Goal: Task Accomplishment & Management: Manage account settings

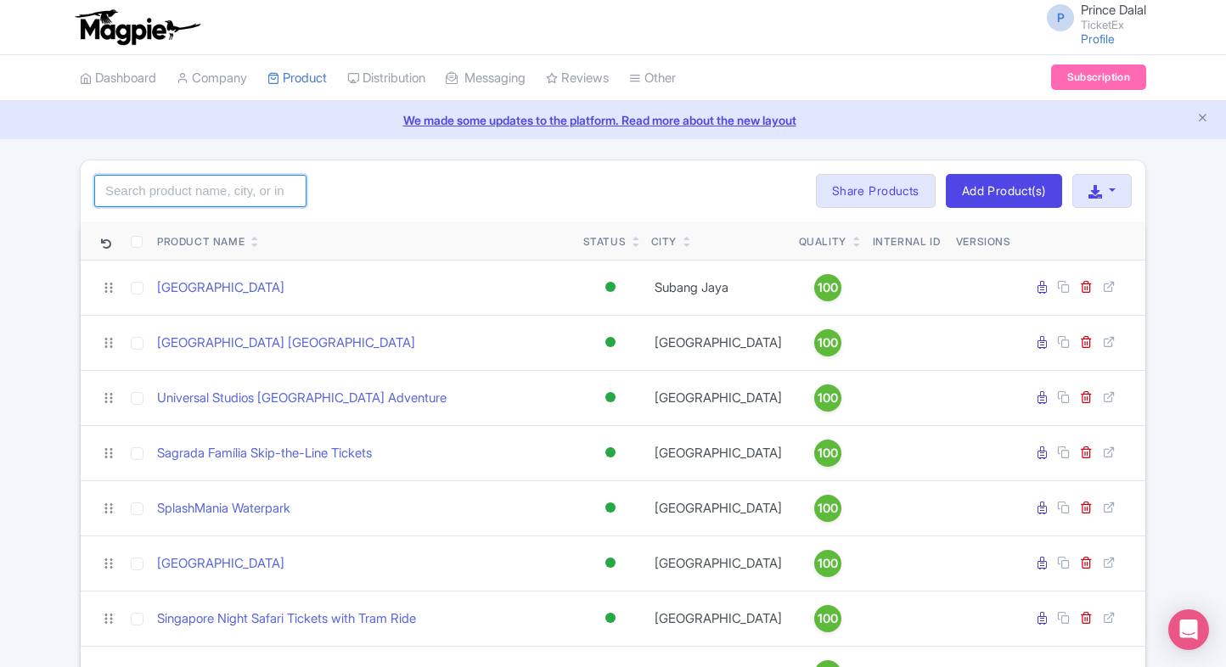
click at [223, 201] on input "search" at bounding box center [200, 191] width 212 height 32
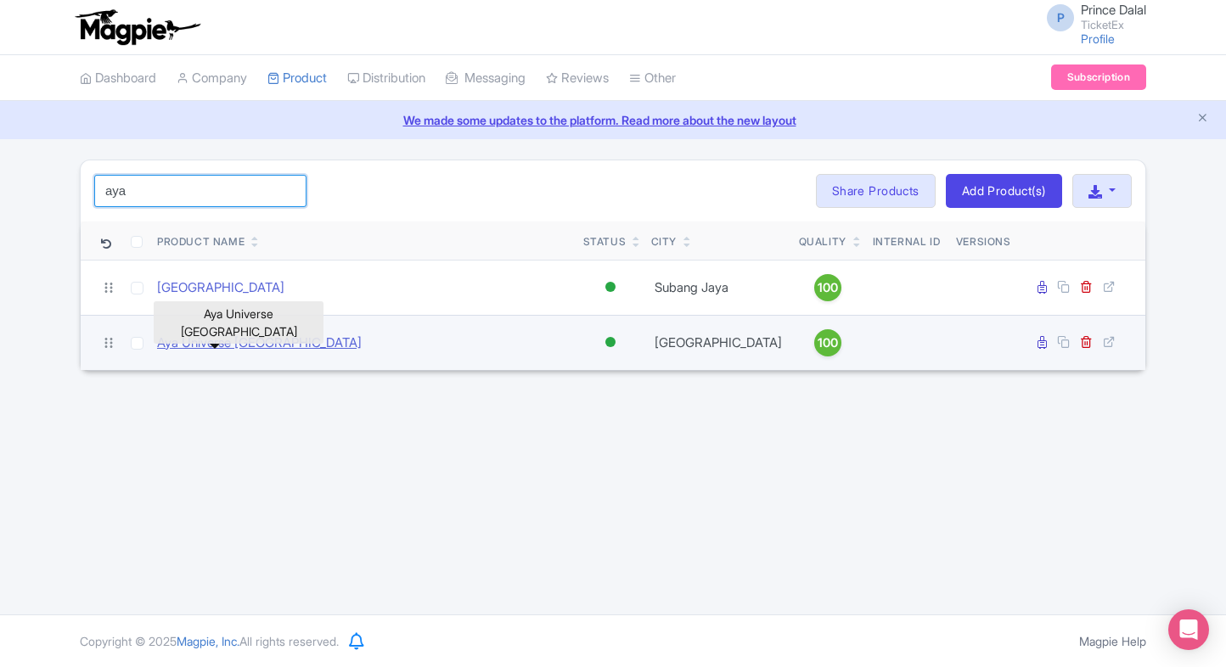
type input "aya"
click at [200, 346] on link "Aya Universe [GEOGRAPHIC_DATA]" at bounding box center [259, 344] width 205 height 20
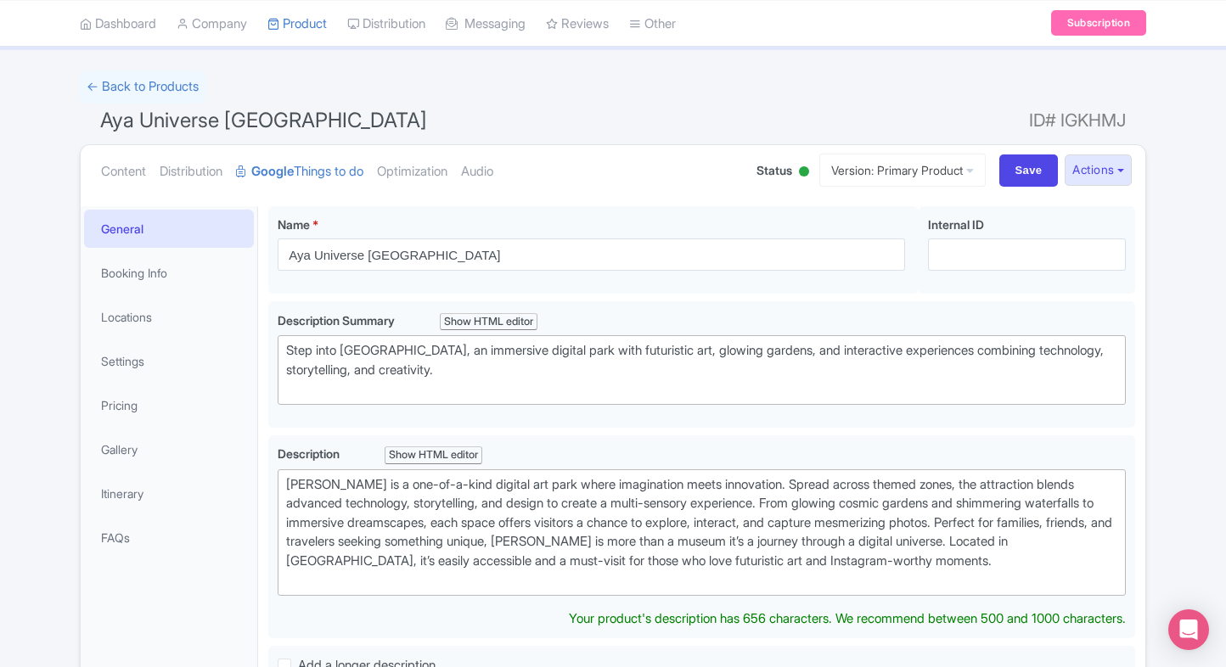
scroll to position [88, 0]
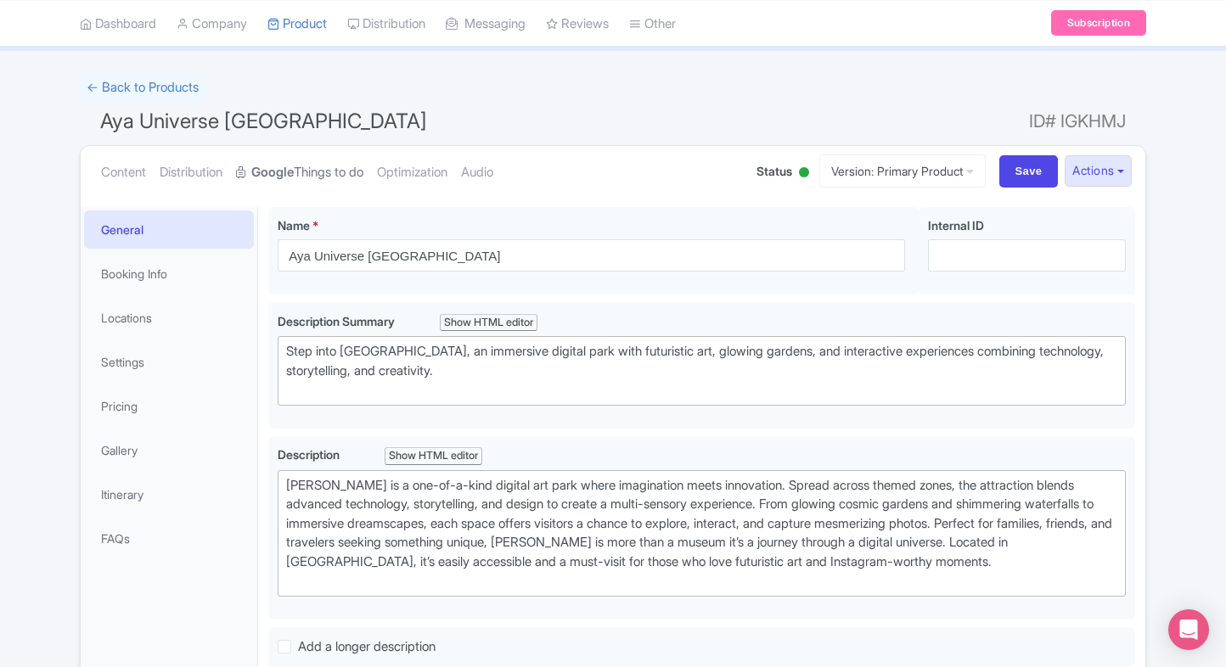
click at [284, 163] on strong "Google" at bounding box center [272, 173] width 42 height 20
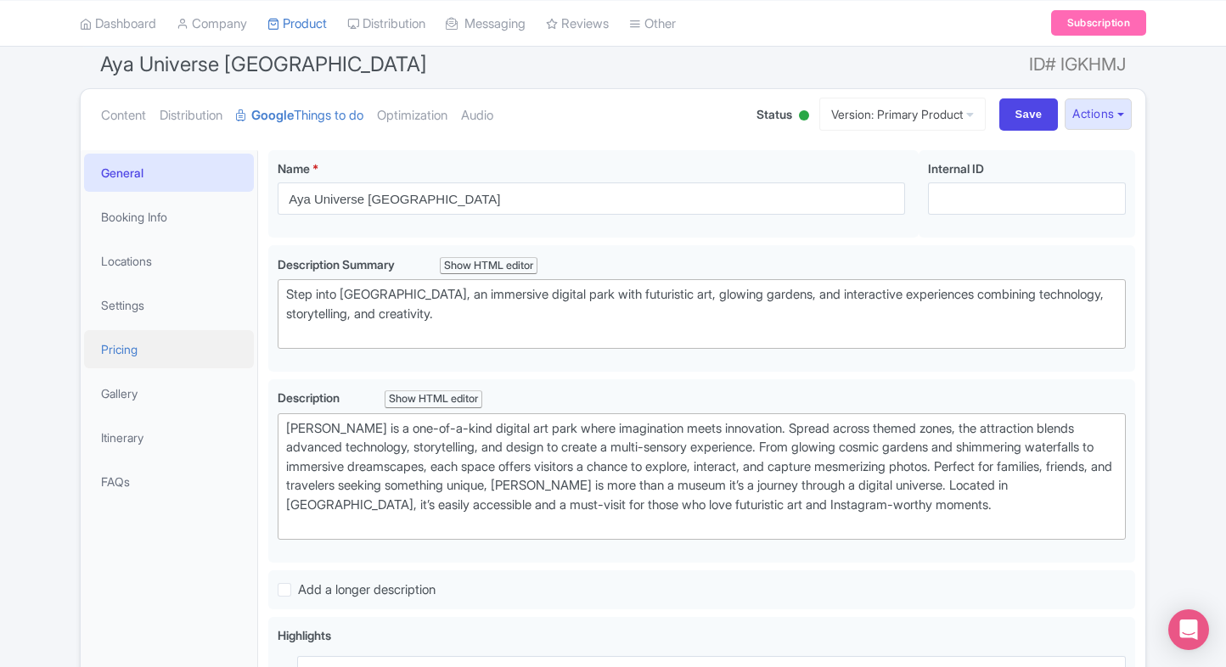
scroll to position [143, 0]
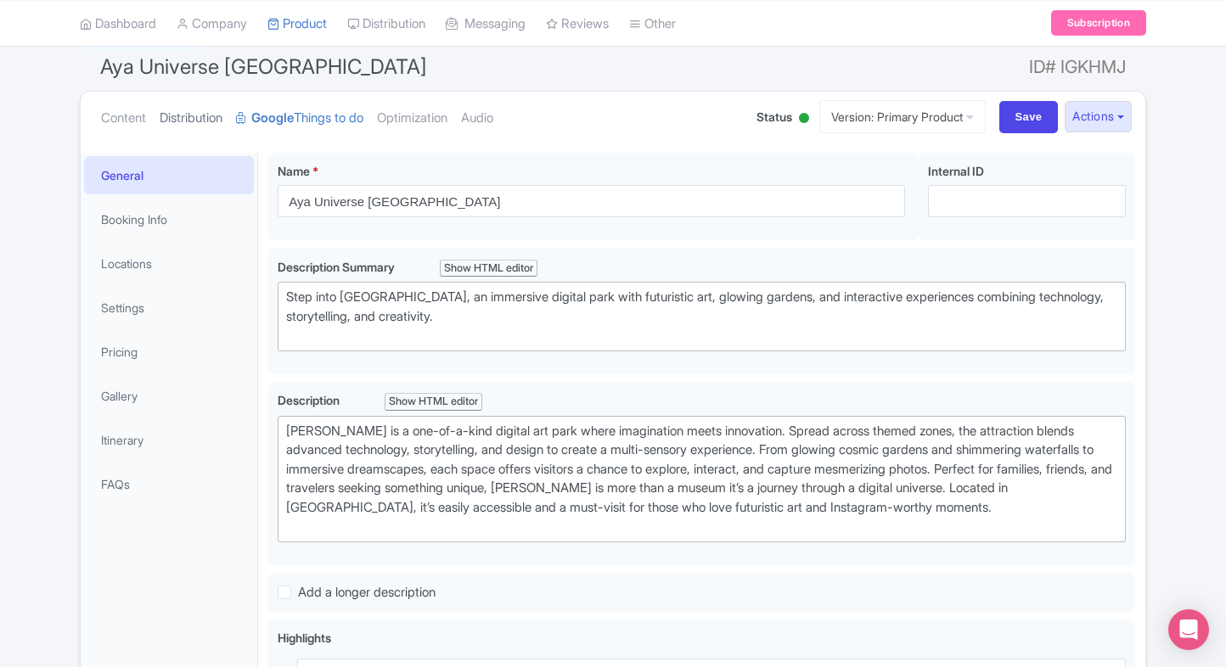
click at [200, 123] on link "Distribution" at bounding box center [191, 118] width 63 height 53
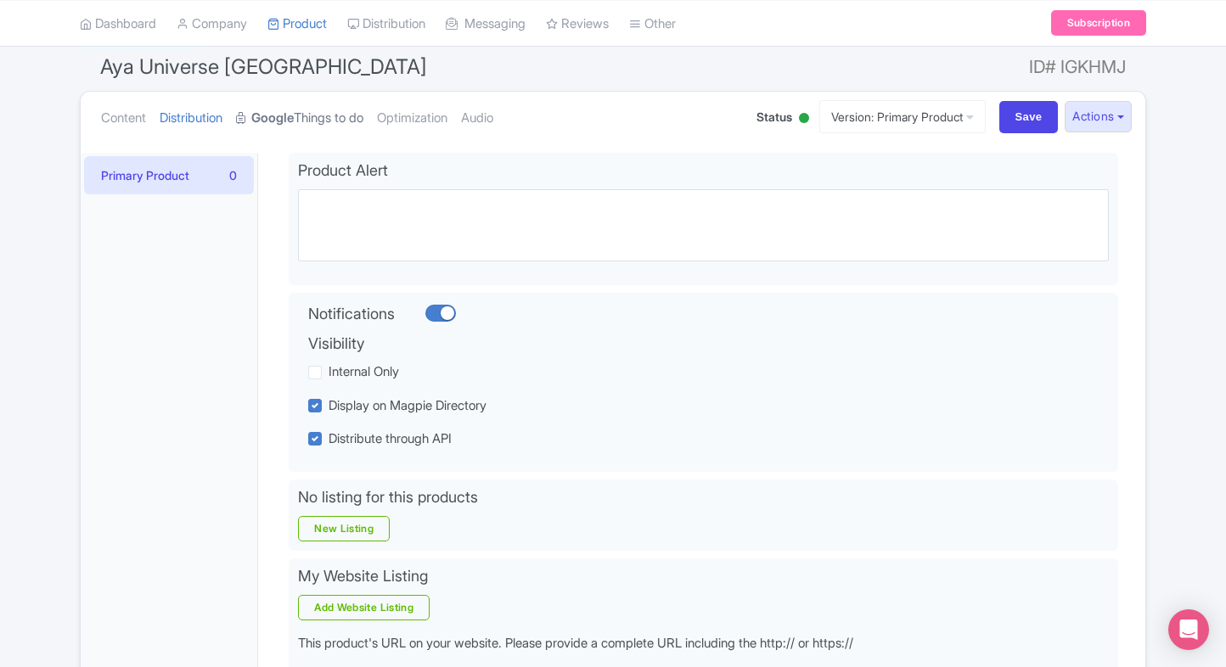
click at [290, 114] on strong "Google" at bounding box center [272, 119] width 42 height 20
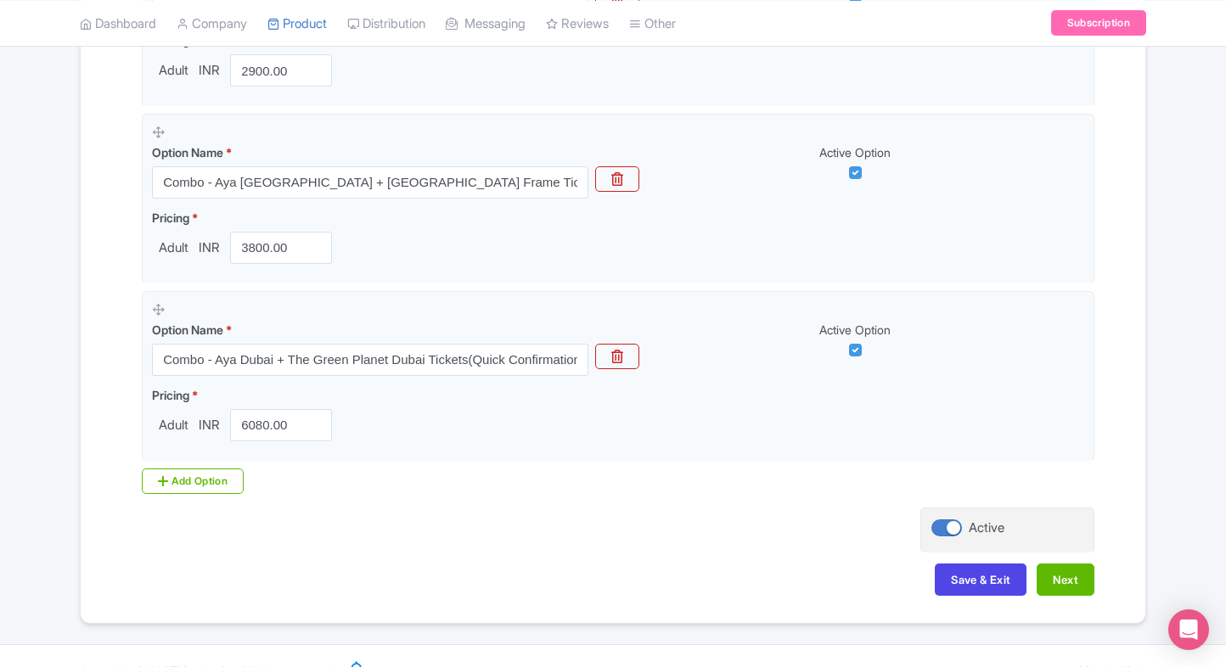
scroll to position [863, 0]
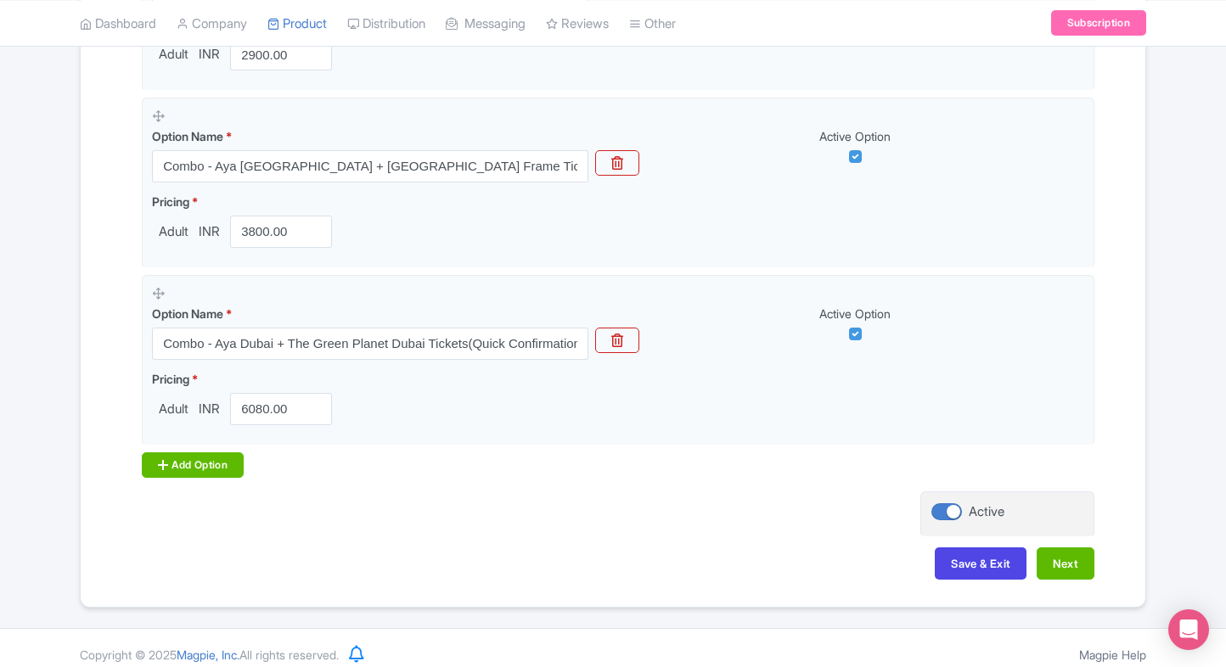
click at [160, 474] on div "Add Option" at bounding box center [193, 465] width 102 height 25
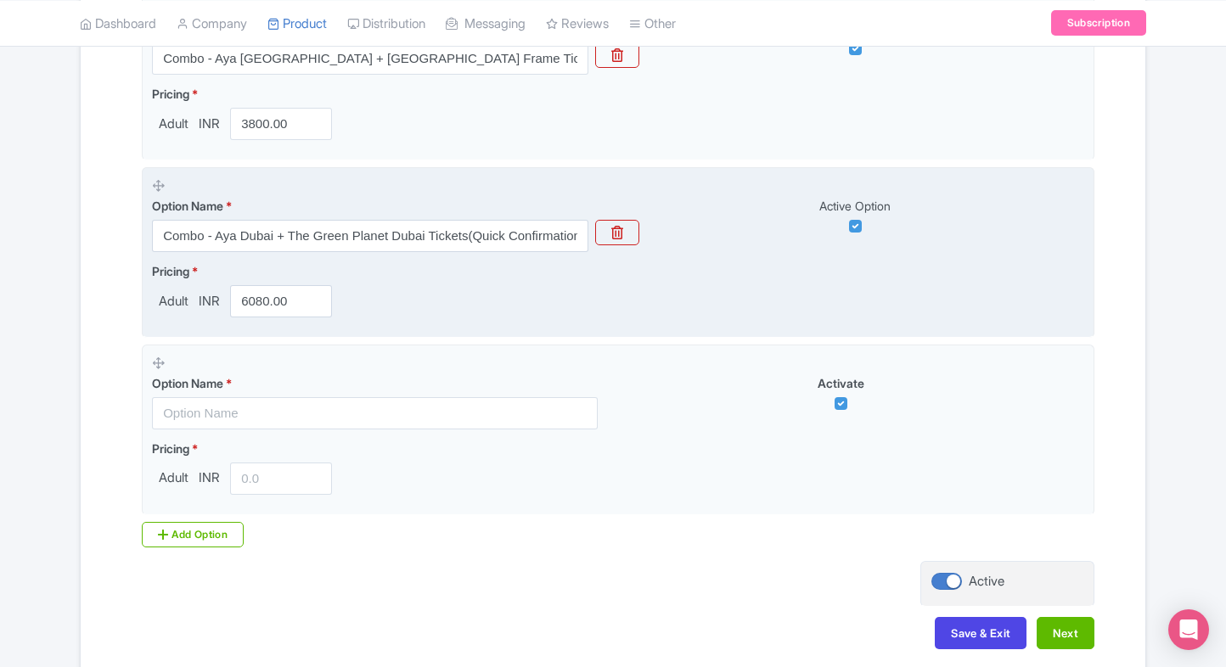
scroll to position [971, 0]
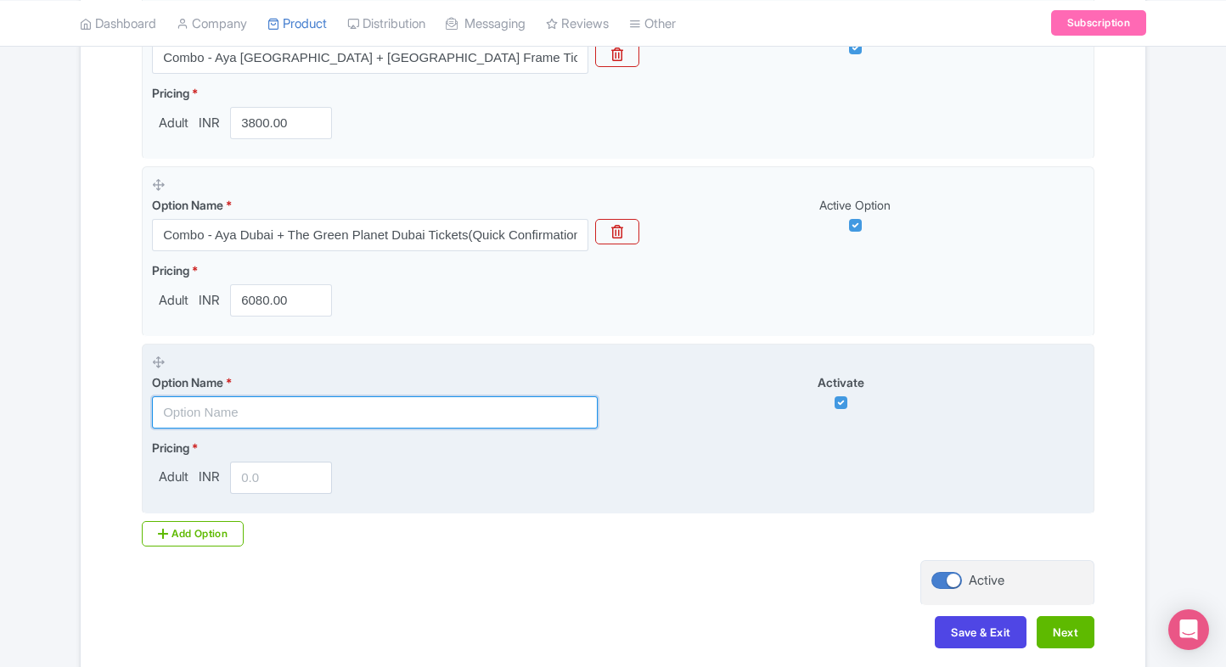
click at [279, 411] on input "text" at bounding box center [375, 412] width 446 height 32
paste input "Combo - Aya Dubai + Museum of The Future"
type input "Combo - Aya Dubai + Museum of The Future"
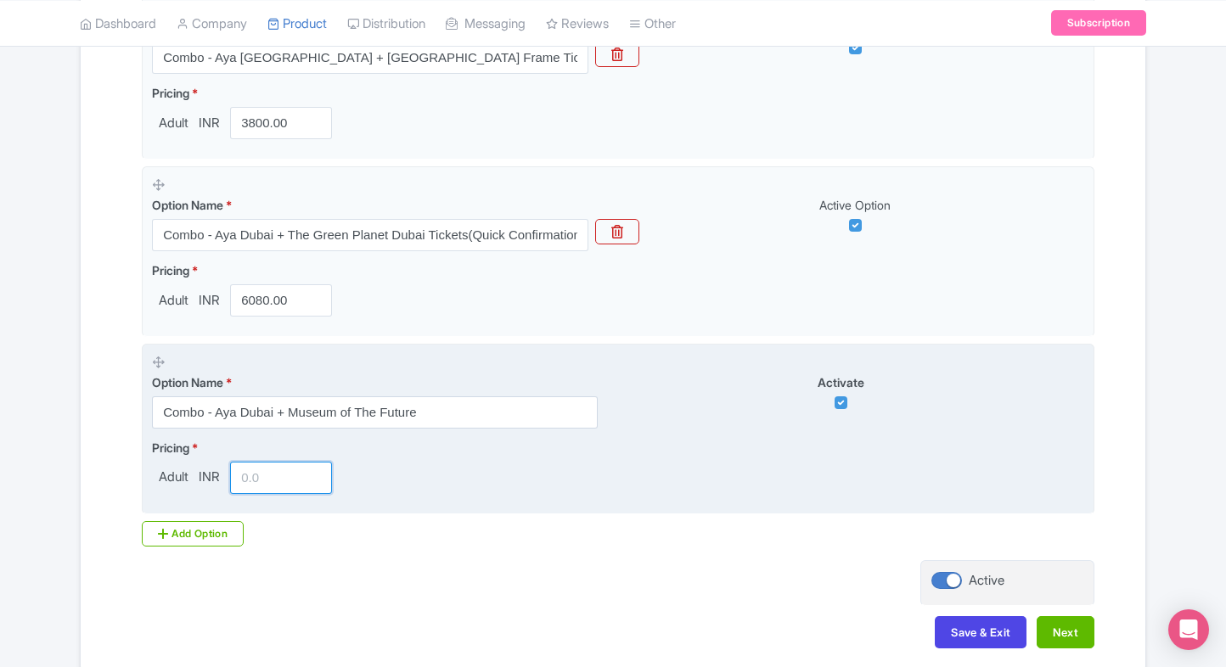
click at [258, 486] on input "number" at bounding box center [281, 478] width 102 height 32
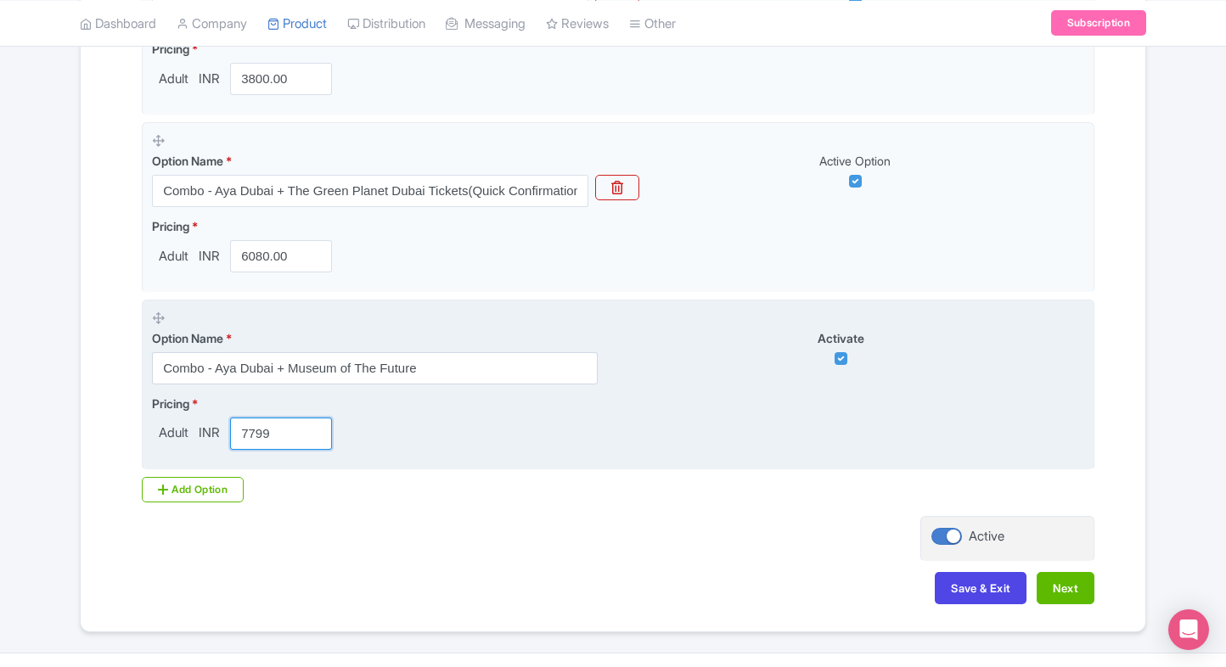
click at [278, 443] on input "7799" at bounding box center [281, 434] width 102 height 32
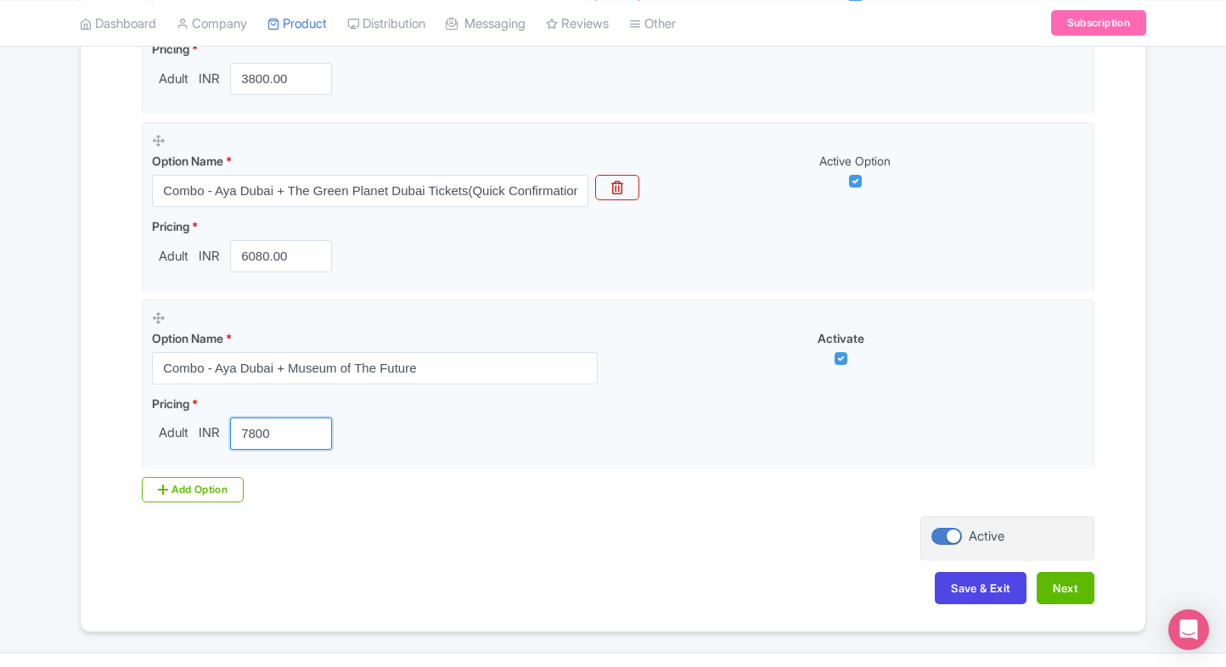
type input "7800"
drag, startPoint x: 188, startPoint y: 471, endPoint x: 175, endPoint y: 482, distance: 16.9
click at [175, 482] on div "Add Option" at bounding box center [193, 489] width 102 height 25
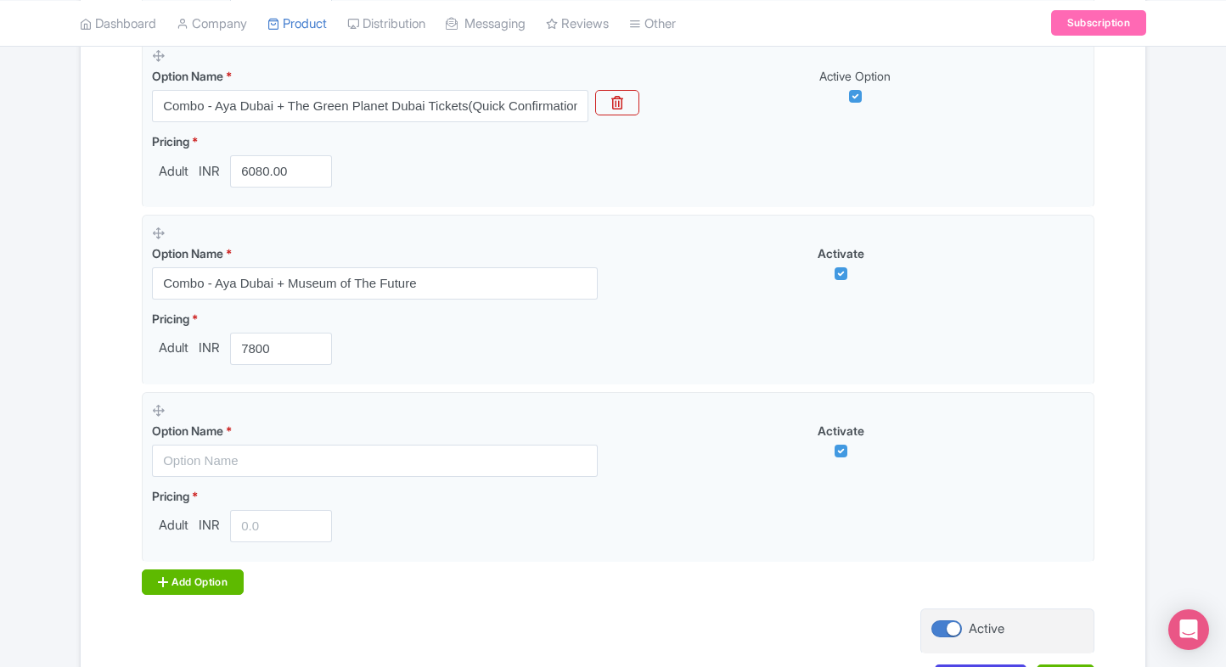
scroll to position [1101, 0]
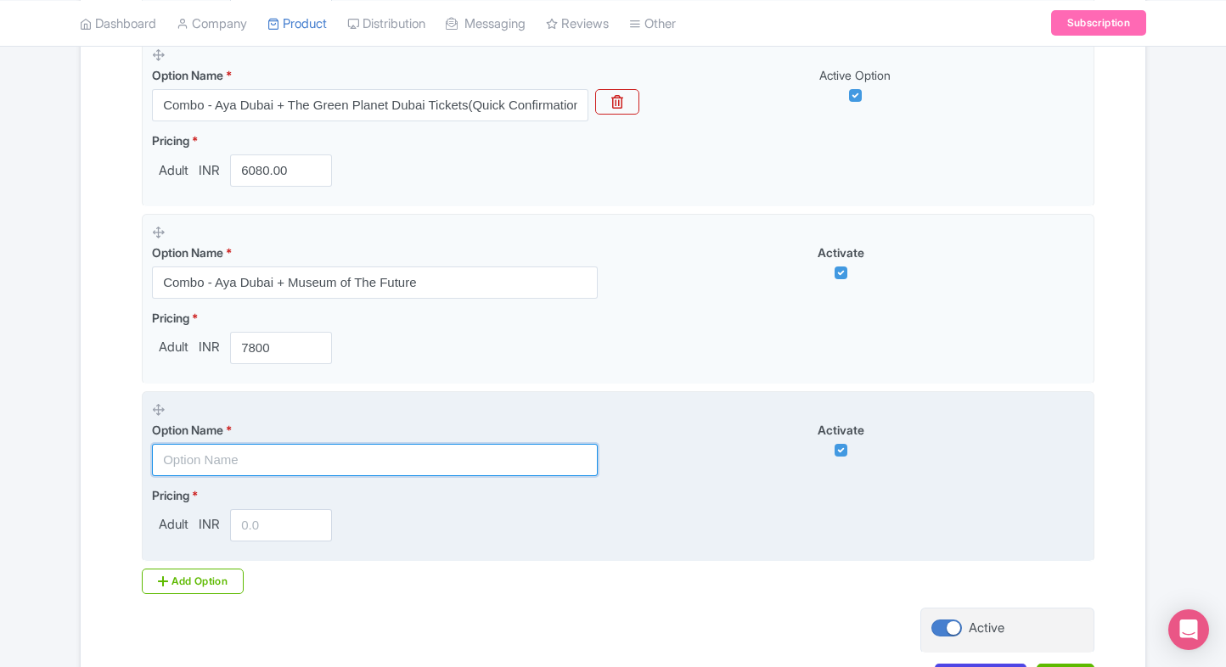
click at [219, 458] on input "text" at bounding box center [375, 460] width 446 height 32
paste input "Combo - Aya Dubai + Dubai Miracle Garden"
type input "Combo - Aya Dubai + Dubai Miracle Garden"
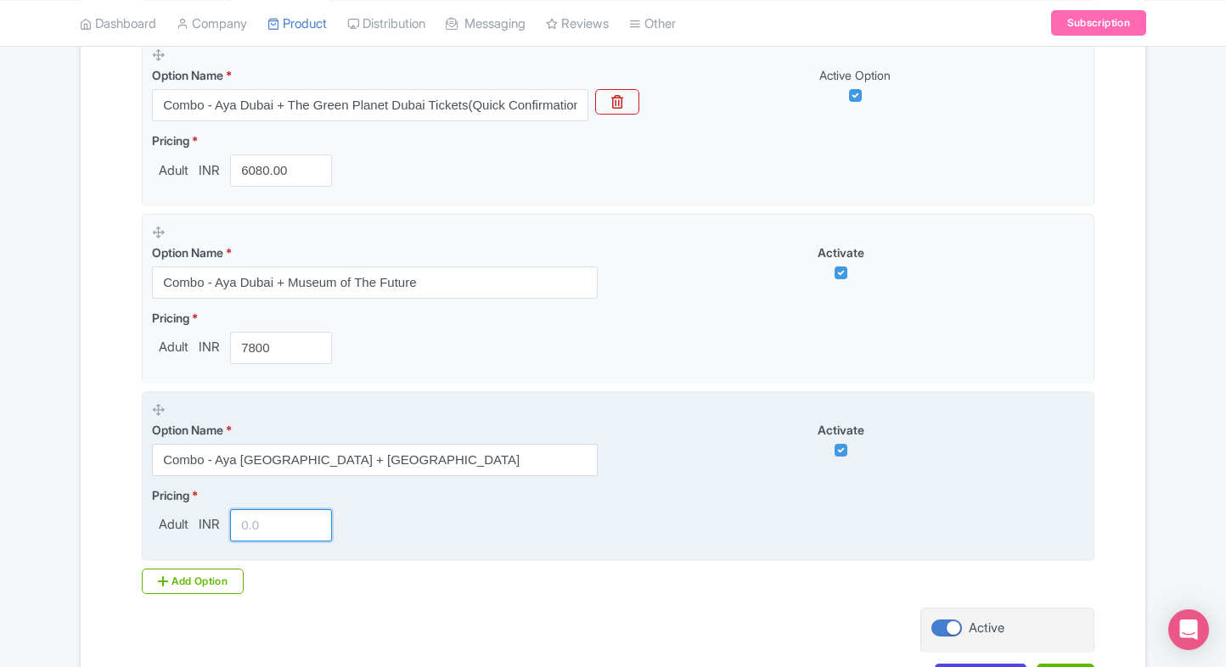
click at [263, 511] on input "number" at bounding box center [281, 525] width 102 height 32
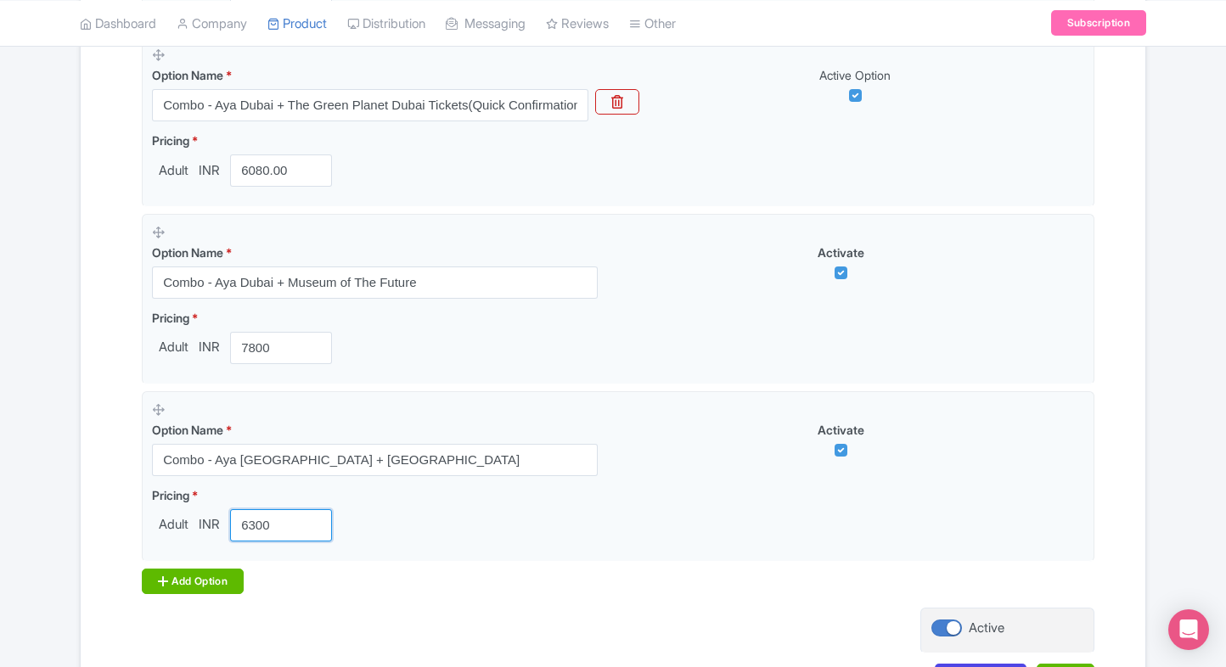
type input "6300"
click at [180, 571] on div "Add Option" at bounding box center [193, 581] width 102 height 25
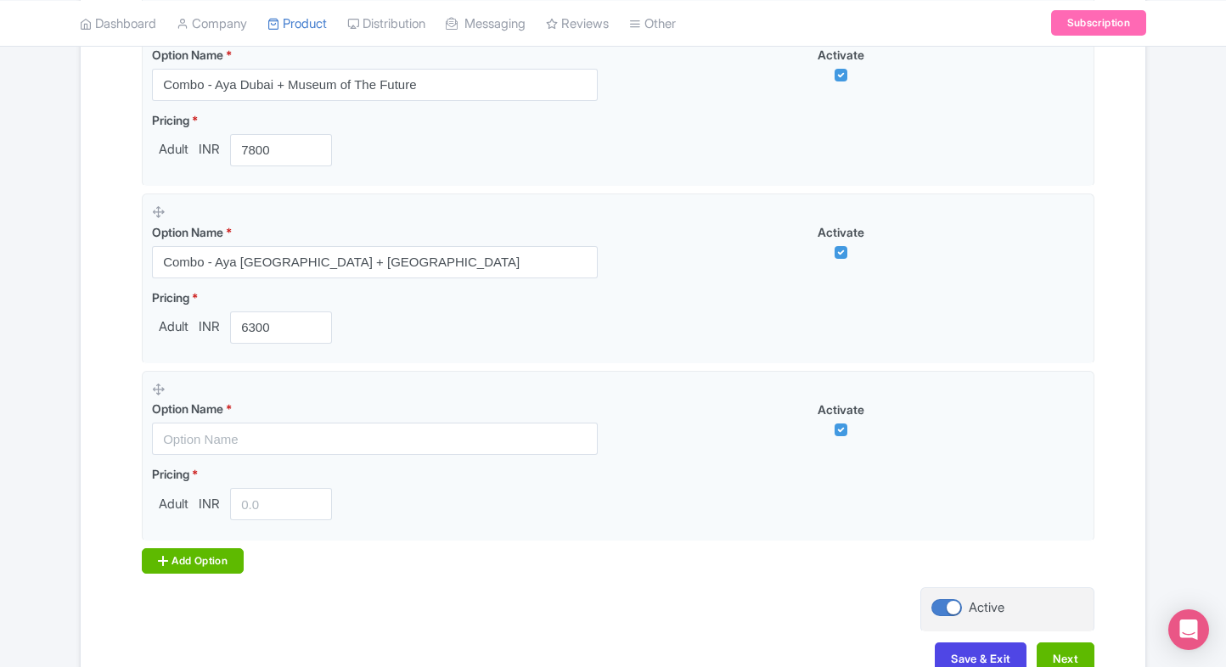
scroll to position [1305, 0]
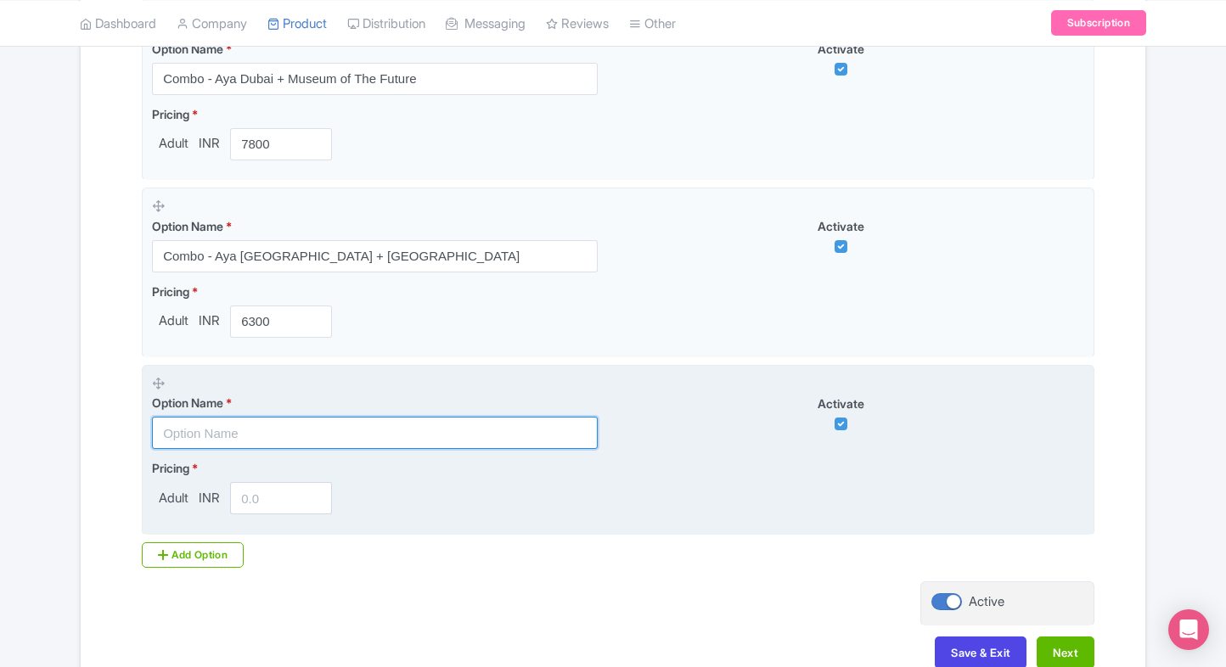
paste input "Combo - Aya Dubai + Aquaventure World Dubai"
type input "Combo - Aya Dubai + Aquaventure World Dubai"
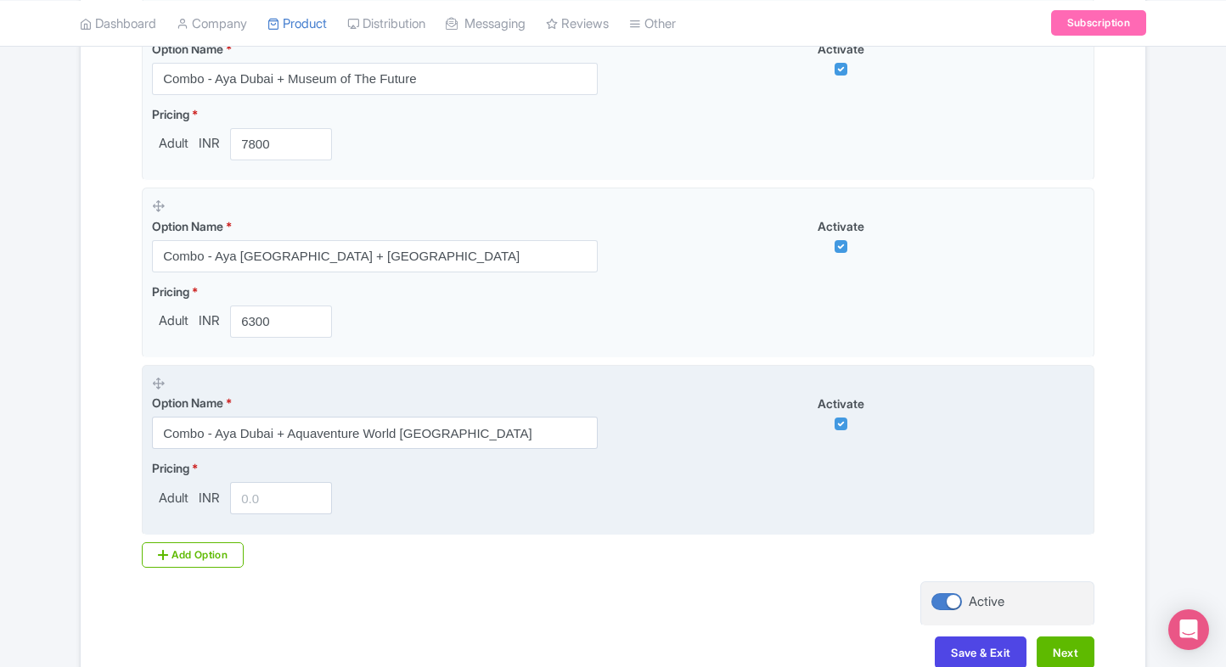
click at [268, 492] on input "number" at bounding box center [281, 498] width 102 height 32
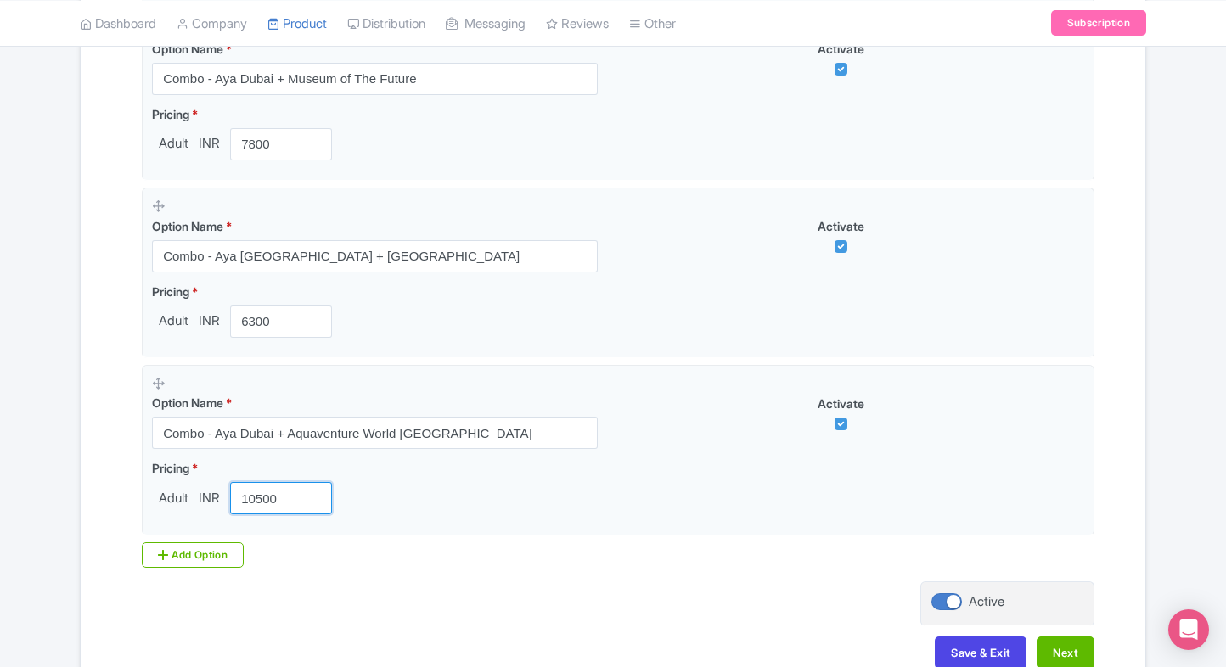
type input "10500"
click at [205, 550] on div "Add Option" at bounding box center [193, 554] width 102 height 25
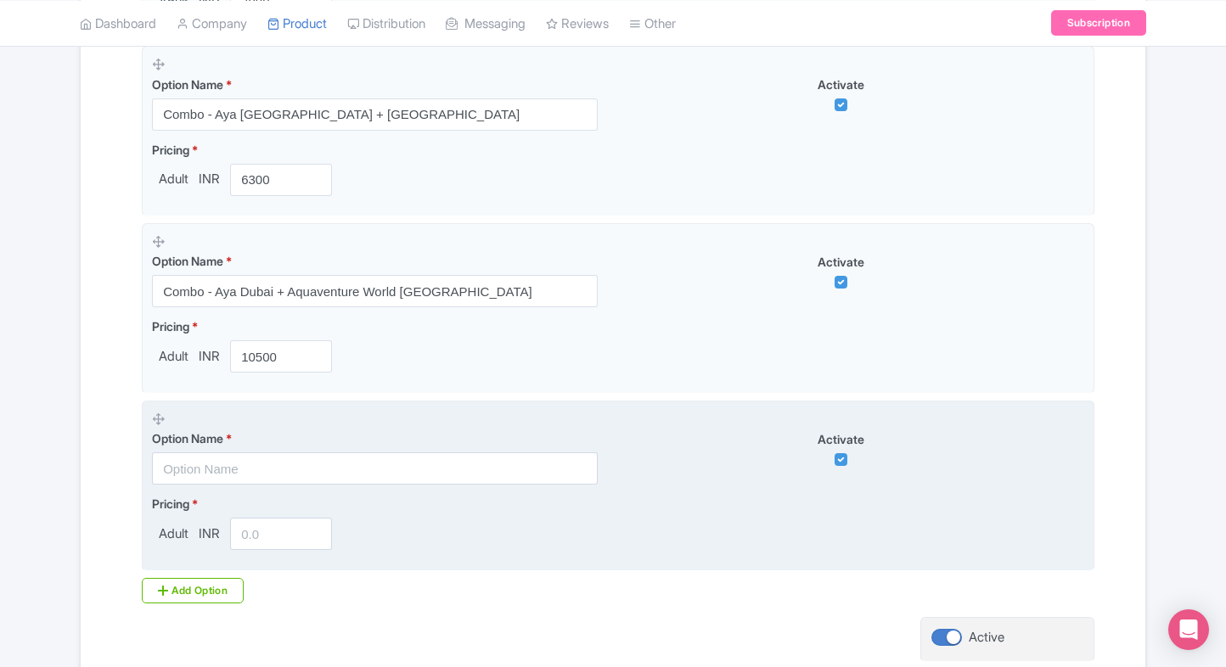
scroll to position [1448, 0]
click at [256, 470] on input "text" at bounding box center [375, 468] width 446 height 32
paste input "Combo - Aya Dubai + Ski Dubai(Snow Fun)"
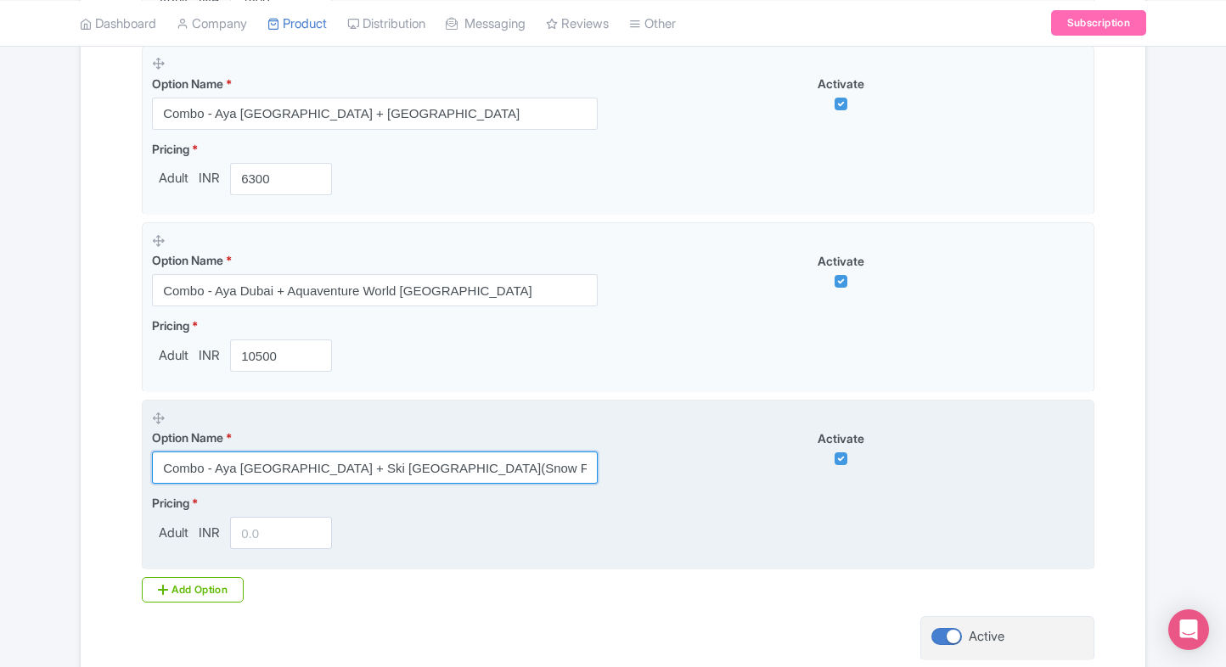
type input "Combo - Aya Dubai + Ski Dubai(Snow Fun)"
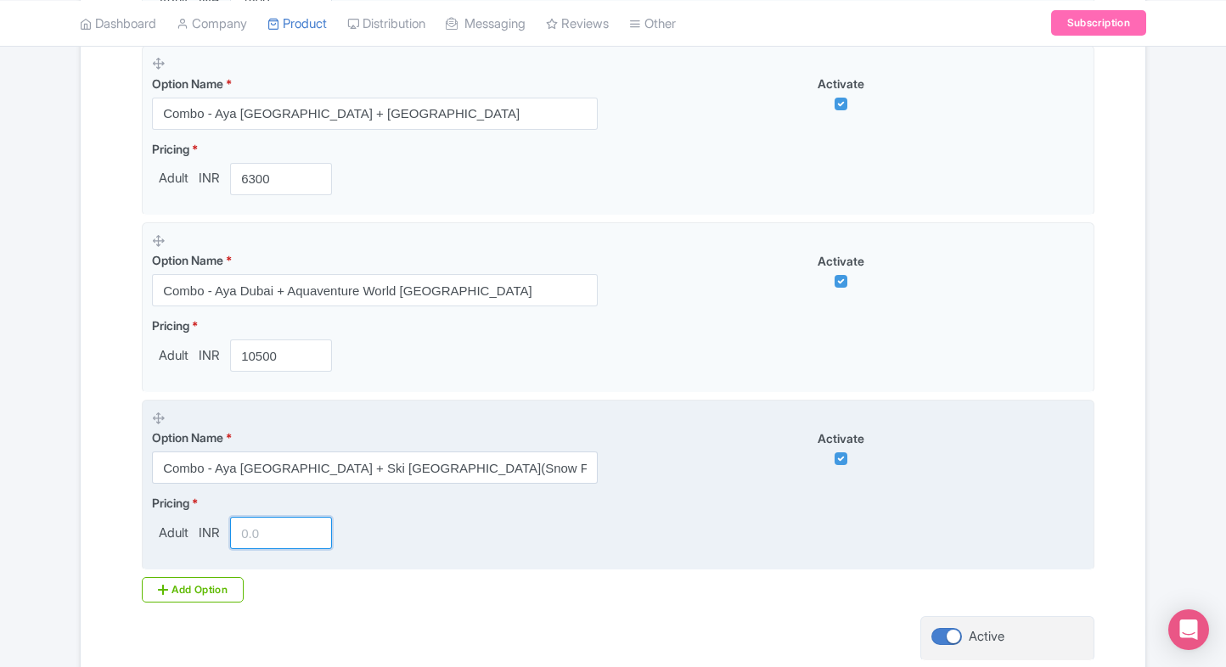
click at [241, 532] on input "number" at bounding box center [281, 533] width 102 height 32
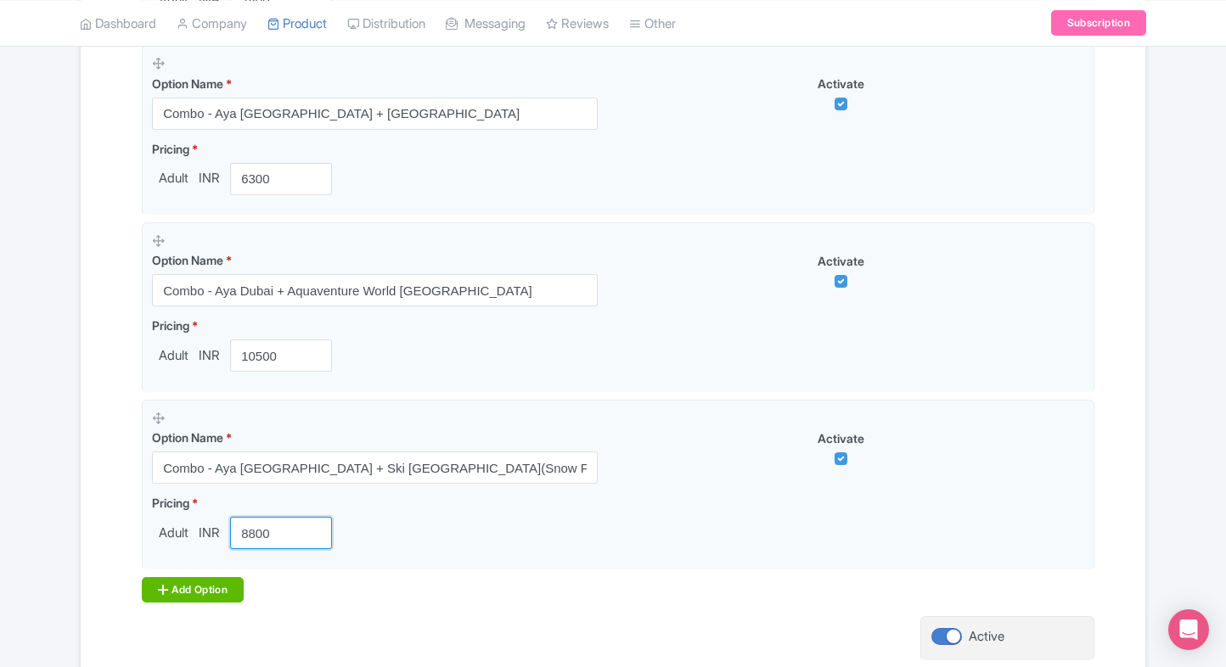
type input "8800"
click at [184, 580] on div "Add Option" at bounding box center [193, 589] width 102 height 25
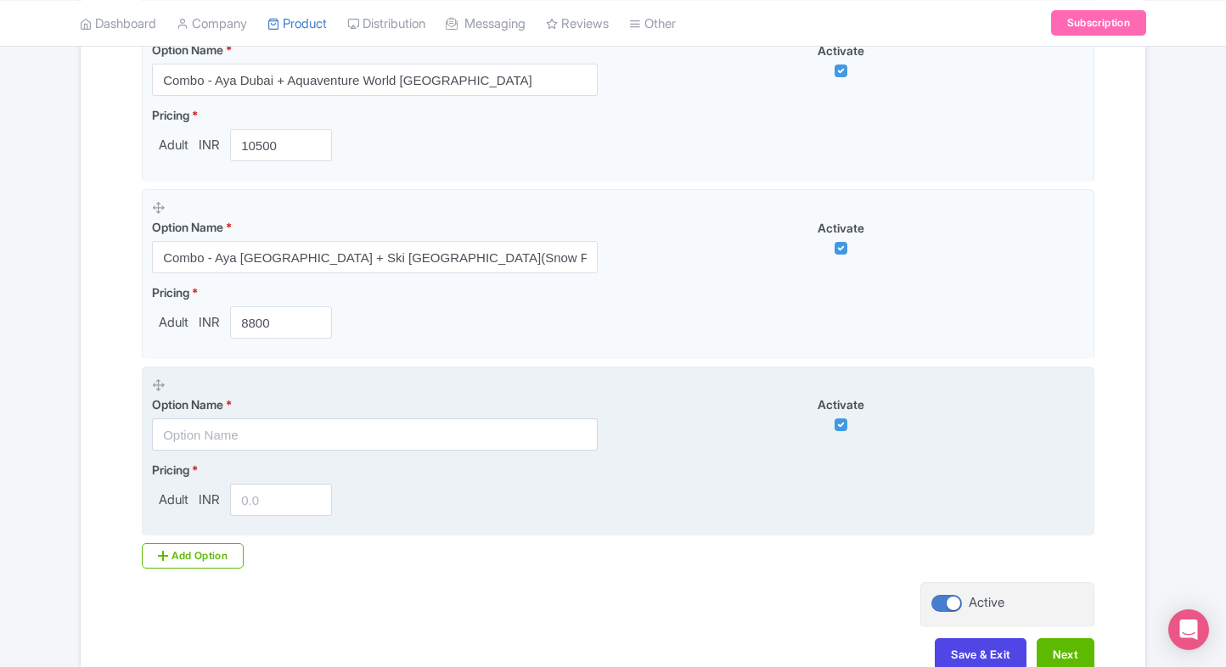
scroll to position [1660, 0]
click at [278, 427] on input "text" at bounding box center [375, 433] width 446 height 32
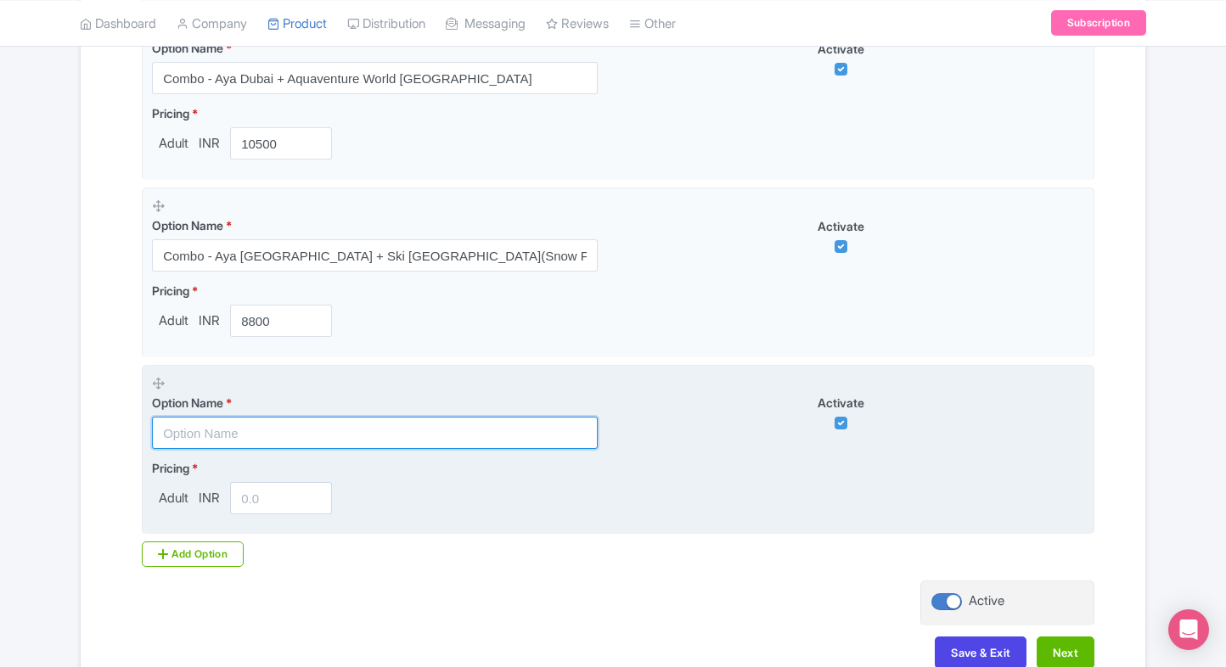
paste input "Combo - Aya Dubai + Ski Dubai(Snow Plus)"
type input "Combo - Aya Dubai + Ski Dubai(Snow Plus)"
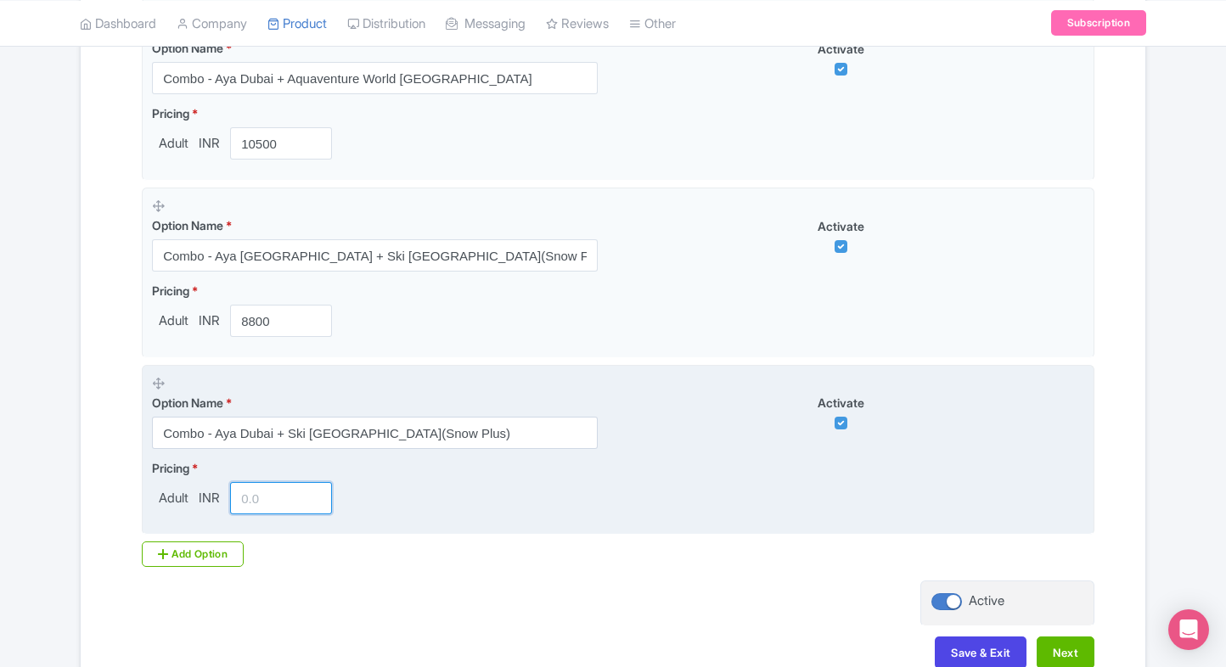
click at [261, 484] on input "number" at bounding box center [281, 498] width 102 height 32
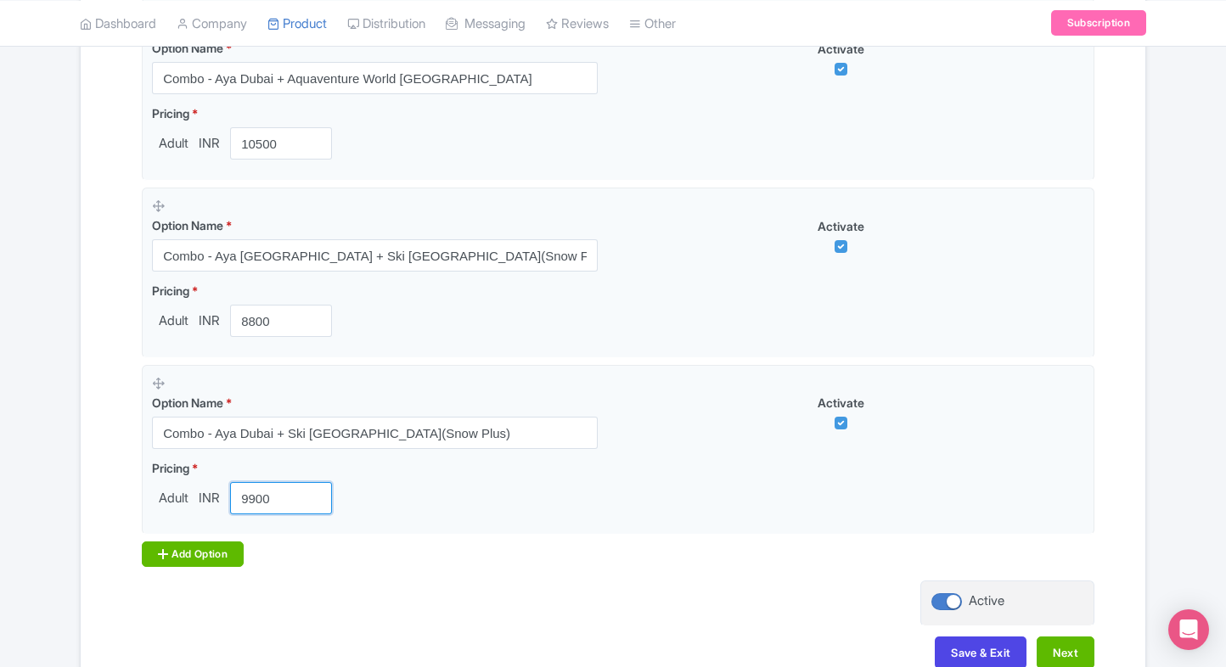
type input "9900"
click at [188, 557] on div "Add Option" at bounding box center [193, 554] width 102 height 25
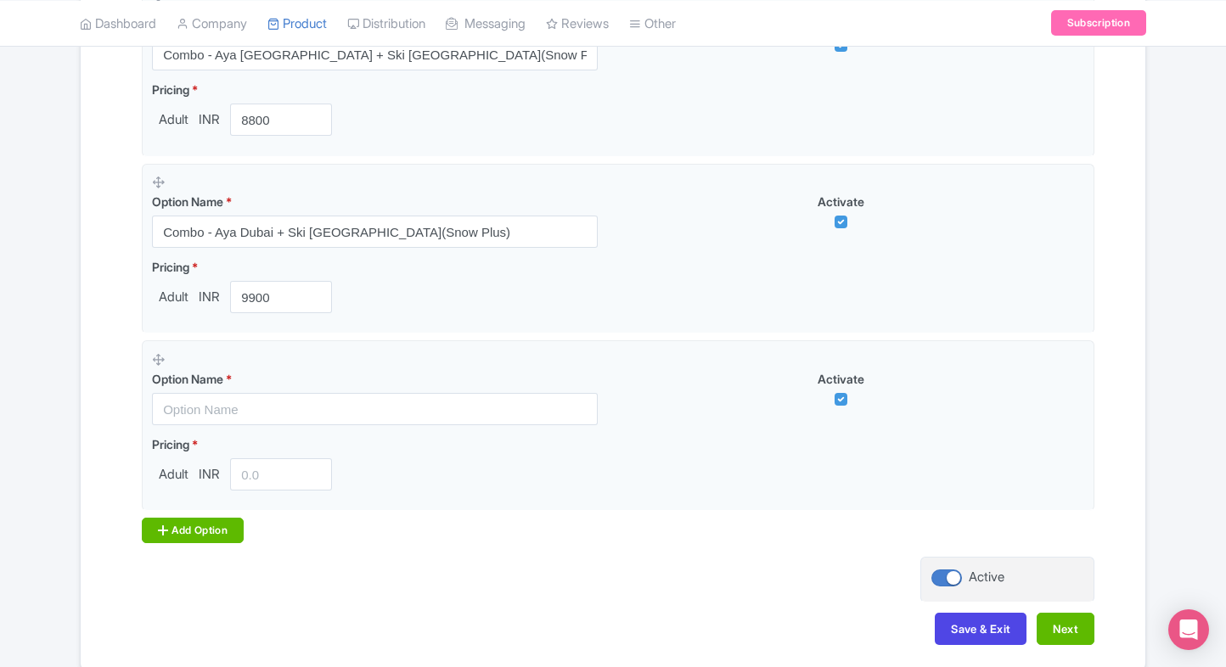
scroll to position [1877, 0]
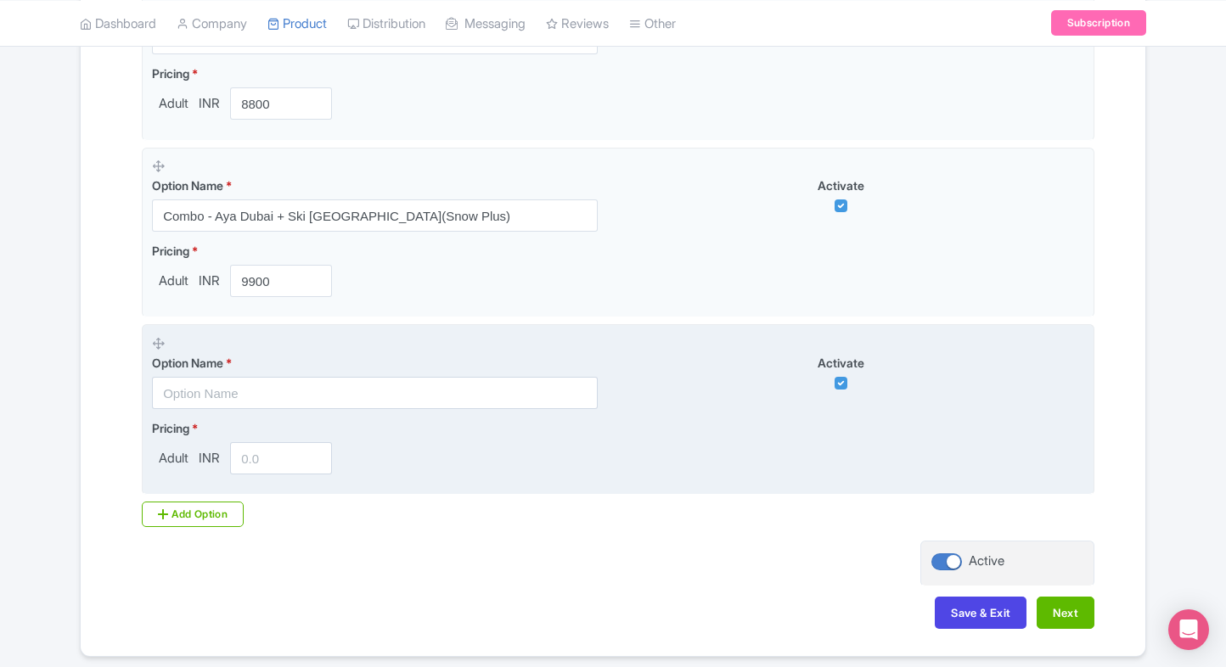
click at [314, 392] on input "text" at bounding box center [375, 393] width 446 height 32
paste input "Combo - Aya Dubai + Dubai Aquarium Ticket"
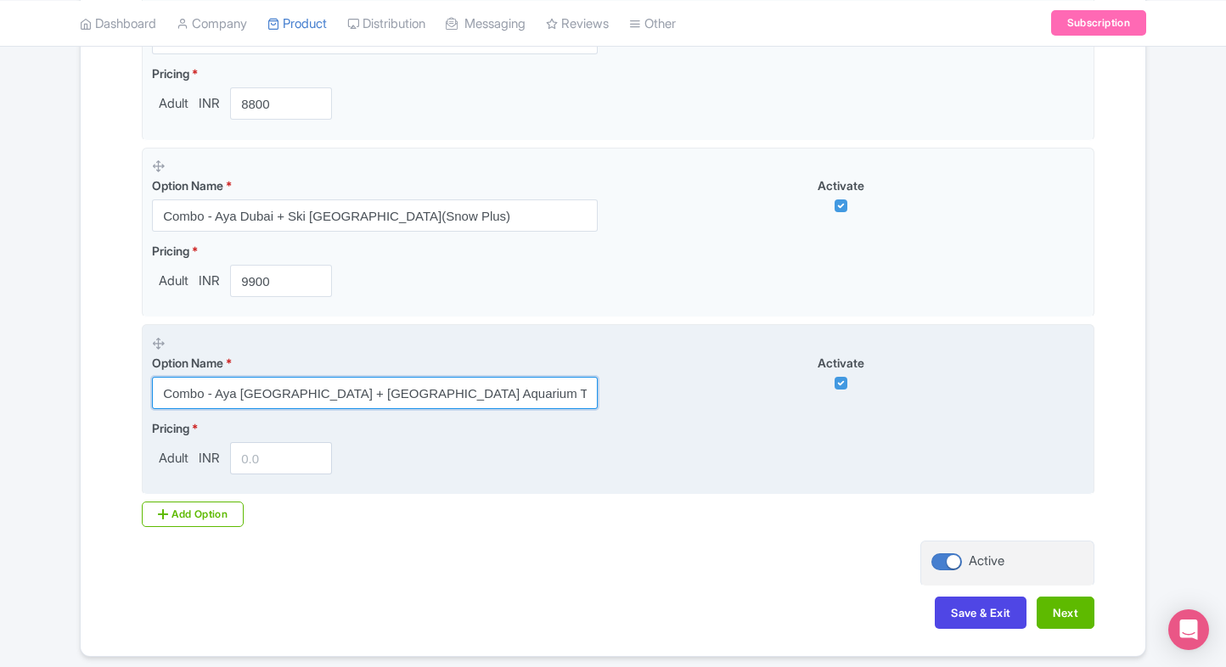
type input "Combo - Aya Dubai + Dubai Aquarium Ticket"
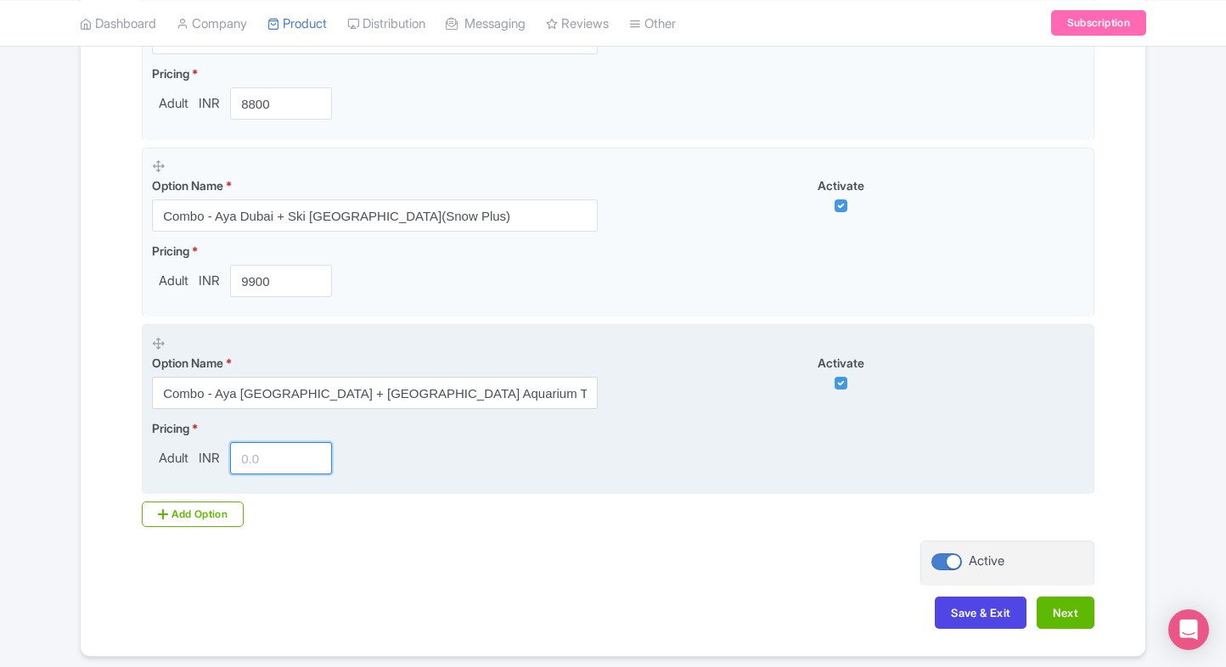
click at [269, 447] on input "number" at bounding box center [281, 458] width 102 height 32
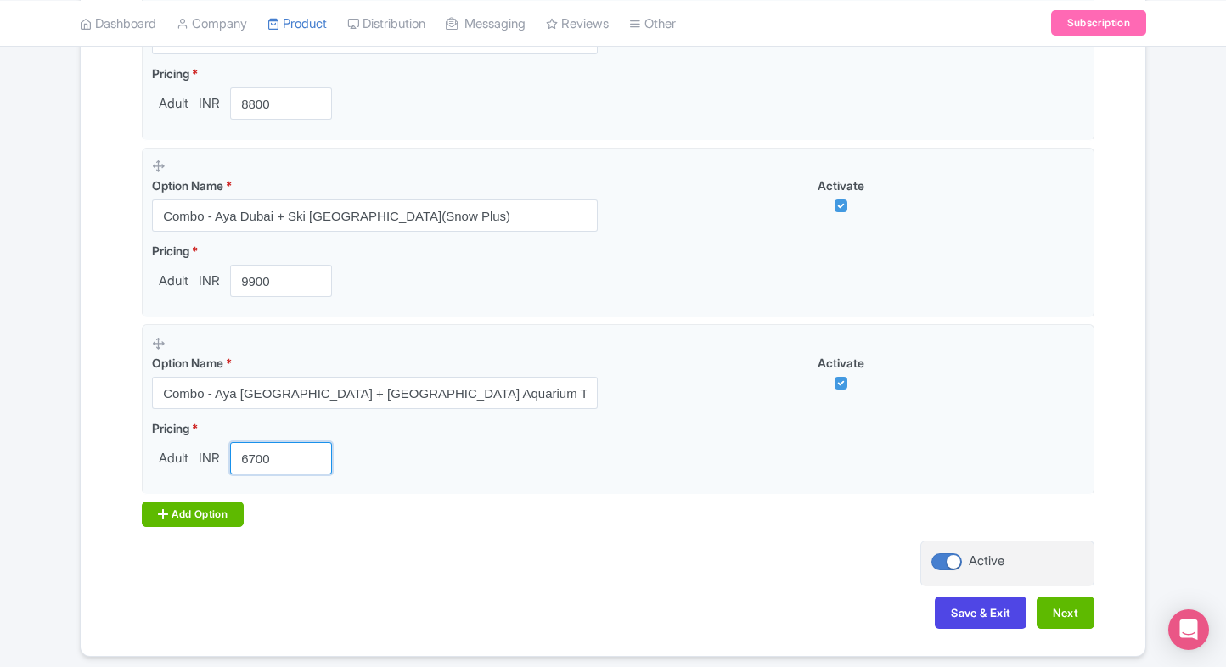
type input "6700"
click at [184, 504] on div "Add Option" at bounding box center [193, 514] width 102 height 25
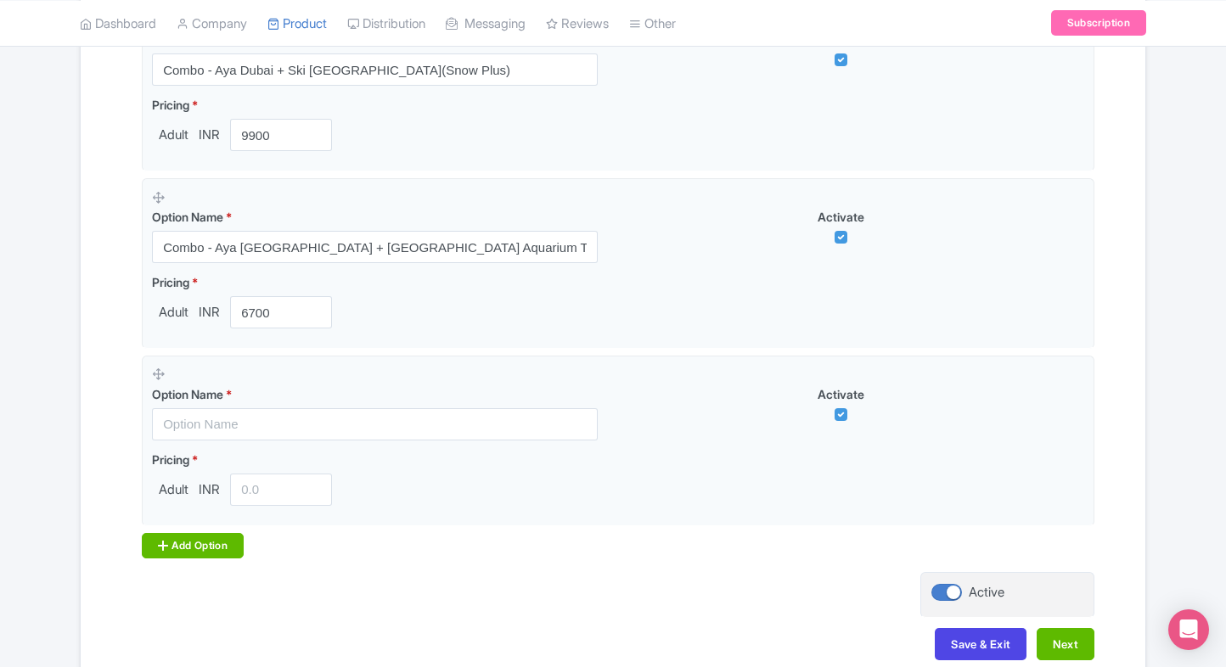
scroll to position [2032, 0]
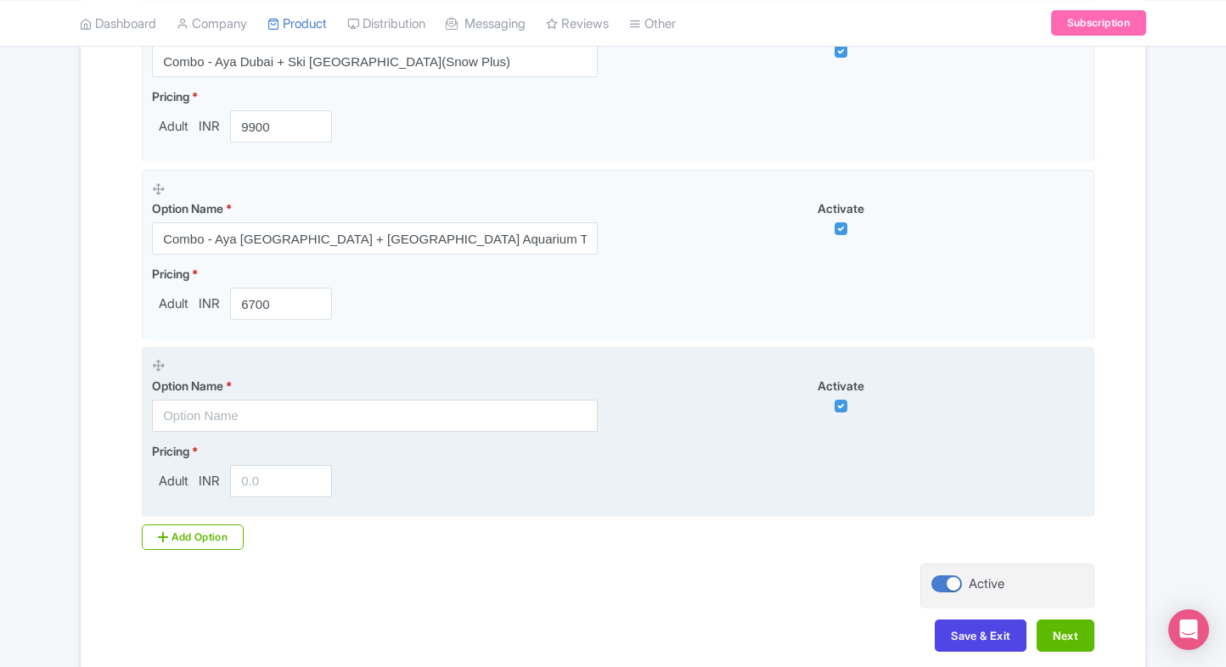
click at [278, 420] on input "text" at bounding box center [375, 416] width 446 height 32
paste input "Combo - Aya Dubai +Dubai Aquarium(Cage snorkeling experience)"
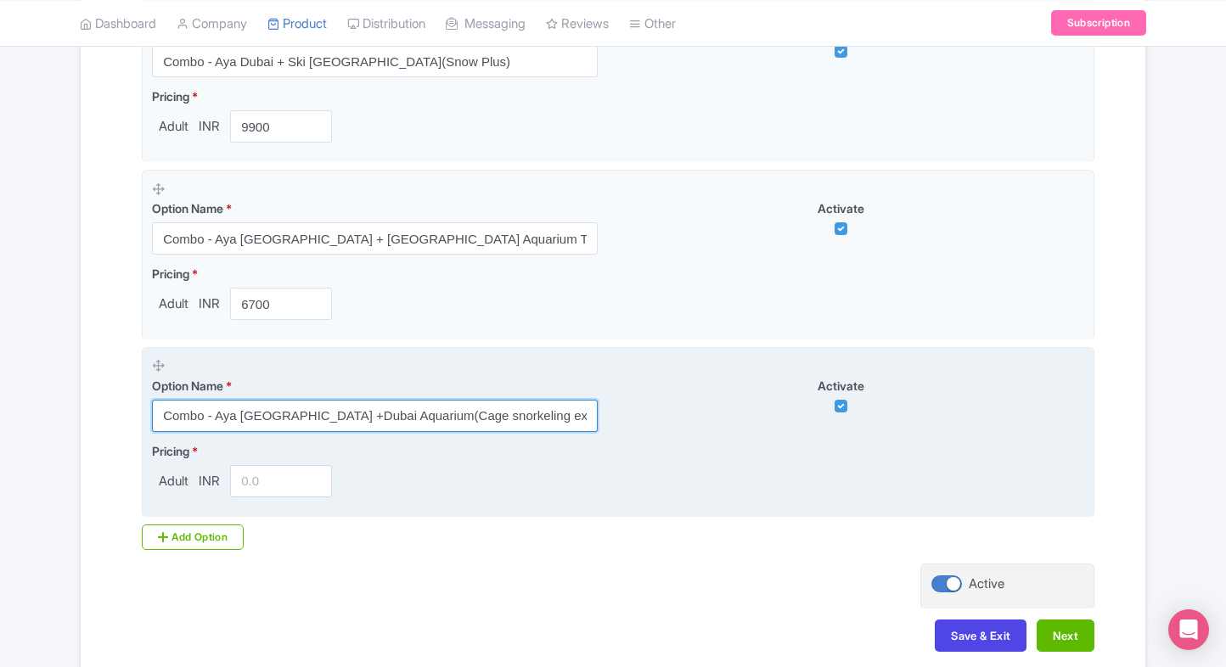
type input "Combo - Aya Dubai +Dubai Aquarium(Cage snorkeling experience)"
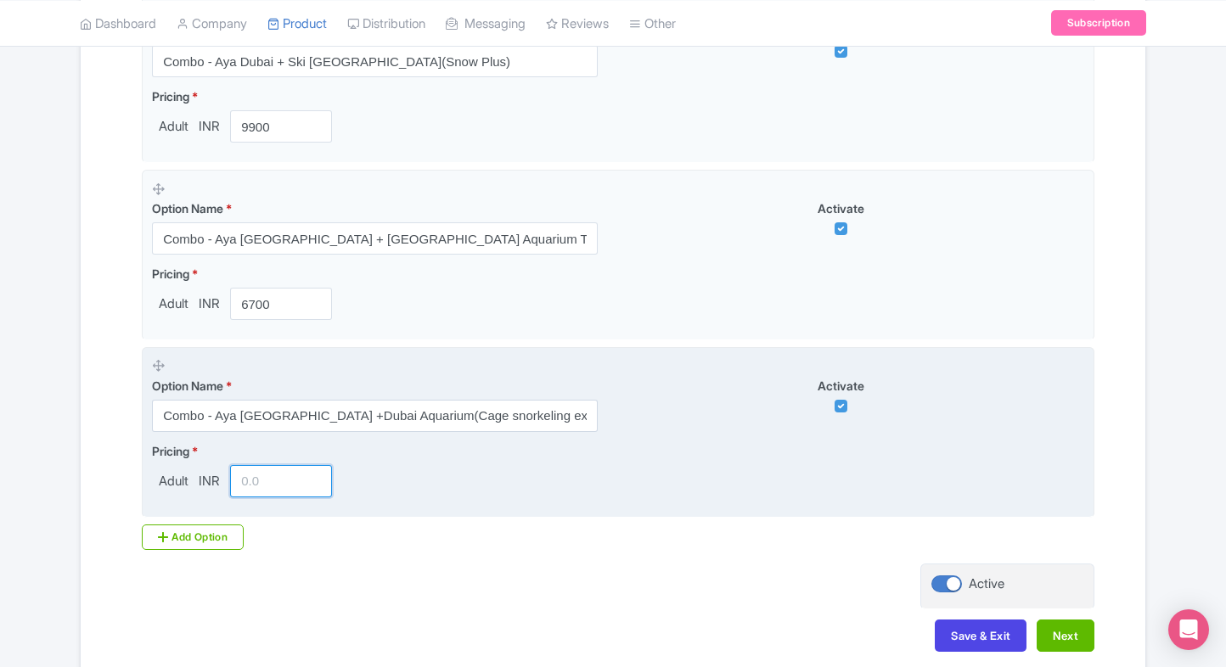
click at [261, 485] on input "number" at bounding box center [281, 481] width 102 height 32
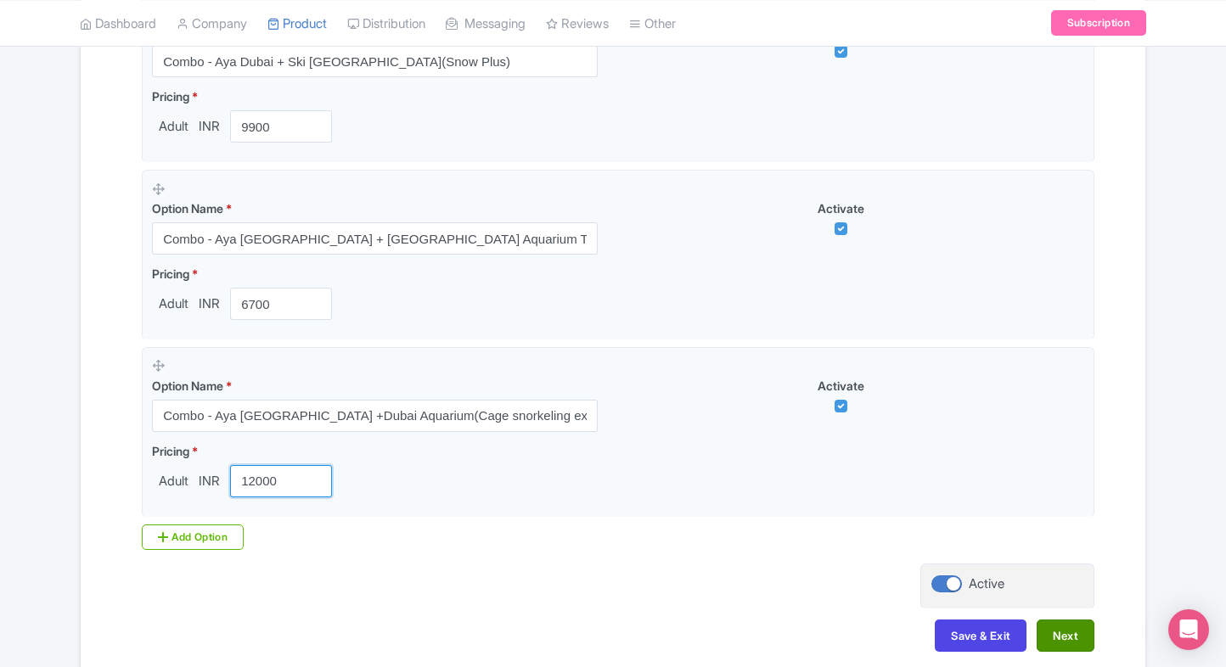
type input "12000"
click at [1067, 632] on button "Next" at bounding box center [1066, 636] width 58 height 32
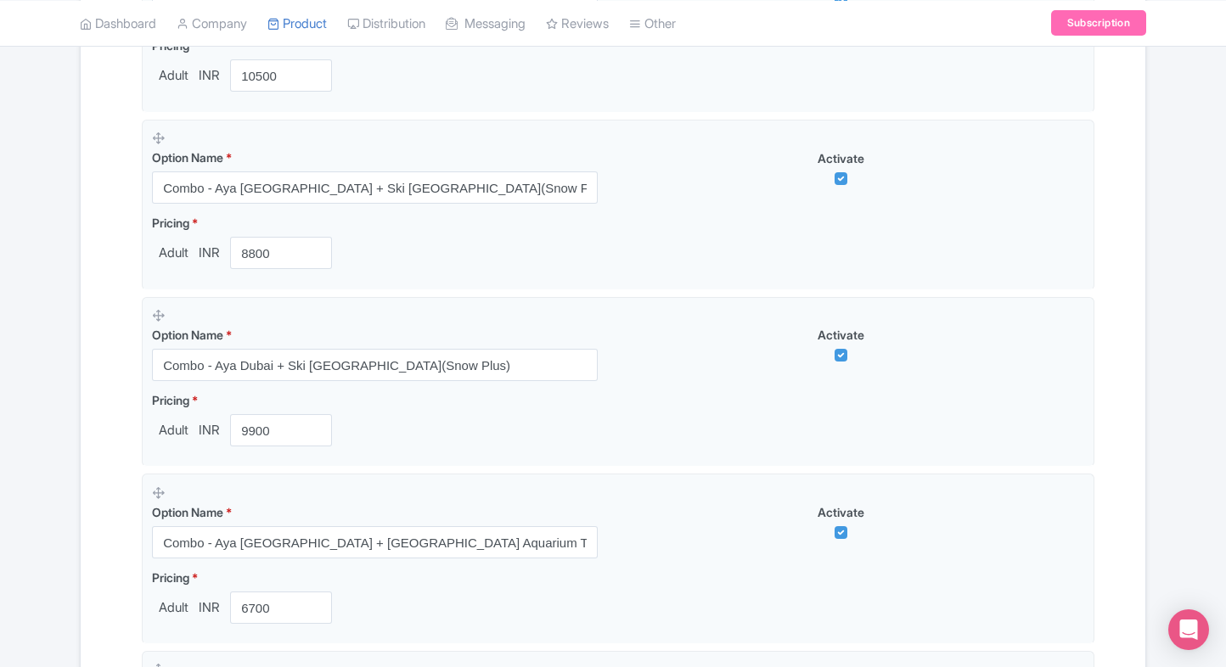
scroll to position [438, 0]
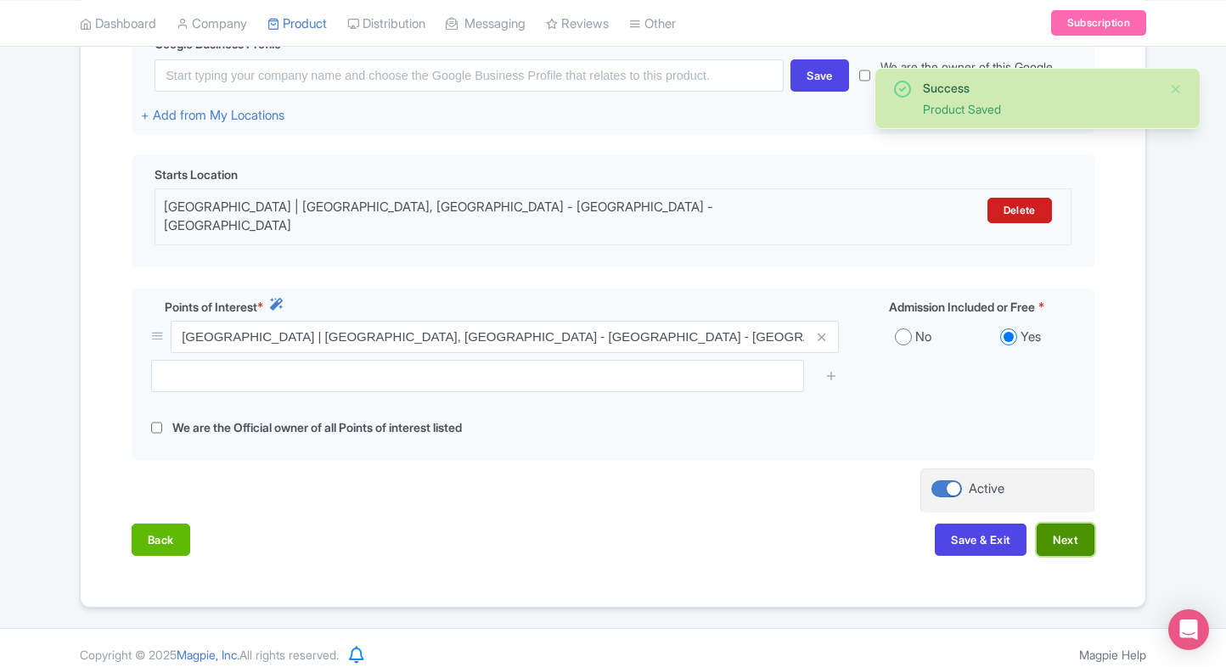
click at [1070, 524] on button "Next" at bounding box center [1066, 540] width 58 height 32
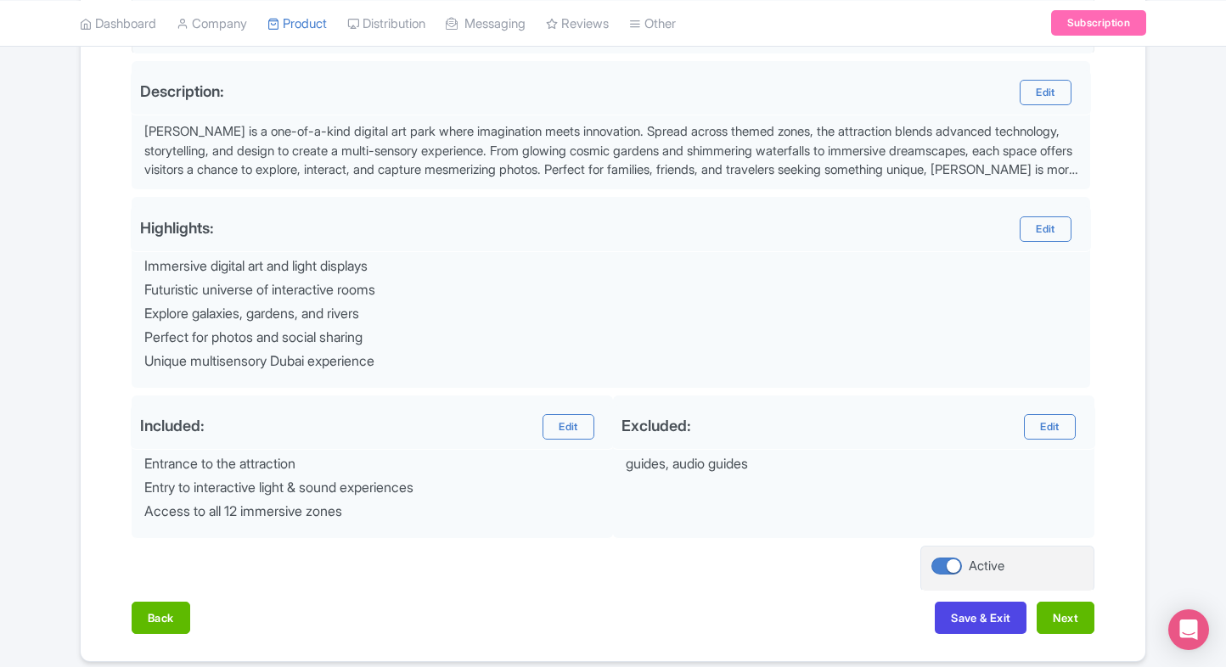
scroll to position [548, 0]
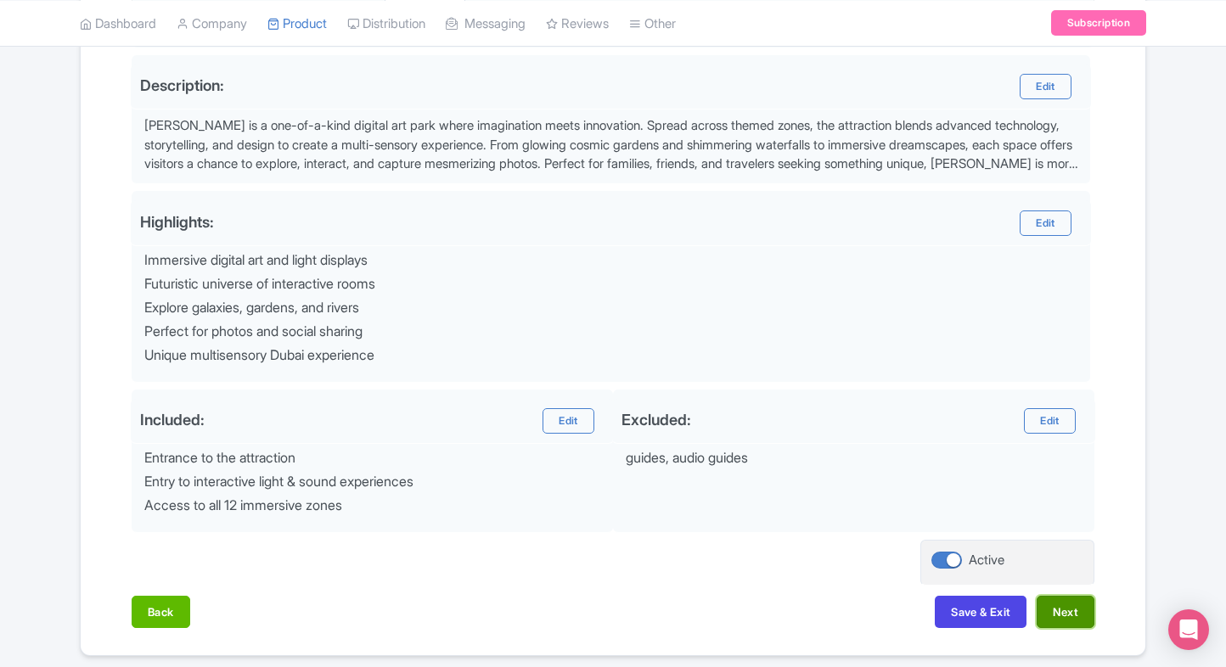
click at [1087, 600] on button "Next" at bounding box center [1066, 612] width 58 height 32
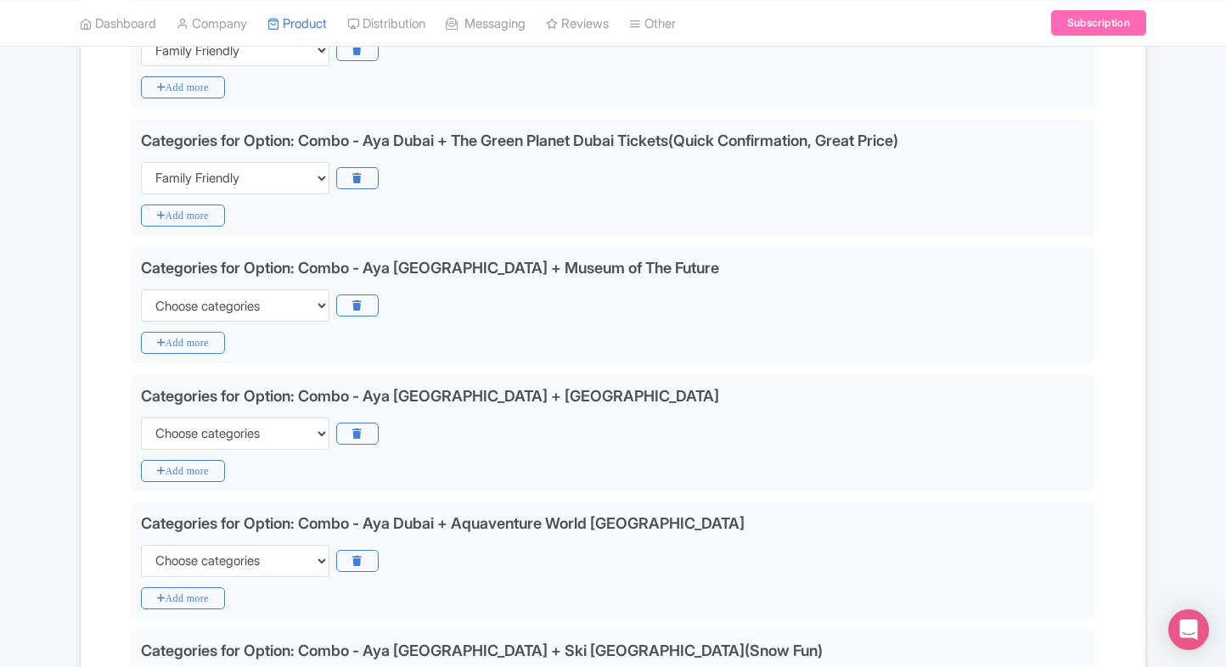
scroll to position [852, 0]
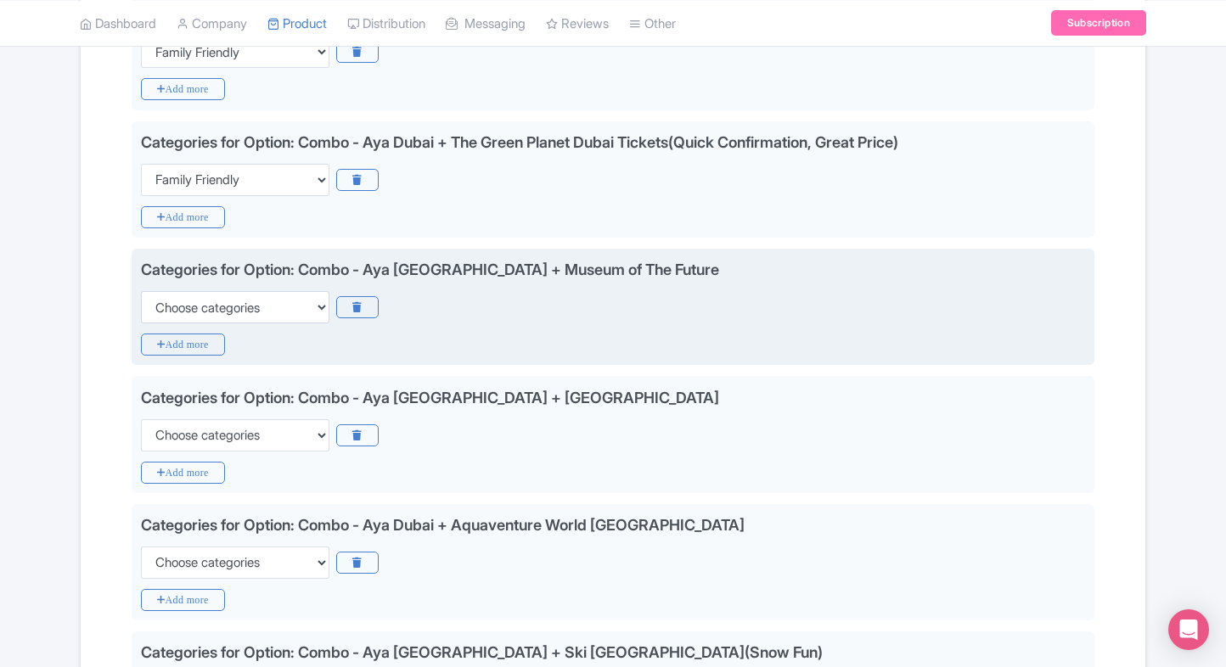
click at [245, 284] on div "Categories for Option: Combo - Aya Dubai + Museum of The Future Choose categori…" at bounding box center [613, 290] width 944 height 65
click at [231, 295] on select "Choose categories Adults Only Animals Audio Guide Beaches Bike Tours Boat Tours…" at bounding box center [235, 307] width 188 height 32
select select "family-friendly"
click at [141, 291] on select "Choose categories Adults Only Animals Audio Guide Beaches Bike Tours Boat Tours…" at bounding box center [235, 307] width 188 height 32
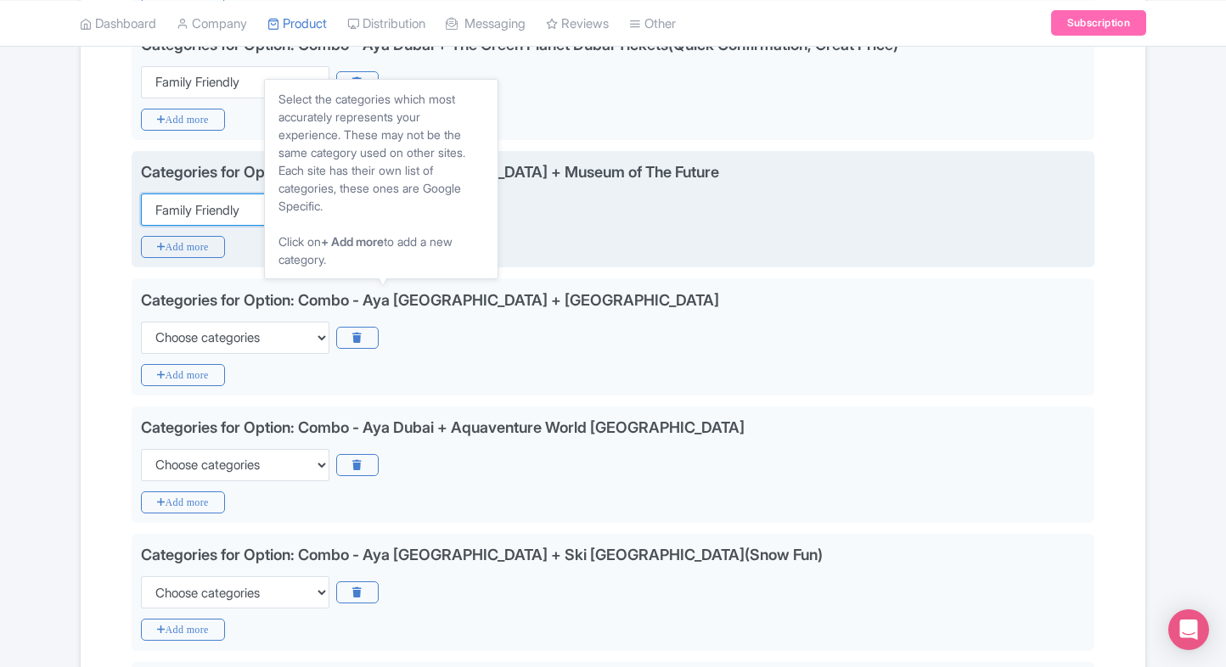
scroll to position [951, 0]
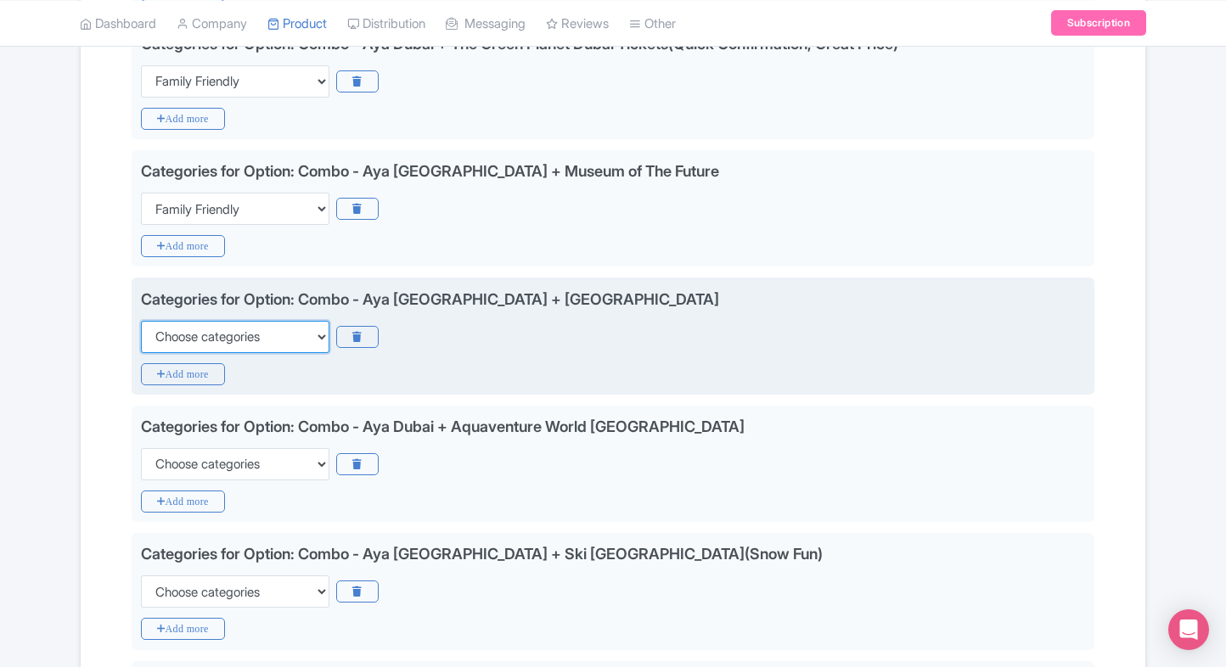
click at [207, 328] on select "Choose categories Adults Only Animals Audio Guide Beaches Bike Tours Boat Tours…" at bounding box center [235, 337] width 188 height 32
select select "family-friendly"
click at [141, 321] on select "Choose categories Adults Only Animals Audio Guide Beaches Bike Tours Boat Tours…" at bounding box center [235, 337] width 188 height 32
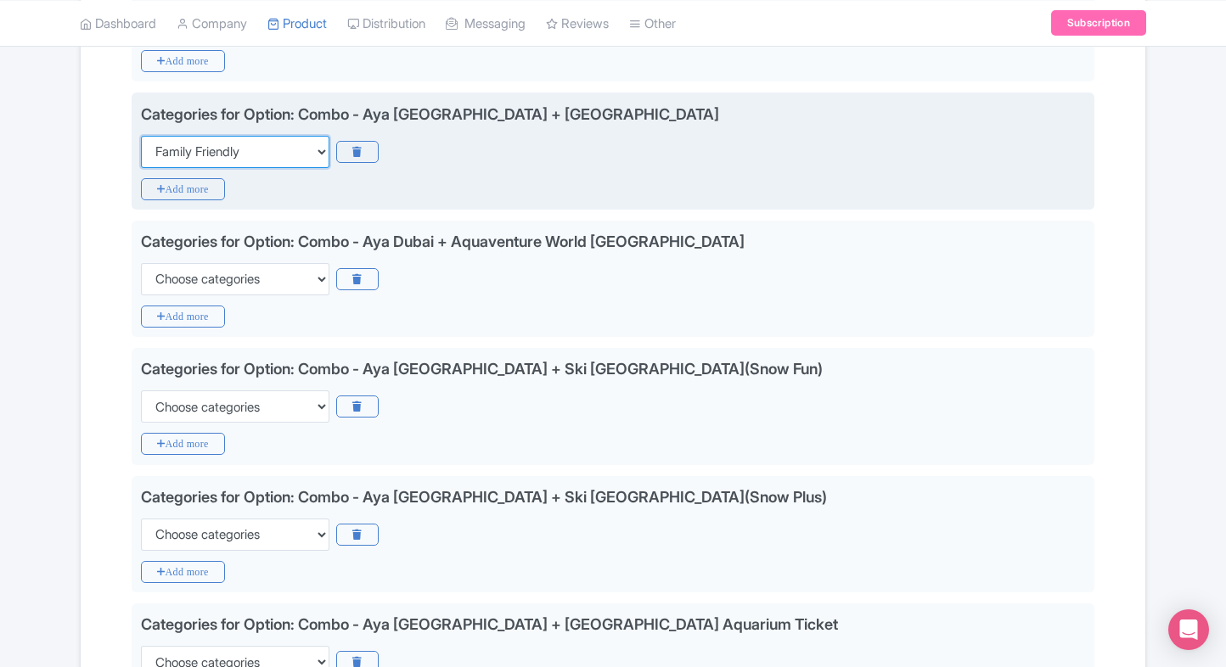
scroll to position [1137, 0]
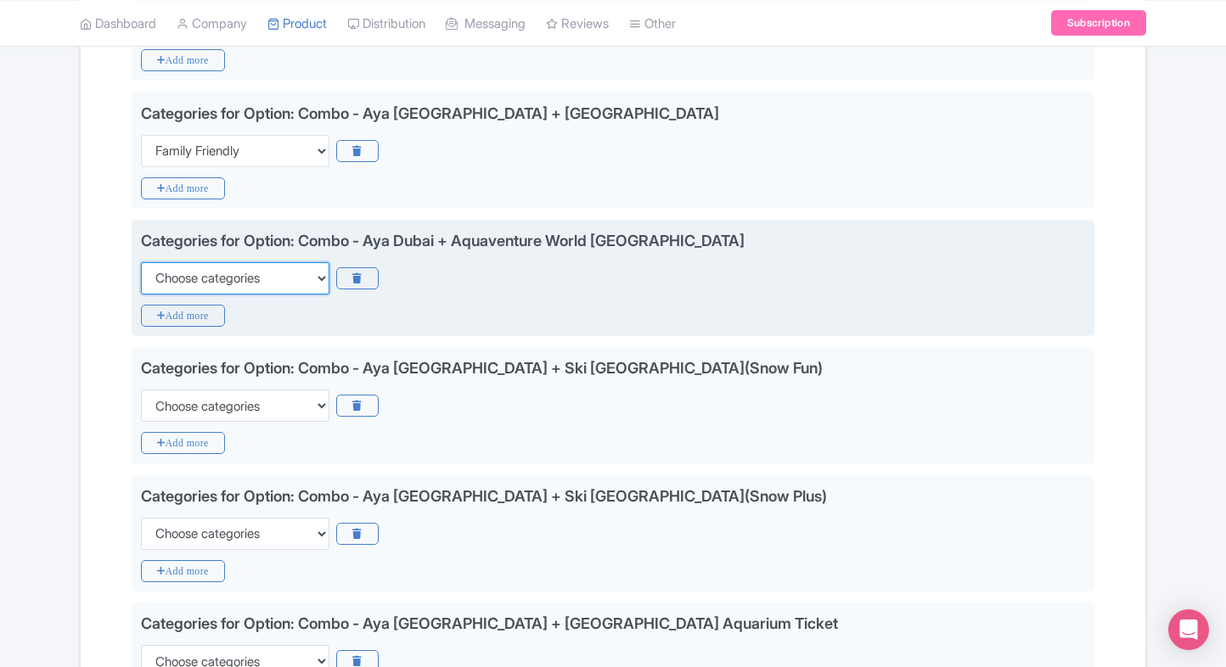
click at [261, 283] on select "Choose categories Adults Only Animals Audio Guide Beaches Bike Tours Boat Tours…" at bounding box center [235, 278] width 188 height 32
select select "family-friendly"
click at [141, 262] on select "Choose categories Adults Only Animals Audio Guide Beaches Bike Tours Boat Tours…" at bounding box center [235, 278] width 188 height 32
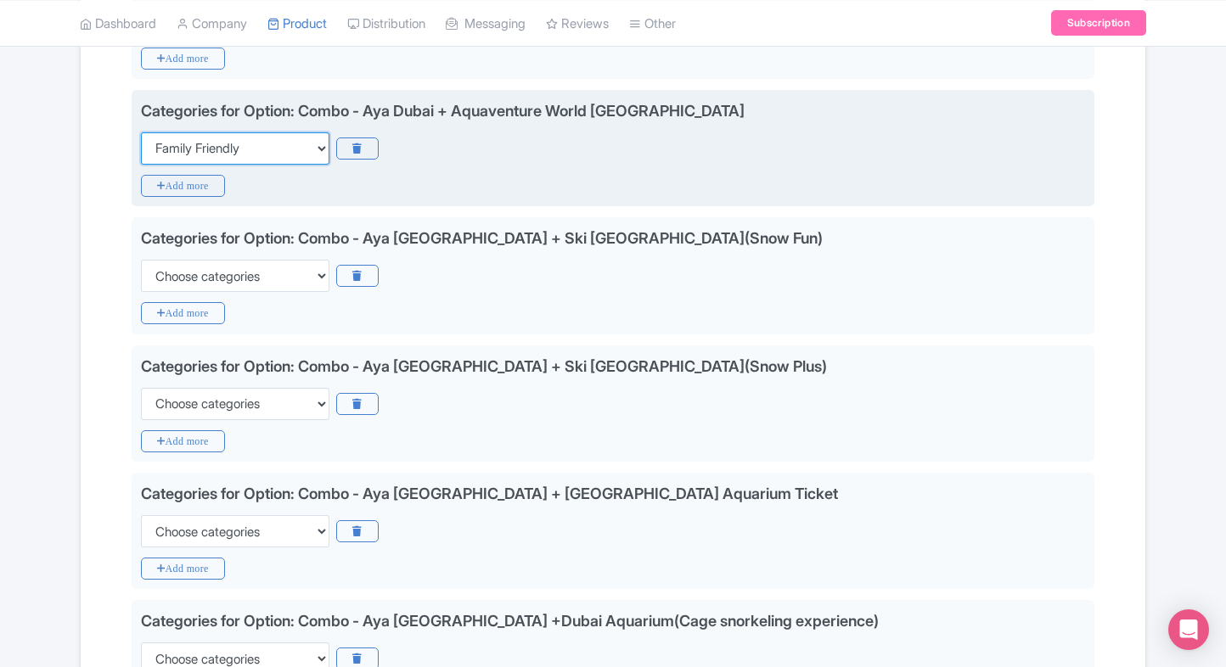
scroll to position [1268, 0]
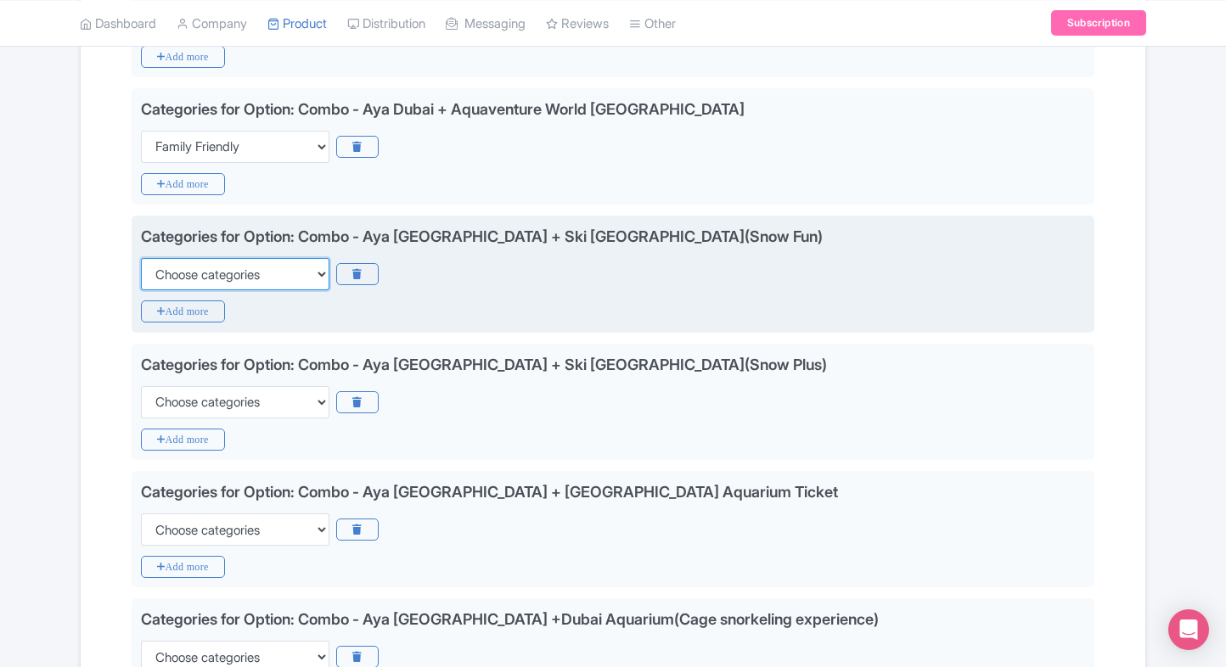
click at [263, 277] on select "Choose categories Adults Only Animals Audio Guide Beaches Bike Tours Boat Tours…" at bounding box center [235, 274] width 188 height 32
select select "family-friendly"
click at [141, 258] on select "Choose categories Adults Only Animals Audio Guide Beaches Bike Tours Boat Tours…" at bounding box center [235, 274] width 188 height 32
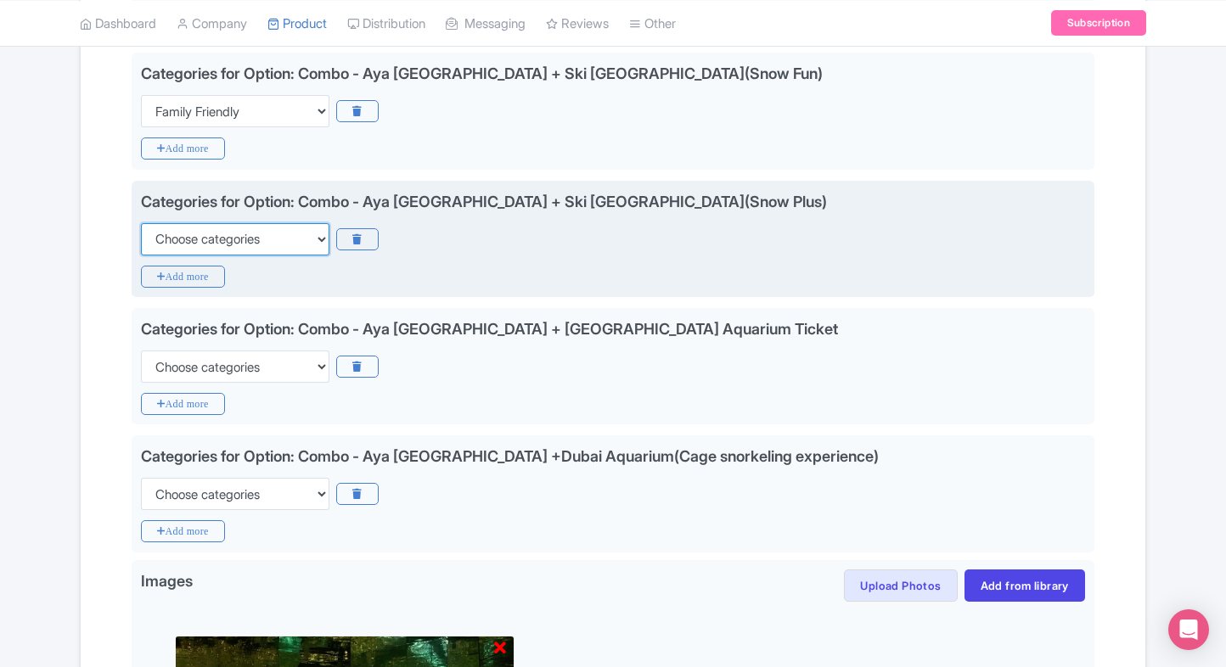
click at [294, 233] on select "Choose categories Adults Only Animals Audio Guide Beaches Bike Tours Boat Tours…" at bounding box center [235, 239] width 188 height 32
select select "family-friendly"
click at [141, 223] on select "Choose categories Adults Only Animals Audio Guide Beaches Bike Tours Boat Tours…" at bounding box center [235, 239] width 188 height 32
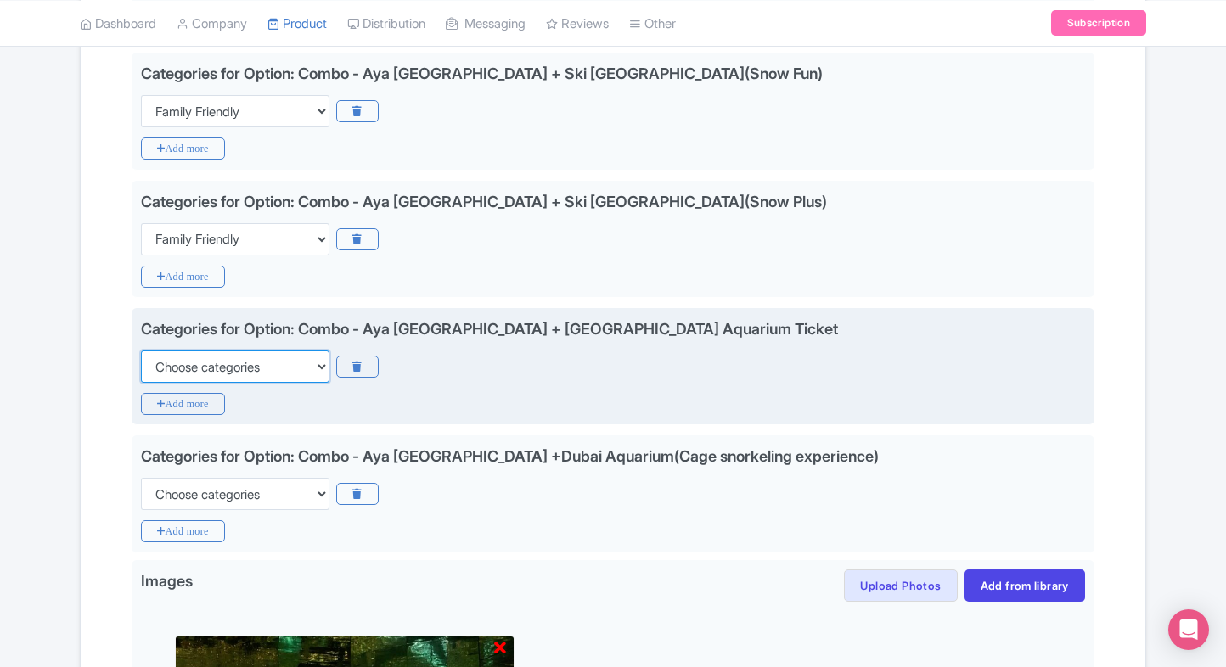
click at [275, 366] on select "Choose categories Adults Only Animals Audio Guide Beaches Bike Tours Boat Tours…" at bounding box center [235, 367] width 188 height 32
select select "family-friendly"
click at [141, 351] on select "Choose categories Adults Only Animals Audio Guide Beaches Bike Tours Boat Tours…" at bounding box center [235, 367] width 188 height 32
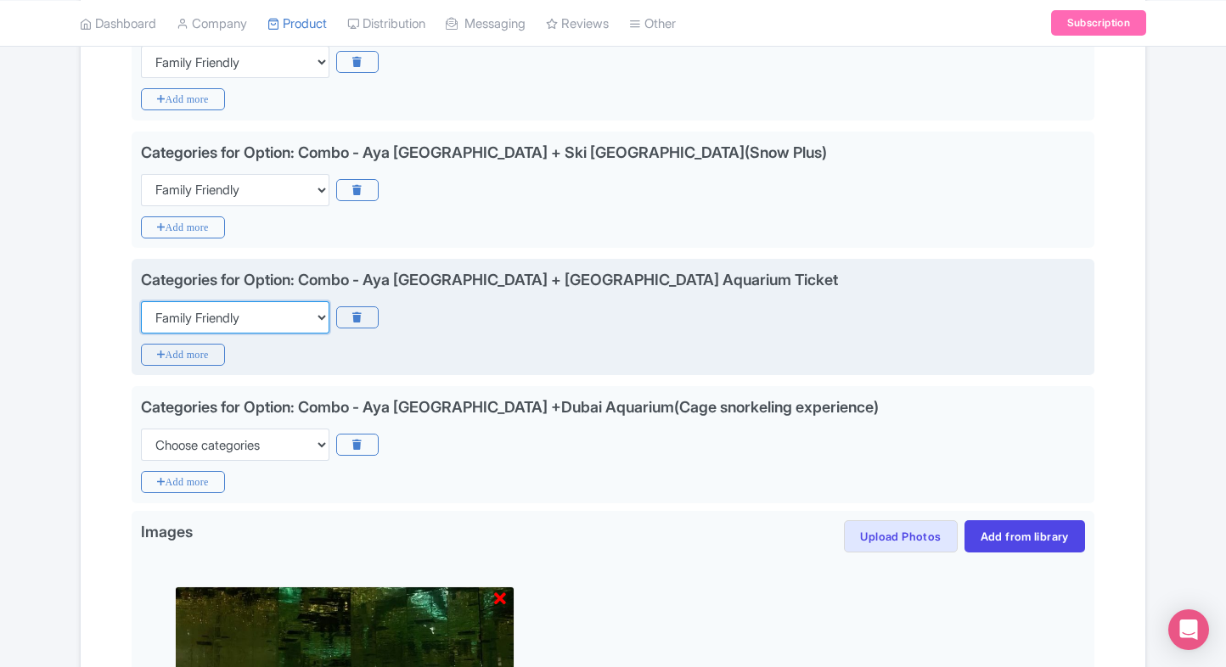
scroll to position [1483, 0]
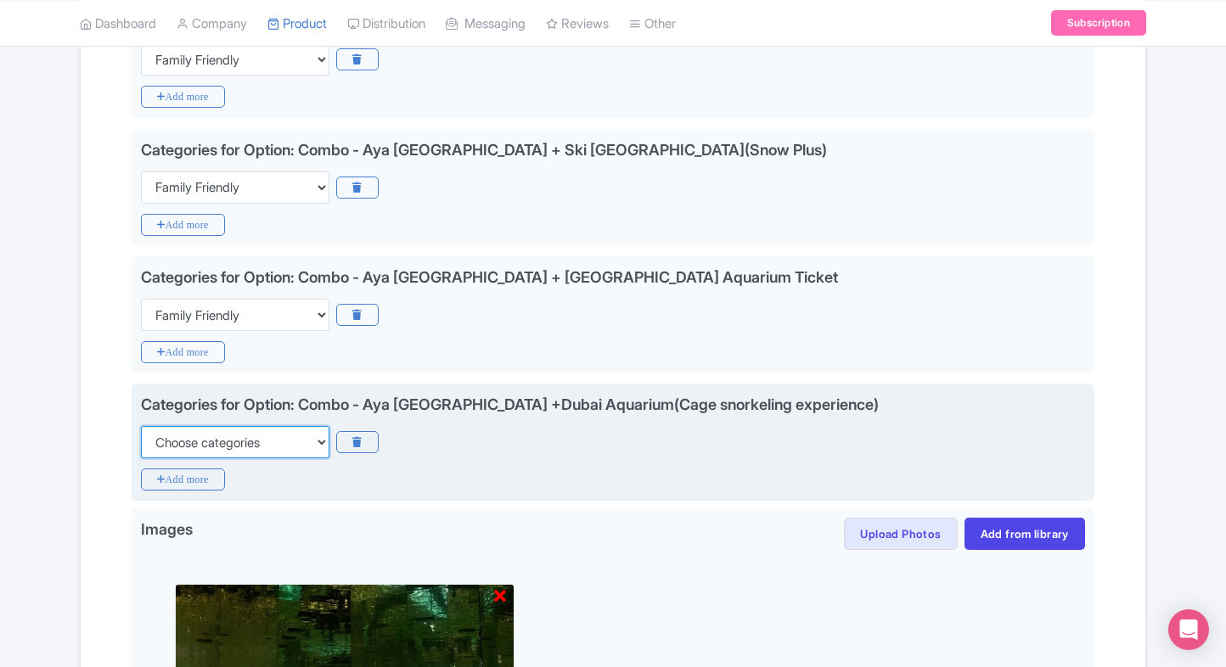
click at [255, 426] on select "Choose categories Adults Only Animals Audio Guide Beaches Bike Tours Boat Tours…" at bounding box center [235, 442] width 188 height 32
select select "family-friendly"
click at [141, 426] on select "Choose categories Adults Only Animals Audio Guide Beaches Bike Tours Boat Tours…" at bounding box center [235, 442] width 188 height 32
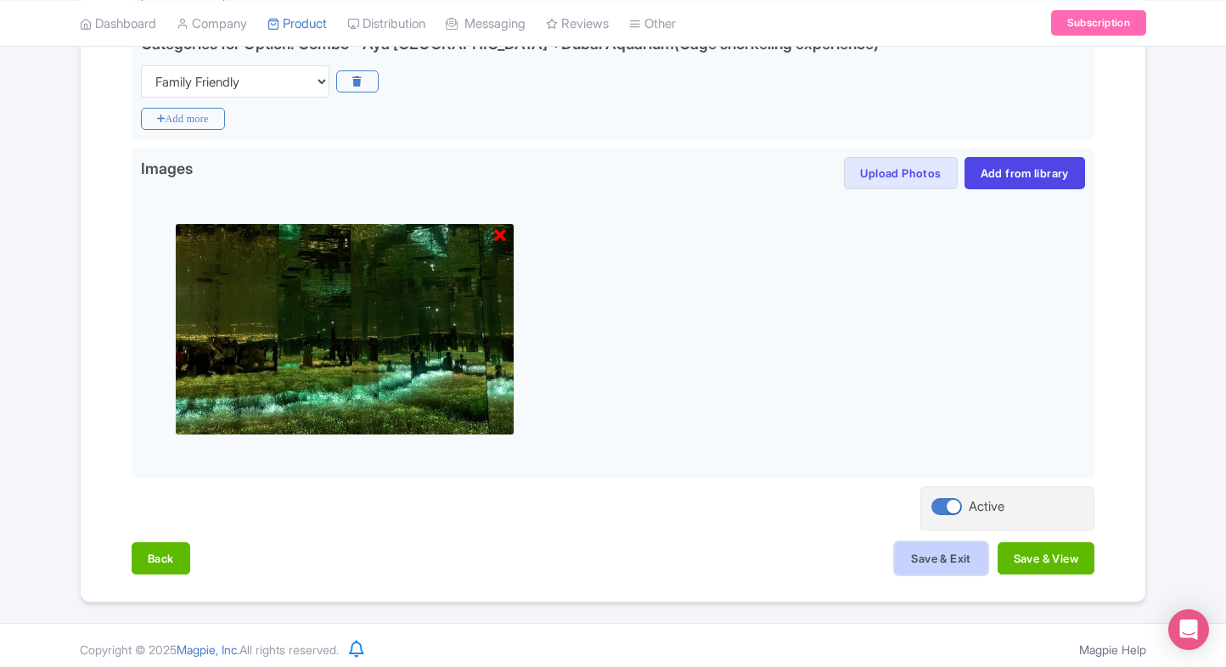
click at [942, 552] on button "Save & Exit" at bounding box center [941, 558] width 92 height 32
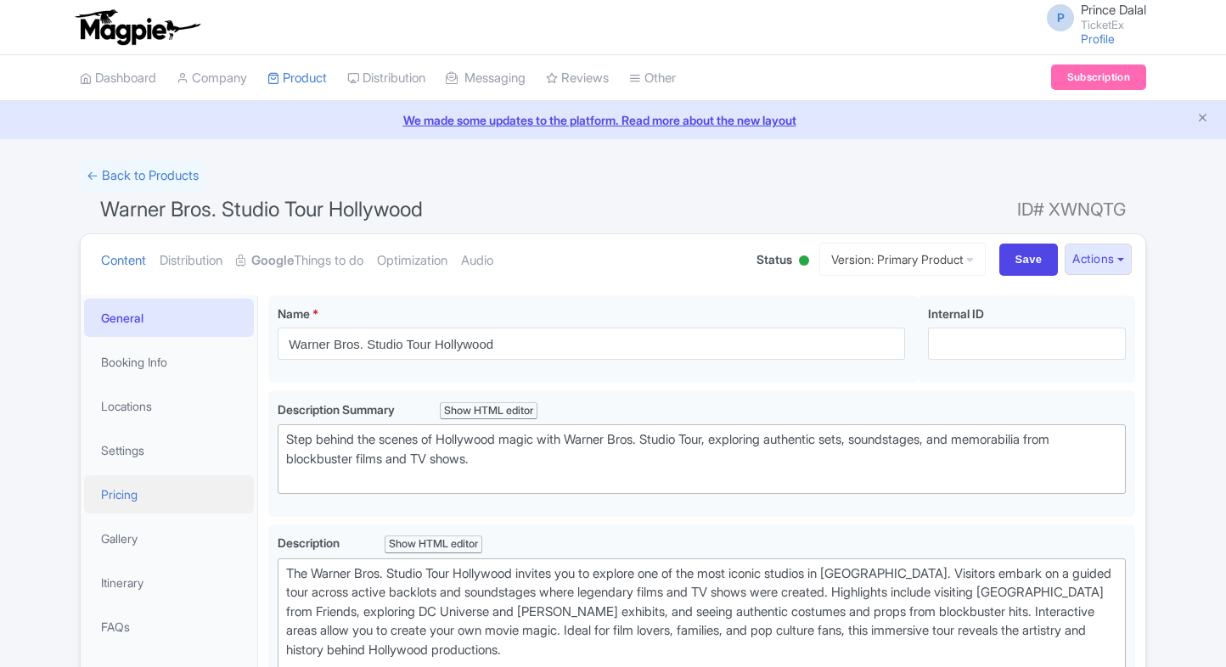
click at [110, 487] on link "Pricing" at bounding box center [169, 494] width 170 height 38
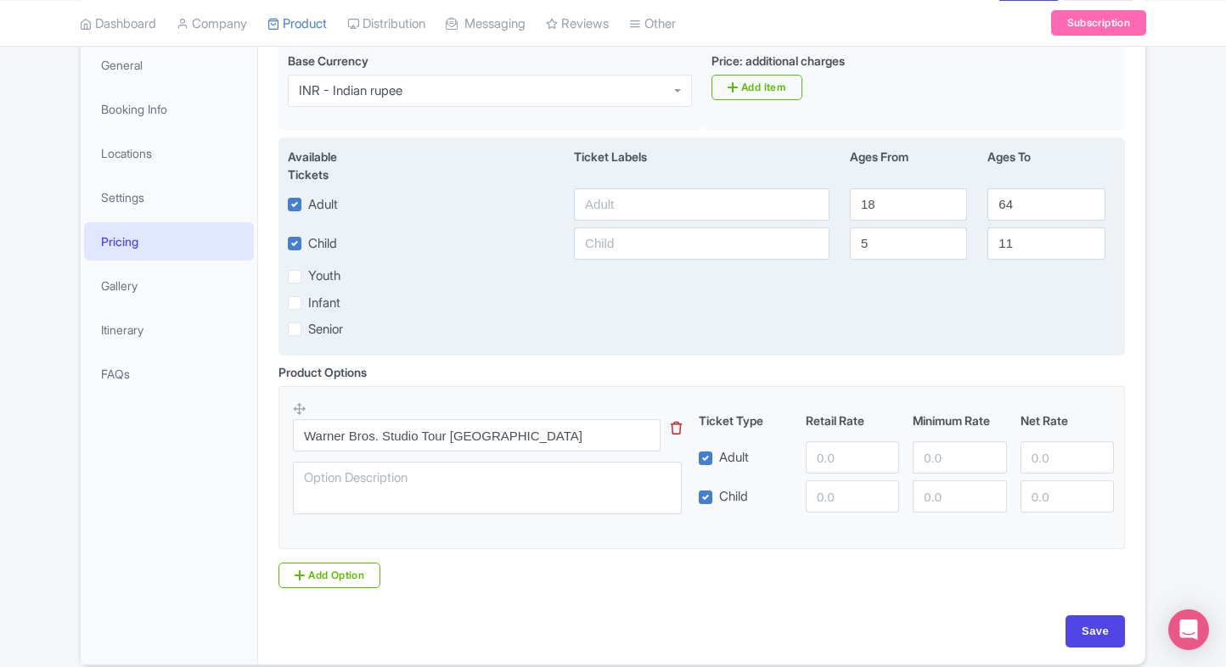
scroll to position [323, 0]
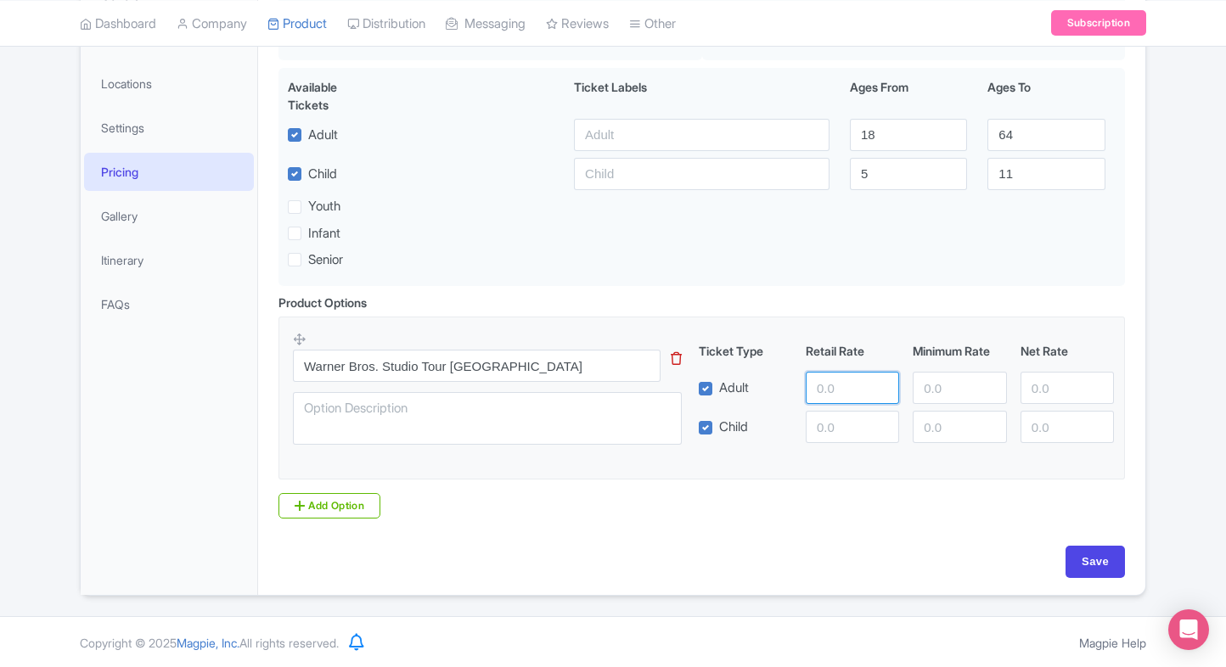
click at [829, 383] on input "number" at bounding box center [852, 388] width 93 height 32
paste input "11023.96"
type input "11023.96"
paste input "11023.96"
click at [846, 426] on input "11023.96" at bounding box center [852, 427] width 93 height 32
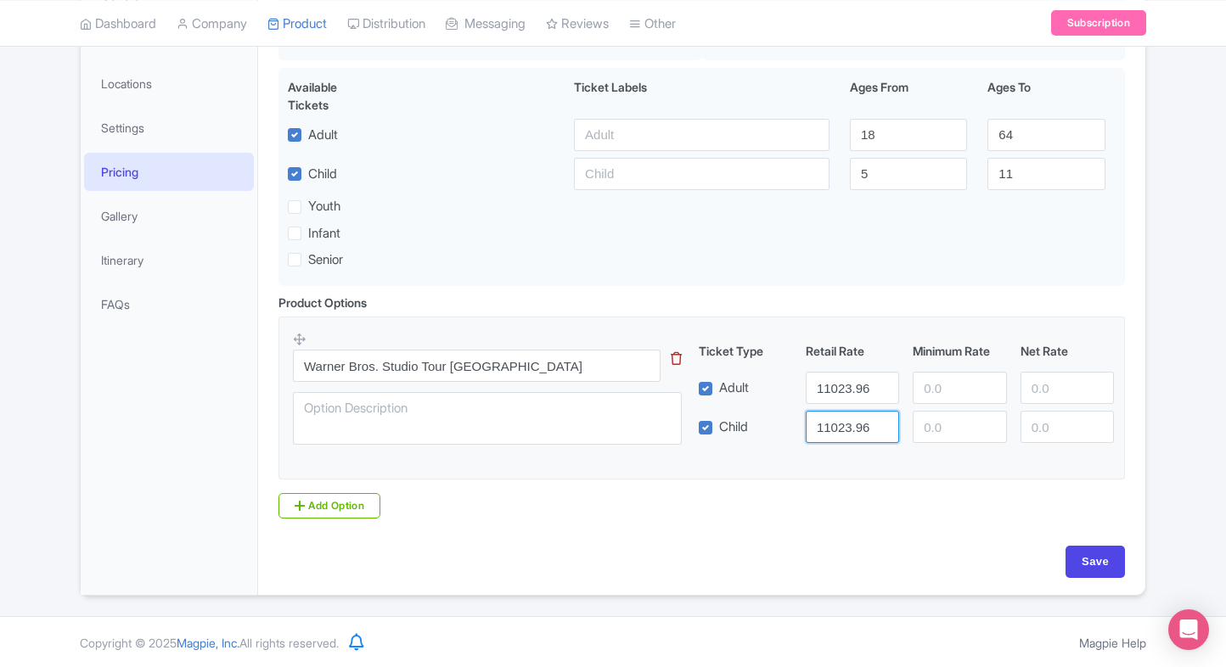
type input "11023.96"
paste input "11023.96"
click at [958, 382] on input "11023.96" at bounding box center [959, 388] width 93 height 32
type input "11023.96"
paste input "11023.96"
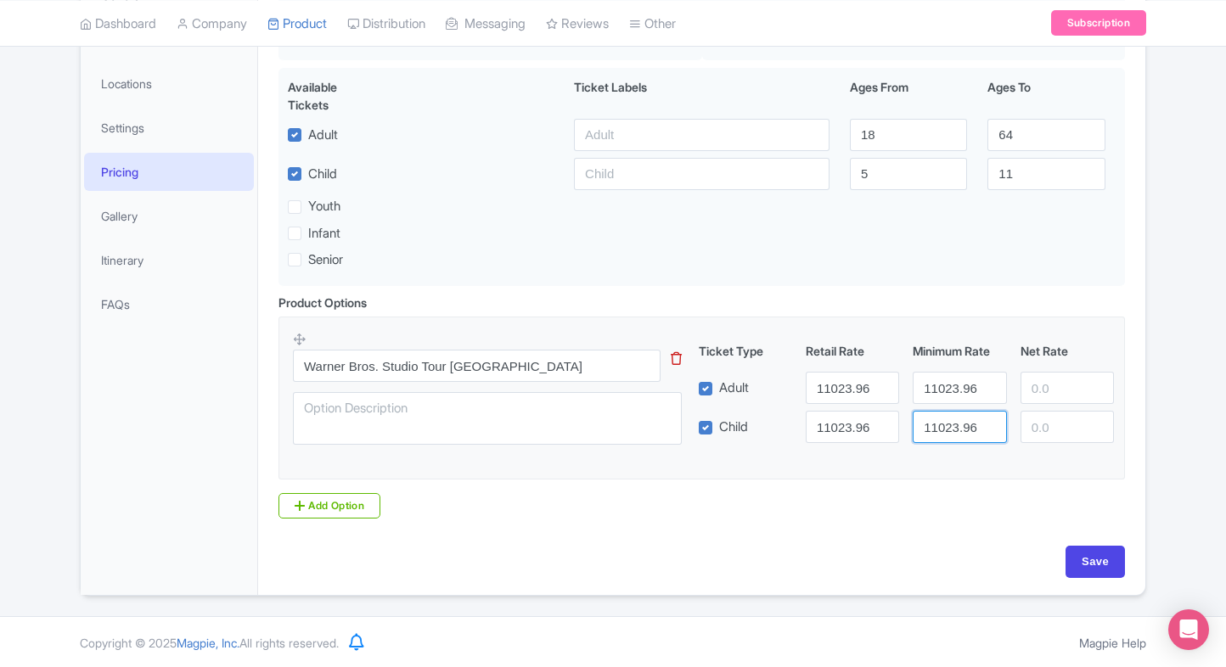
click at [951, 411] on input "11023.96" at bounding box center [959, 427] width 93 height 32
paste input "1102396"
type input "11023.961102396"
drag, startPoint x: 1048, startPoint y: 389, endPoint x: 1050, endPoint y: 425, distance: 36.6
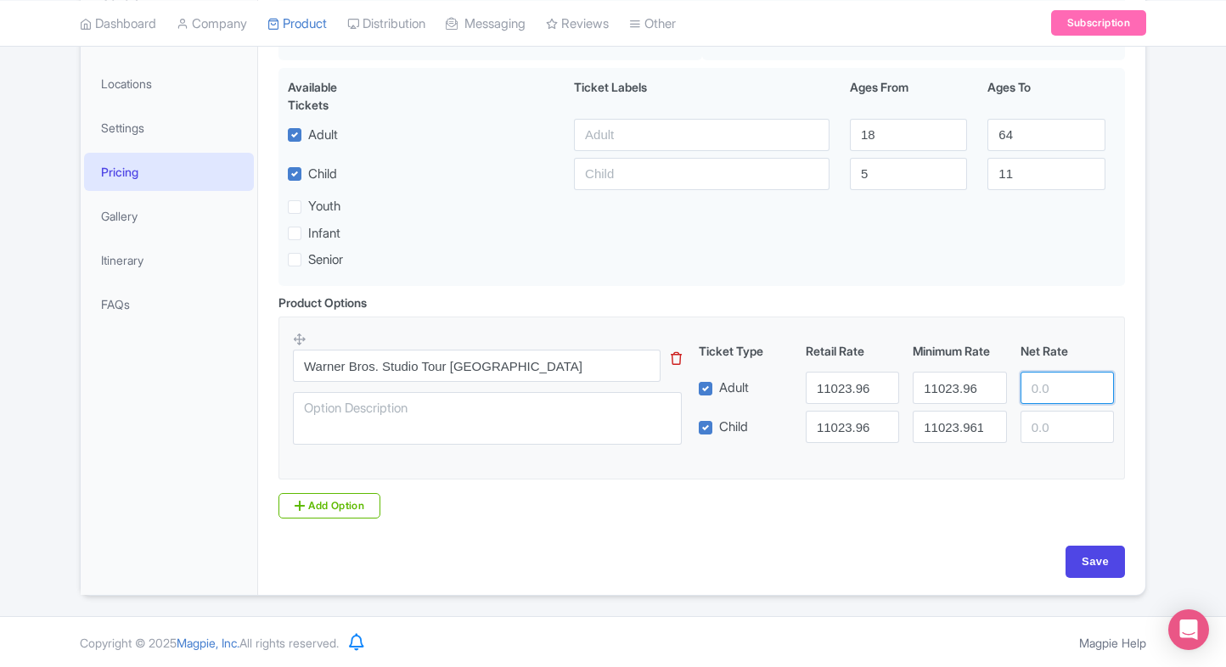
click at [1050, 425] on div "Ticket Type Retail Rate Minimum Rate Net Rate Adult 11023.96 11023.96 Child 110…" at bounding box center [906, 392] width 409 height 101
paste input "11023.96"
click at [1050, 425] on input "11023.96" at bounding box center [1066, 427] width 93 height 32
type input "11023.96"
paste input "11023.96"
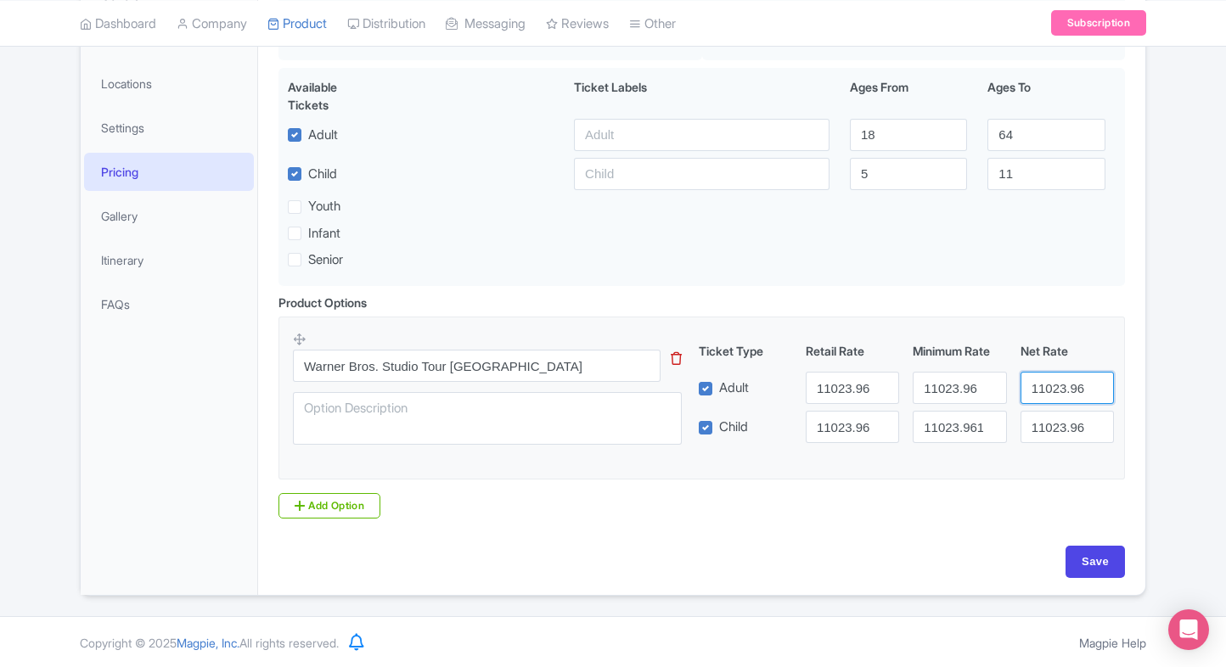
click at [1055, 402] on input "11023.96" at bounding box center [1066, 388] width 93 height 32
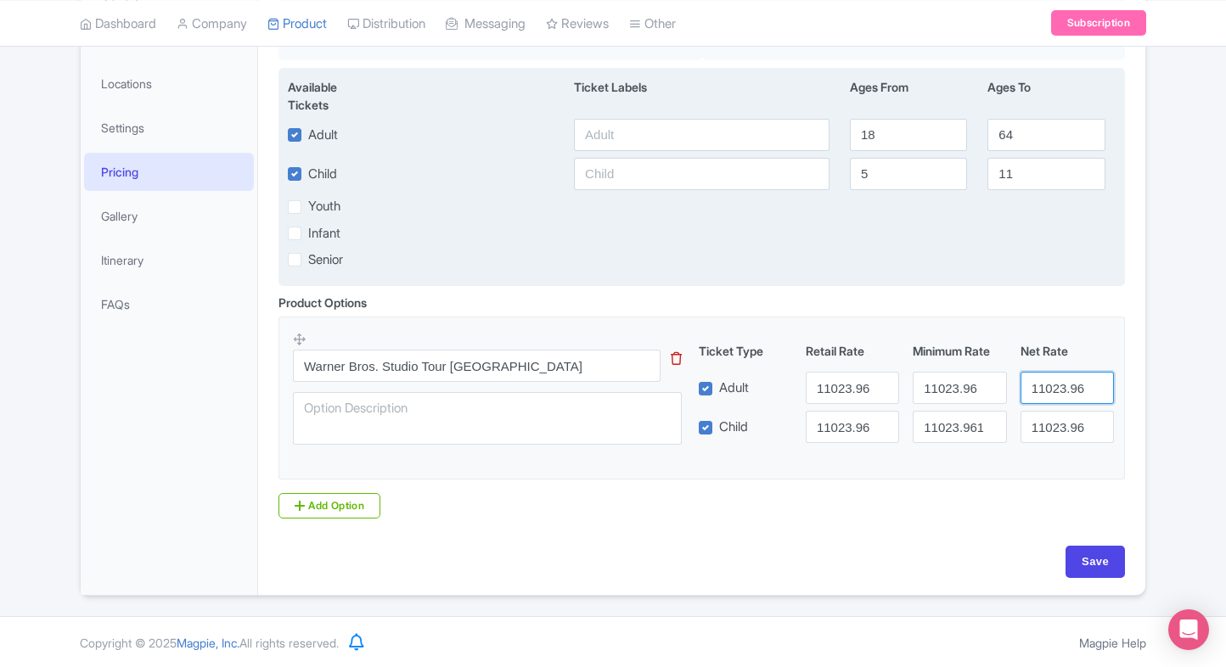
type input "11023.96"
paste input "11023.96"
click at [673, 122] on input "11023.96" at bounding box center [702, 135] width 256 height 32
type input "11023.96"
paste input "11023.96"
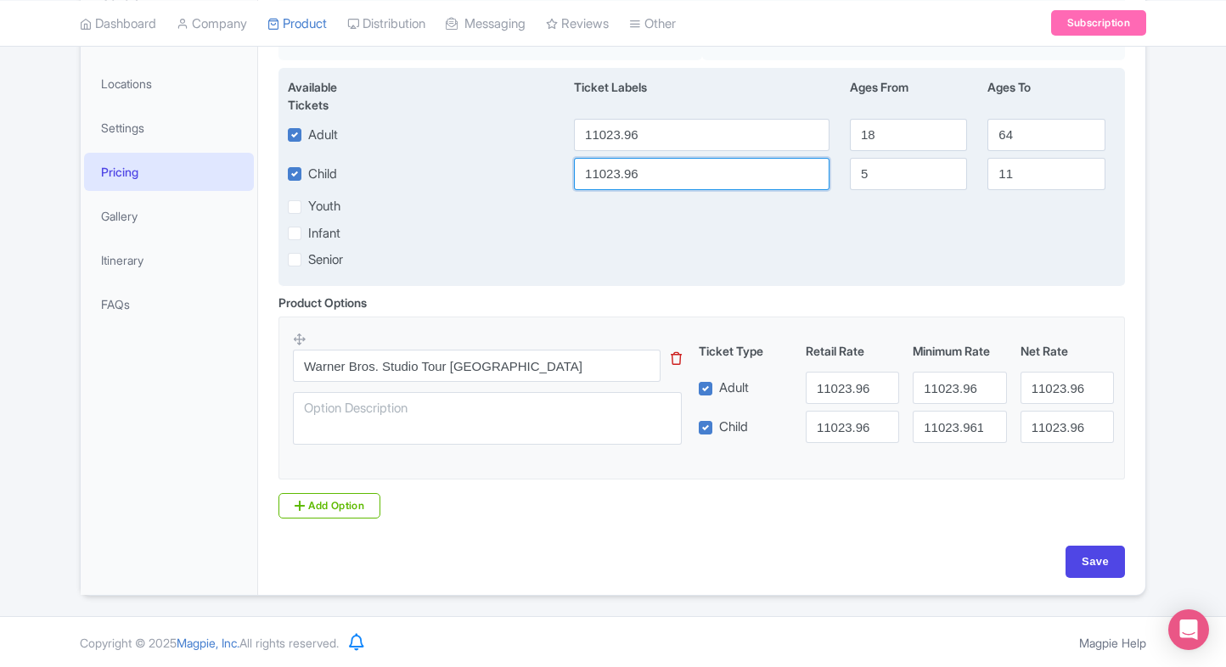
click at [622, 176] on input "11023.96" at bounding box center [702, 174] width 256 height 32
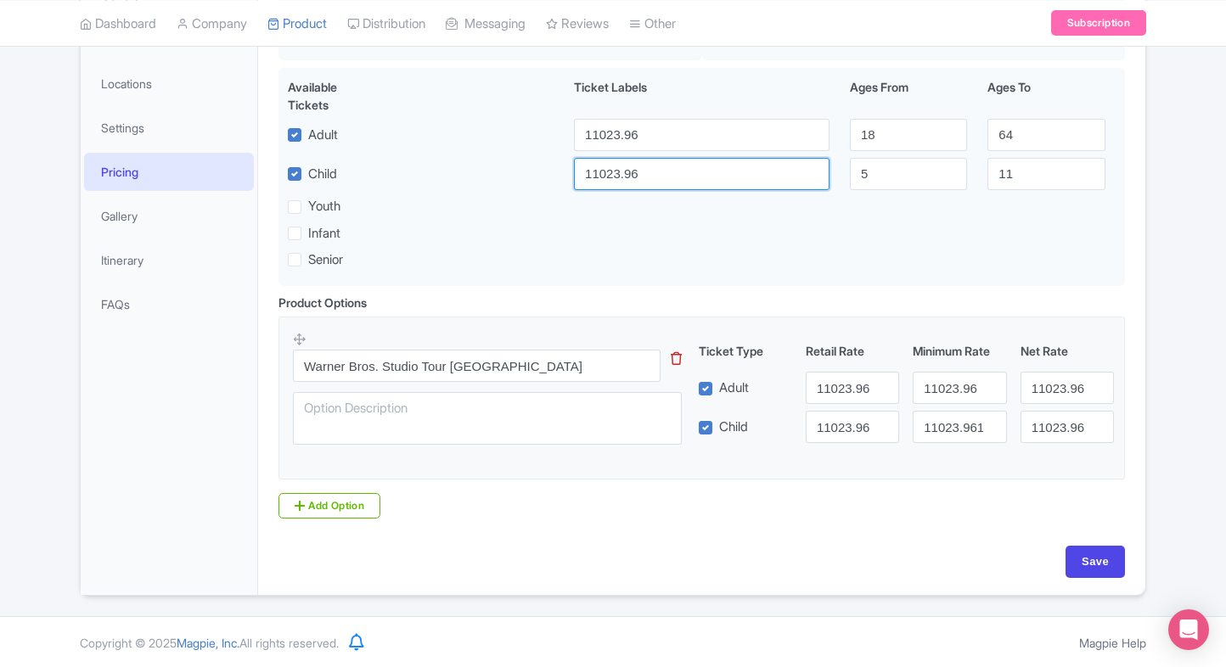
type input "11023.96"
click at [1100, 542] on div "Base Currency i INR - Indian rupee INR - Indian rupee Price: additional charges…" at bounding box center [701, 259] width 867 height 573
click at [1087, 560] on input "Save" at bounding box center [1094, 562] width 59 height 32
type input "Saving..."
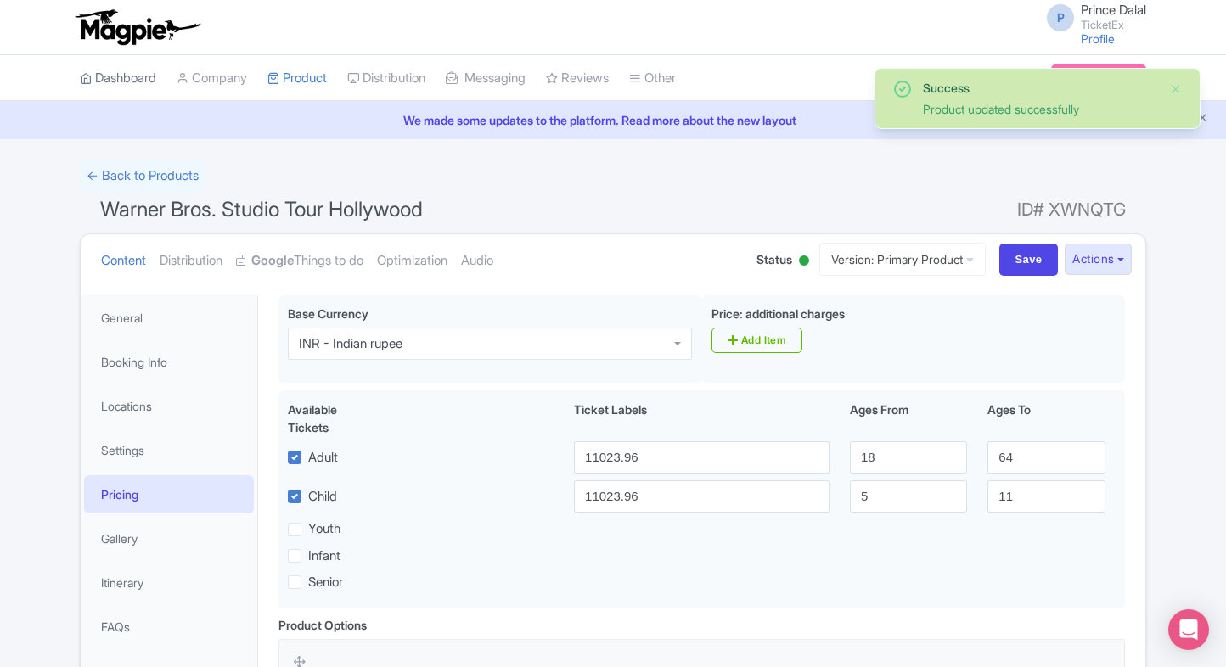
click at [85, 75] on icon at bounding box center [86, 78] width 12 height 12
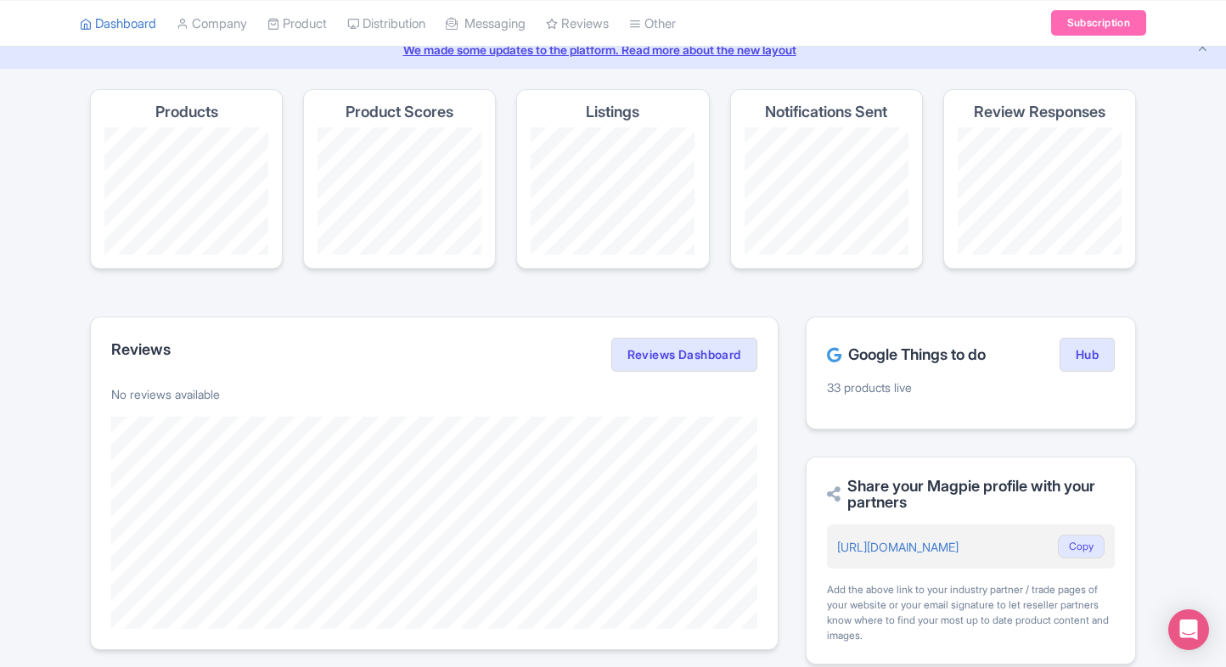
scroll to position [71, 0]
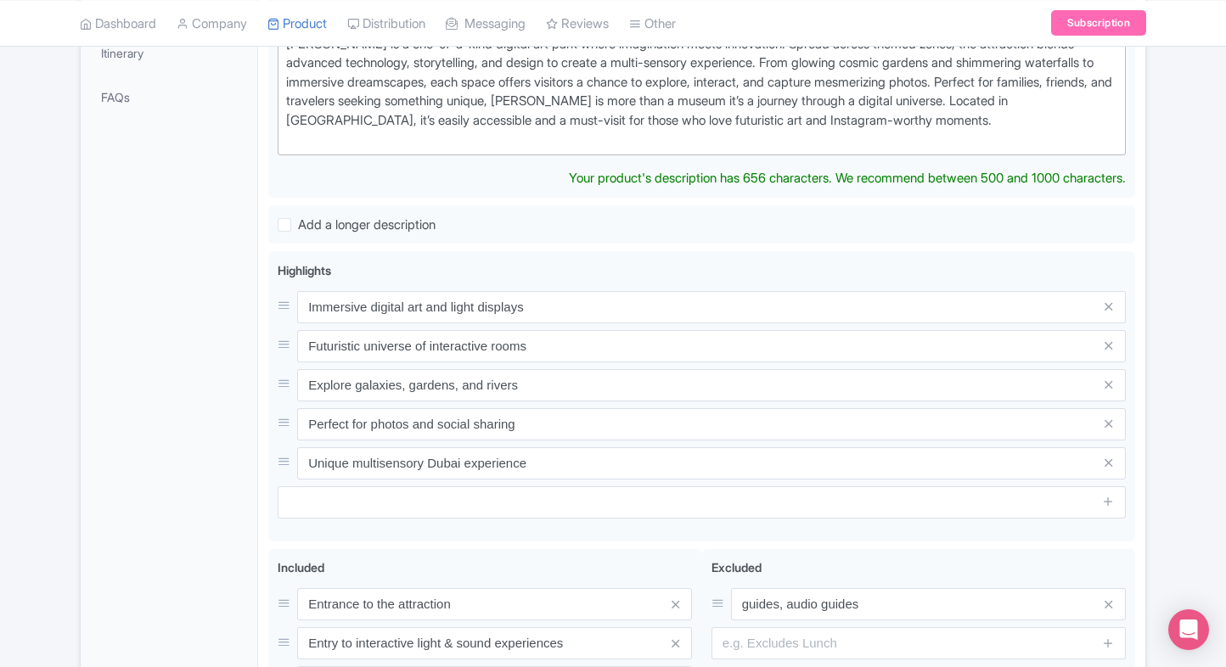
scroll to position [529, 0]
type trix-editor "<div>AYA Dubai is a one-of-a-kind digital art park where imagination meets inno…"
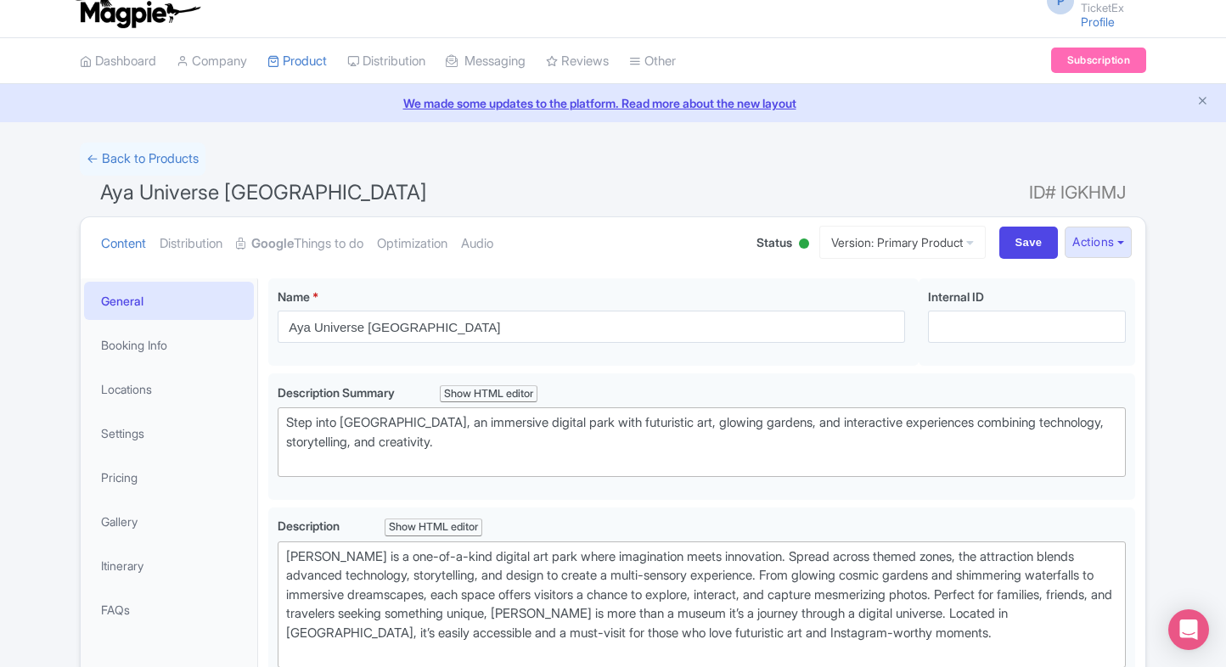
scroll to position [0, 0]
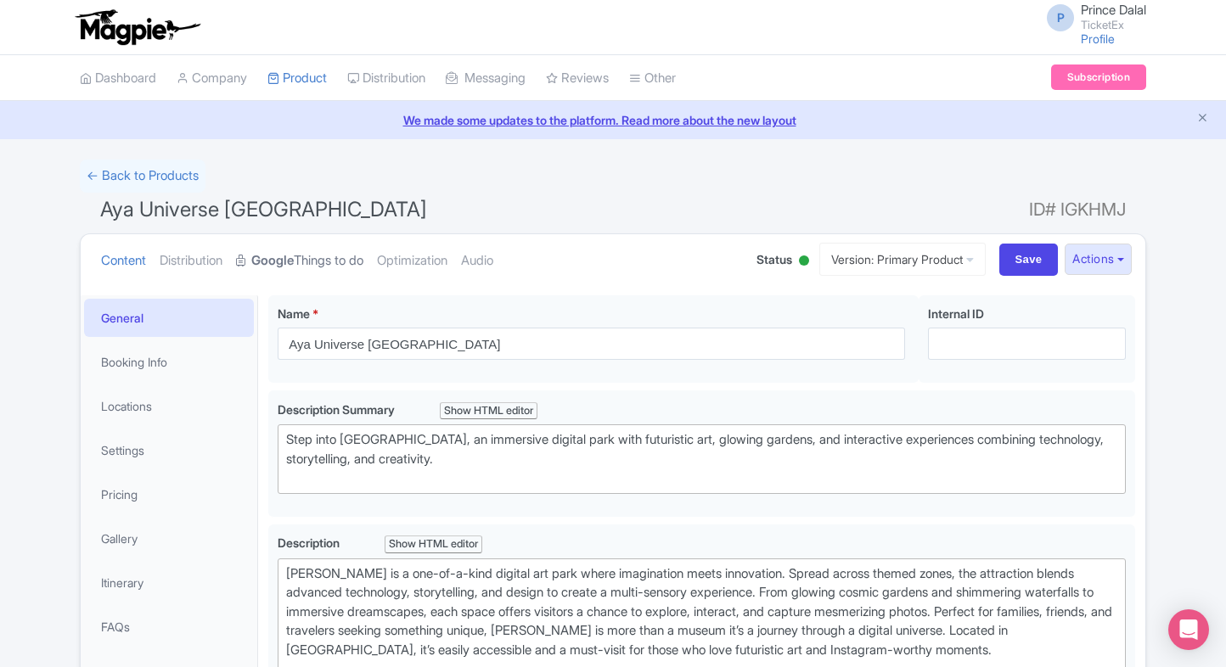
click at [280, 273] on link "Google Things to do" at bounding box center [299, 260] width 127 height 53
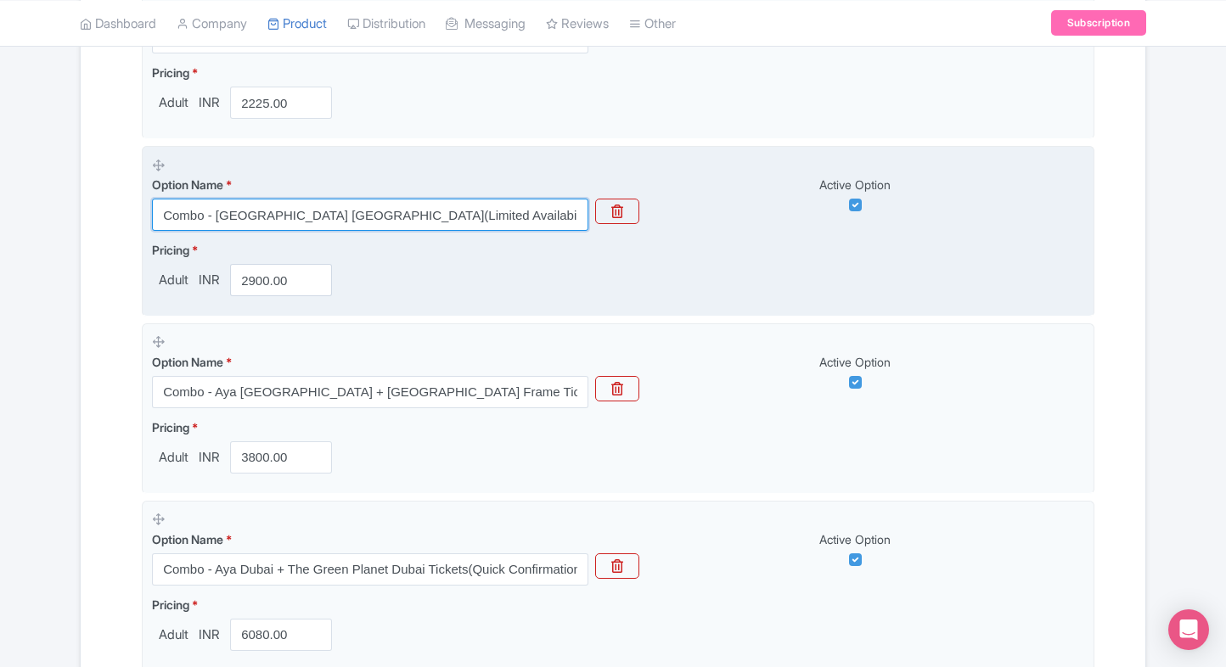
drag, startPoint x: 160, startPoint y: 216, endPoint x: 577, endPoint y: 211, distance: 417.7
click at [577, 211] on input "Combo - Aya Dubai + Creek Park Dubai(Limited Availability, Secure entry)" at bounding box center [370, 215] width 436 height 32
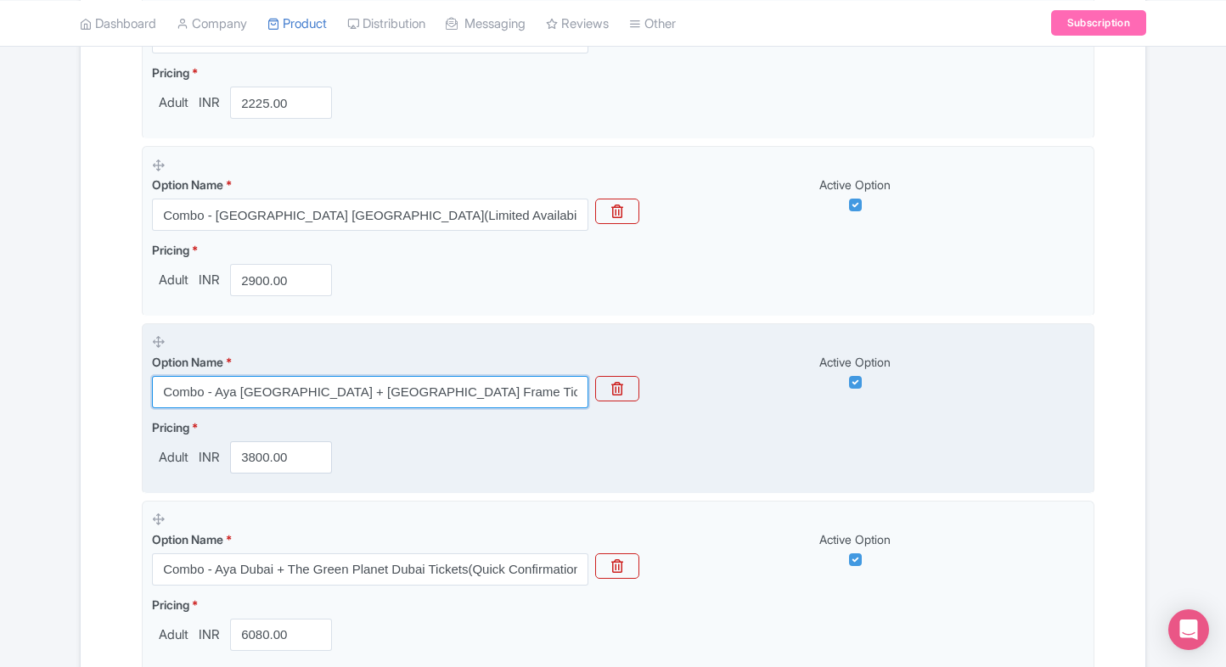
click at [163, 396] on input "Combo - Aya Dubai + Dubai Frame Tickets (Secure Entry, Quick Confirmation)" at bounding box center [370, 392] width 436 height 32
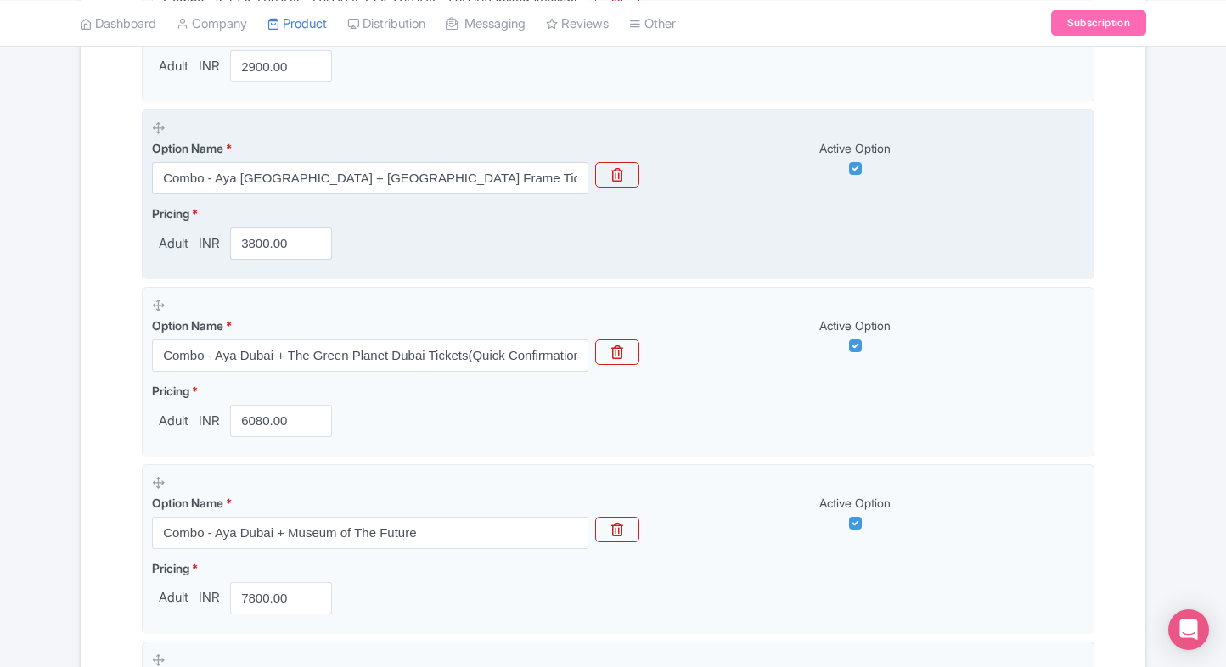
scroll to position [852, 0]
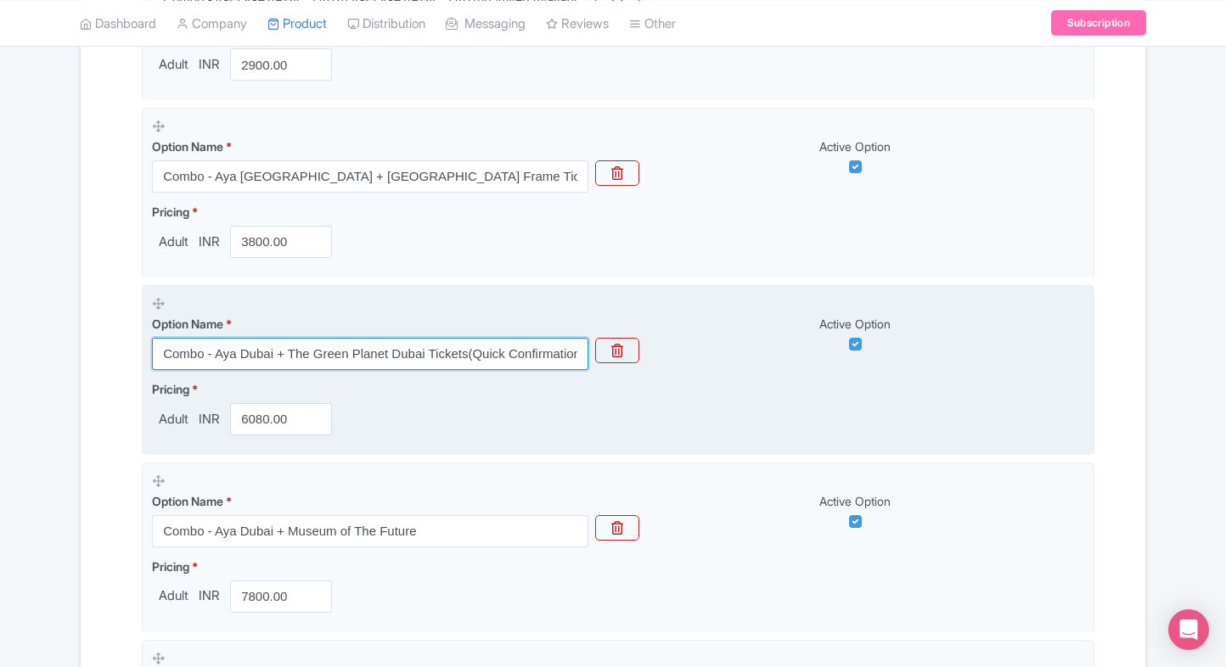
click at [262, 358] on input "Combo - Aya Dubai + The Green Planet Dubai Tickets(Quick Confirmation, Great Pr…" at bounding box center [370, 354] width 436 height 32
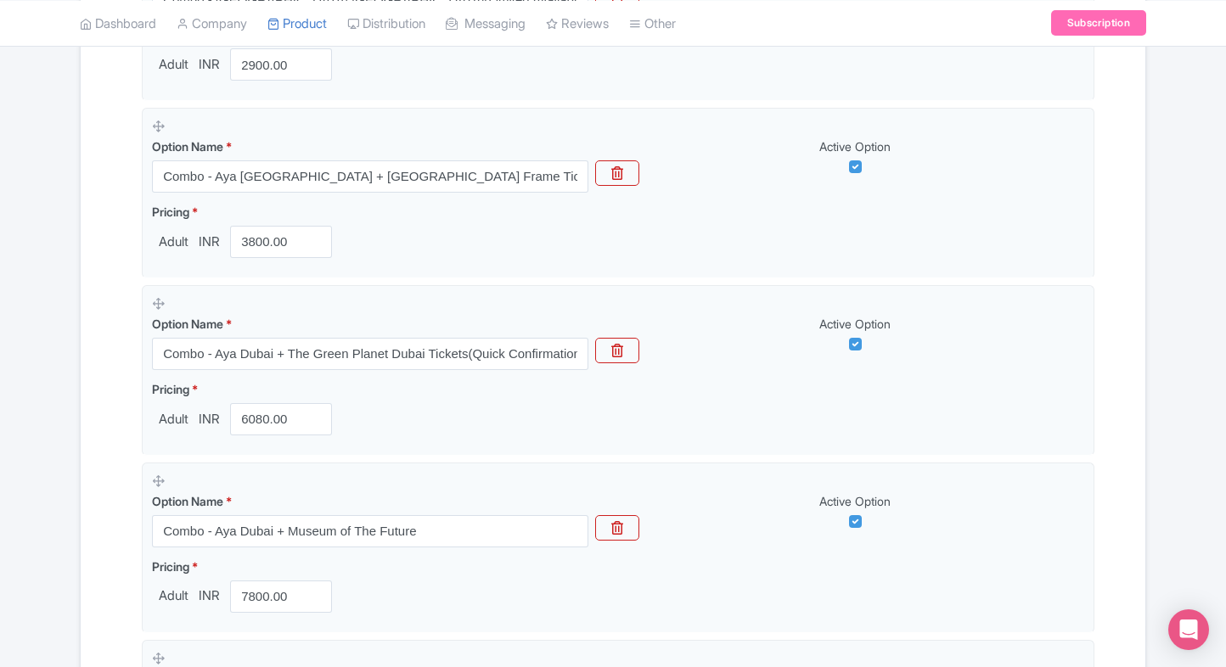
click at [65, 397] on div "← Back to Products Aya Universe Dubai ID# IGKHMJ Content Distribution Google Th…" at bounding box center [613, 583] width 1226 height 2552
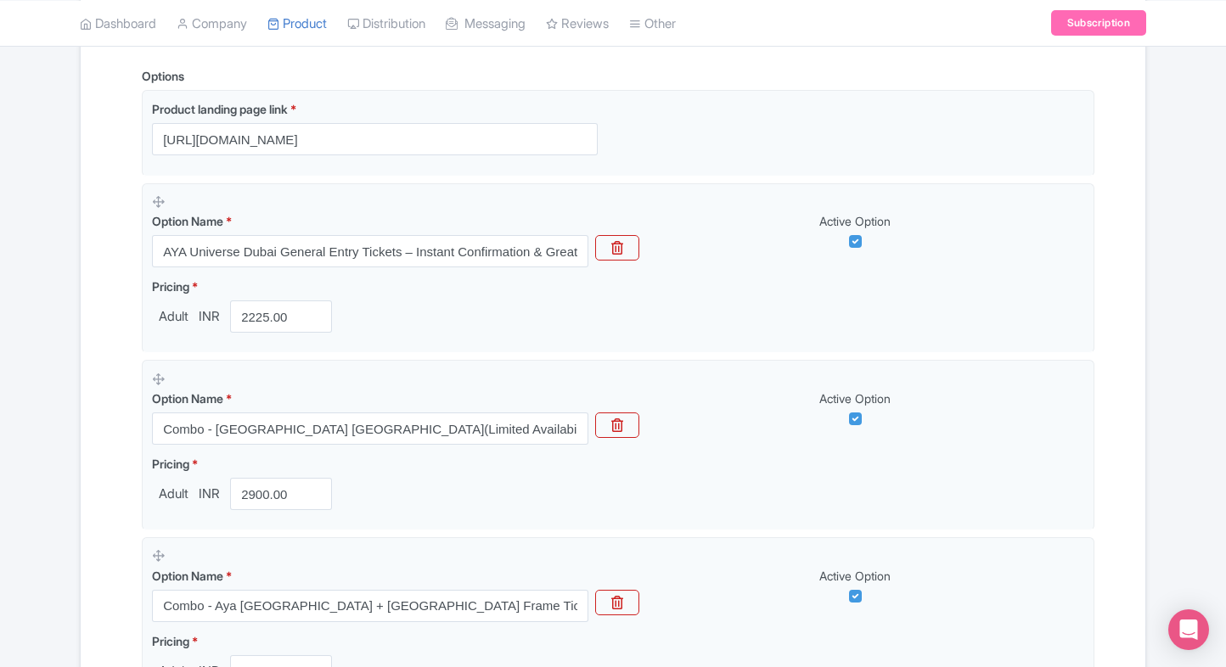
scroll to position [508, 0]
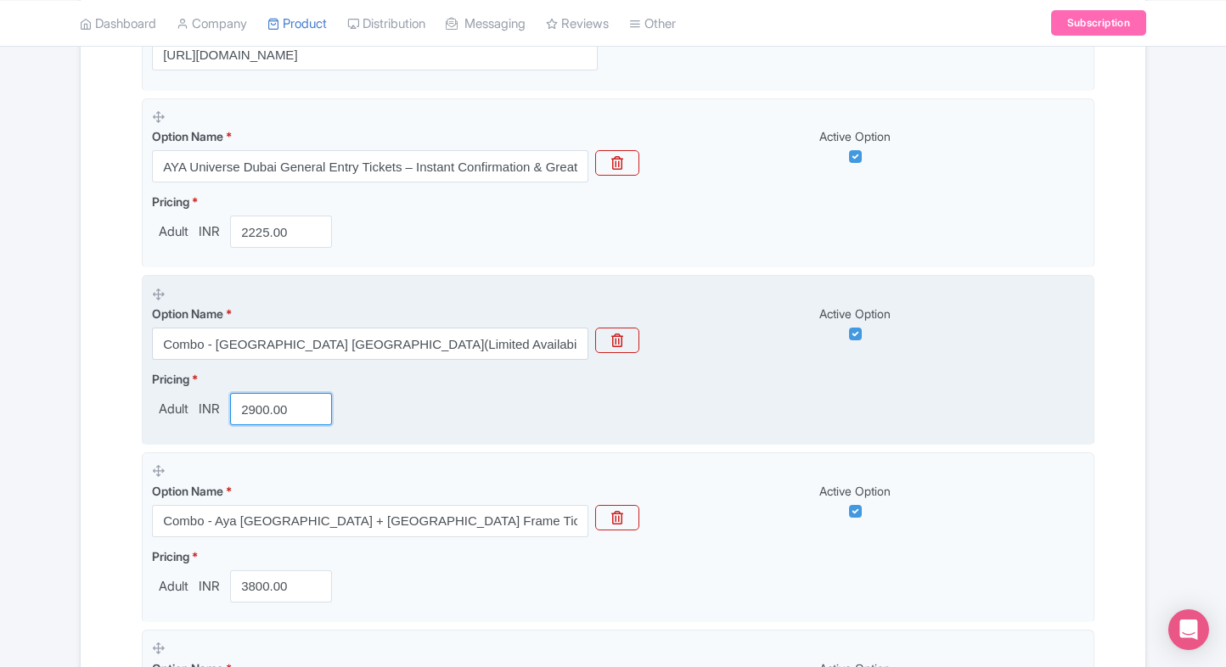
click at [255, 421] on input "2900.00" at bounding box center [281, 409] width 102 height 32
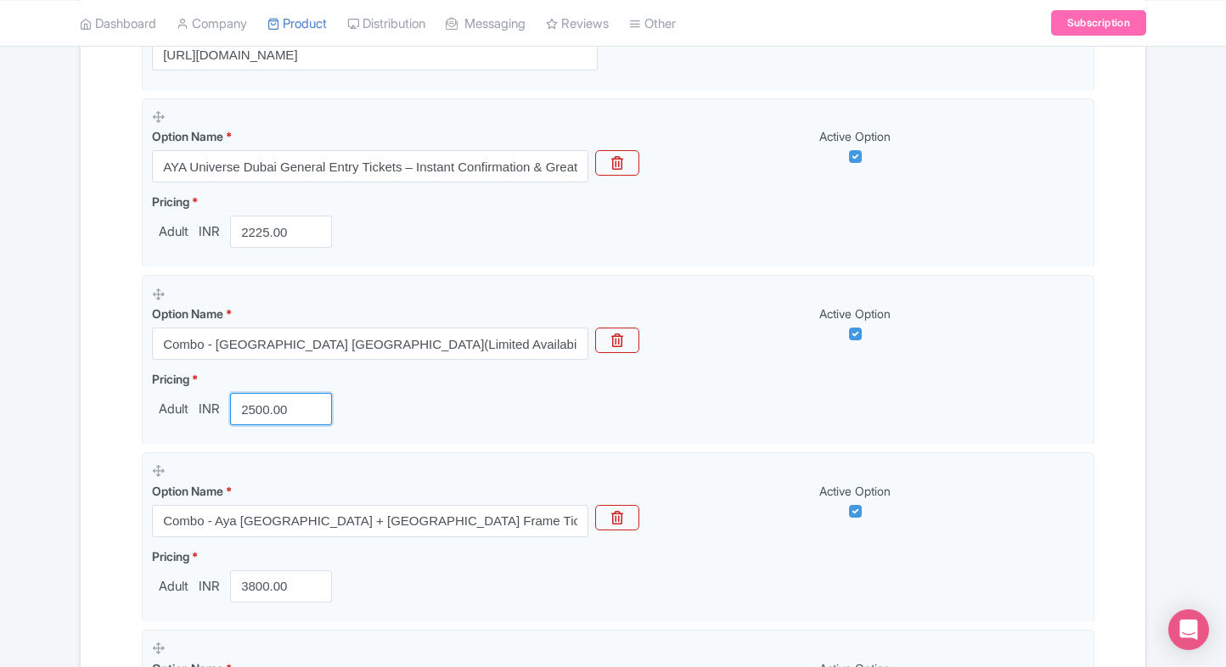
type input "2500.00"
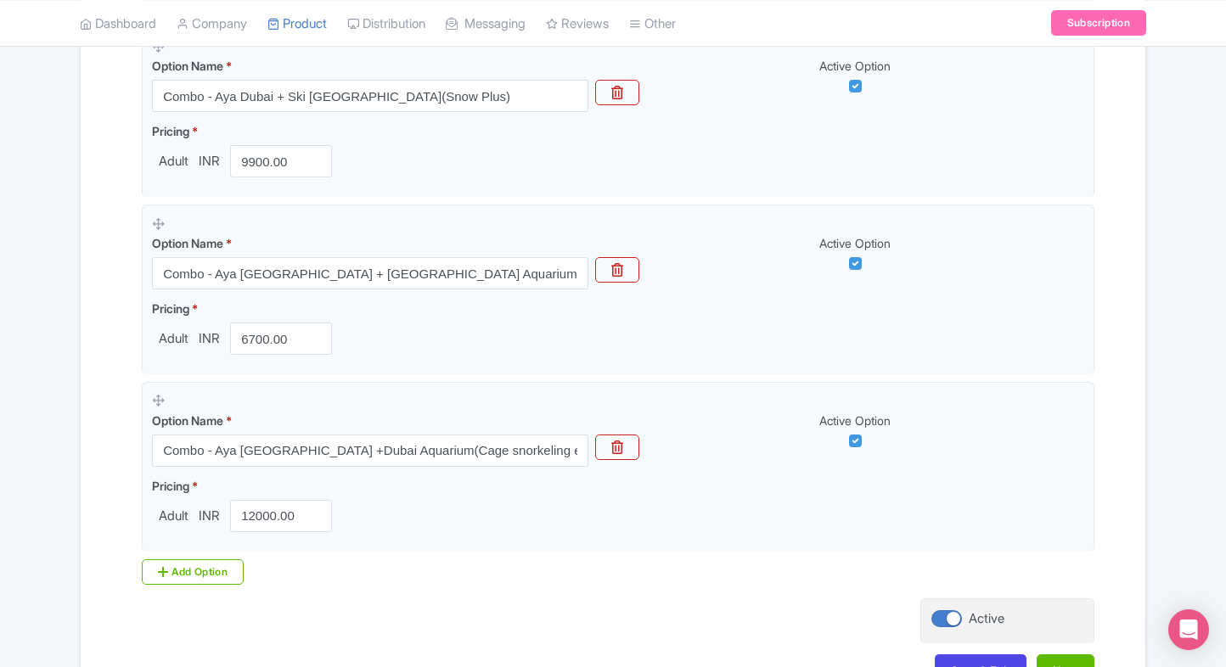
scroll to position [2112, 0]
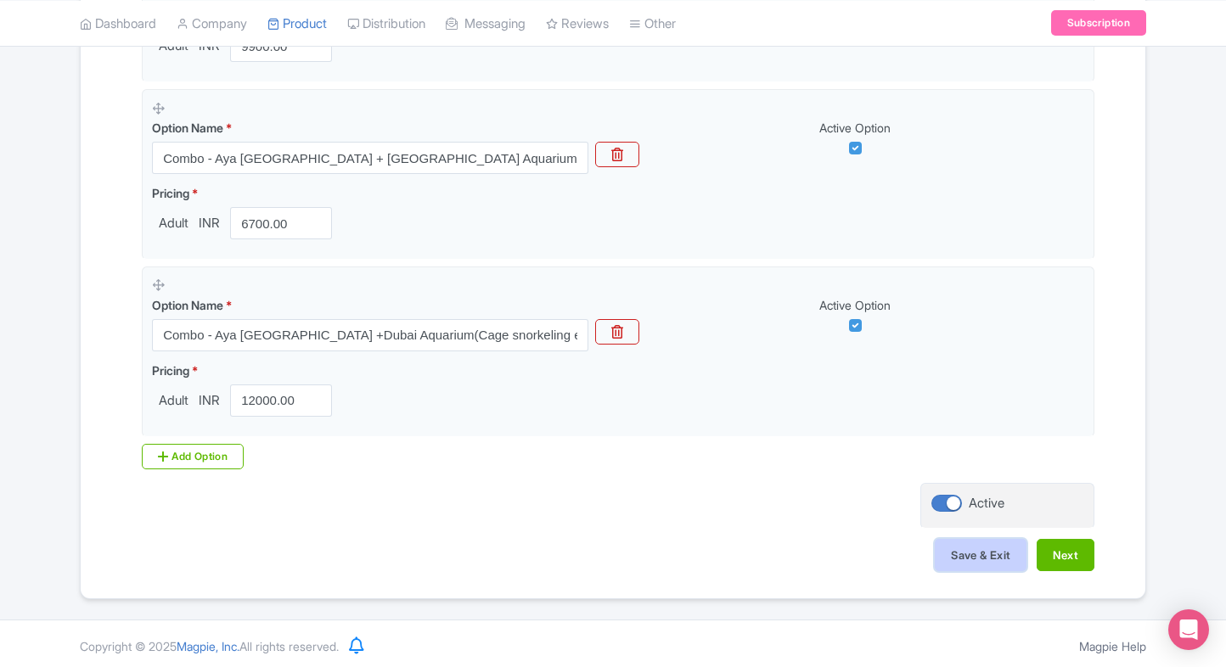
click at [992, 556] on button "Save & Exit" at bounding box center [981, 555] width 92 height 32
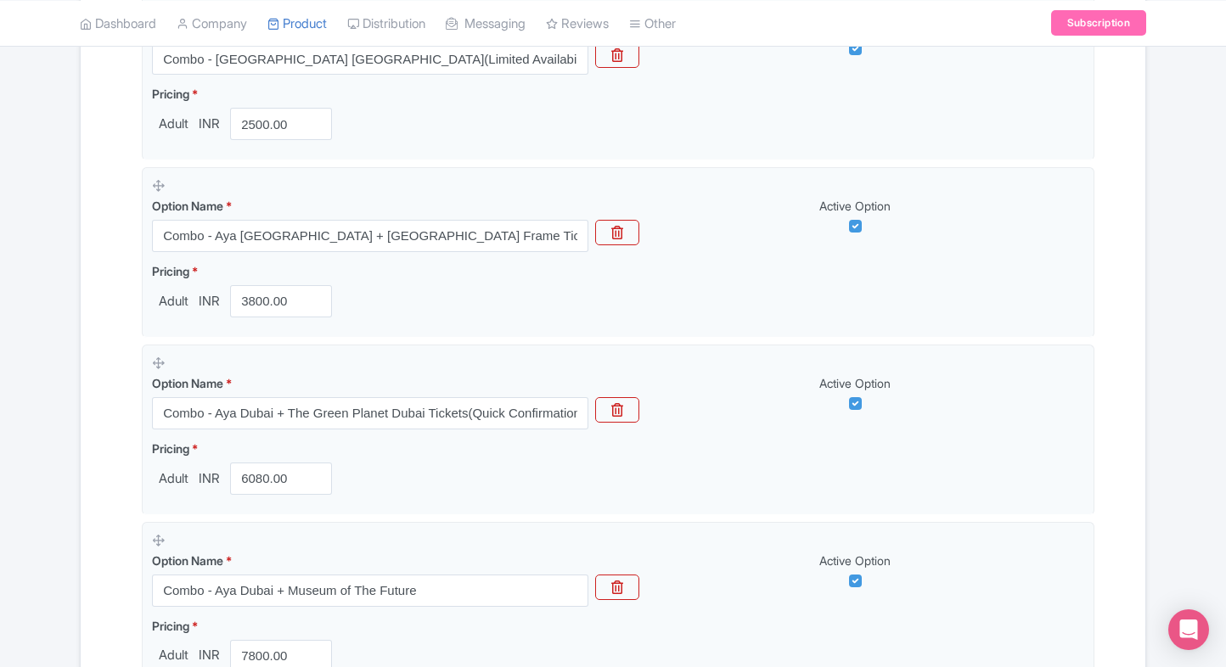
scroll to position [791, 0]
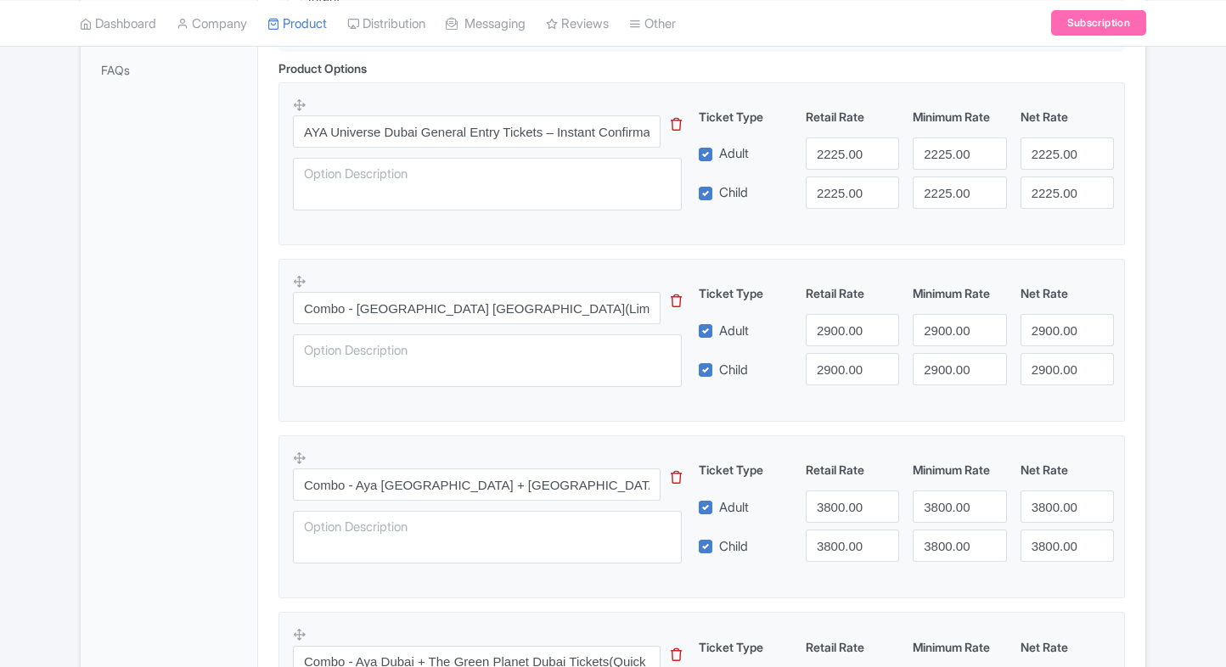
scroll to position [577, 0]
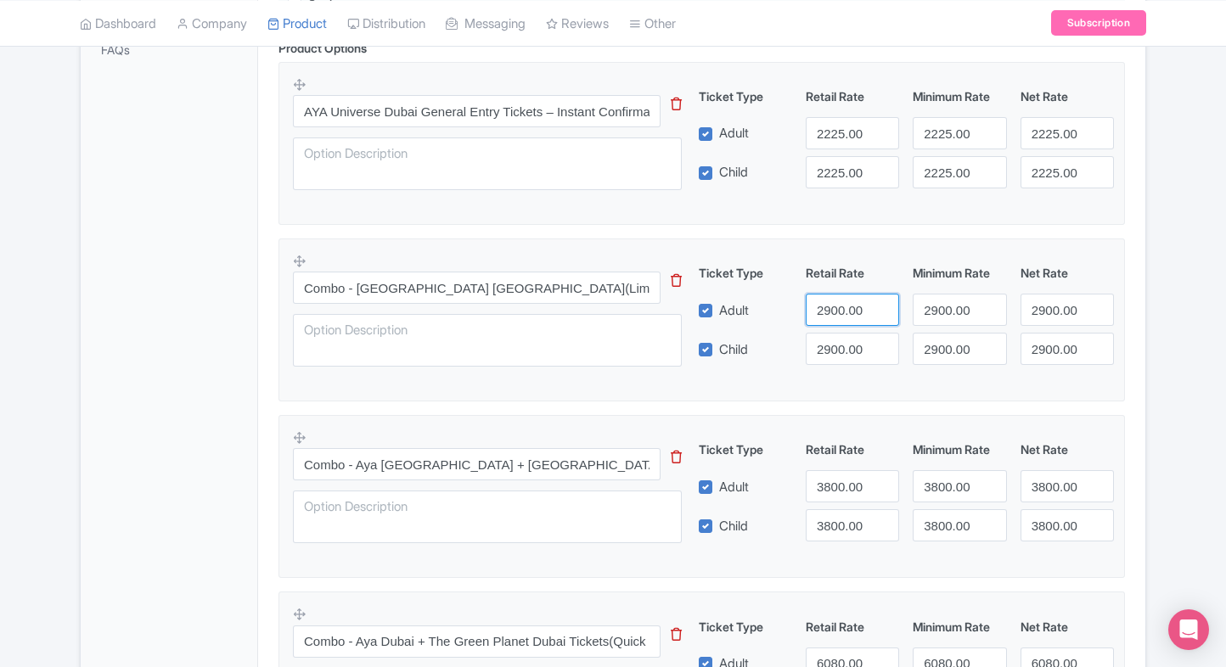
click at [839, 298] on input "2900.00" at bounding box center [852, 310] width 93 height 32
type input "2500"
click at [859, 334] on input "2900.00" at bounding box center [852, 349] width 93 height 32
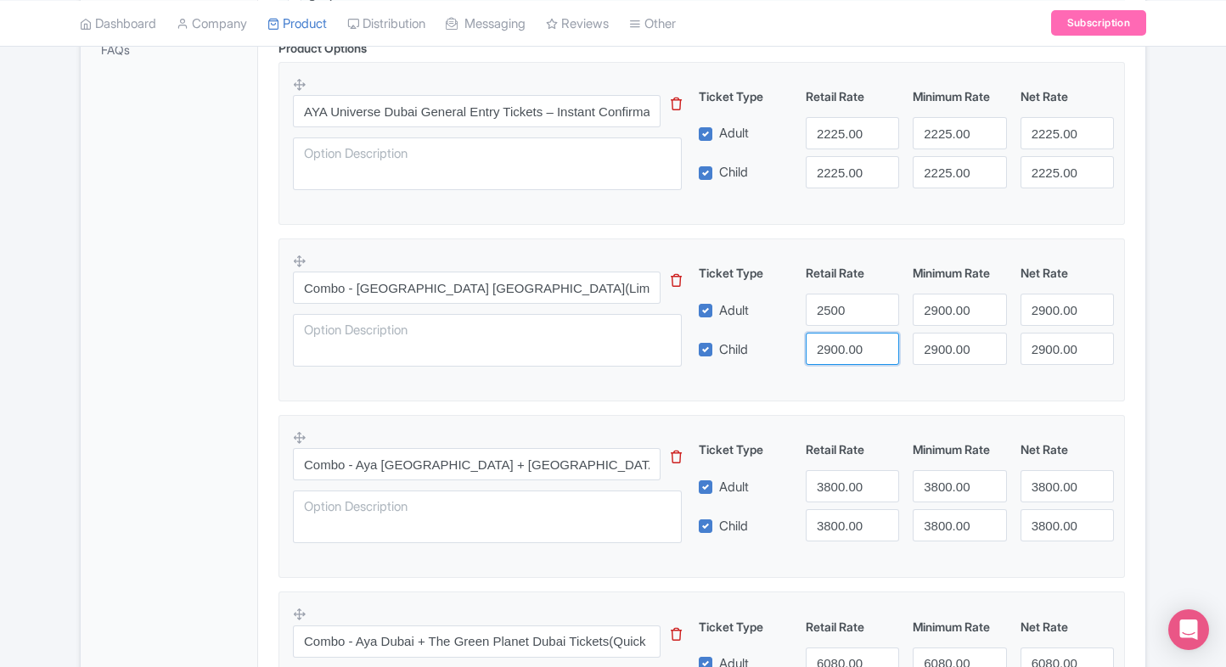
paste input "2500"
click at [859, 334] on input "2900.002500" at bounding box center [852, 349] width 93 height 32
type input "2900.002500"
click at [942, 316] on input "2900.00" at bounding box center [959, 310] width 93 height 32
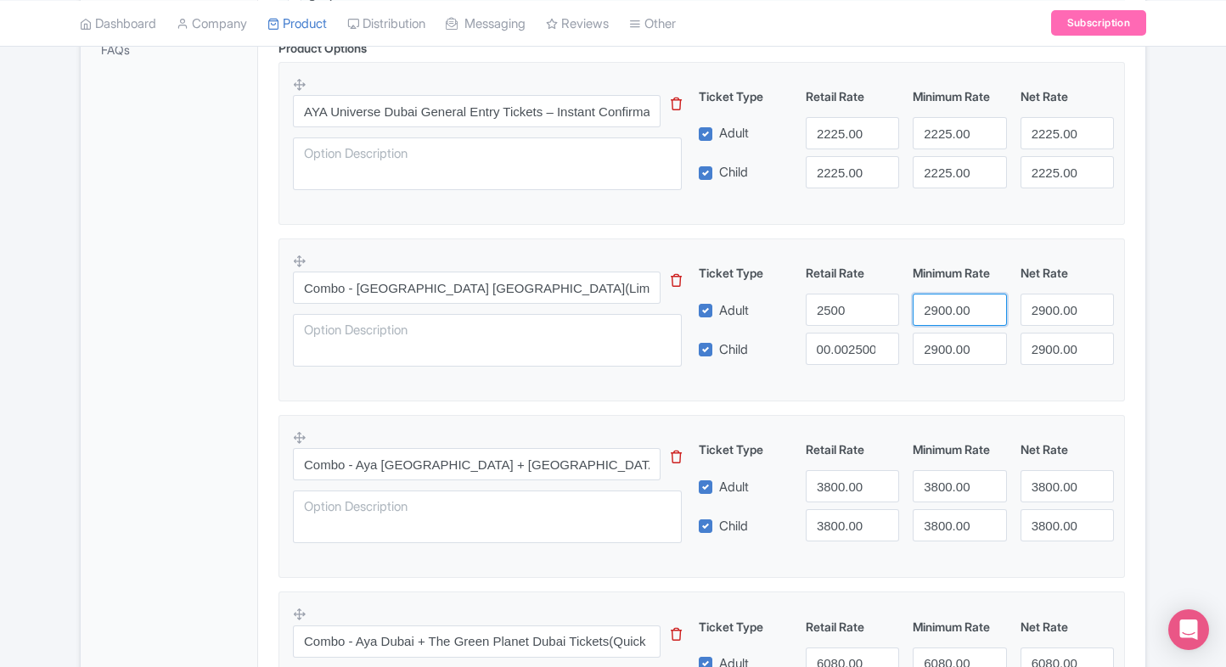
paste input "5"
drag, startPoint x: 942, startPoint y: 316, endPoint x: 945, endPoint y: 344, distance: 28.2
click at [945, 344] on div "Ticket Type Retail Rate Minimum Rate Net Rate Adult 2500 2500 2900.00 Child 290…" at bounding box center [906, 314] width 409 height 101
type input "2500"
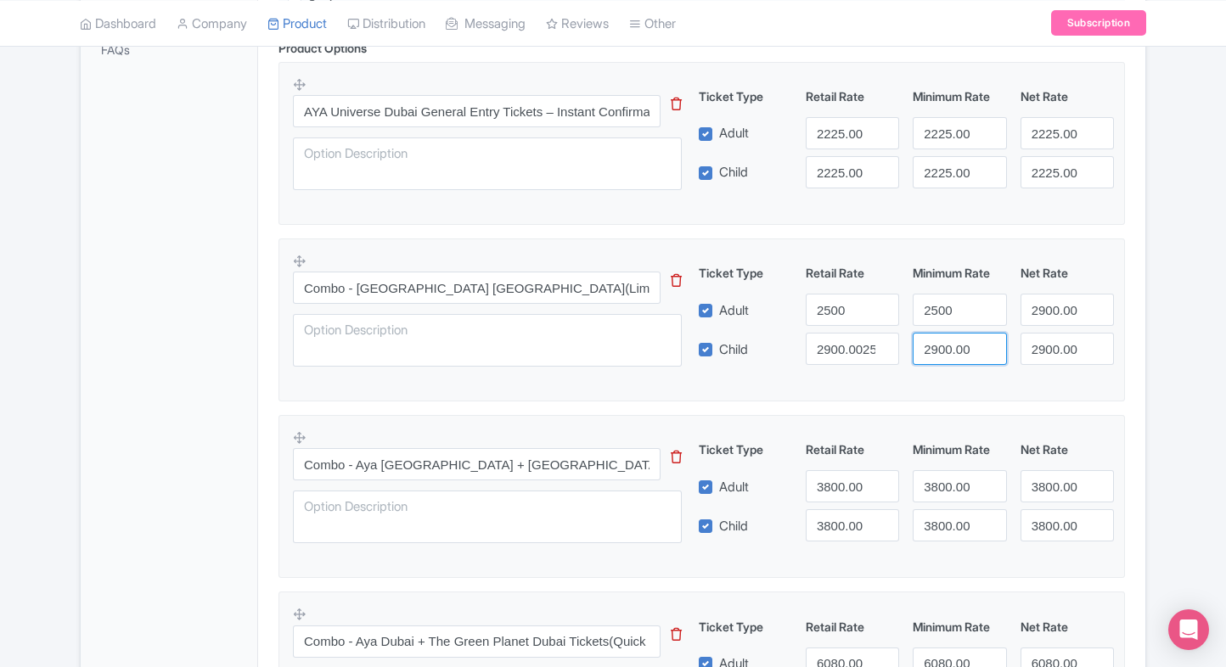
click at [945, 344] on input "2900.00" at bounding box center [959, 349] width 93 height 32
paste input "5"
drag, startPoint x: 945, startPoint y: 344, endPoint x: 1071, endPoint y: 307, distance: 131.7
click at [1071, 307] on div "Ticket Type Retail Rate Minimum Rate Net Rate Adult 2500 2500 2900.00 Child 290…" at bounding box center [906, 314] width 409 height 101
type input "2500"
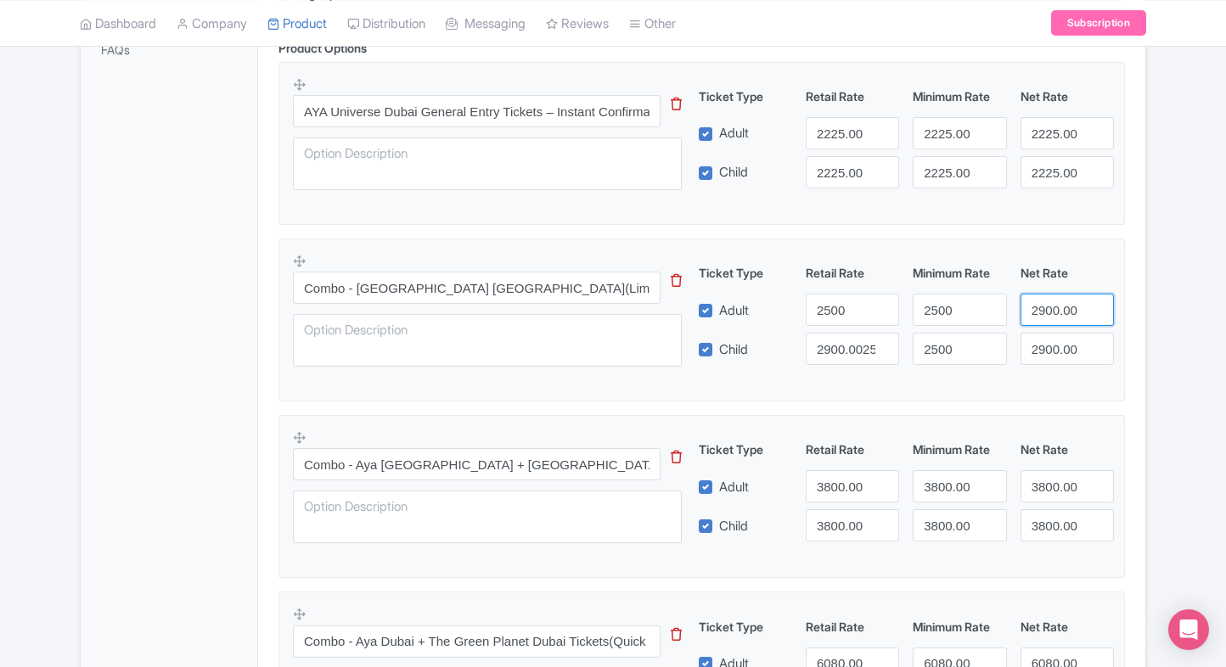
paste input "2500"
click at [1071, 307] on input "2900.025000" at bounding box center [1066, 310] width 93 height 32
drag, startPoint x: 1071, startPoint y: 307, endPoint x: 1056, endPoint y: 365, distance: 59.7
click at [1056, 365] on div "Combo - Aya Dubai + Creek Park Dubai(Limited Availability, Secure entry) This t…" at bounding box center [702, 315] width 818 height 124
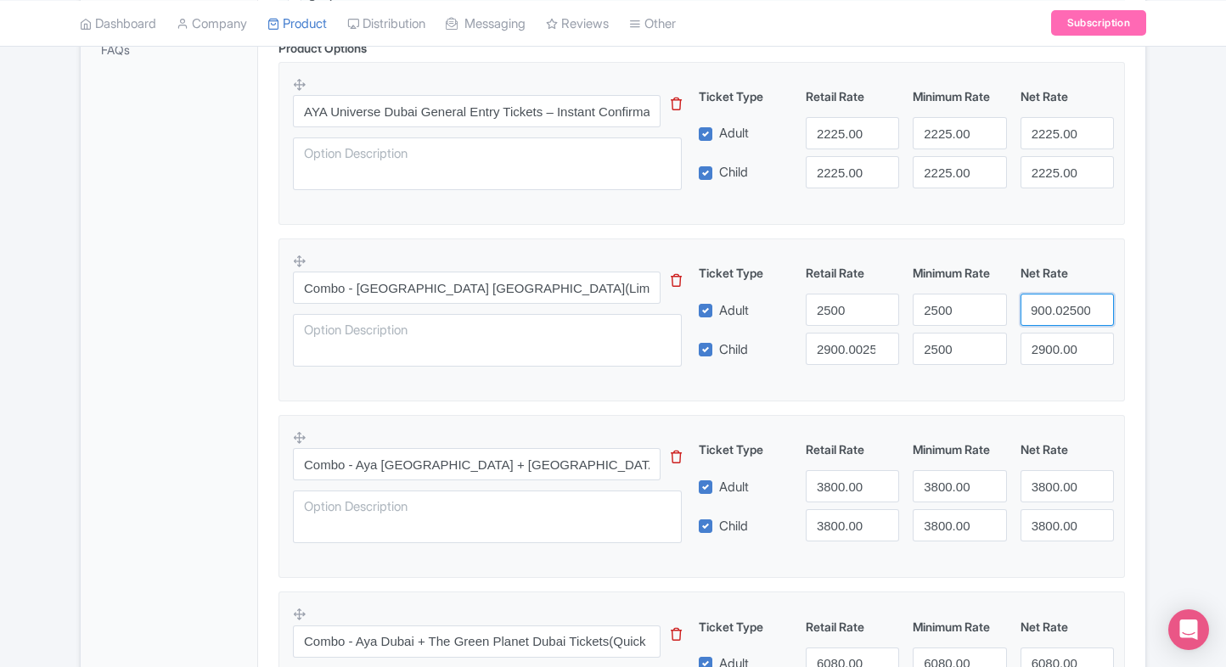
paste input "5"
type input "2500"
click at [1056, 357] on input "2900.00" at bounding box center [1066, 349] width 93 height 32
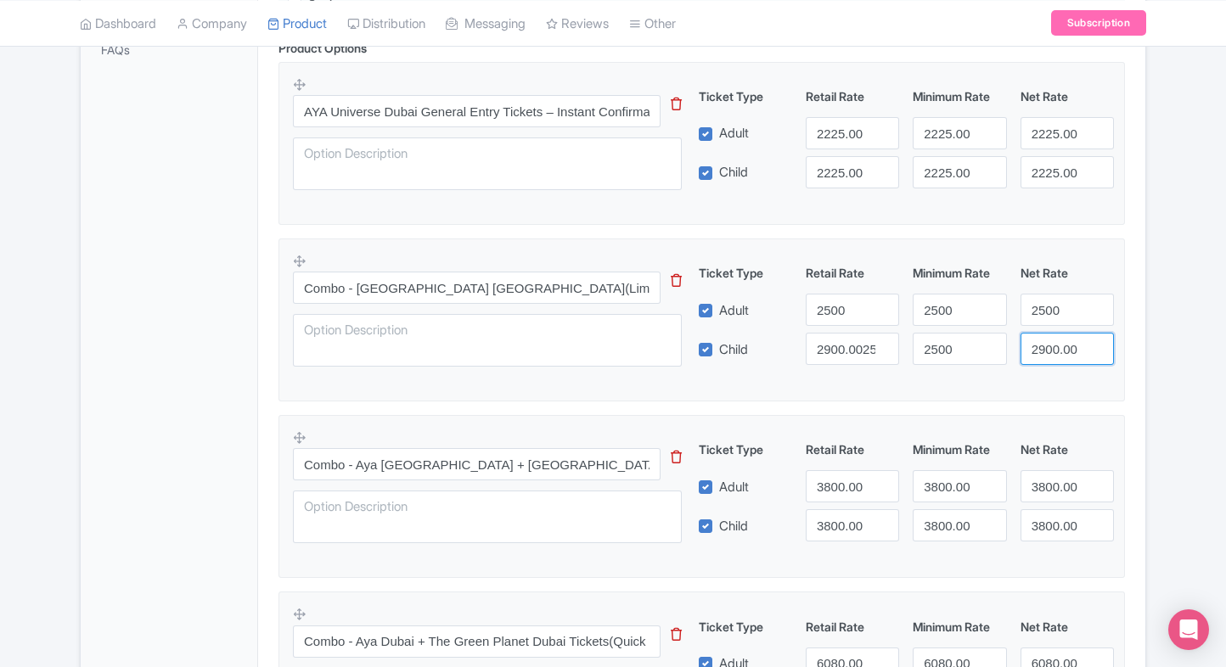
paste input "5"
type input "2500"
click at [832, 354] on input "2900.002500" at bounding box center [852, 349] width 93 height 32
paste input "number"
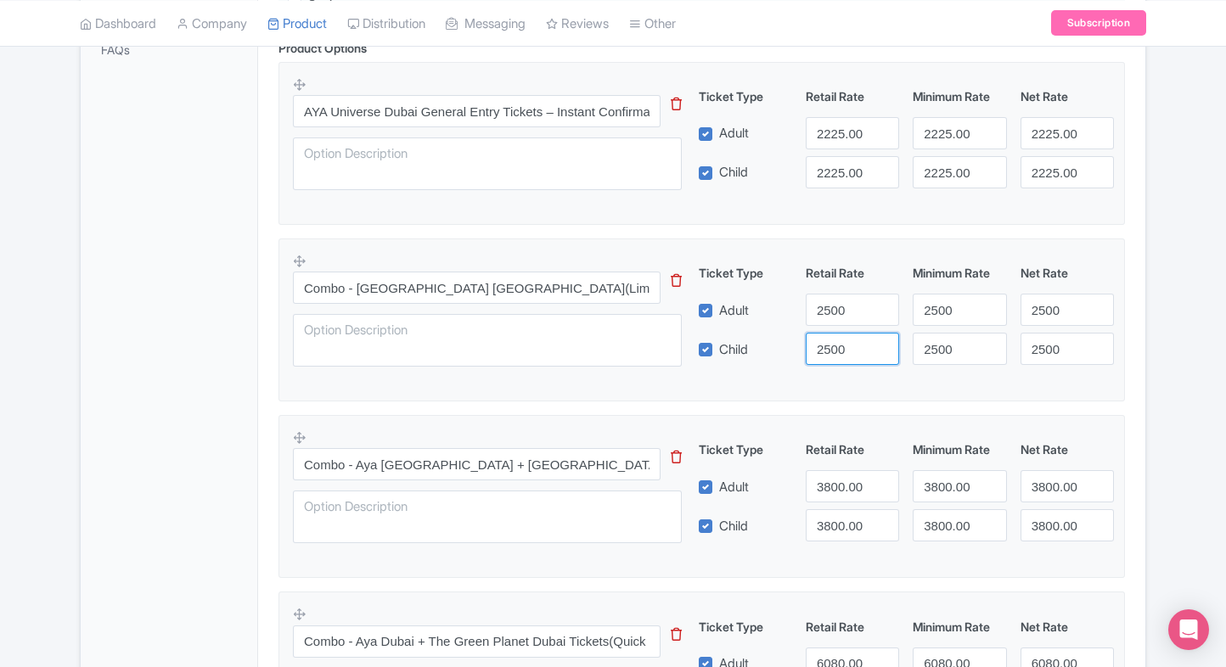
click at [832, 354] on input "2500" at bounding box center [852, 349] width 93 height 32
type input "2500"
click at [761, 374] on div "Combo - Aya Dubai + Creek Park Dubai(Limited Availability, Secure entry) This t…" at bounding box center [702, 315] width 818 height 124
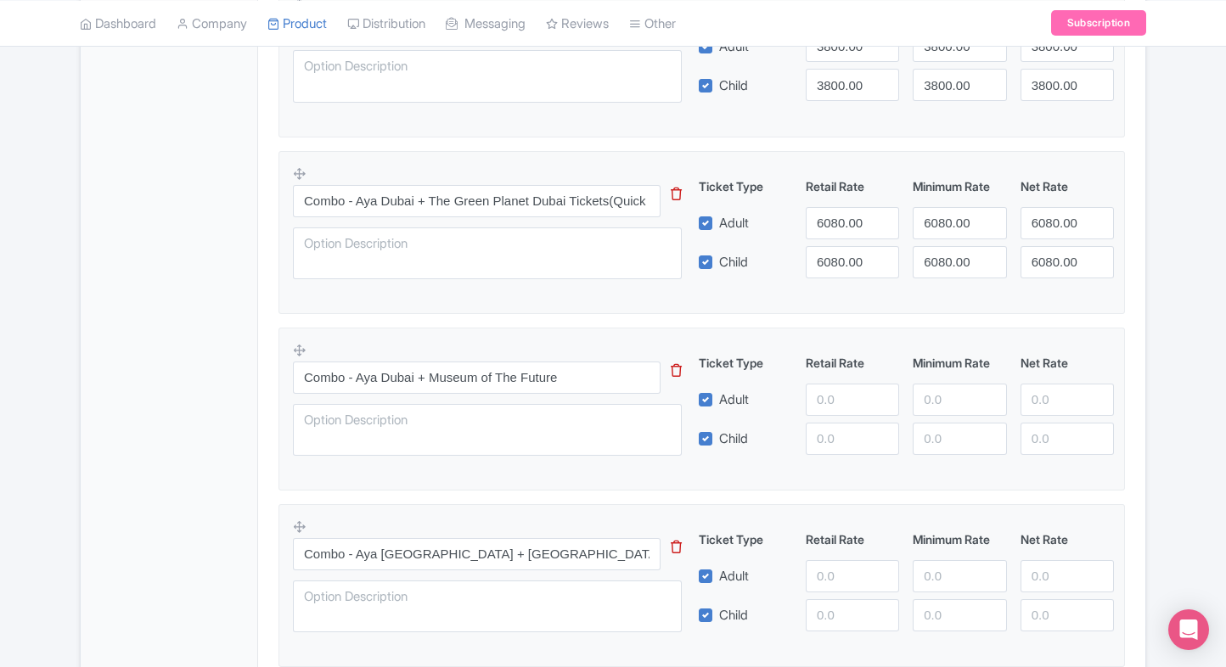
scroll to position [1124, 0]
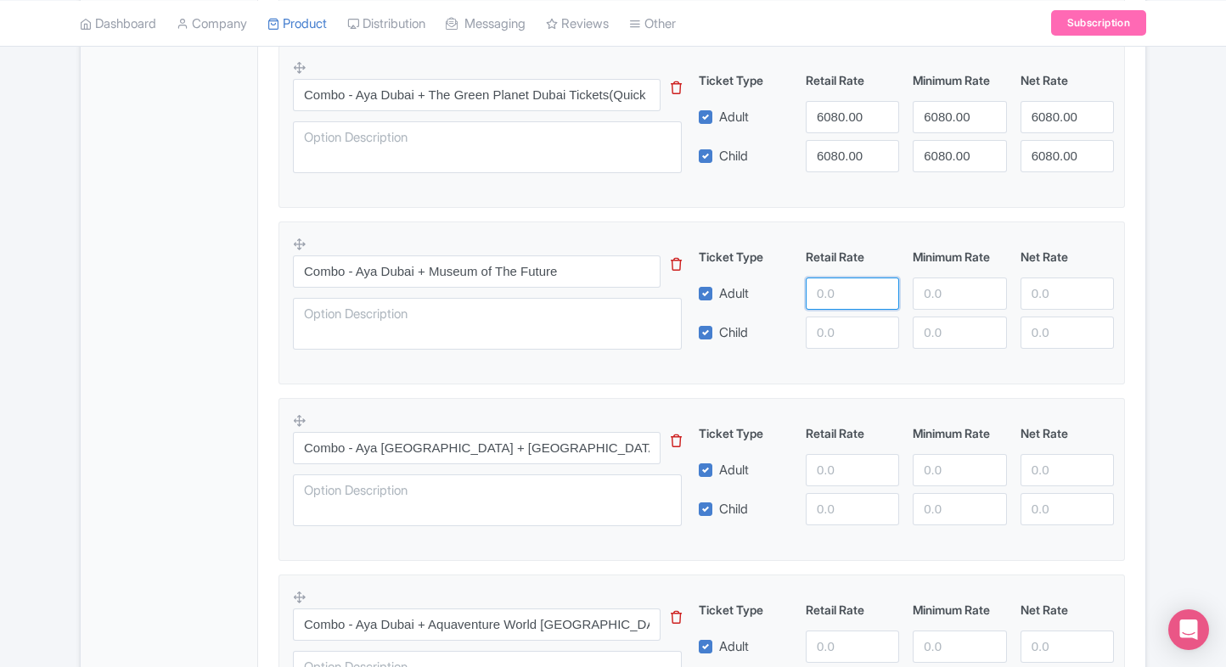
click at [820, 293] on input "number" at bounding box center [852, 294] width 93 height 32
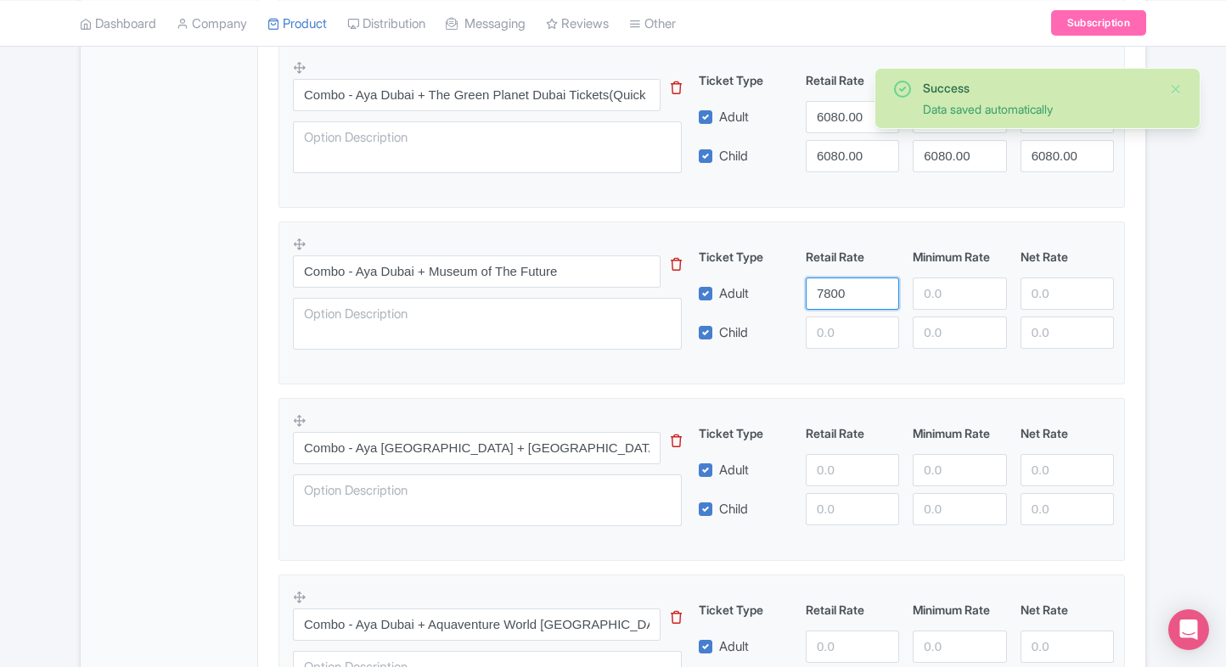
type input "7800"
click at [866, 336] on input "number" at bounding box center [852, 333] width 93 height 32
paste input "7800"
type input "7800"
paste input "7800"
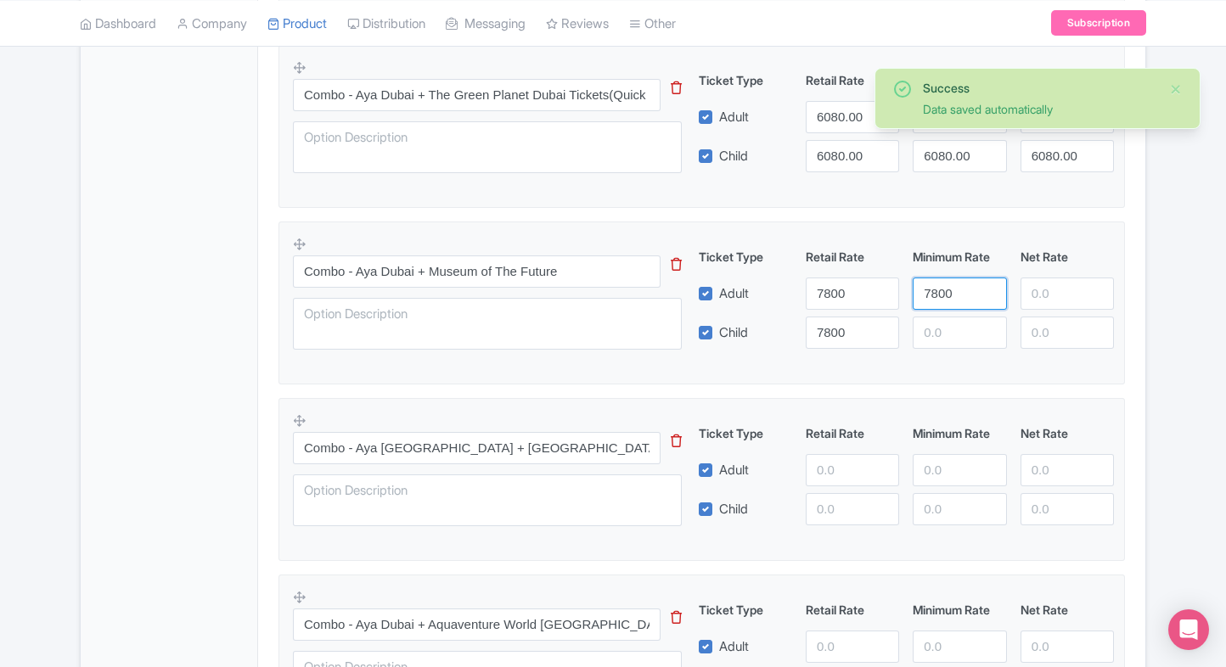
drag, startPoint x: 962, startPoint y: 306, endPoint x: 947, endPoint y: 338, distance: 35.3
click at [947, 338] on div "Ticket Type Retail Rate Minimum Rate Net Rate Adult 7800 7800 Child 7800 This t…" at bounding box center [906, 298] width 409 height 101
type input "7800"
paste input "7800"
click at [947, 338] on input "7800" at bounding box center [959, 333] width 93 height 32
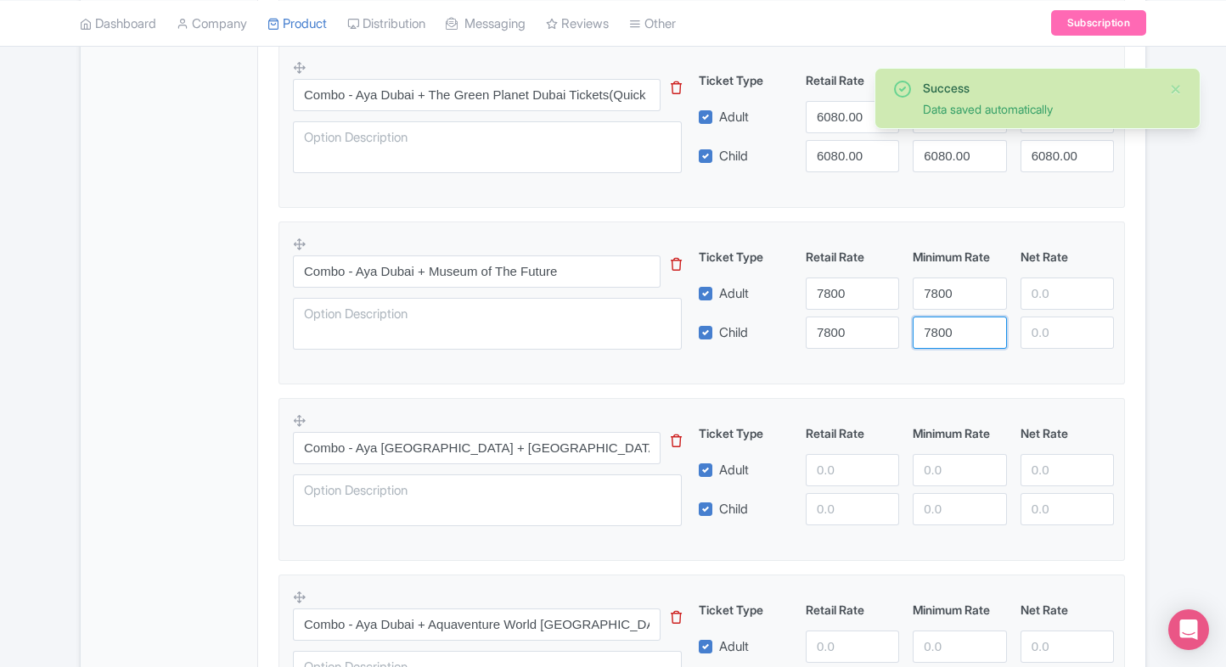
type input "7800"
paste input "7800"
click at [1048, 301] on input "7800" at bounding box center [1066, 294] width 93 height 32
type input "7800"
paste input "7800"
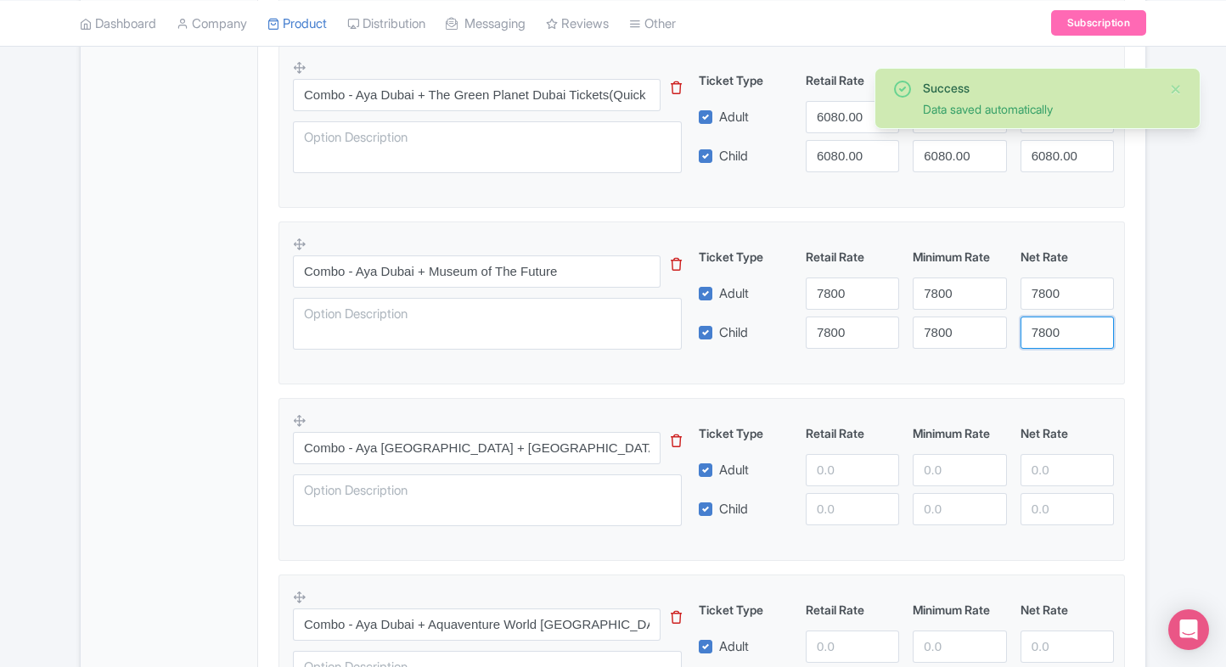
click at [1046, 328] on input "7800" at bounding box center [1066, 333] width 93 height 32
type input "7800"
click at [1127, 342] on div "Product Options i AYA Universe Dubai General Entry Tickets – Instant Confirmati…" at bounding box center [701, 488] width 867 height 1992
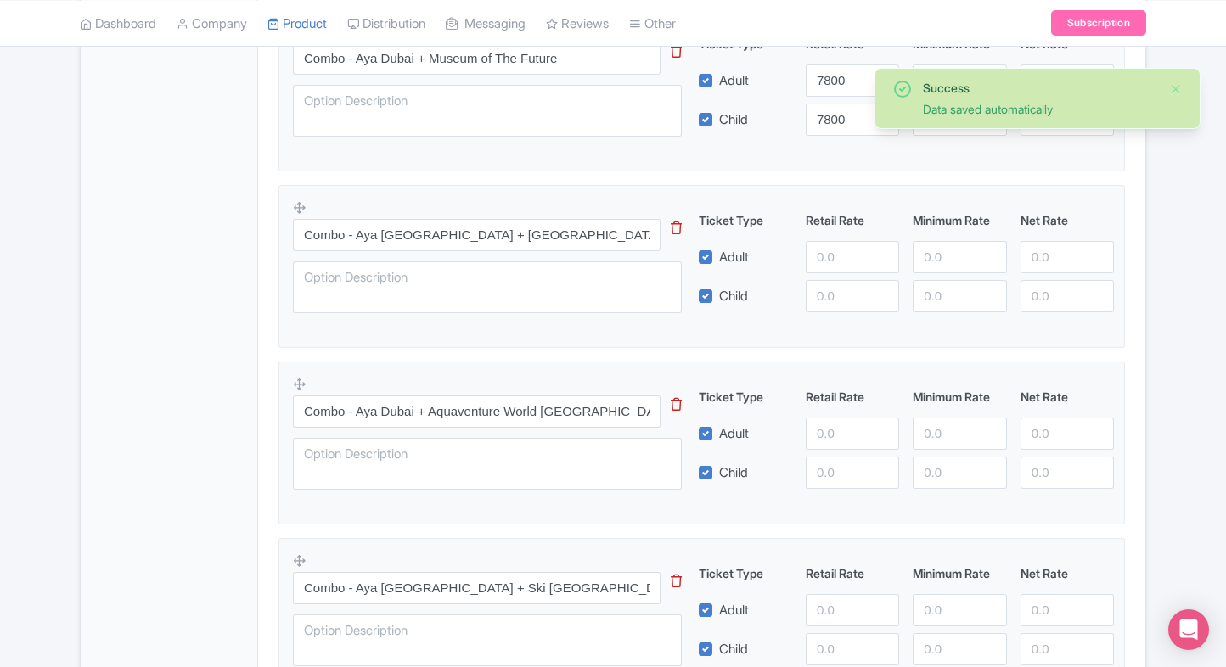
scroll to position [1339, 0]
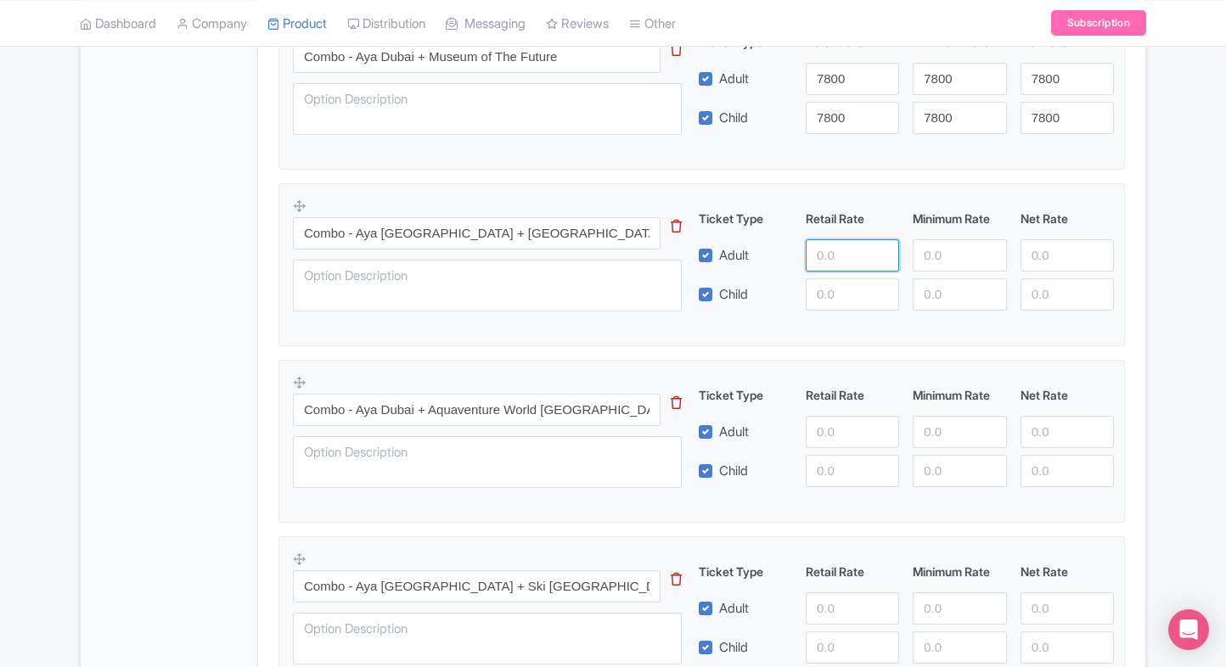
click at [818, 261] on input "number" at bounding box center [852, 255] width 93 height 32
type input "6300"
paste input "6300"
click at [832, 289] on input "6300" at bounding box center [852, 294] width 93 height 32
type input "6300"
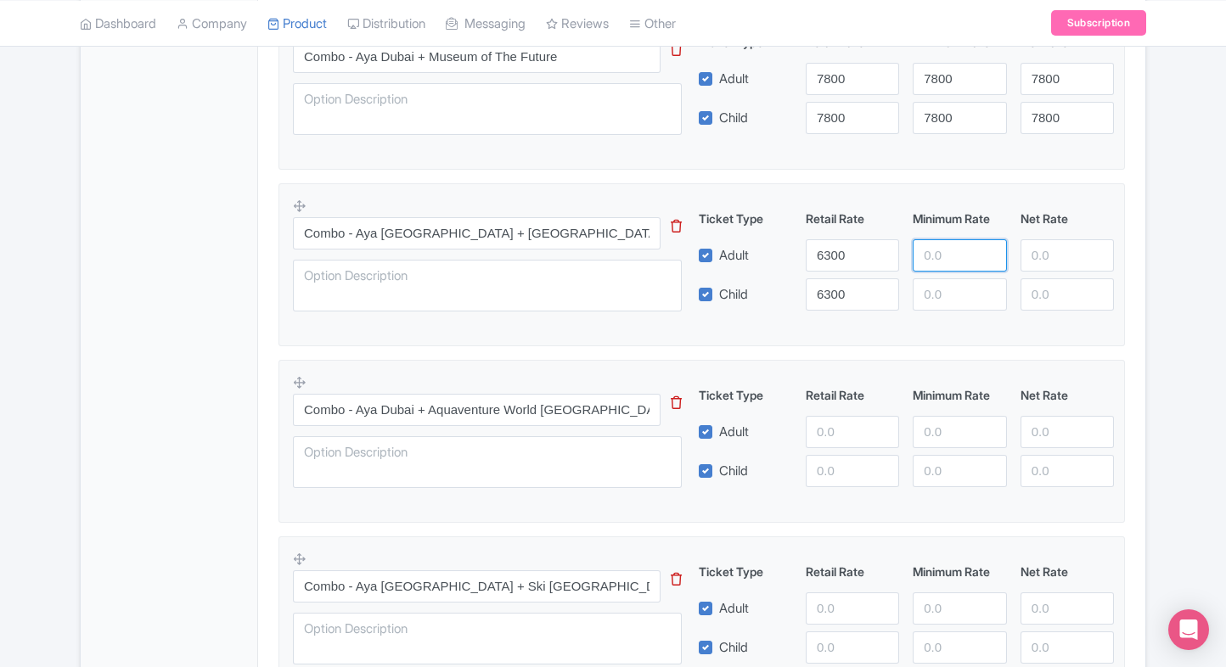
paste input "6300"
drag, startPoint x: 940, startPoint y: 247, endPoint x: 940, endPoint y: 287, distance: 39.9
click at [940, 287] on div "Ticket Type Retail Rate Minimum Rate Net Rate Adult 6300 6300 Child 6300 This t…" at bounding box center [906, 260] width 409 height 101
type input "6300"
paste input "6300"
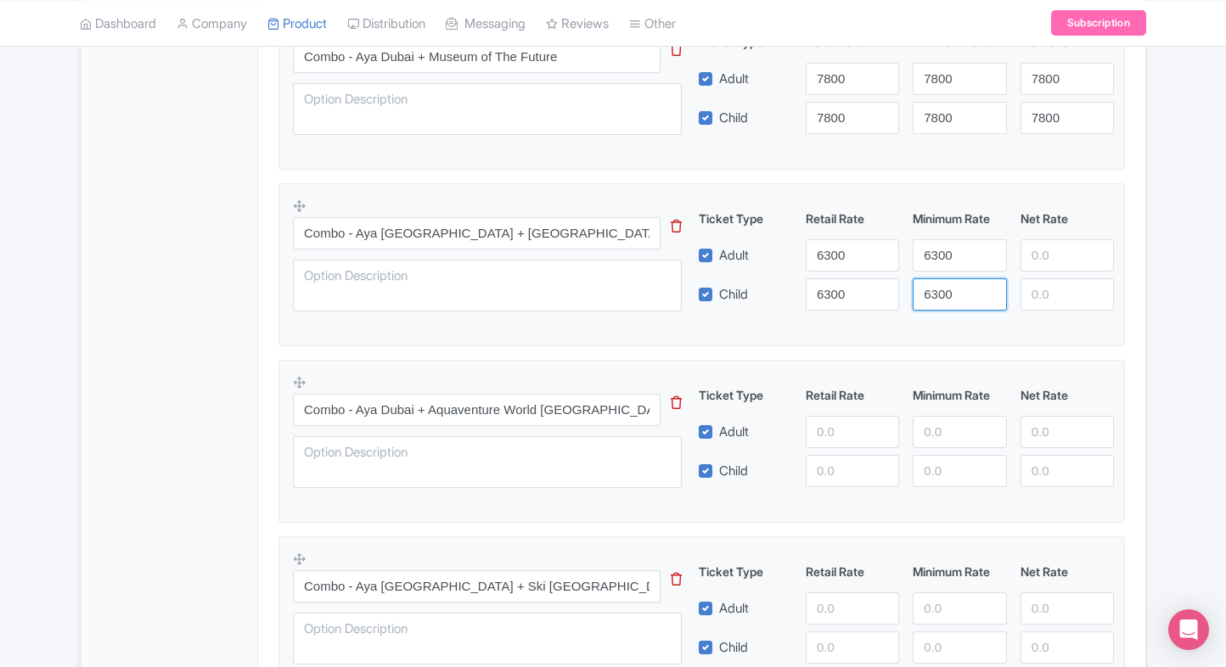
drag, startPoint x: 940, startPoint y: 287, endPoint x: 1060, endPoint y: 255, distance: 124.0
click at [1060, 255] on div "Ticket Type Retail Rate Minimum Rate Net Rate Adult 6300 6300 Child 6300 6300 T…" at bounding box center [906, 260] width 409 height 101
type input "6300"
paste input "6300"
drag, startPoint x: 1060, startPoint y: 255, endPoint x: 1051, endPoint y: 289, distance: 35.0
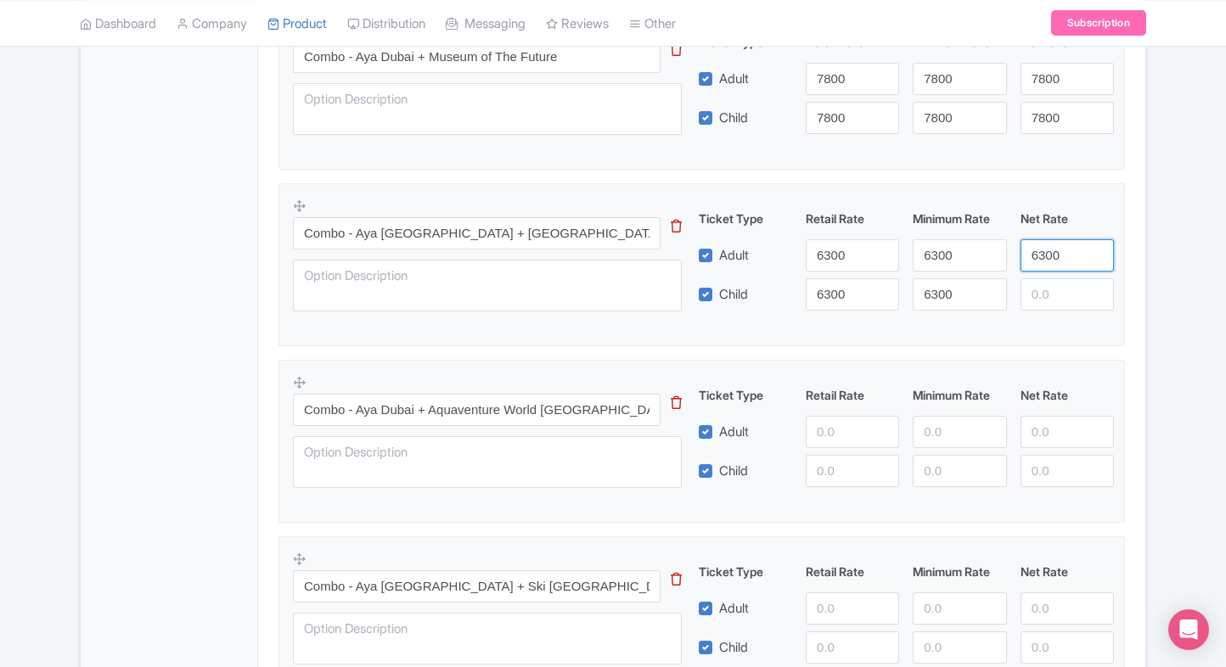
click at [1051, 289] on div "Ticket Type Retail Rate Minimum Rate Net Rate Adult 6300 6300 6300 Child 6300 6…" at bounding box center [906, 260] width 409 height 101
type input "6300"
paste input "6300"
click at [1051, 289] on input "6300" at bounding box center [1066, 294] width 93 height 32
type input "6300"
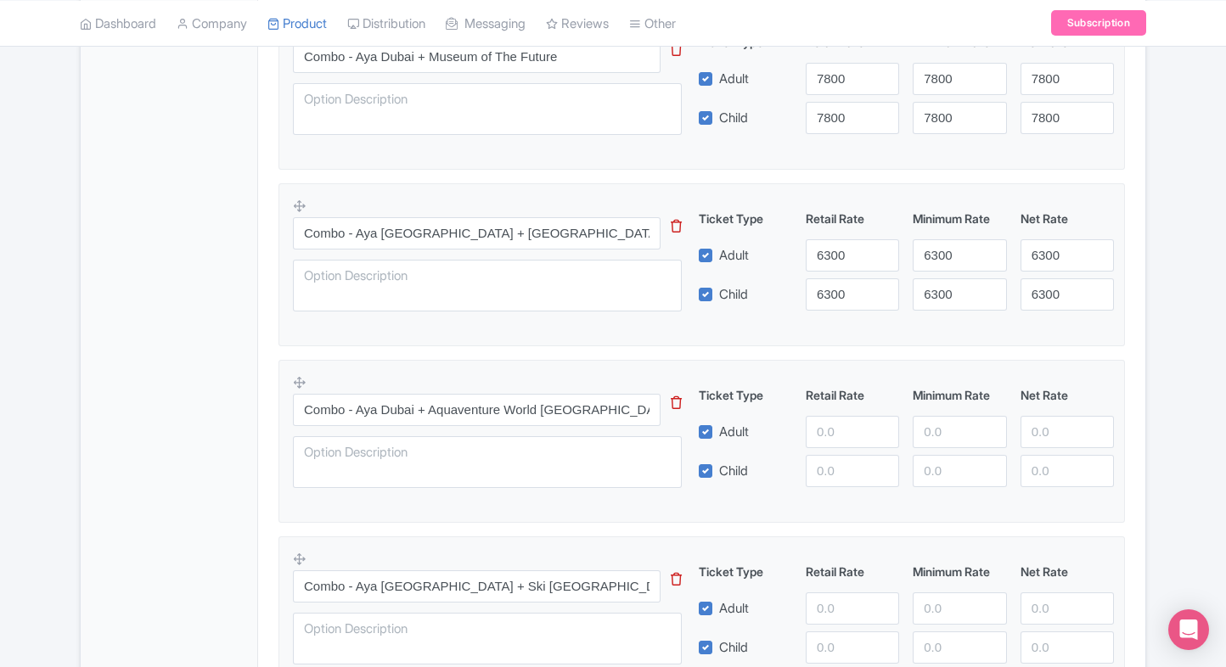
click at [1133, 288] on div "Product Options i AYA Universe Dubai General Entry Tickets – Instant Confirmati…" at bounding box center [701, 274] width 867 height 1992
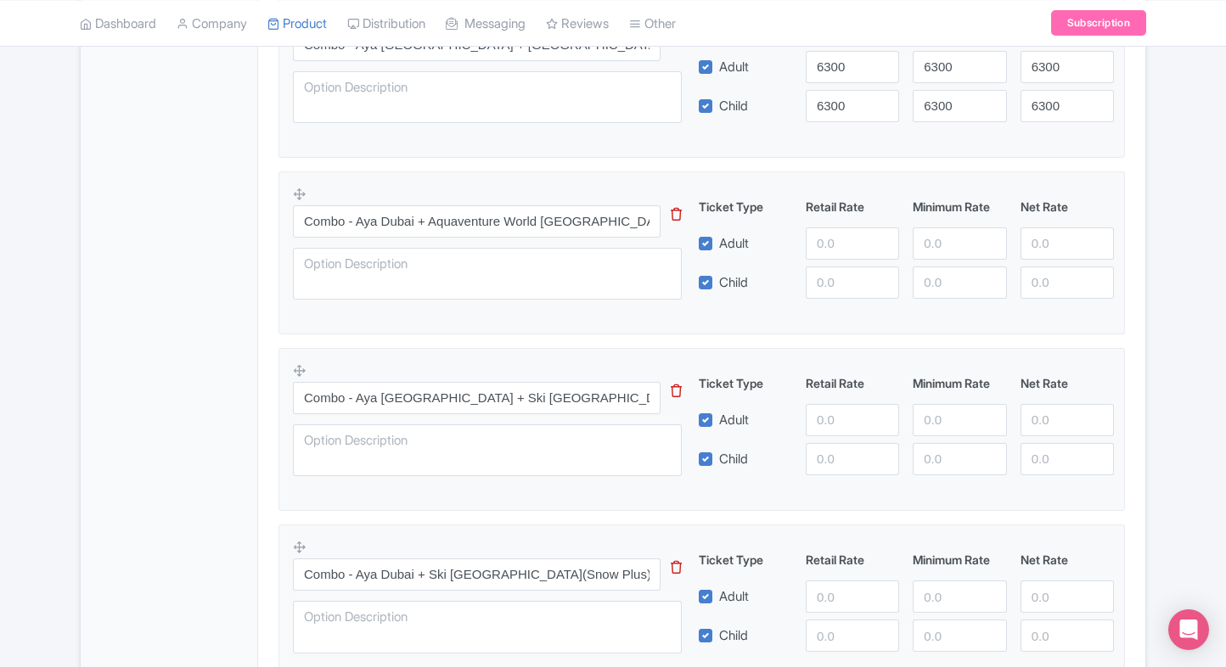
scroll to position [1528, 0]
click at [831, 238] on input "number" at bounding box center [852, 243] width 93 height 32
type input "10500"
paste input "10500"
click at [829, 266] on input "10500" at bounding box center [852, 282] width 93 height 32
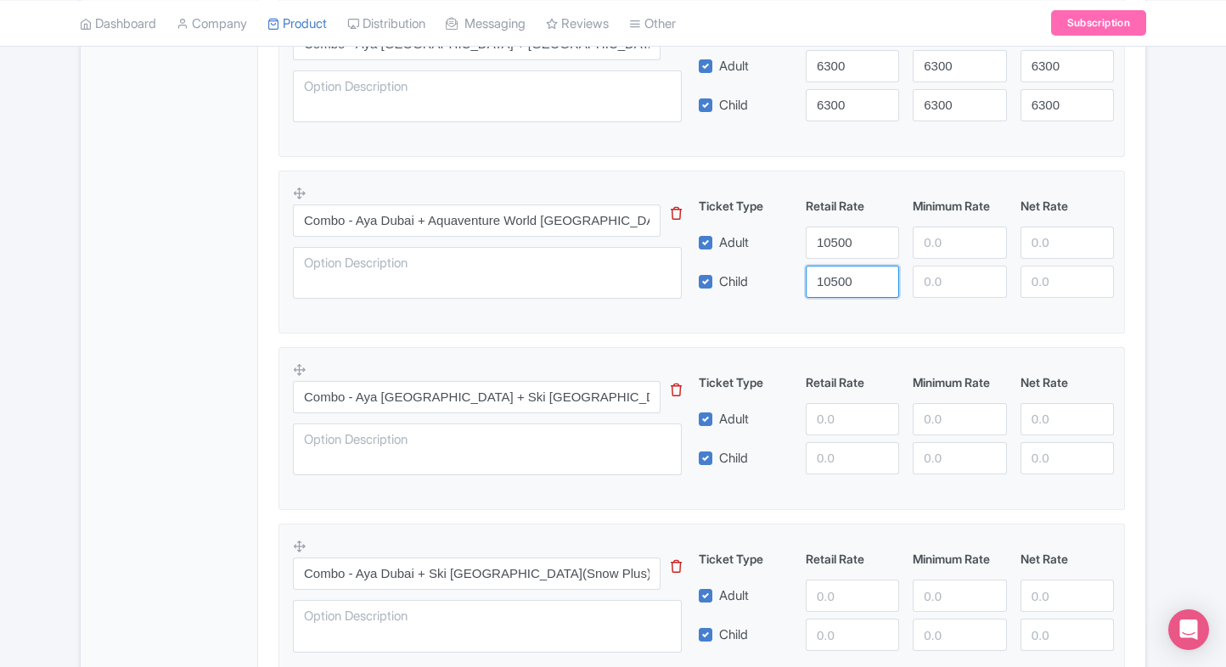
type input "10500"
drag, startPoint x: 910, startPoint y: 245, endPoint x: 922, endPoint y: 243, distance: 12.0
click at [922, 243] on div at bounding box center [959, 243] width 107 height 32
paste input "1050"
click at [936, 274] on input "0.0" at bounding box center [959, 282] width 93 height 32
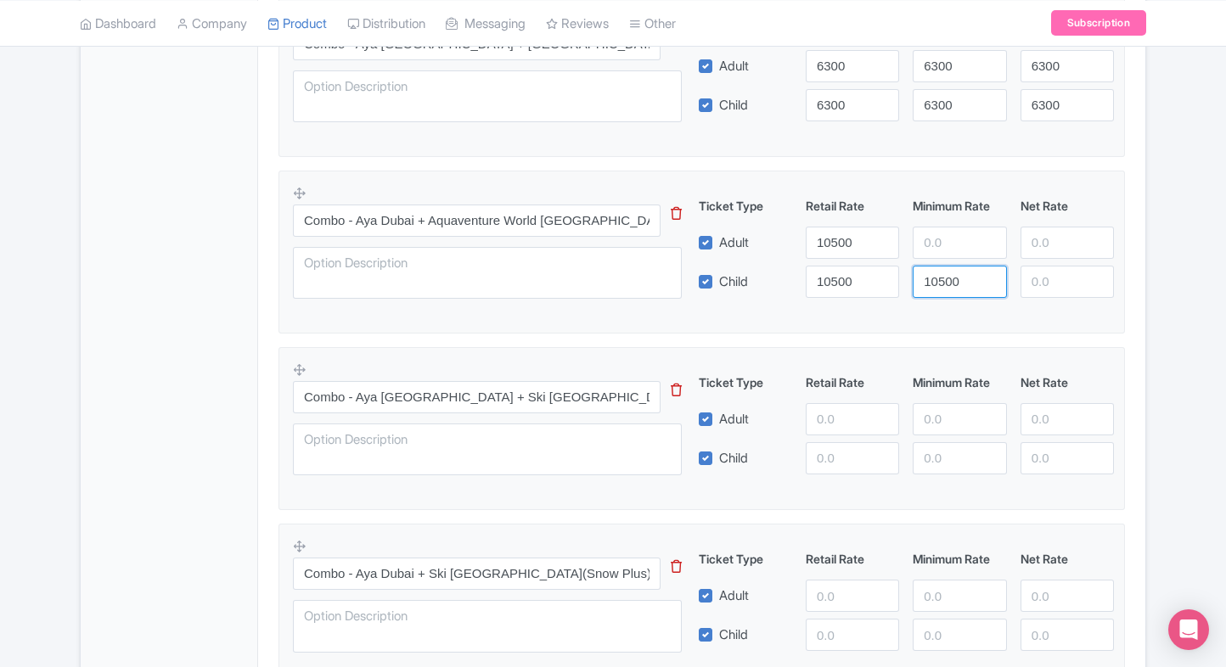
type input "10500"
paste input "10500"
drag, startPoint x: 964, startPoint y: 226, endPoint x: 1069, endPoint y: 238, distance: 105.1
click at [1069, 238] on div "Adult 10500 10500" at bounding box center [907, 243] width 430 height 32
paste input "10500"
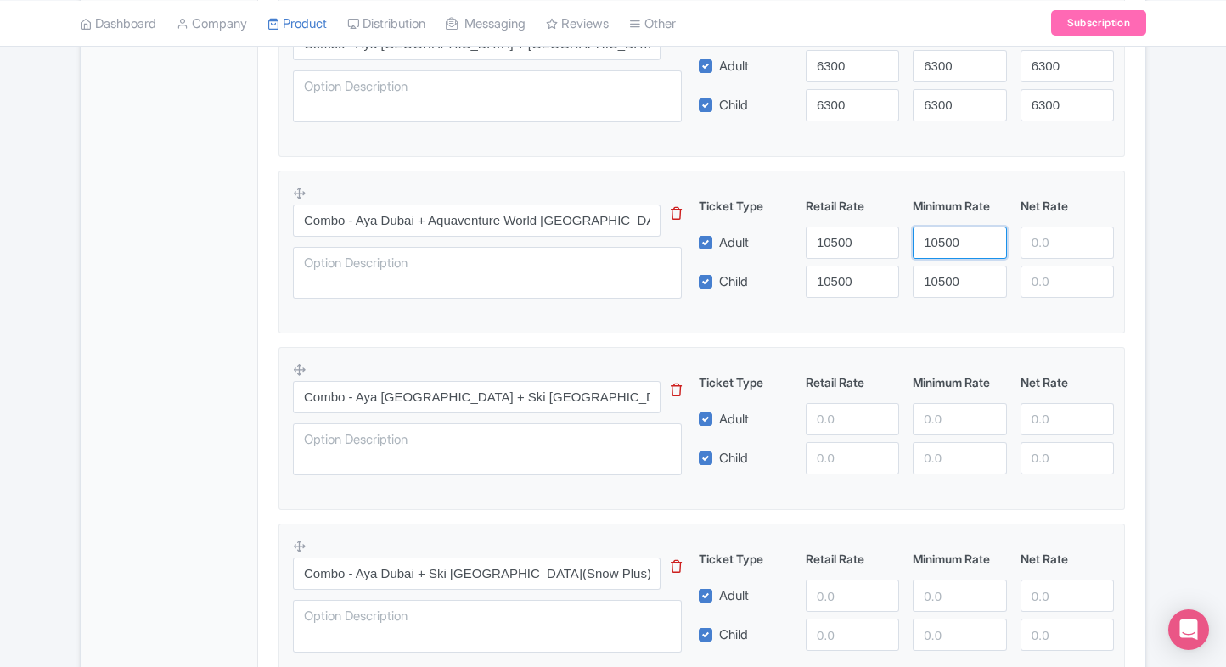
type input "1050010500"
drag, startPoint x: 1069, startPoint y: 238, endPoint x: 1063, endPoint y: 268, distance: 31.1
click at [1063, 268] on div "Ticket Type Retail Rate Minimum Rate Net Rate Adult 10500 1050010500 Child 1050…" at bounding box center [906, 247] width 409 height 101
paste input "10500"
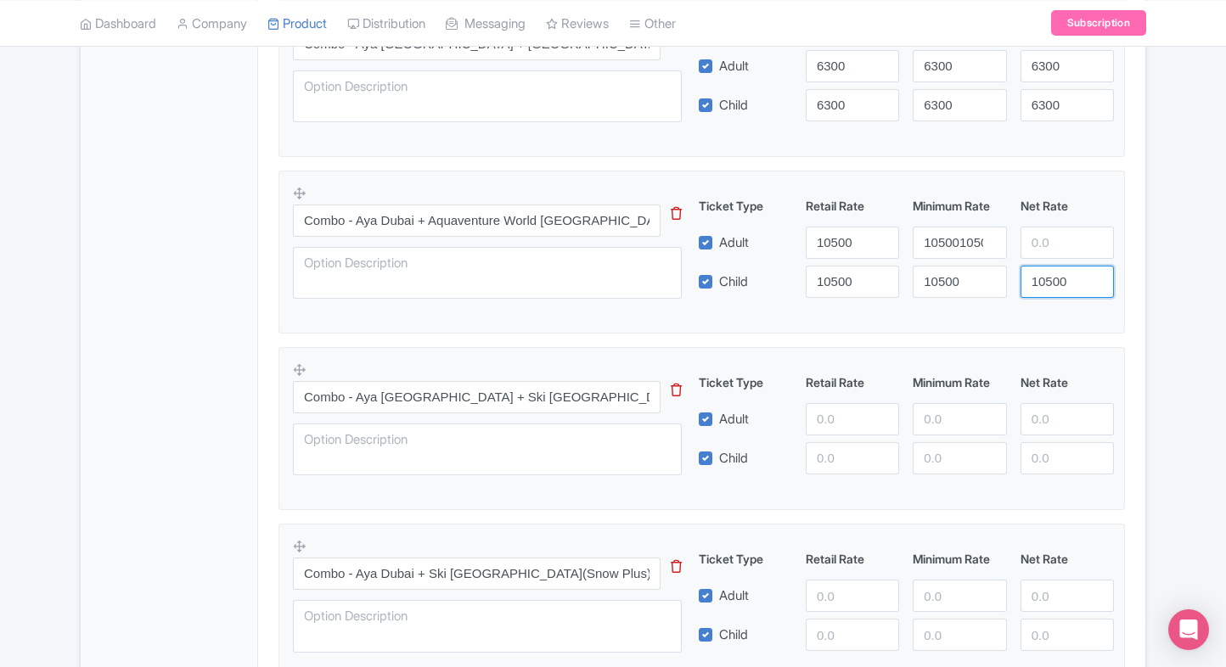
click at [1063, 268] on input "10500" at bounding box center [1066, 282] width 93 height 32
type input "10500"
paste input "10500"
click at [1064, 239] on input "10500" at bounding box center [1066, 243] width 93 height 32
type input "10500"
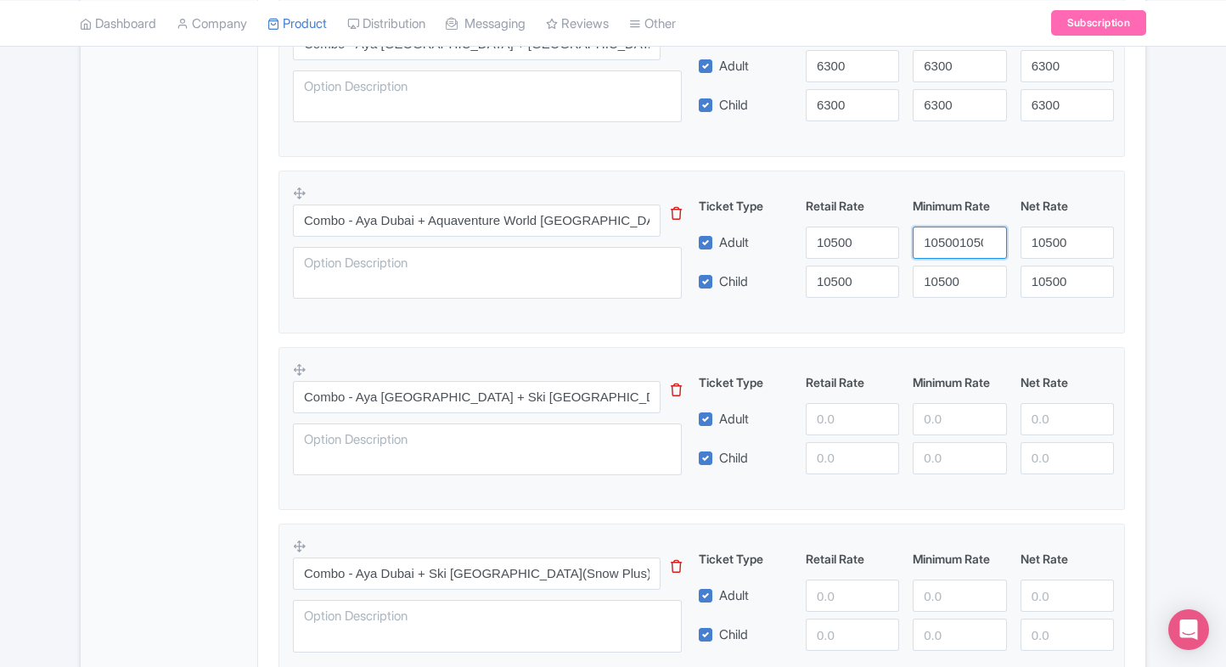
paste input "10500"
click at [930, 234] on input "110500050010500" at bounding box center [959, 243] width 93 height 32
paste input "number"
type input "10500"
click at [1128, 247] on div "Product Options i AYA Universe Dubai General Entry Tickets – Instant Confirmati…" at bounding box center [701, 84] width 867 height 1992
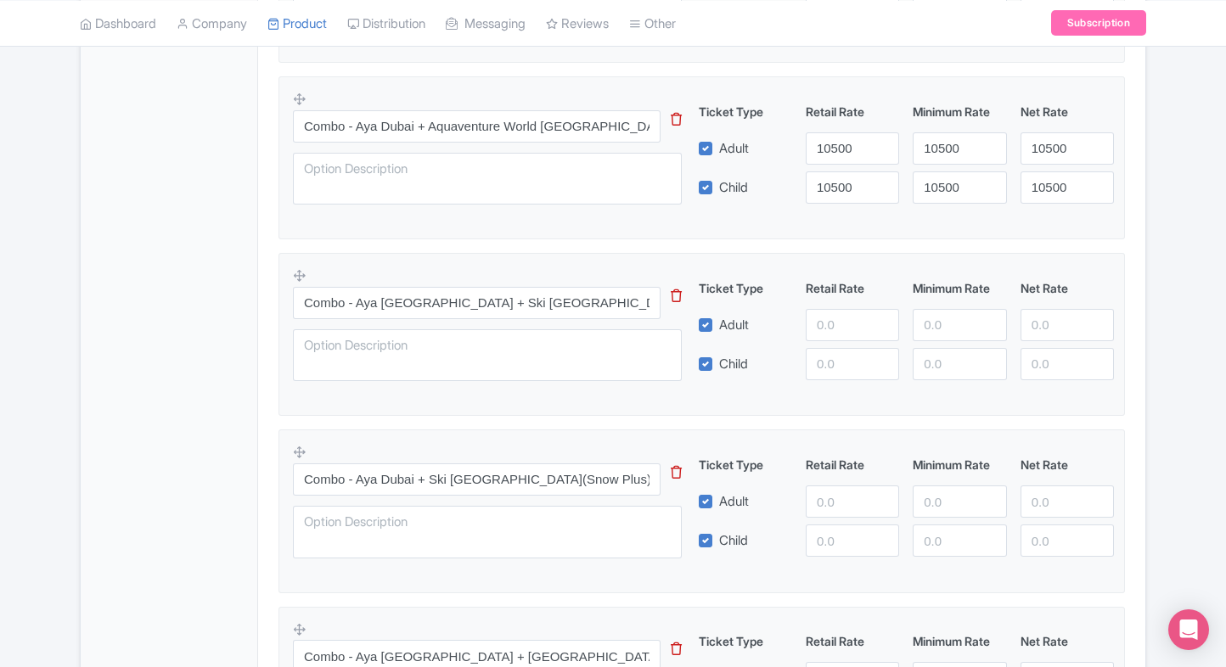
scroll to position [1623, 0]
click at [835, 325] on input "number" at bounding box center [852, 324] width 93 height 32
type input "8800"
paste input "8800"
click at [829, 355] on input "8800" at bounding box center [852, 363] width 93 height 32
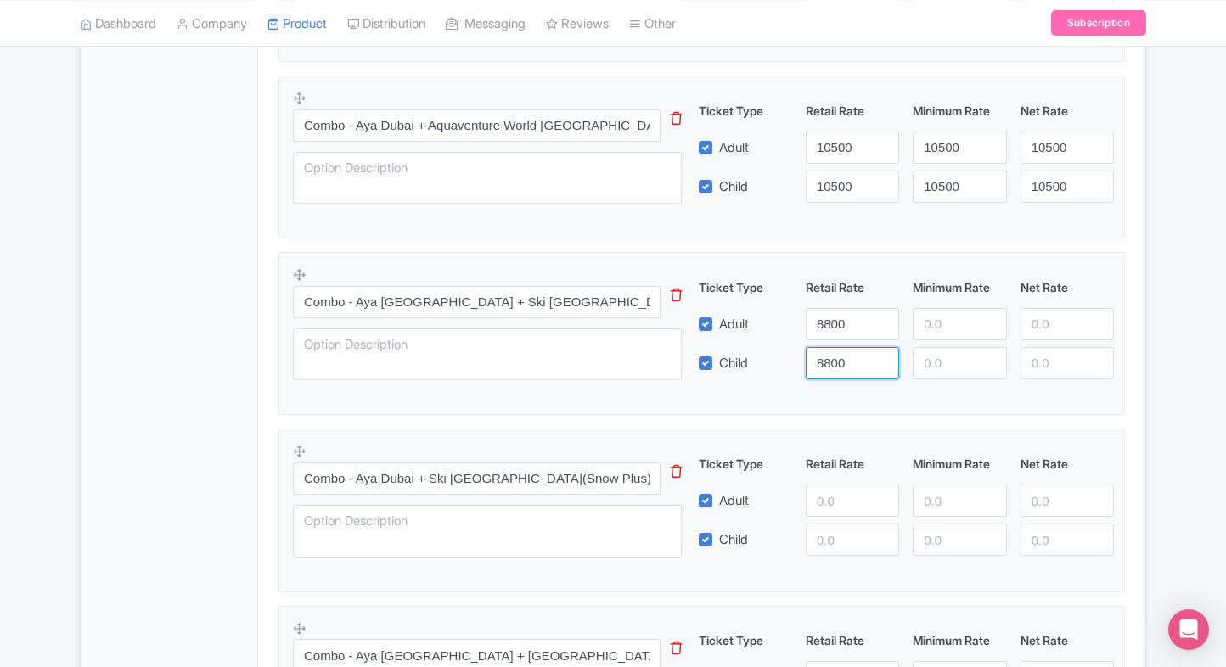
type input "8800"
paste input "8800"
click at [938, 331] on input "8800" at bounding box center [959, 324] width 93 height 32
type input "8800"
paste input "8800"
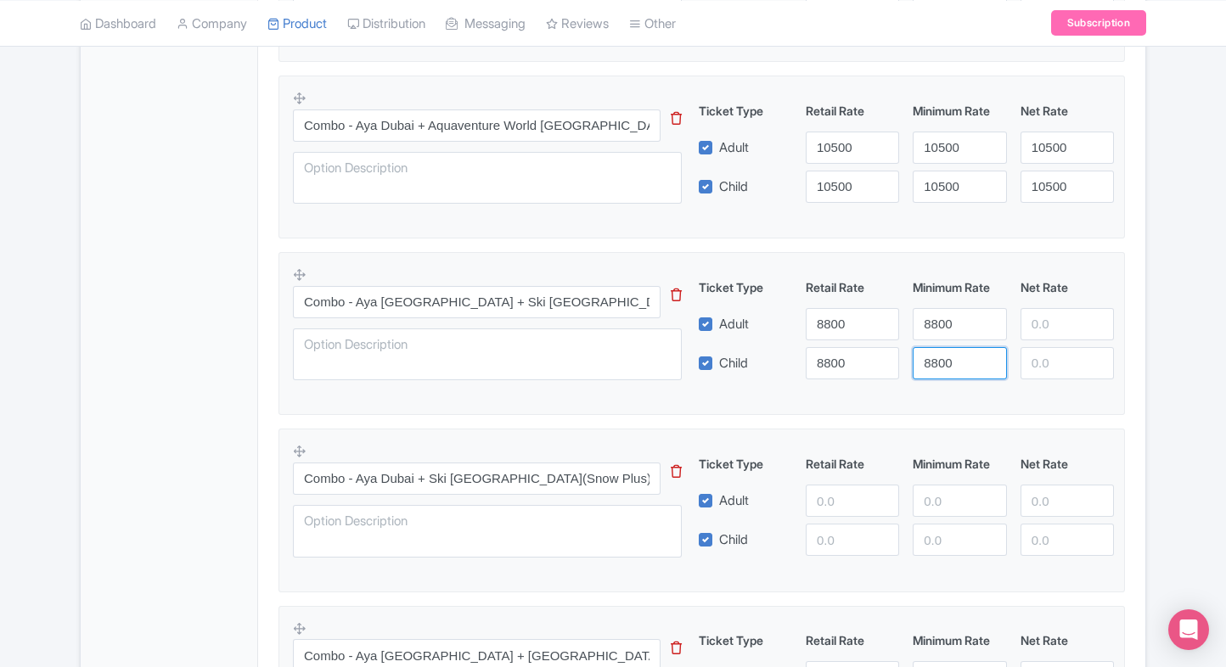
click at [939, 368] on input "8800" at bounding box center [959, 363] width 93 height 32
type input "8800"
paste input "8800"
click at [1037, 328] on input "8800" at bounding box center [1066, 324] width 93 height 32
type input "8800"
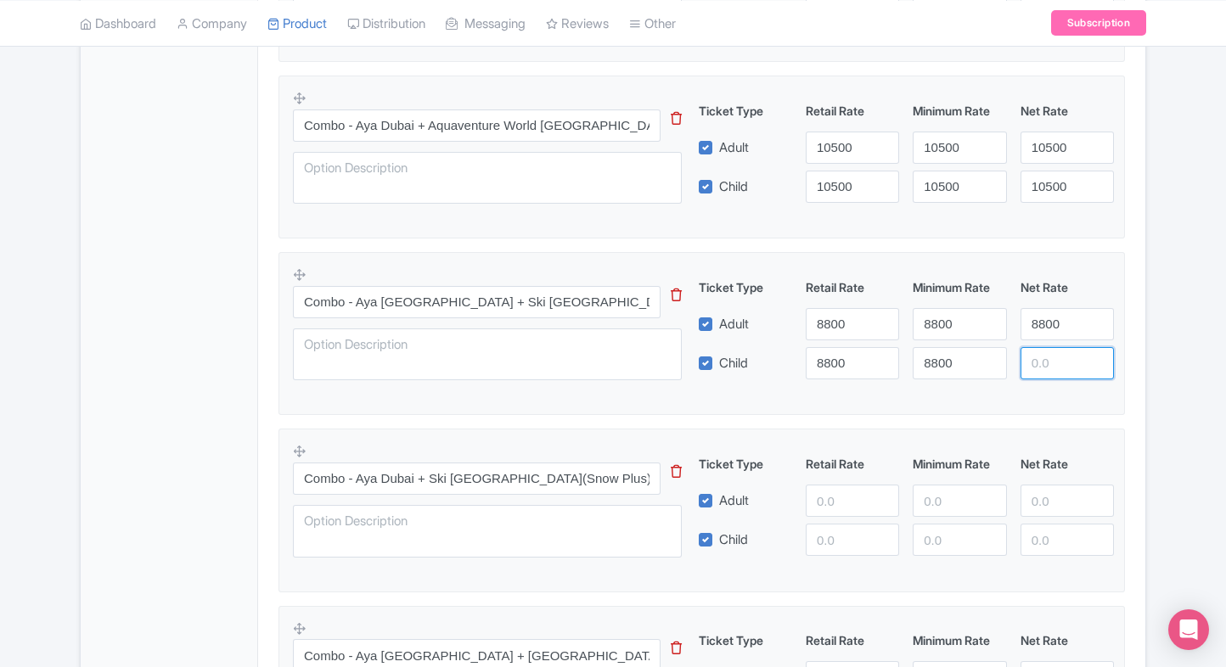
paste input "8800"
click at [1044, 353] on input "8800" at bounding box center [1066, 363] width 93 height 32
type input "8800"
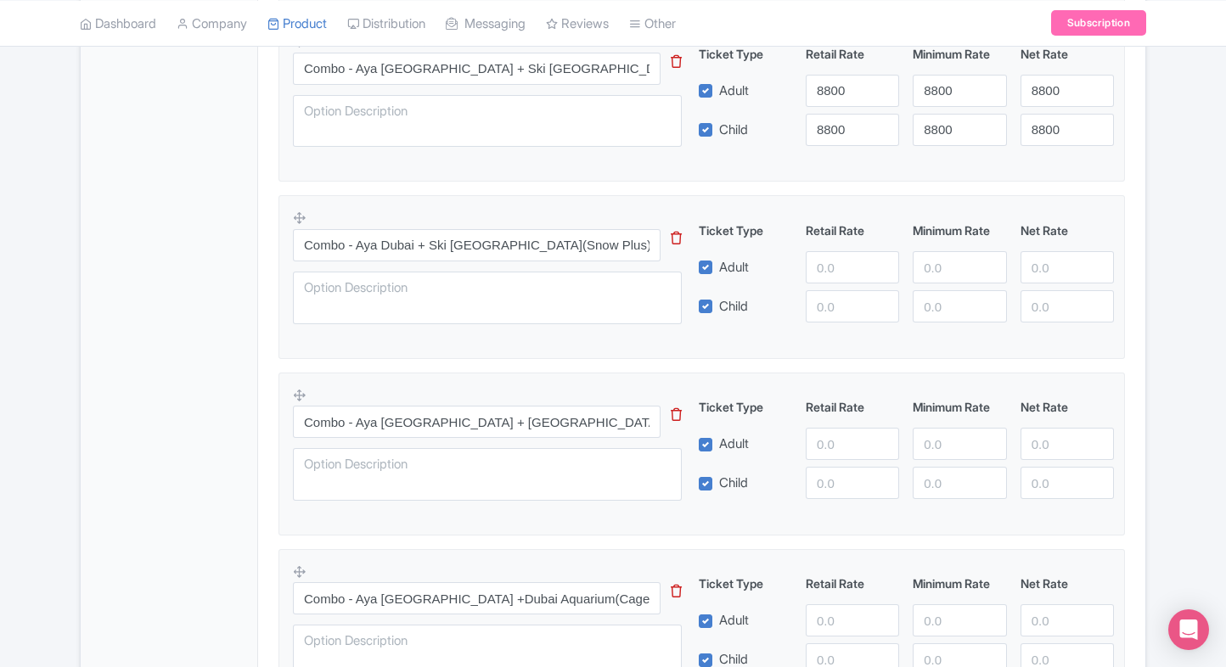
scroll to position [1867, 0]
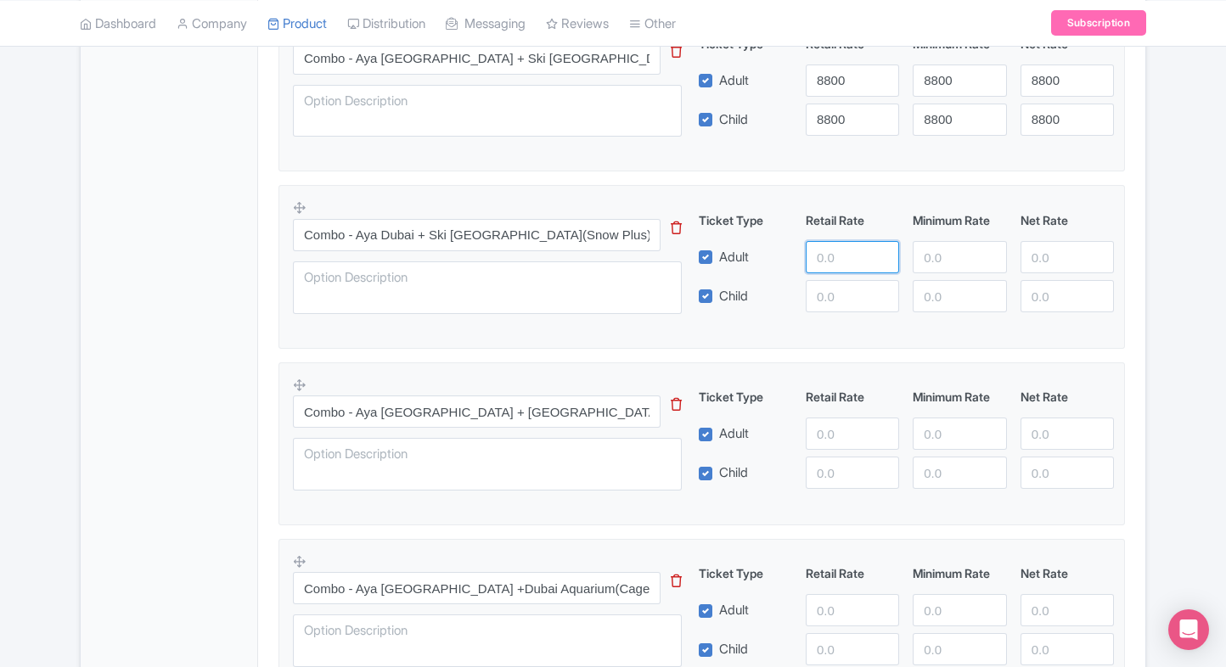
click at [830, 253] on input "number" at bounding box center [852, 257] width 93 height 32
type input "9900"
paste input "9900"
click at [825, 299] on input "9900" at bounding box center [852, 296] width 93 height 32
type input "9900"
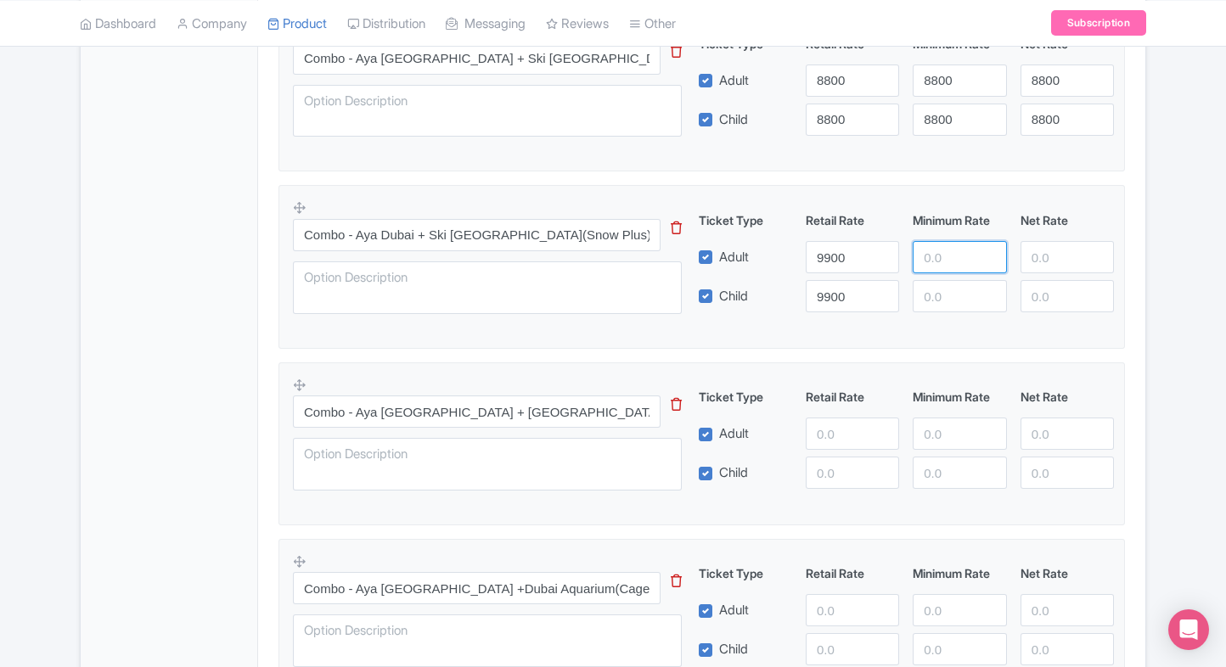
paste input "9900"
click at [929, 260] on input "9900" at bounding box center [959, 257] width 93 height 32
type input "9900"
paste input "9900"
click at [943, 284] on input "9900" at bounding box center [959, 296] width 93 height 32
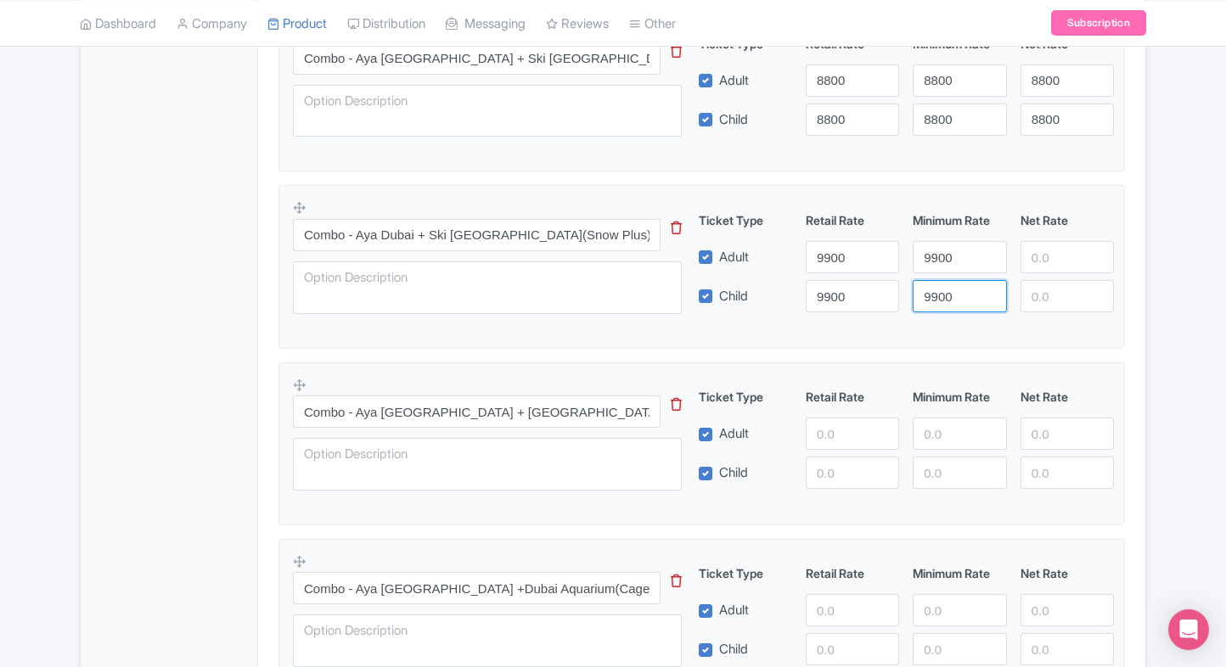
type input "9900"
paste input "9900"
click at [1020, 258] on input "9900" at bounding box center [1066, 257] width 93 height 32
type input "9900"
paste input "9900"
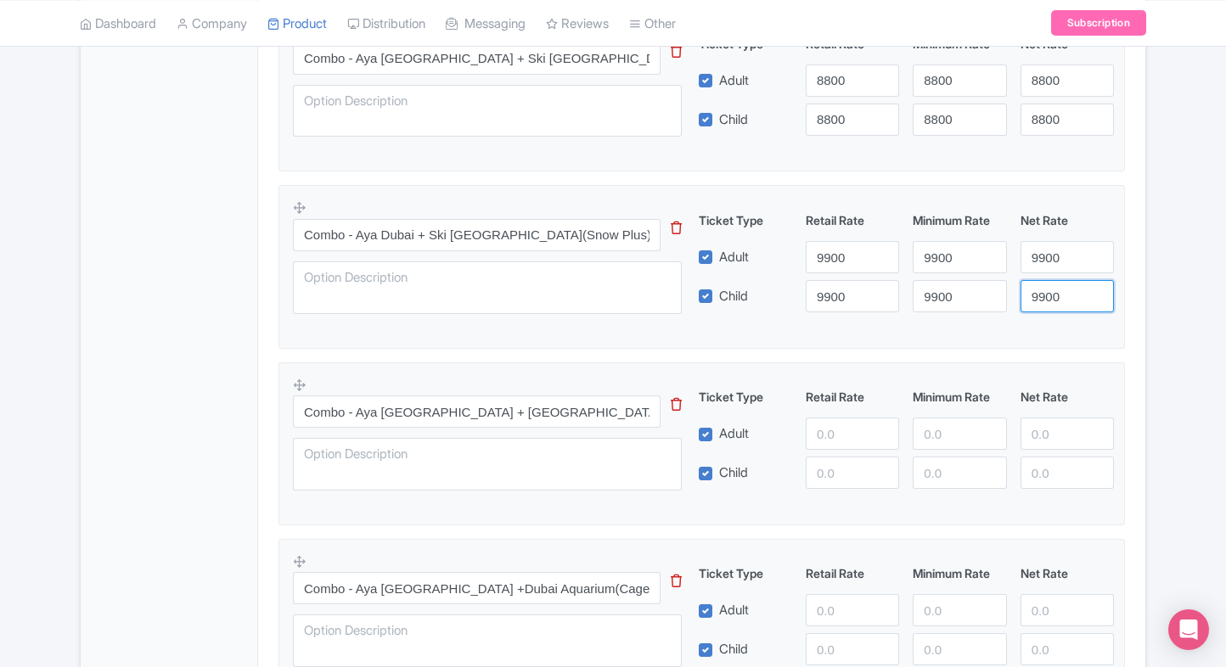
click at [1045, 292] on input "9900" at bounding box center [1066, 296] width 93 height 32
type input "9900"
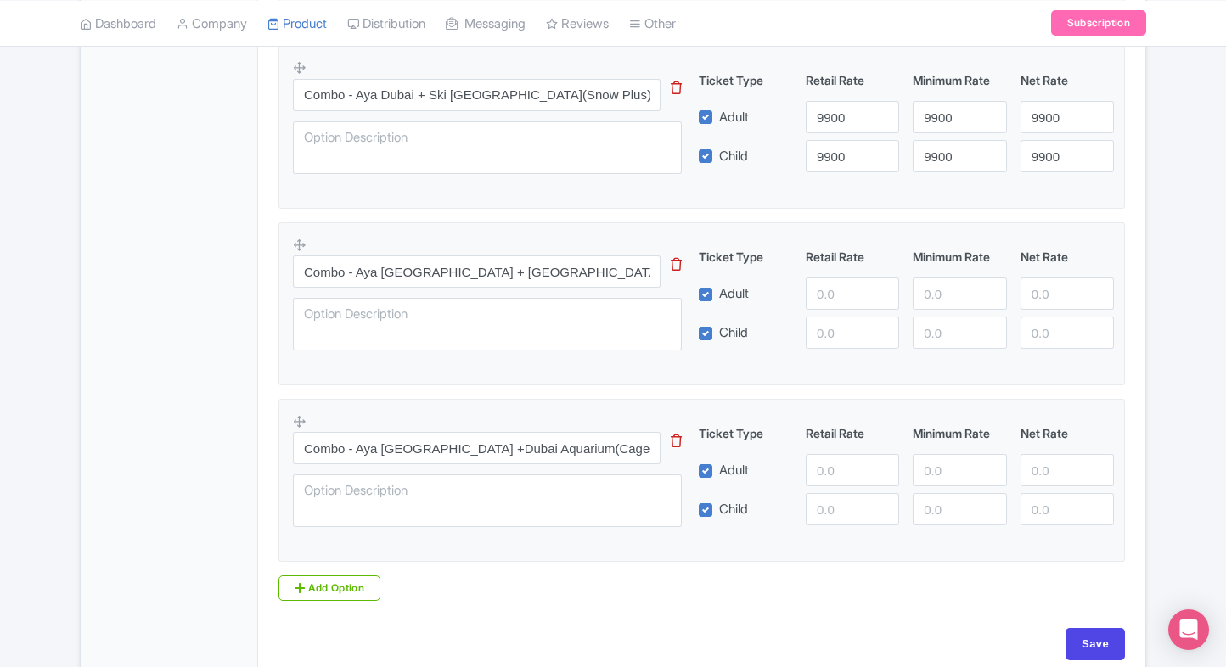
scroll to position [2085, 0]
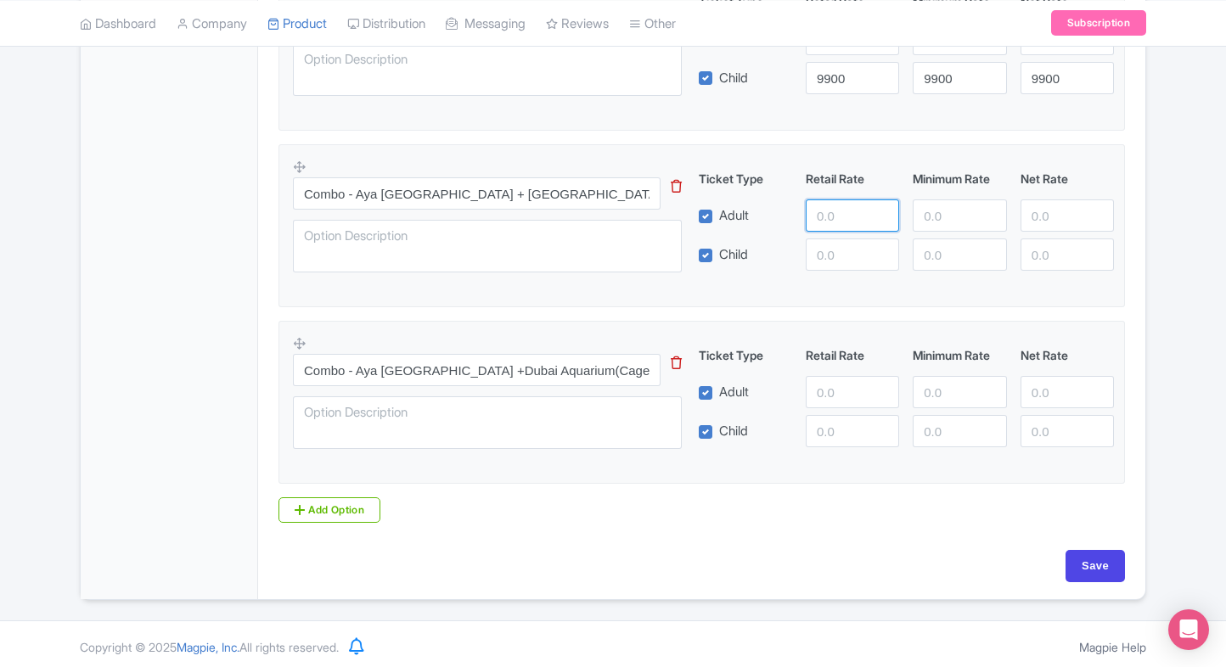
click at [832, 216] on input "number" at bounding box center [852, 216] width 93 height 32
type input "6700"
paste input "6700"
click at [832, 250] on input "6700" at bounding box center [852, 255] width 93 height 32
type input "6700"
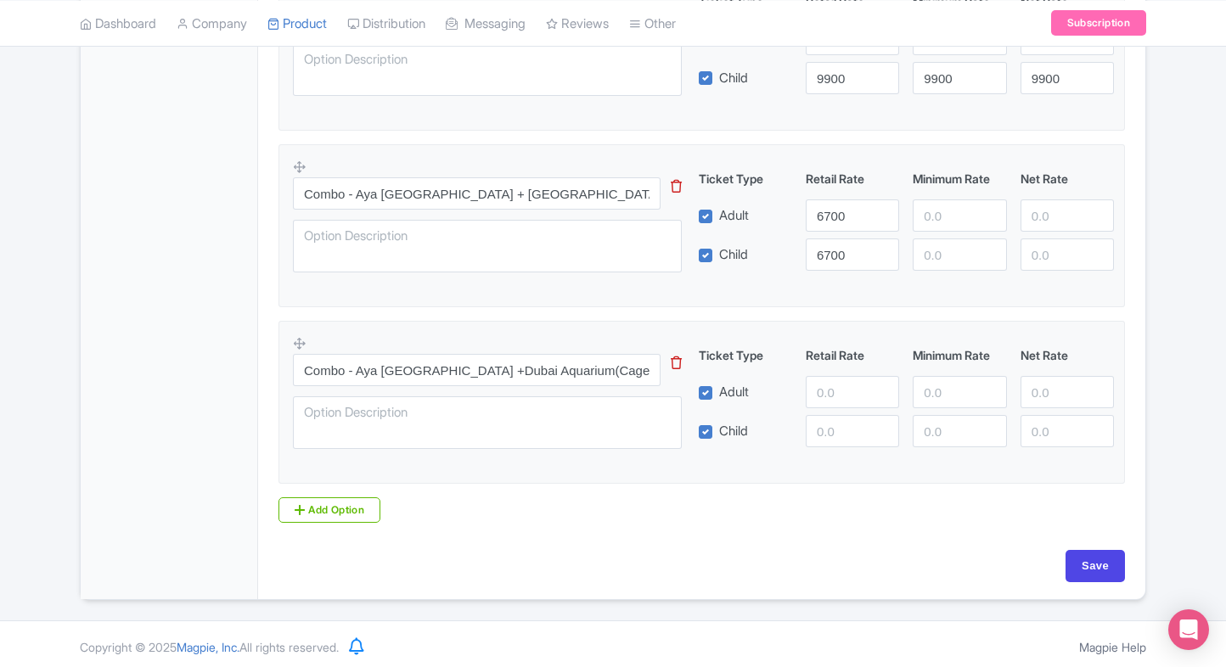
click at [939, 229] on div "Ticket Type Retail Rate Minimum Rate Net Rate Adult 6700 Child 6700 This tip ha…" at bounding box center [906, 220] width 409 height 101
paste input "6700"
drag, startPoint x: 951, startPoint y: 216, endPoint x: 942, endPoint y: 270, distance: 55.0
click at [942, 270] on div "Combo - Aya Dubai + Dubai Aquarium Ticket This tip has not data. Code: tip_opti…" at bounding box center [702, 221] width 818 height 124
type input "6700"
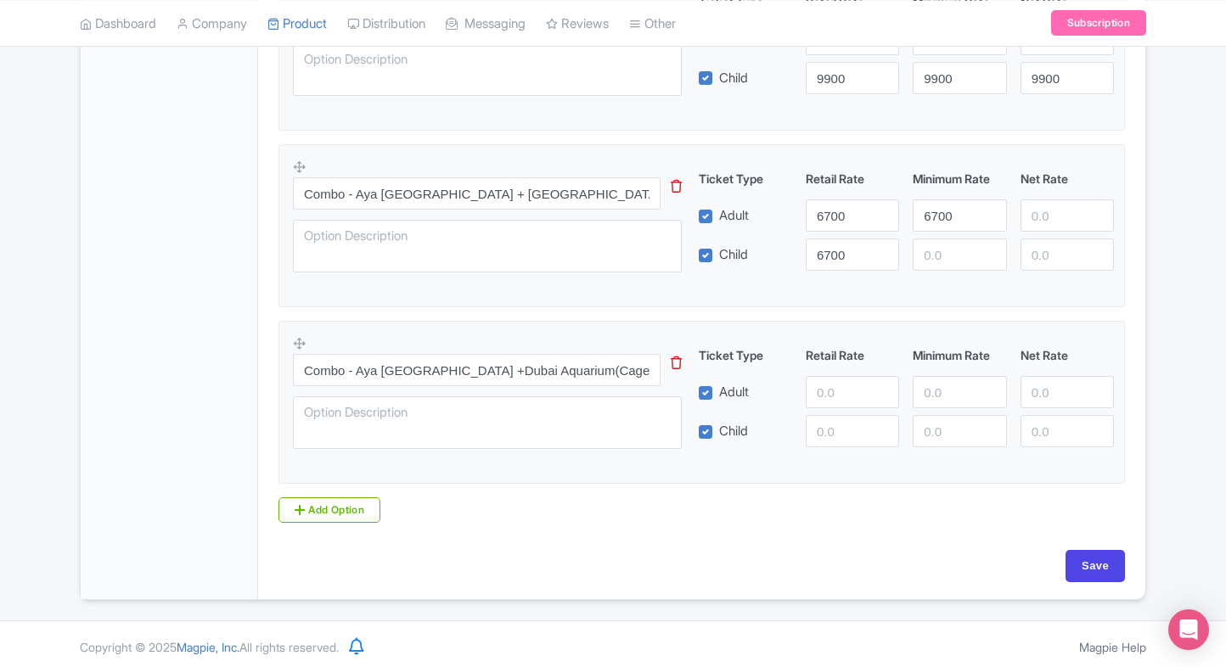
click at [942, 270] on div "Combo - Aya Dubai + Dubai Aquarium Ticket This tip has not data. Code: tip_opti…" at bounding box center [702, 221] width 818 height 124
paste
drag, startPoint x: 958, startPoint y: 256, endPoint x: 1040, endPoint y: 220, distance: 89.7
click at [1040, 220] on div "Ticket Type Retail Rate Minimum Rate Net Rate Adult 6700 6700 Child 6700 6700 T…" at bounding box center [906, 220] width 409 height 101
type input "6700"
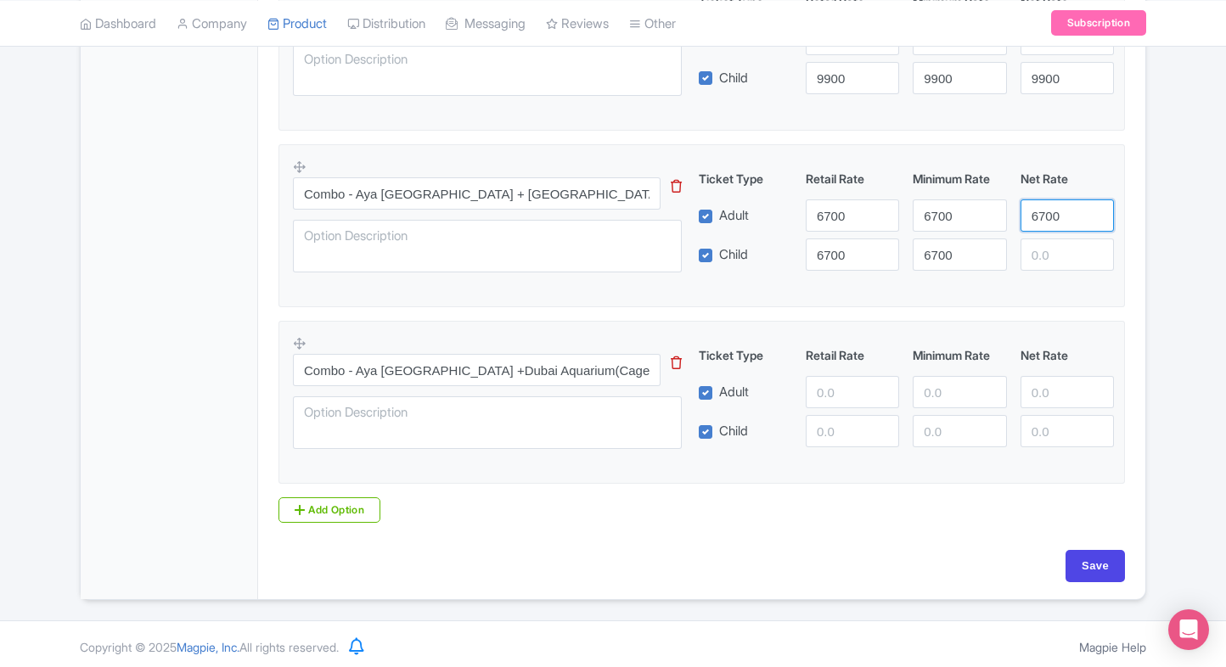
drag, startPoint x: 1040, startPoint y: 220, endPoint x: 1050, endPoint y: 258, distance: 39.5
click at [1050, 258] on div "Ticket Type Retail Rate Minimum Rate Net Rate Adult 6700 6700 6700 Child 6700 6…" at bounding box center [906, 220] width 409 height 101
type input "6700"
click at [1050, 258] on input "6700" at bounding box center [1066, 255] width 93 height 32
type input "6700"
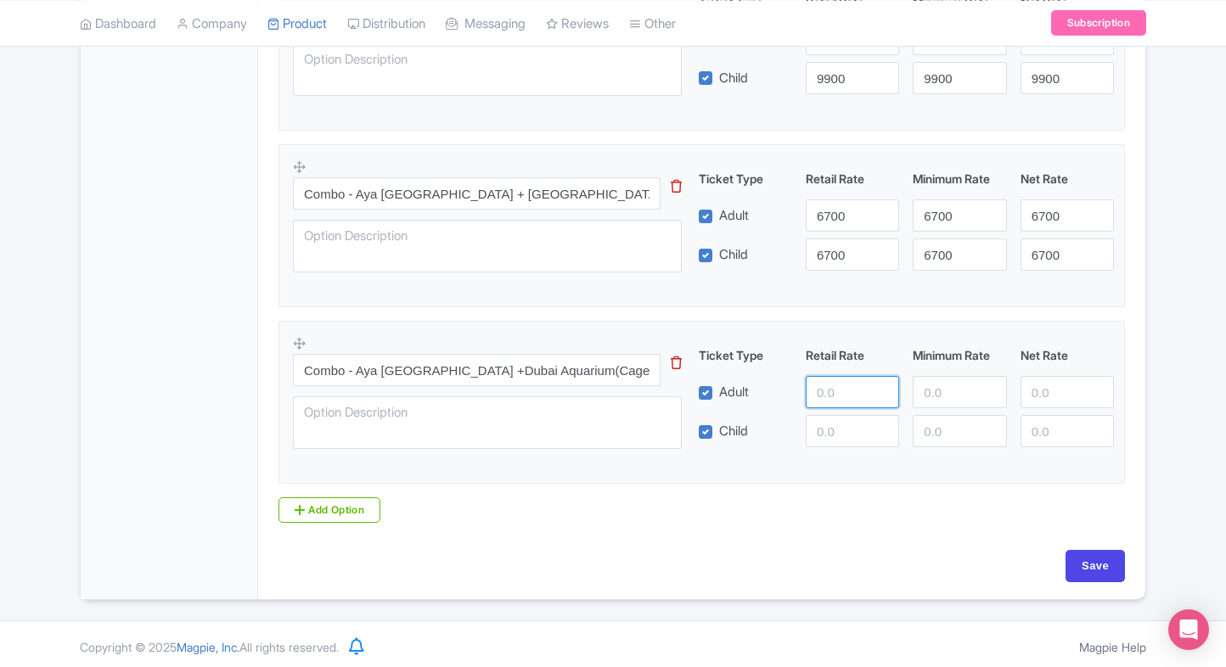
click at [841, 385] on input "number" at bounding box center [852, 392] width 93 height 32
type input "12000"
click at [833, 419] on input "12000" at bounding box center [852, 431] width 93 height 32
type input "12000"
paste input "12000"
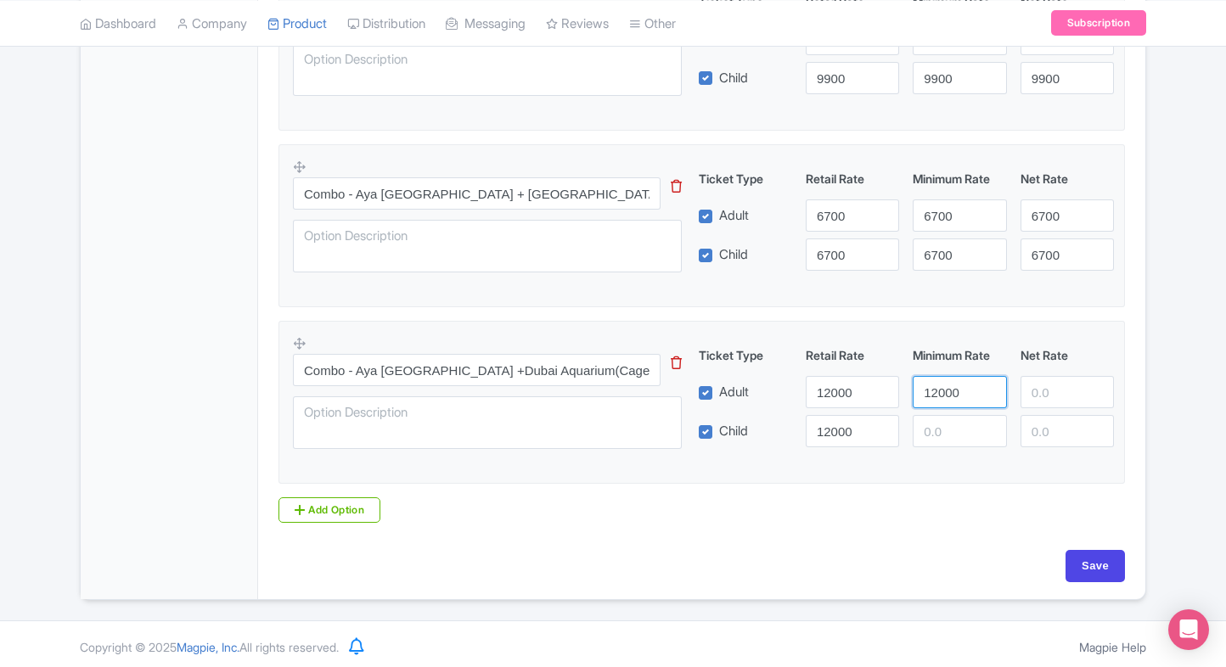
drag, startPoint x: 938, startPoint y: 389, endPoint x: 957, endPoint y: 422, distance: 38.0
click at [957, 422] on div "Ticket Type Retail Rate Minimum Rate Net Rate Adult 12000 12000 Child 12000 Thi…" at bounding box center [906, 396] width 409 height 101
type input "12000"
click at [957, 422] on input "12000" at bounding box center [959, 431] width 93 height 32
type input "12000"
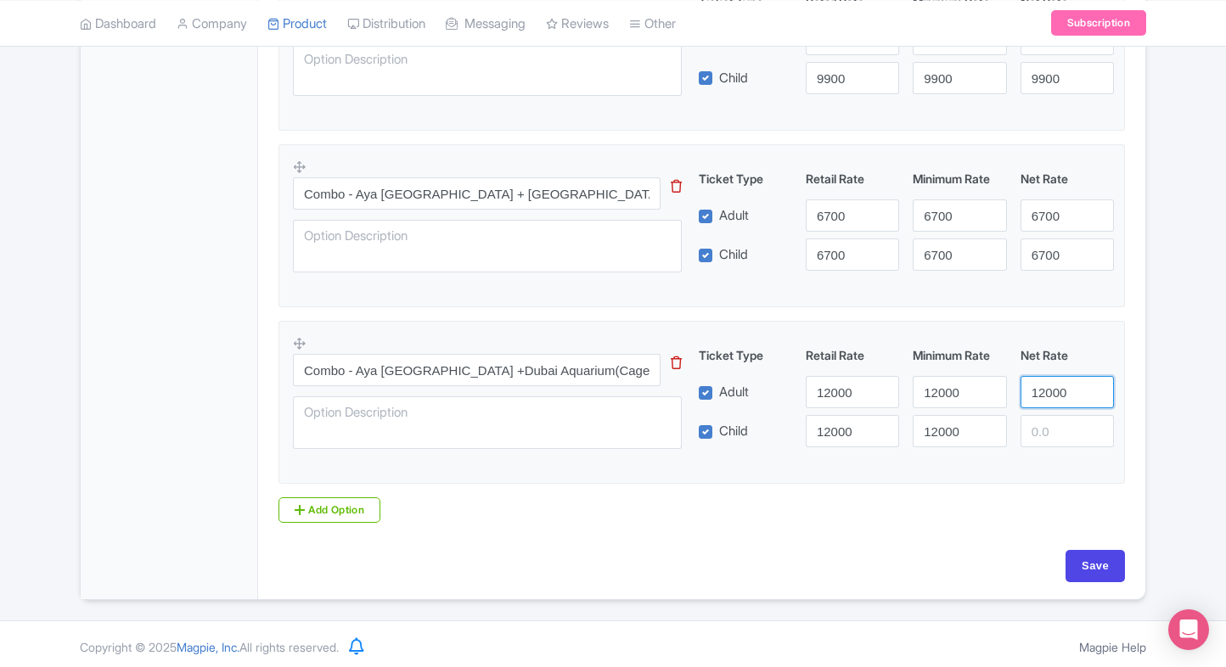
drag, startPoint x: 1039, startPoint y: 390, endPoint x: 1052, endPoint y: 427, distance: 39.5
click at [1052, 427] on div "Ticket Type Retail Rate Minimum Rate Net Rate Adult 12000 12000 12000 Child 120…" at bounding box center [906, 396] width 409 height 101
type input "12000"
click at [1052, 427] on input "12000" at bounding box center [1066, 431] width 93 height 32
type input "12000"
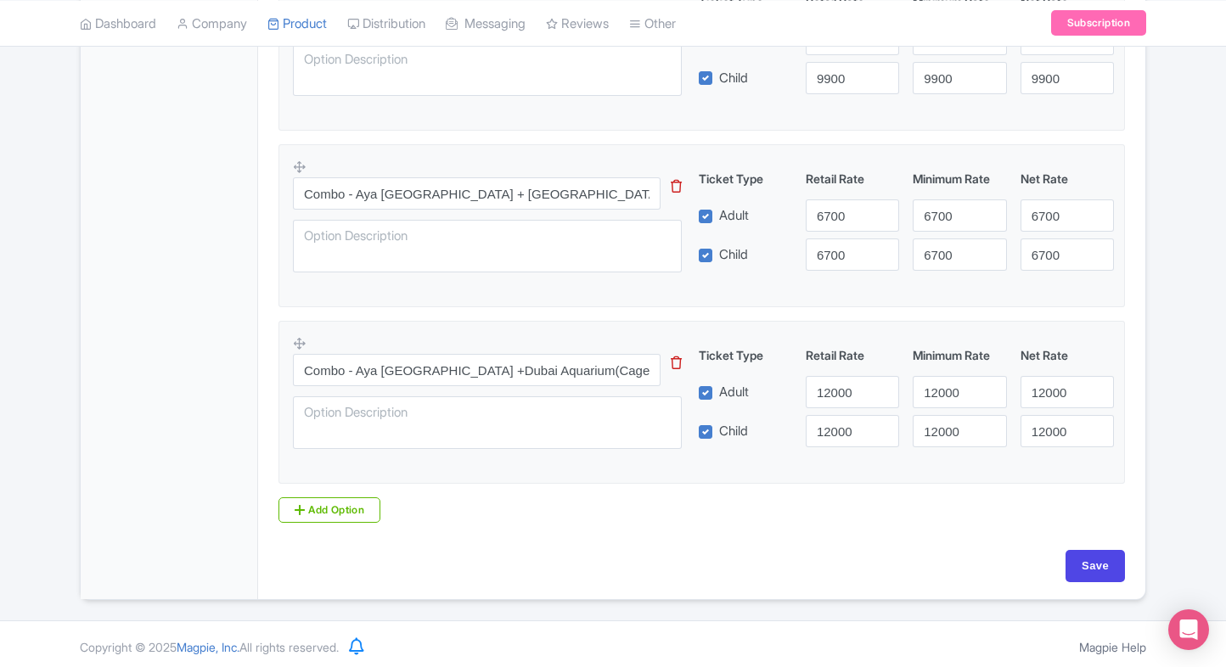
click at [1085, 553] on input "Save" at bounding box center [1094, 566] width 59 height 32
type input "Saving..."
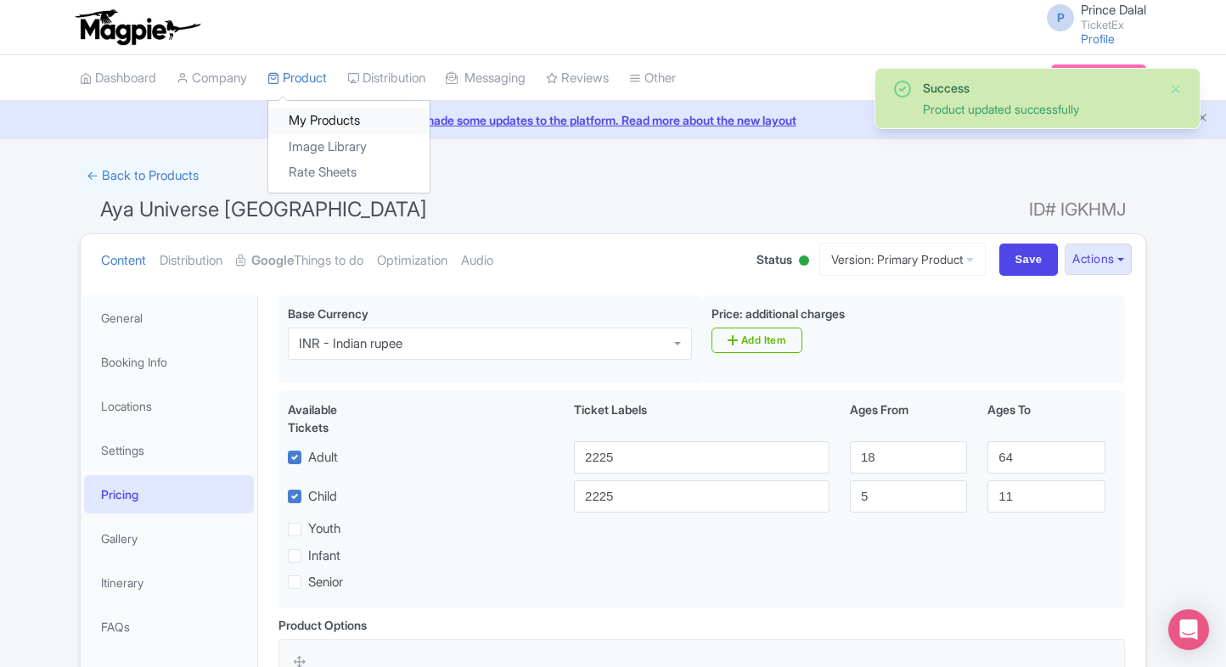
click at [316, 112] on link "My Products" at bounding box center [348, 121] width 161 height 26
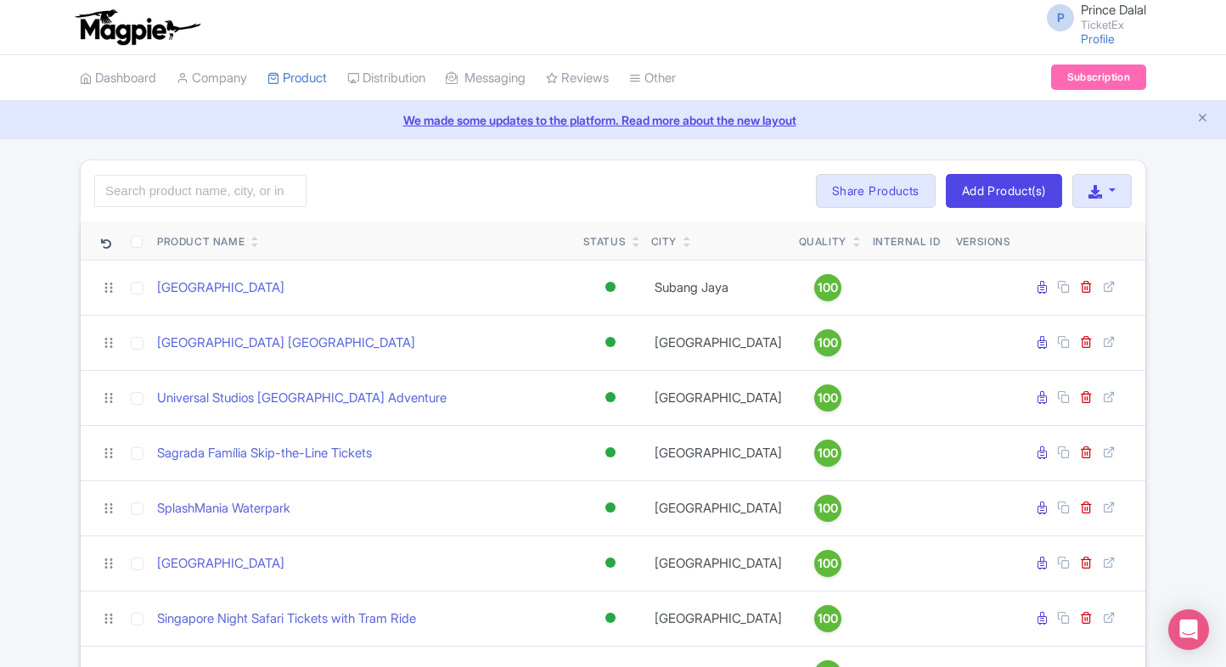
click at [853, 244] on icon at bounding box center [857, 245] width 8 height 10
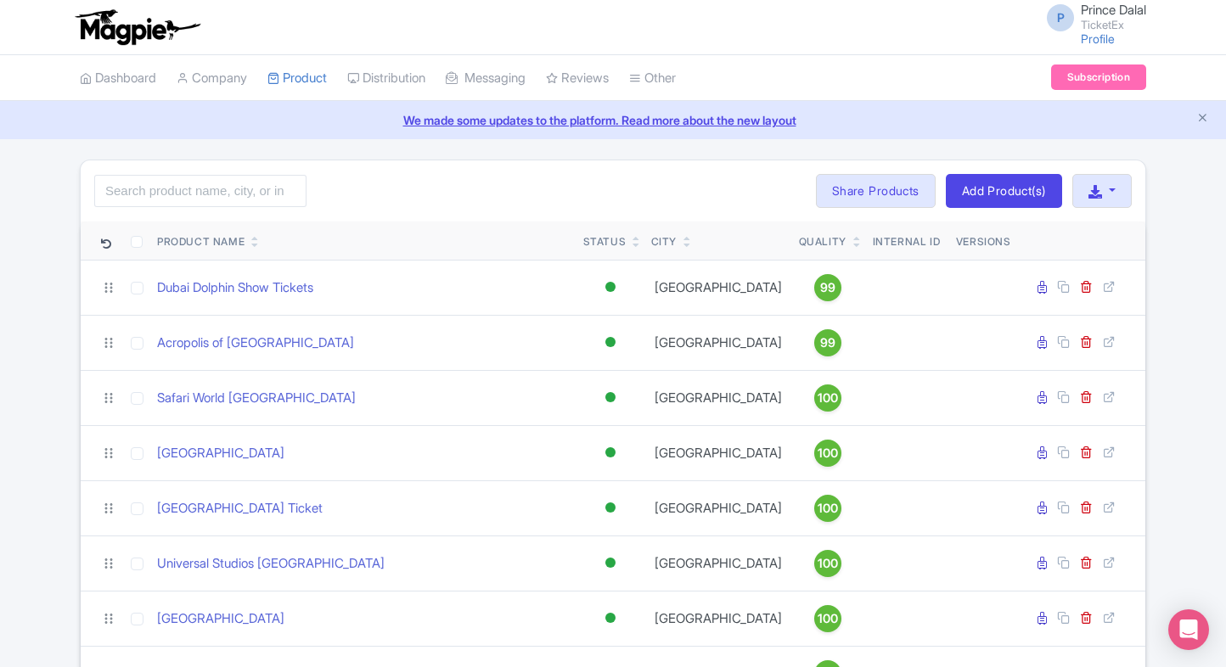
click at [853, 244] on icon at bounding box center [857, 245] width 8 height 10
click at [207, 185] on input "c" at bounding box center [200, 191] width 212 height 32
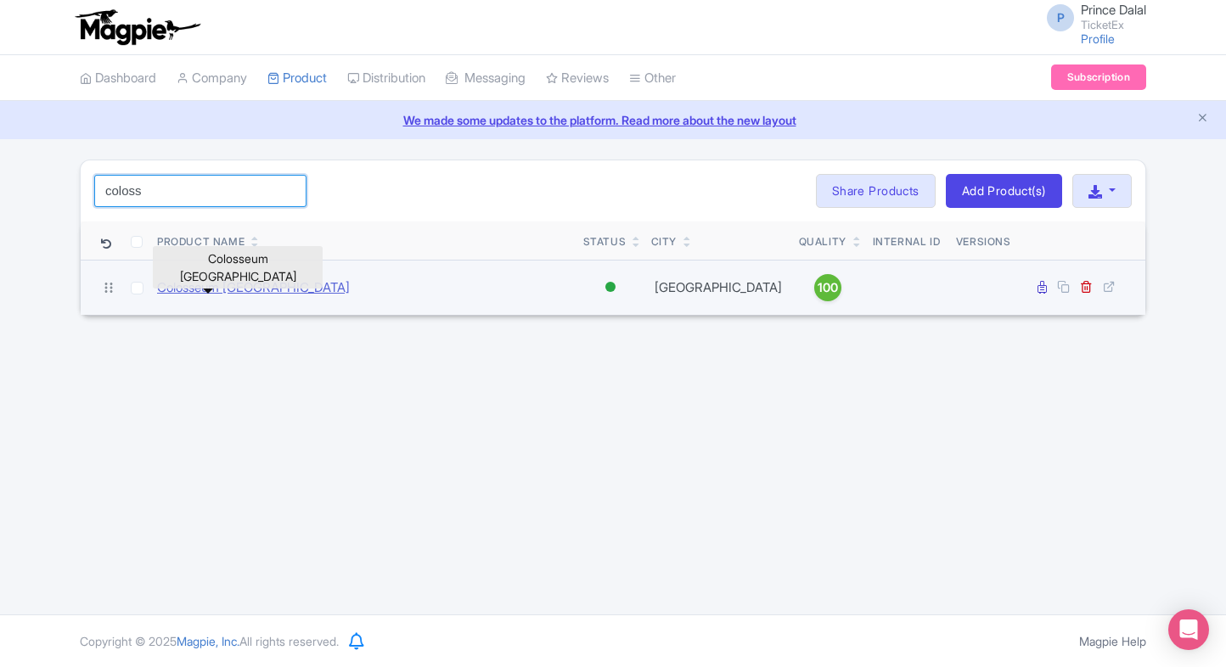
type input "coloss"
click at [174, 280] on link "Colosseum [GEOGRAPHIC_DATA]" at bounding box center [253, 288] width 193 height 20
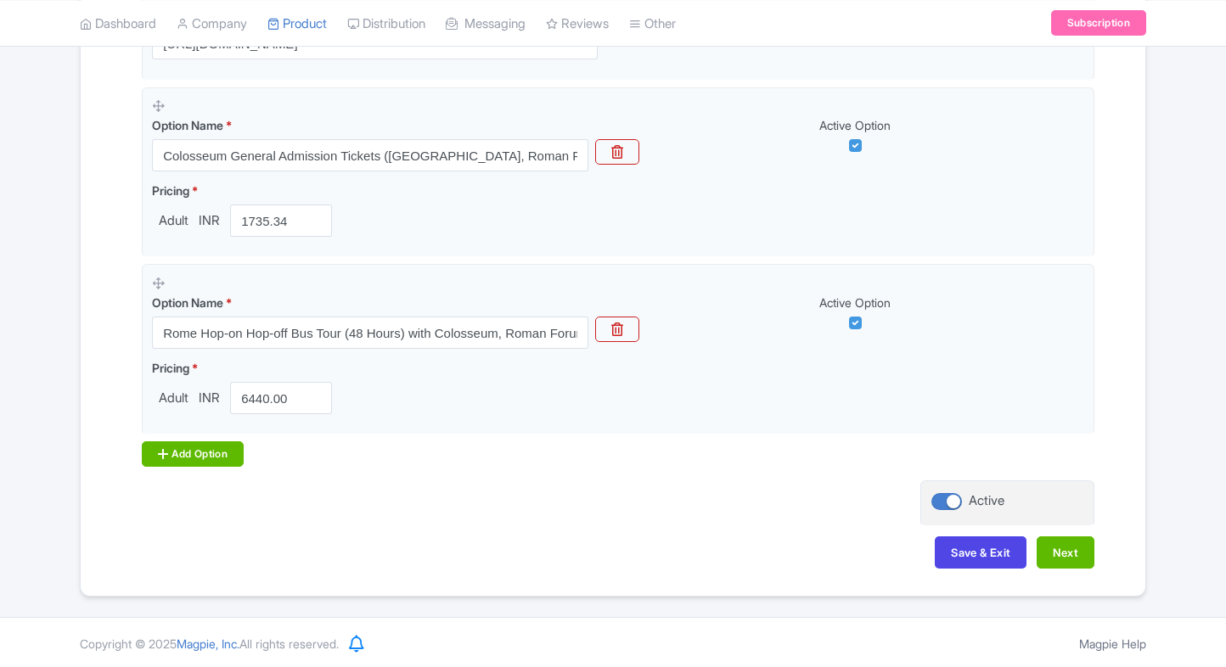
scroll to position [519, 0]
click at [156, 455] on div "Add Option" at bounding box center [193, 453] width 102 height 25
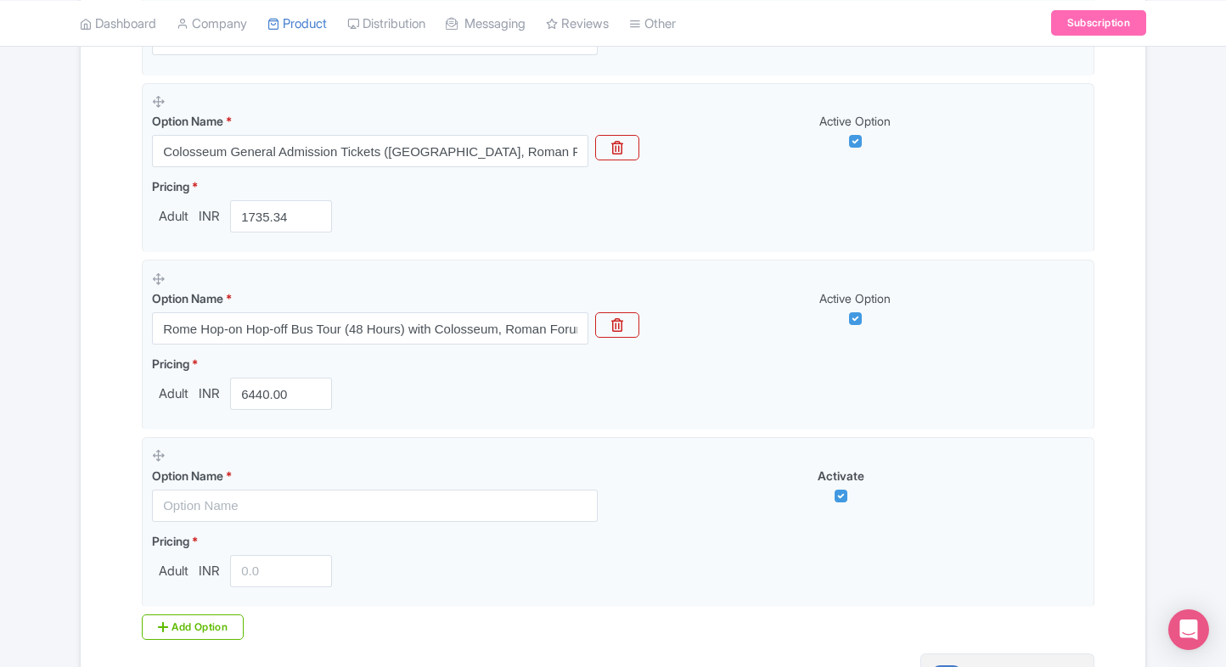
scroll to position [524, 0]
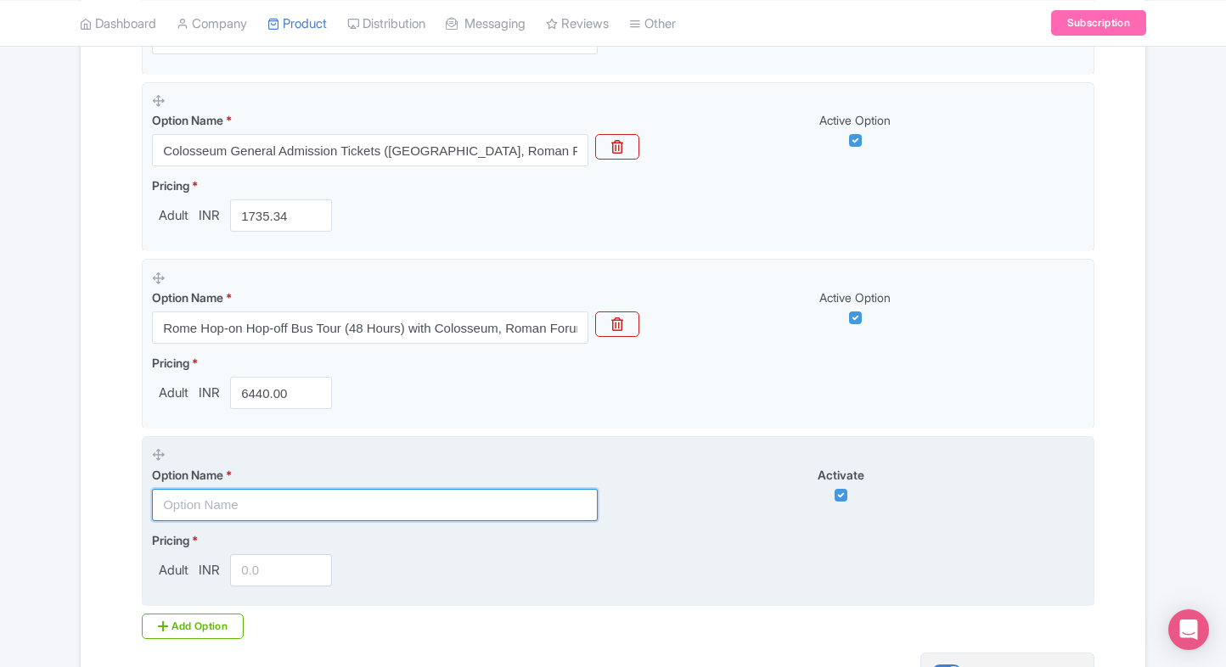
paste input "Rome Hop-on Hop-off Bus Tour (24 Hours) with Colosseum, Roman Forum & [GEOGRAPH…"
click at [245, 503] on input "text" at bounding box center [375, 505] width 446 height 32
type input "Rome Hop-on Hop-off Bus Tour (24 Hours) with Colosseum, Roman Forum & [GEOGRAPH…"
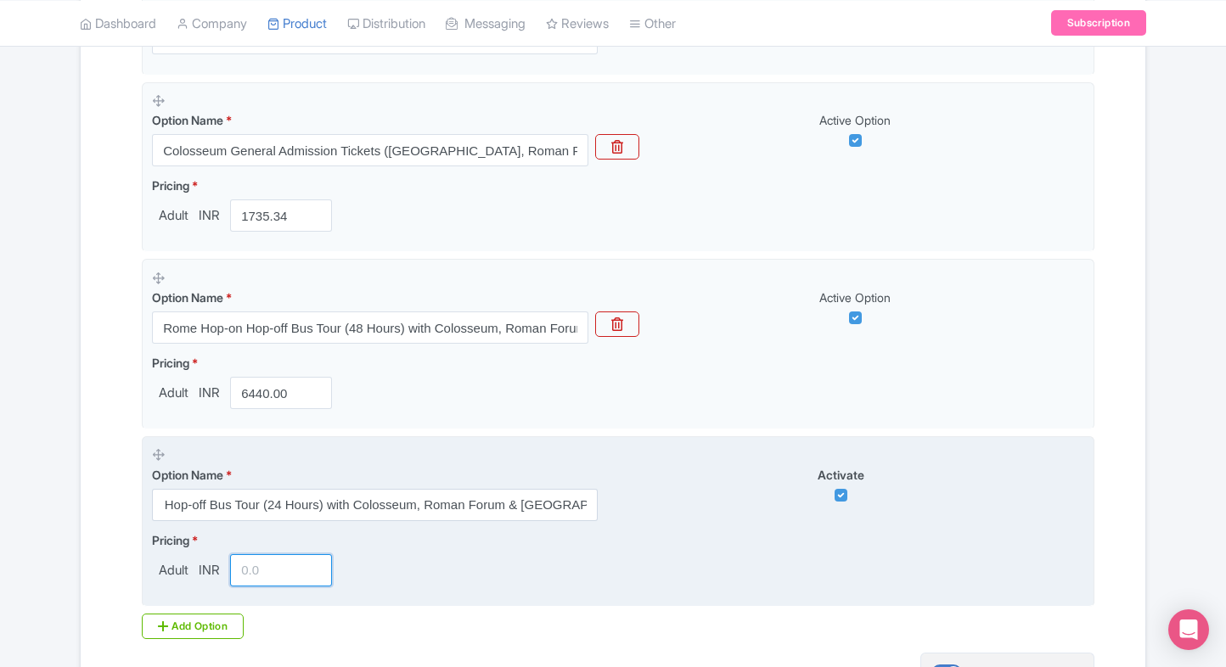
scroll to position [0, 0]
click at [275, 570] on input "number" at bounding box center [281, 570] width 102 height 32
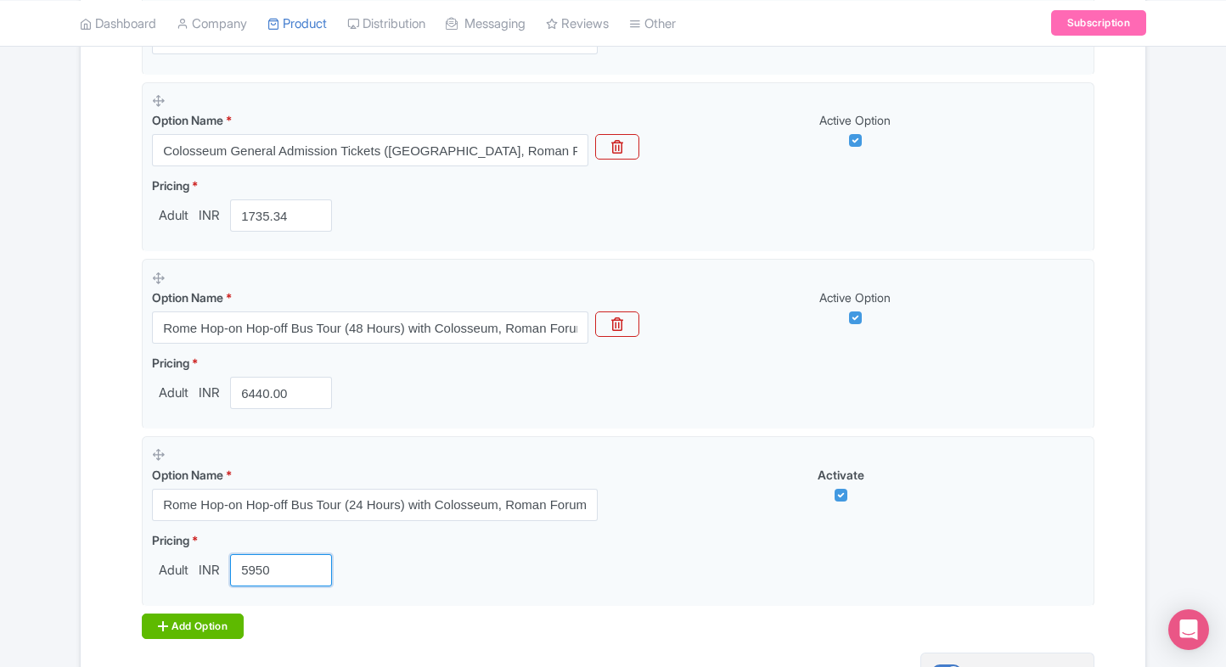
type input "5950"
click at [192, 616] on div "Add Option" at bounding box center [193, 626] width 102 height 25
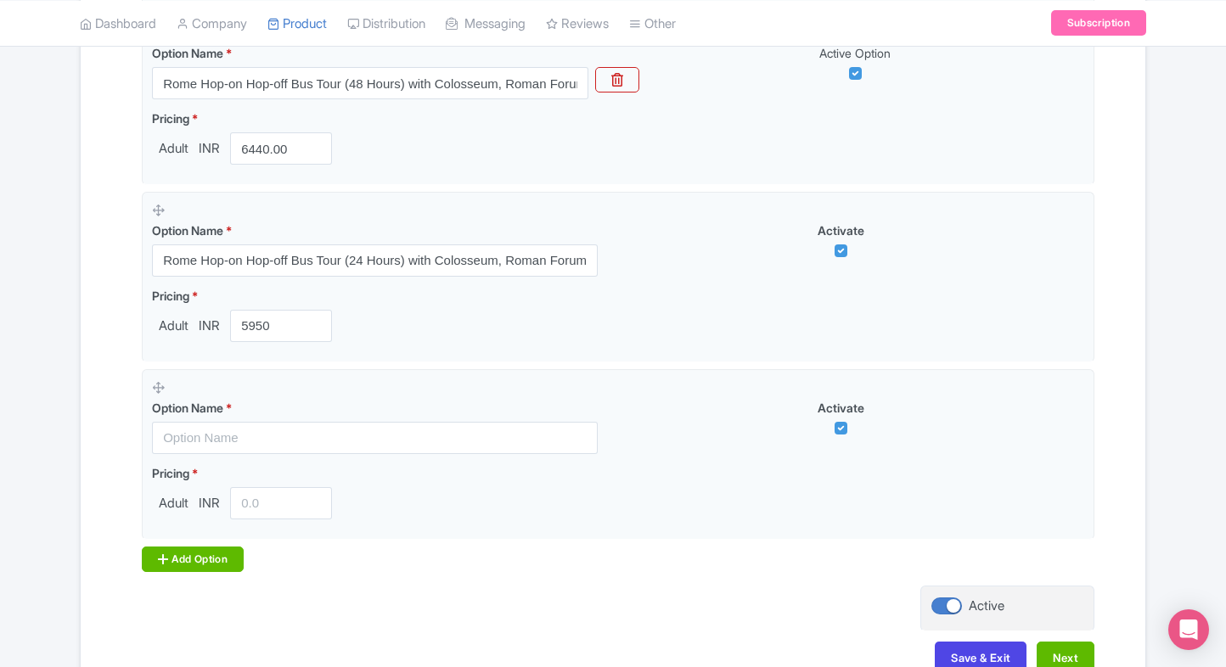
scroll to position [772, 0]
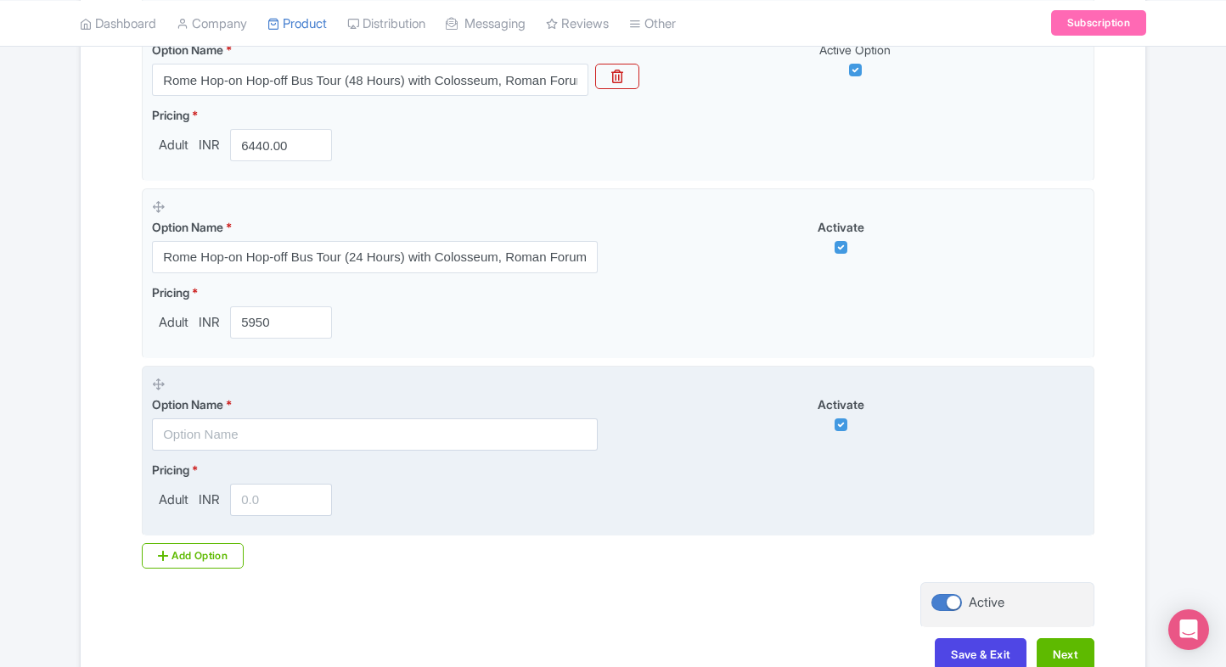
click at [214, 430] on input "text" at bounding box center [375, 435] width 446 height 32
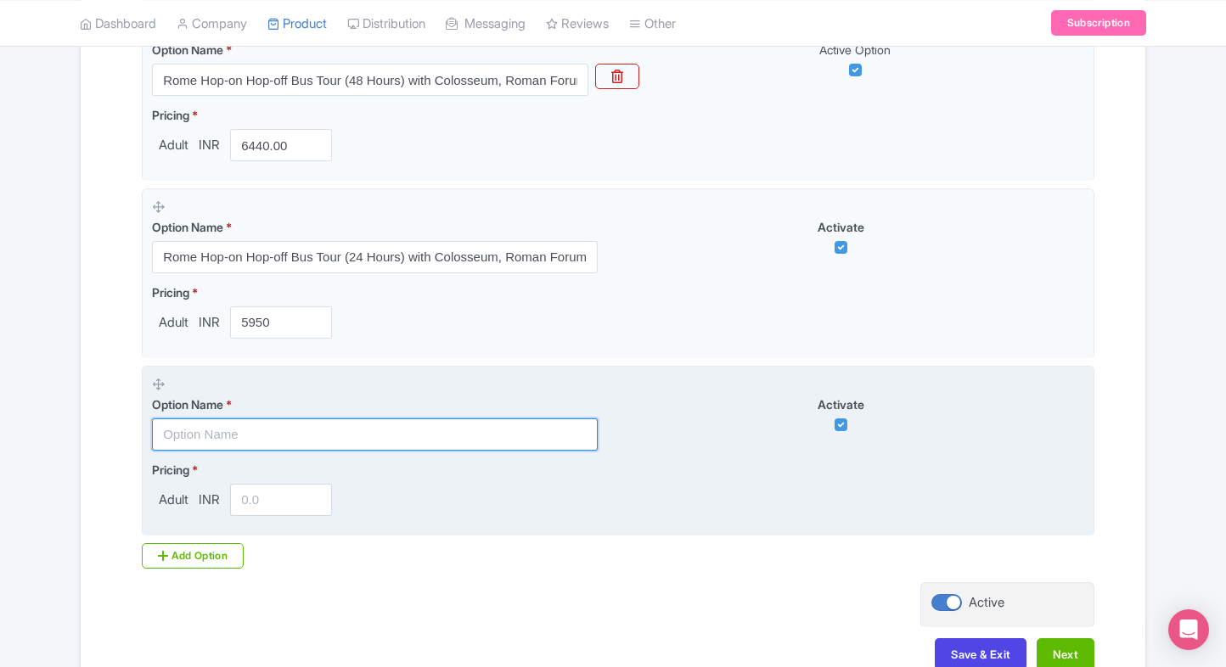
paste input "Colosseum Admission Tickets (24H ONLY ARENA)"
type input "Colosseum Admission Tickets (24H ONLY ARENA)"
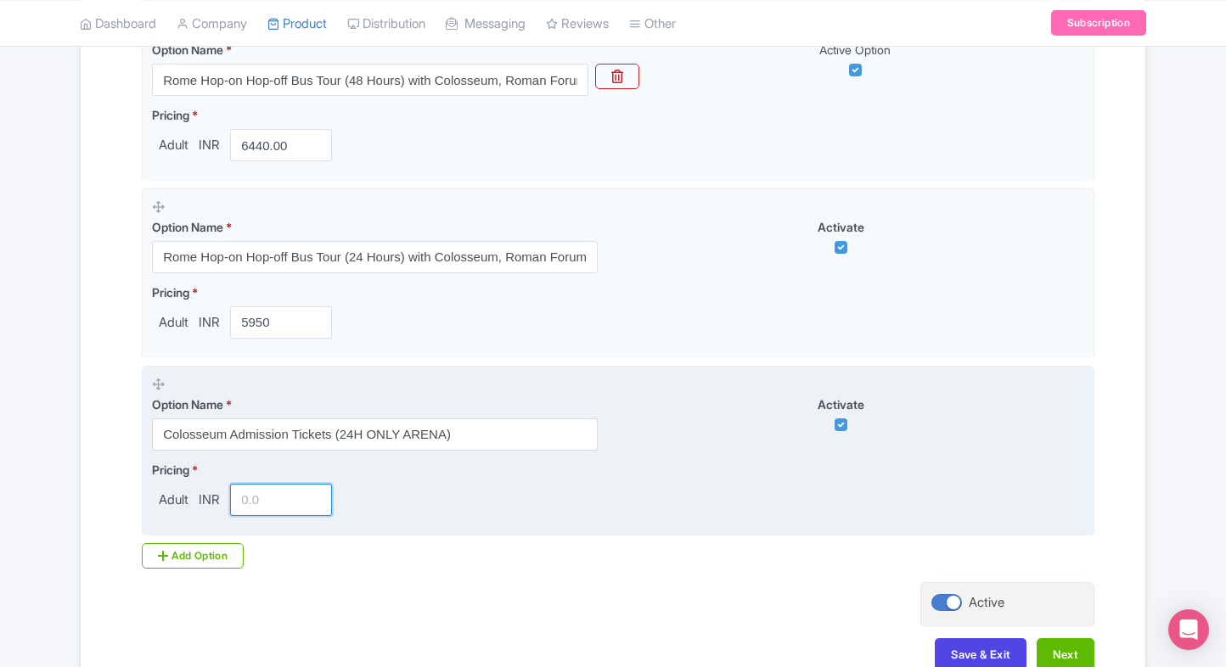
click at [262, 508] on input "number" at bounding box center [281, 500] width 102 height 32
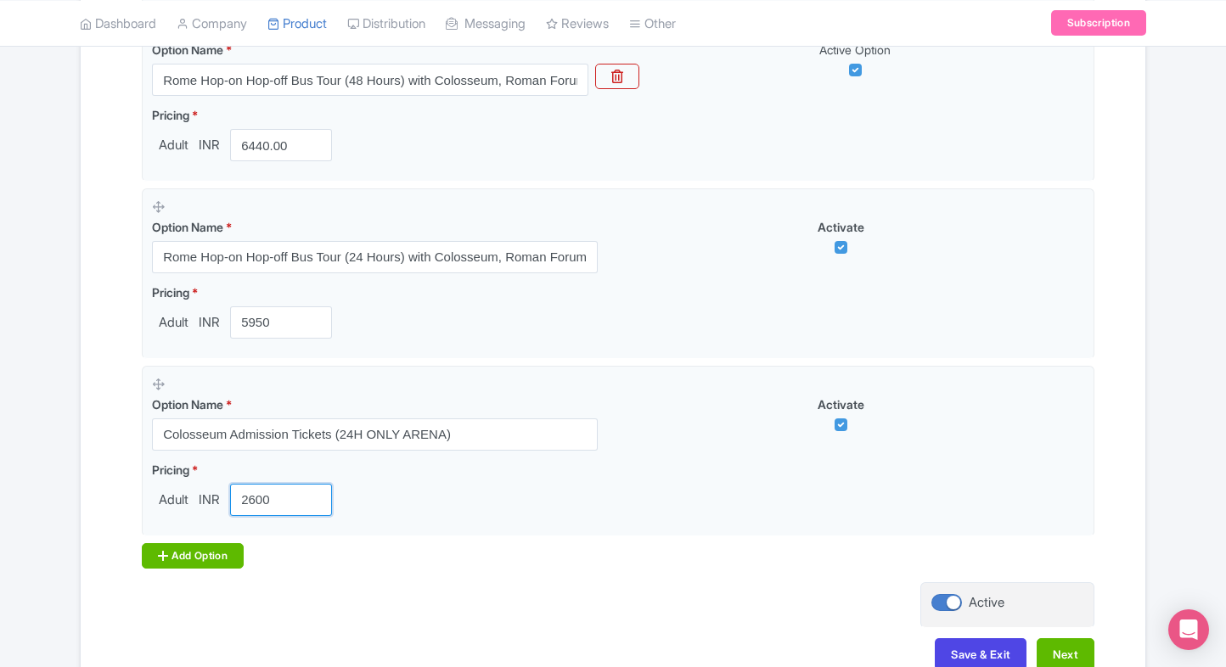
type input "2600"
click at [194, 543] on div "Add Option" at bounding box center [193, 555] width 102 height 25
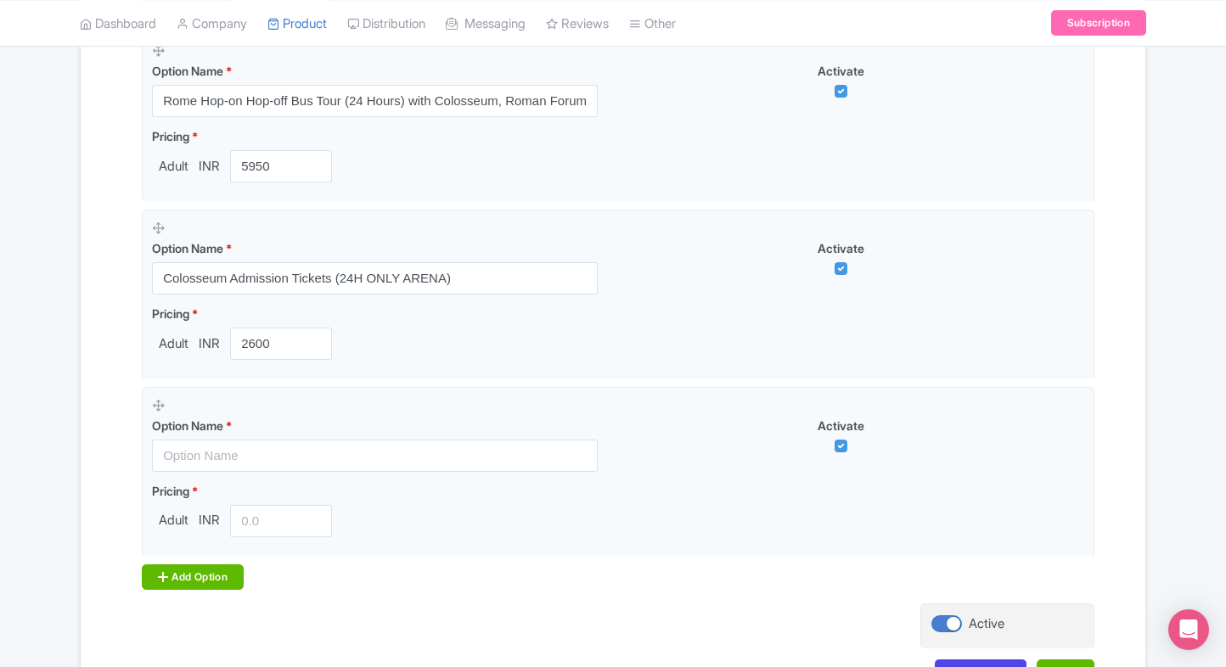
scroll to position [935, 0]
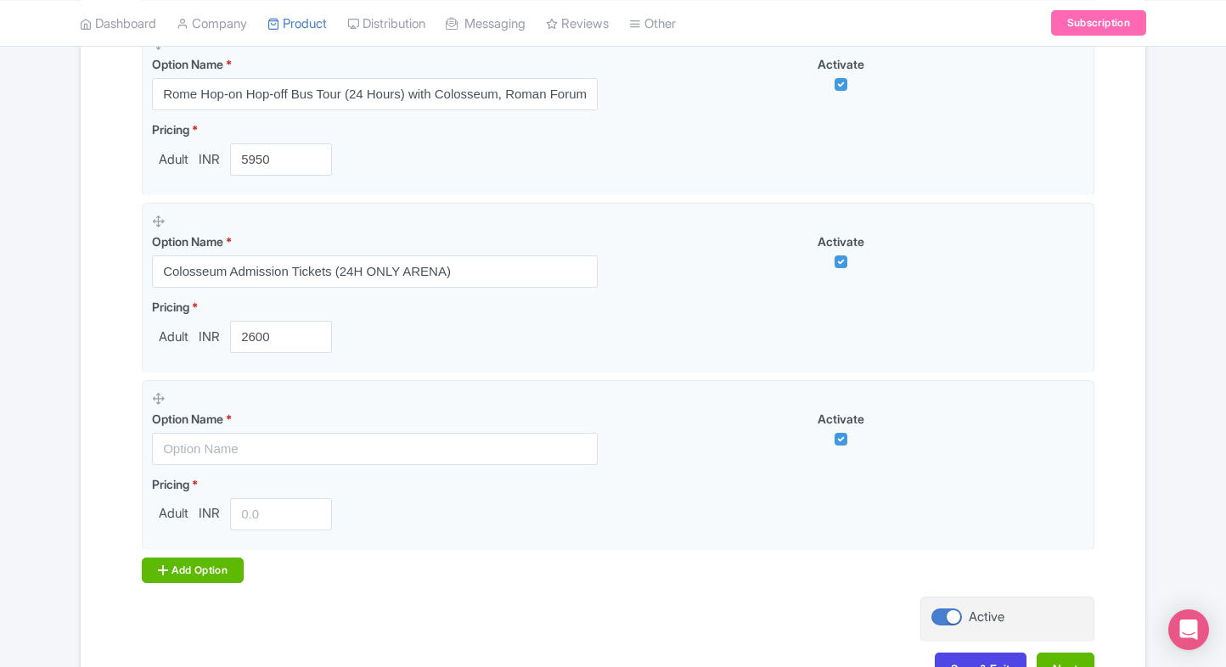
click at [191, 560] on div "Add Option" at bounding box center [193, 570] width 102 height 25
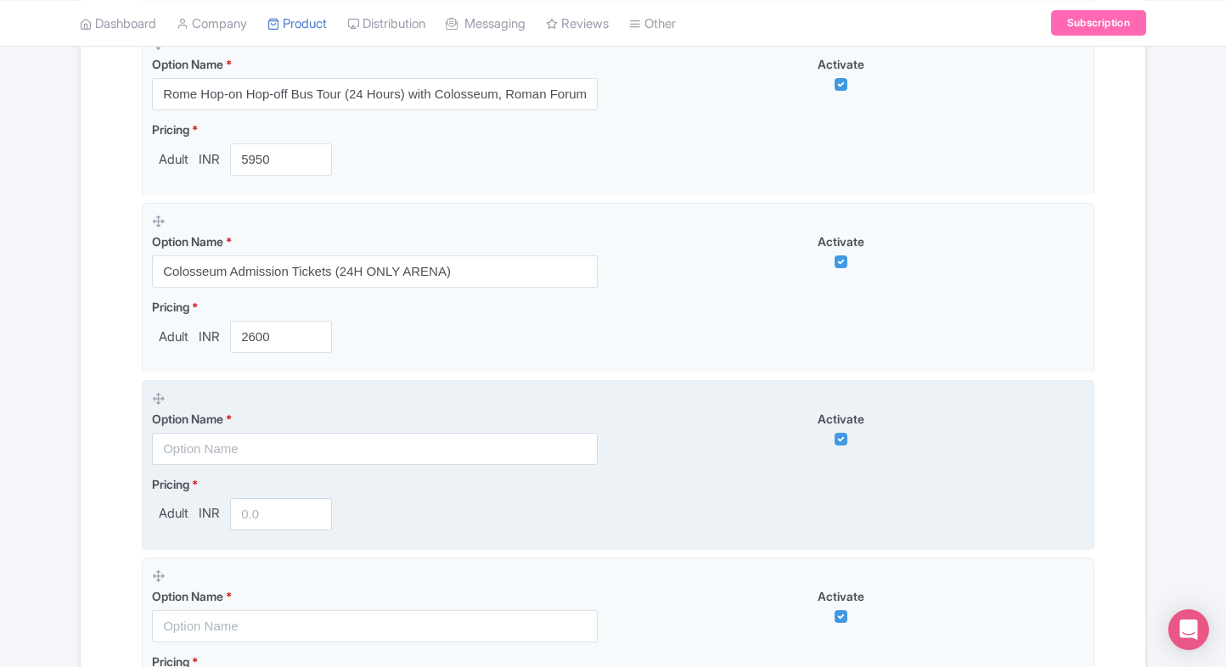
click at [245, 439] on input "text" at bounding box center [375, 449] width 446 height 32
paste input "Colosseum Admission Tickets(FORUM PASS SUPER)"
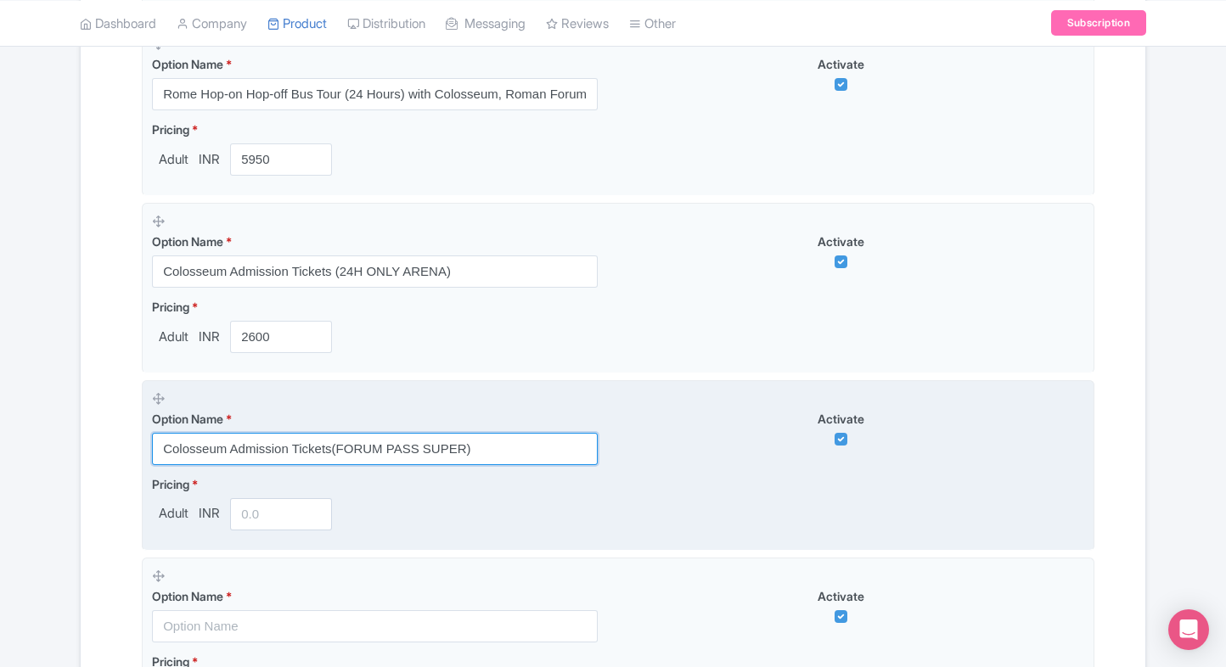
type input "Colosseum Admission Tickets(FORUM PASS SUPER)"
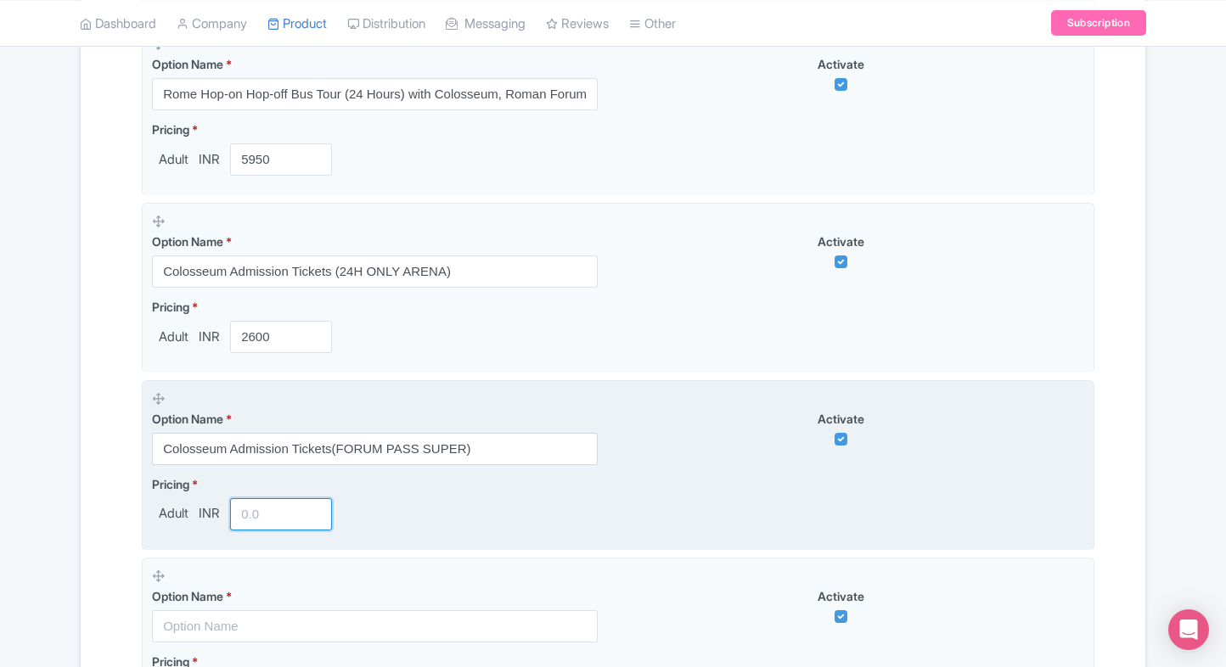
click at [253, 505] on input "number" at bounding box center [281, 514] width 102 height 32
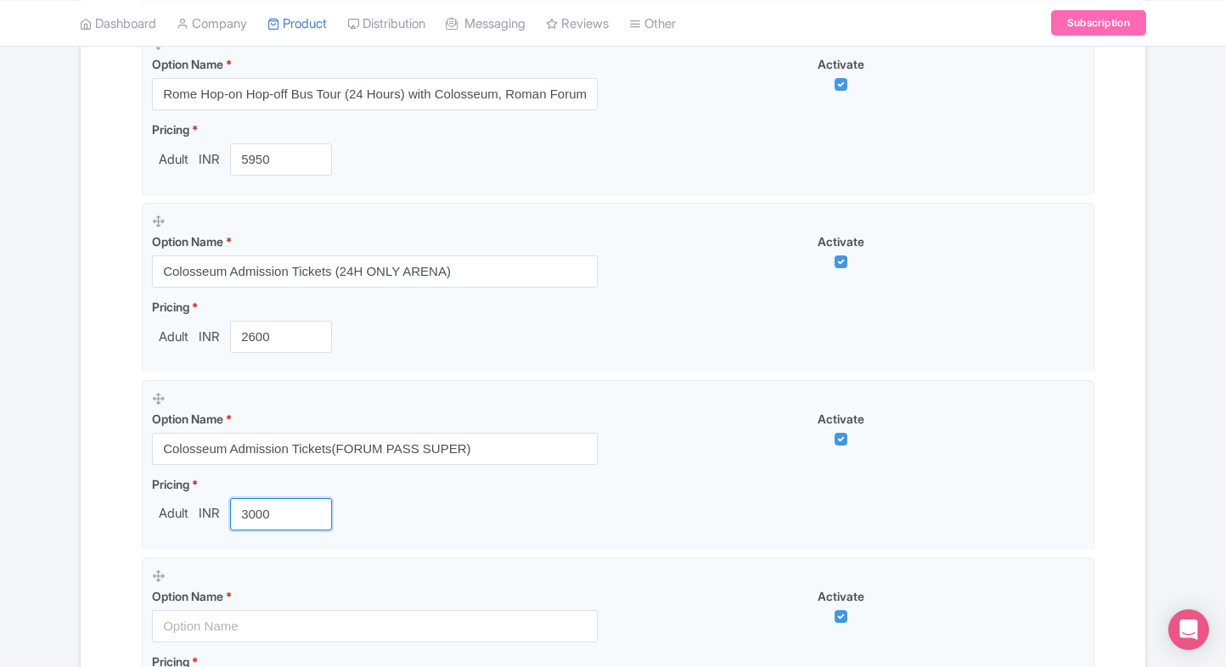
type input "3000"
click at [117, 523] on div "Name & Price Locations Description & Reviews Images & Categories Complete [GEOG…" at bounding box center [613, 125] width 1044 height 1509
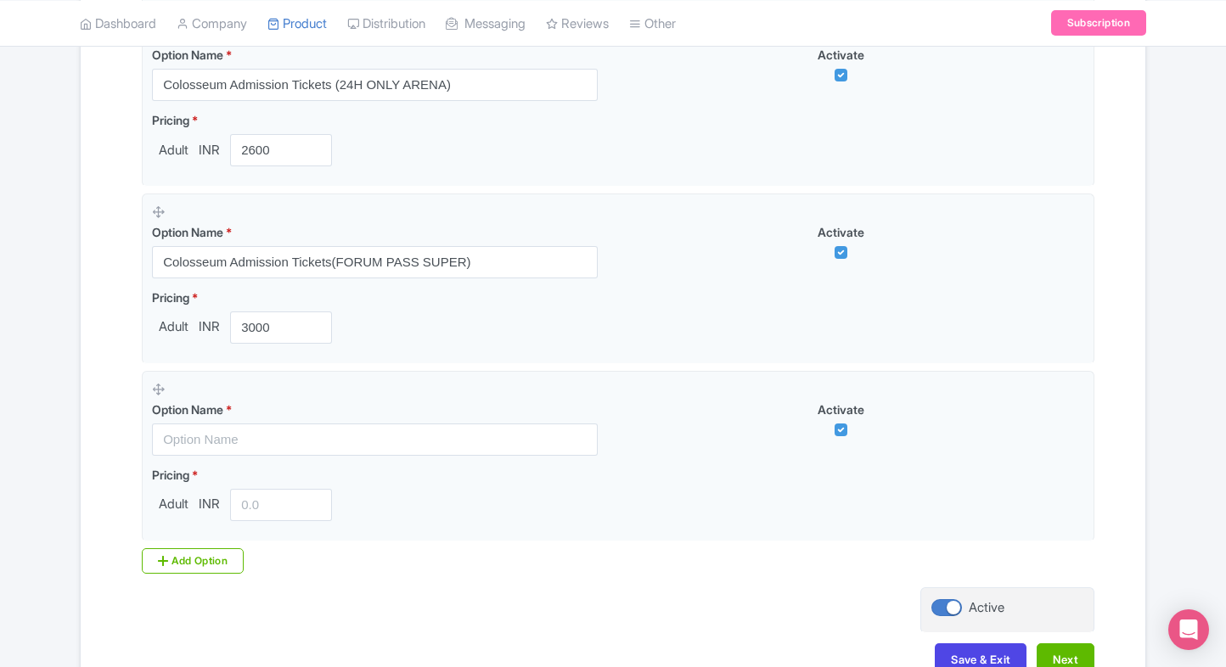
scroll to position [1127, 0]
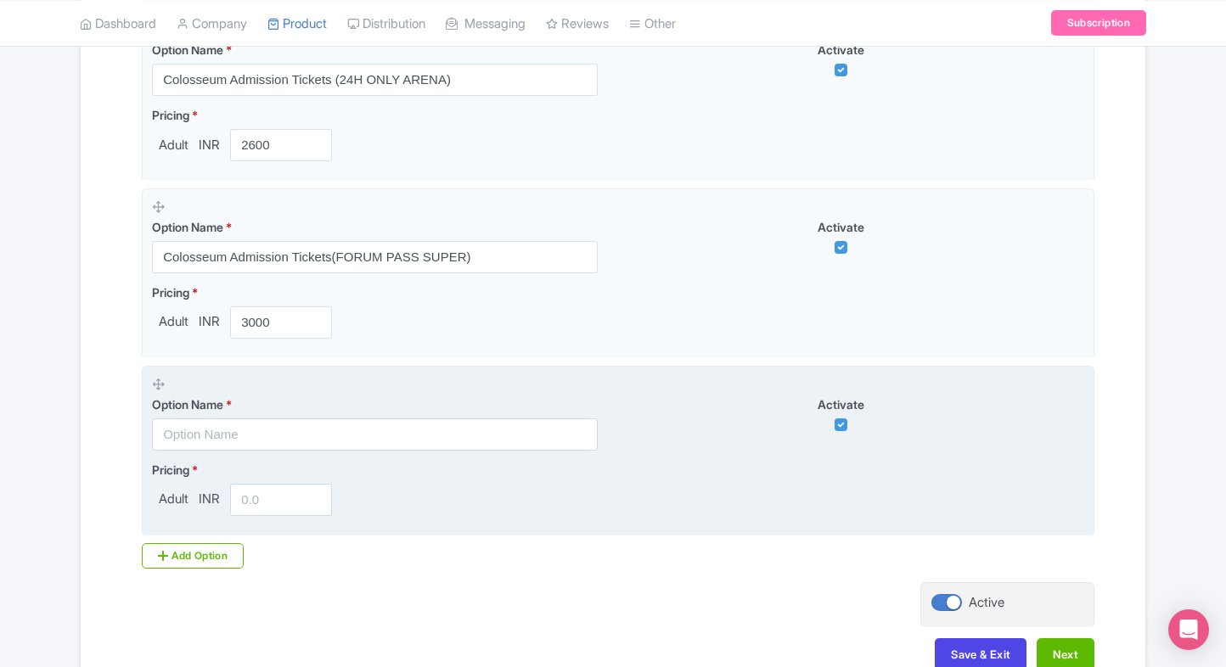
click at [233, 428] on input "text" at bounding box center [375, 435] width 446 height 32
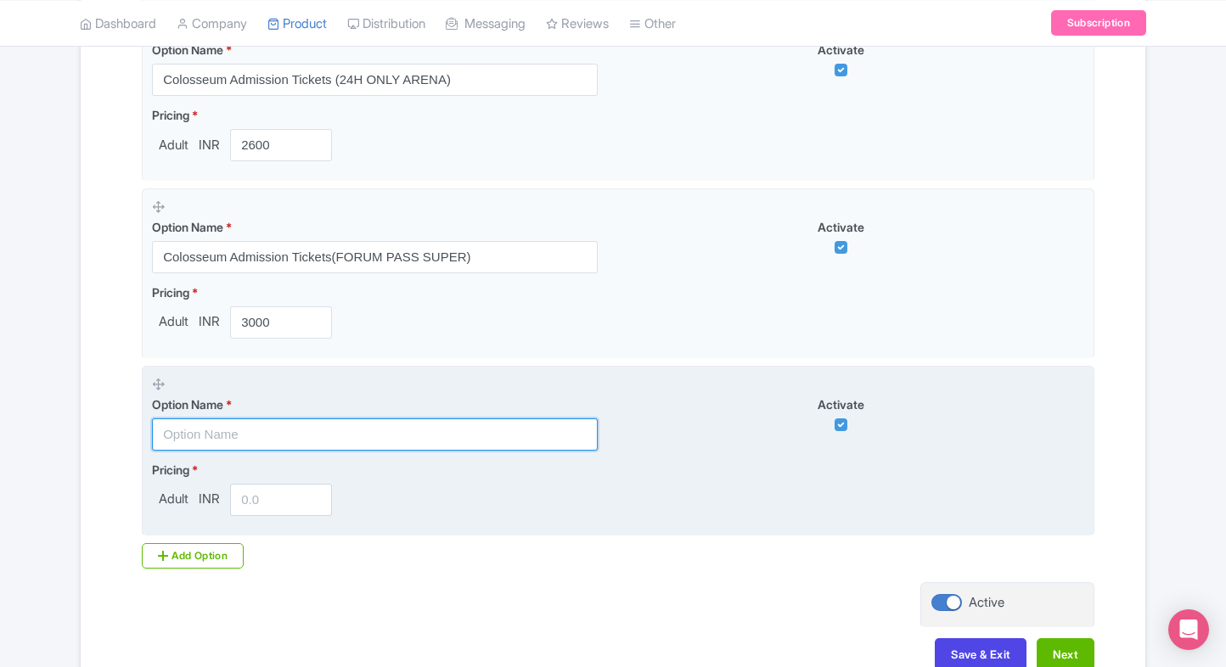
paste input "Colosseum Admission Tickets(FULL EXPERIENCE WITH ACCESS TO THE [GEOGRAPHIC_DATA…"
type input "Colosseum Admission Tickets(FULL EXPERIENCE WITH ACCESS TO THE [GEOGRAPHIC_DATA…"
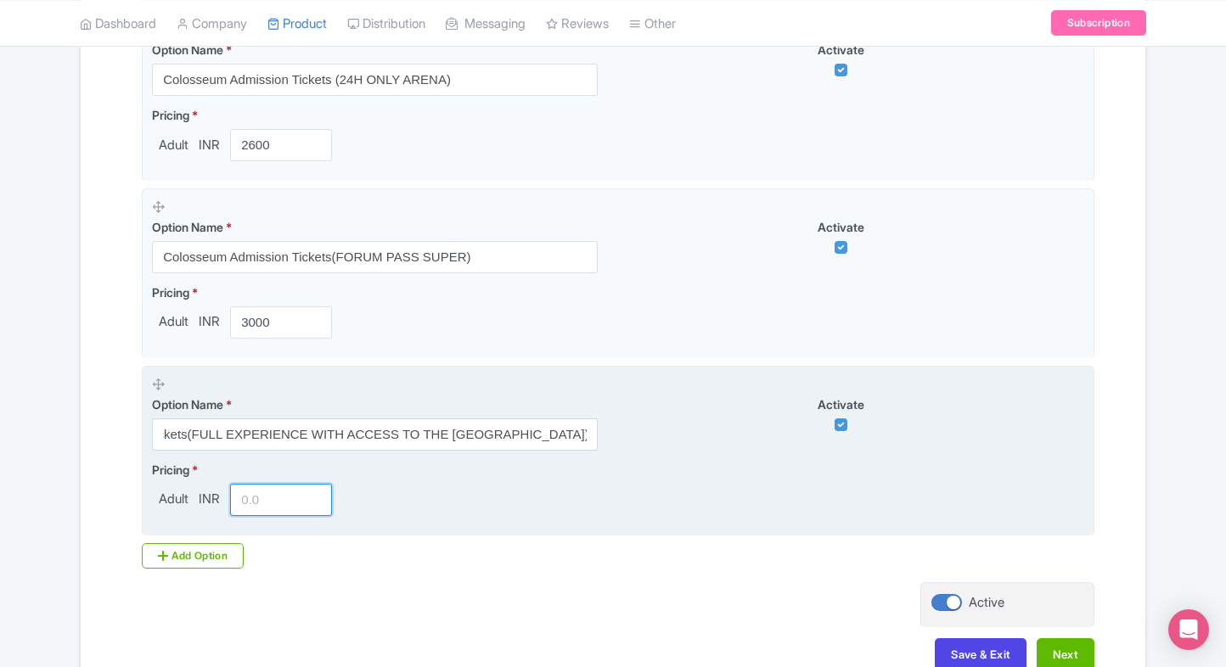
scroll to position [0, 0]
click at [259, 503] on input "number" at bounding box center [281, 500] width 102 height 32
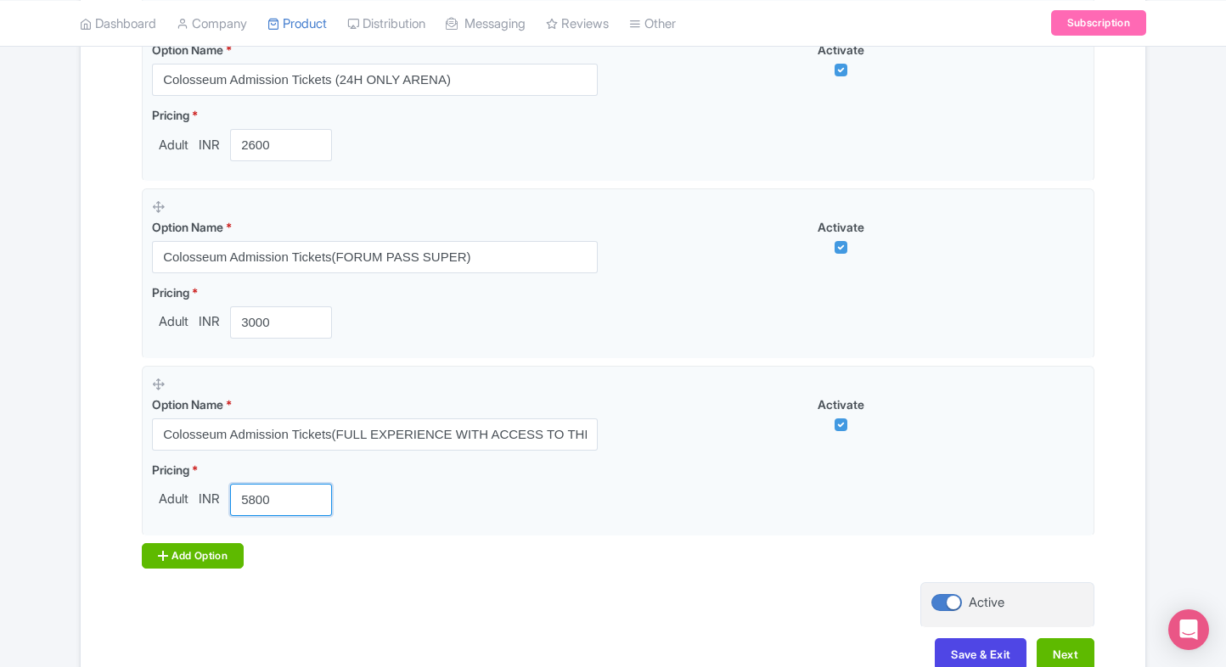
type input "5800"
click at [183, 545] on div "Add Option" at bounding box center [193, 555] width 102 height 25
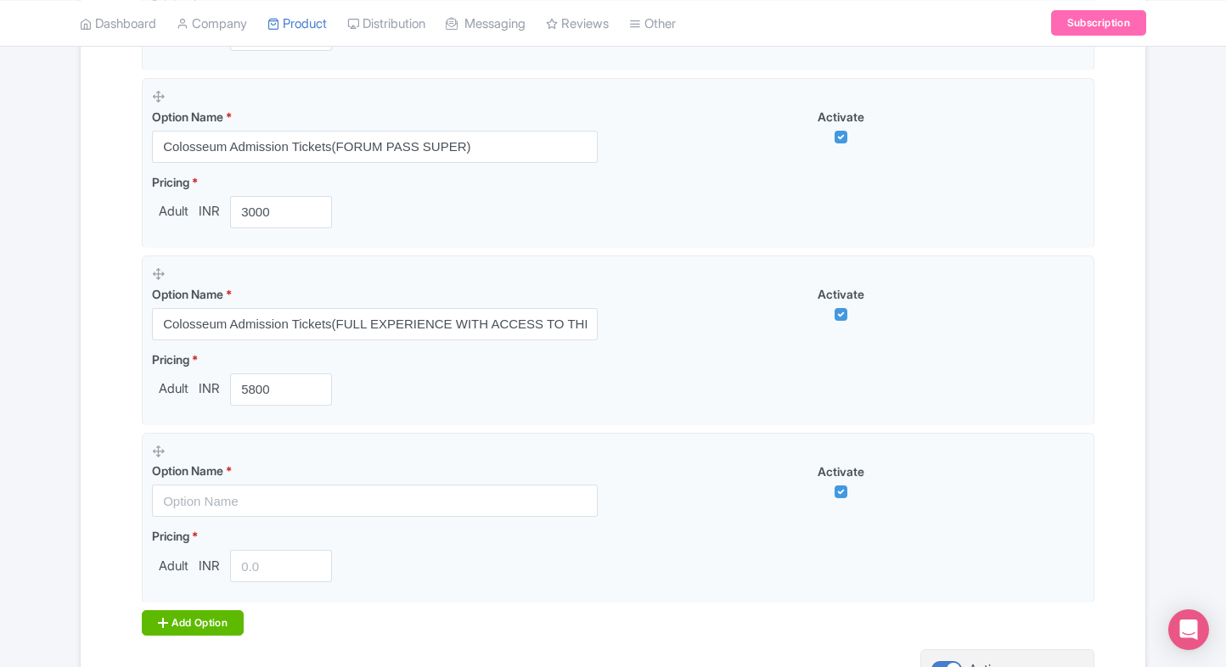
scroll to position [1242, 0]
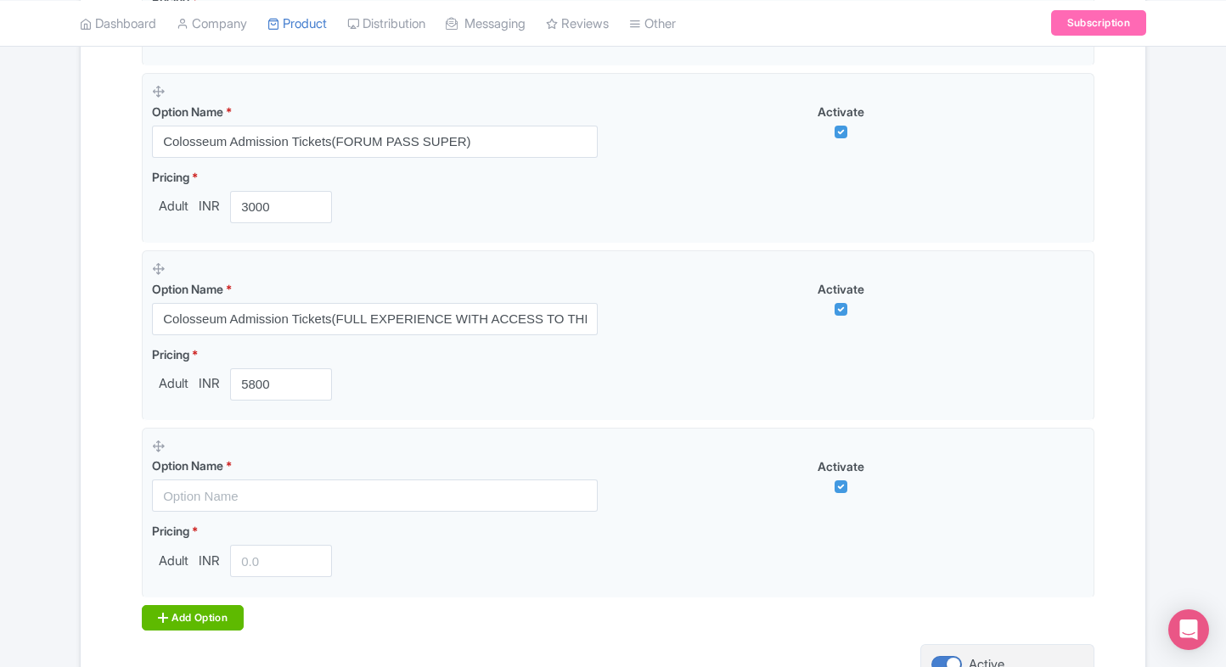
click at [169, 611] on div "Add Option" at bounding box center [193, 617] width 102 height 25
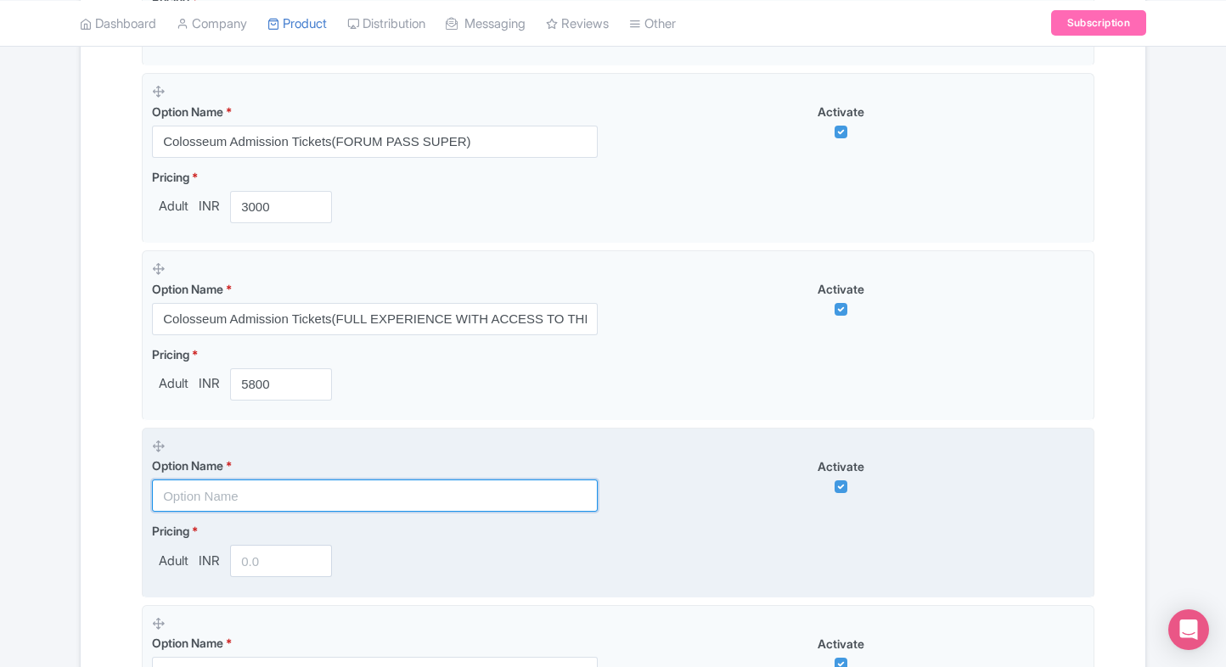
click at [218, 497] on input "text" at bounding box center [375, 496] width 446 height 32
paste input "Colosseum Park Membership(Individual)"
type input "Colosseum Park Membership(Individual)"
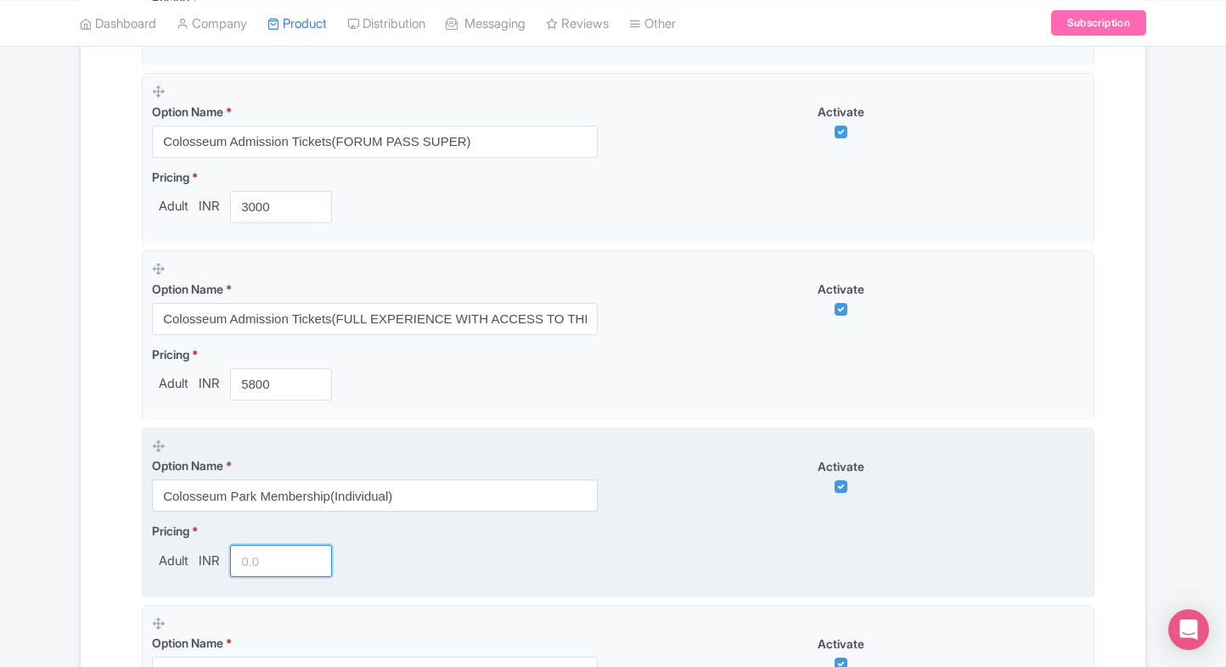
click at [265, 553] on input "number" at bounding box center [281, 561] width 102 height 32
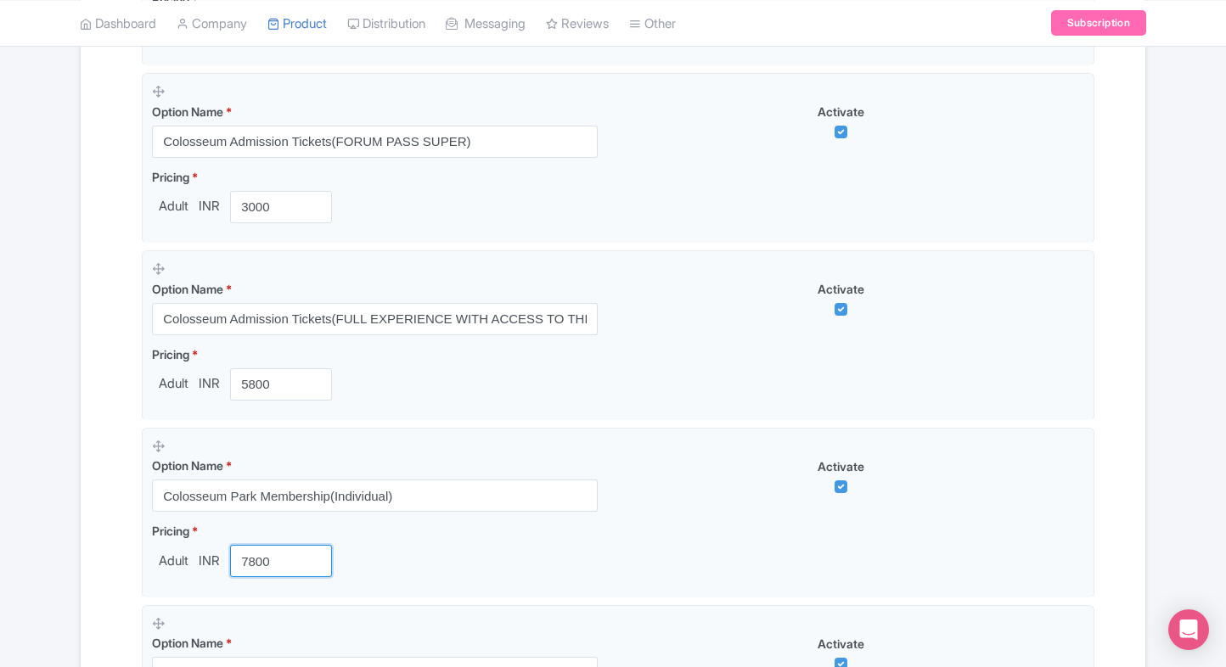
type input "7800"
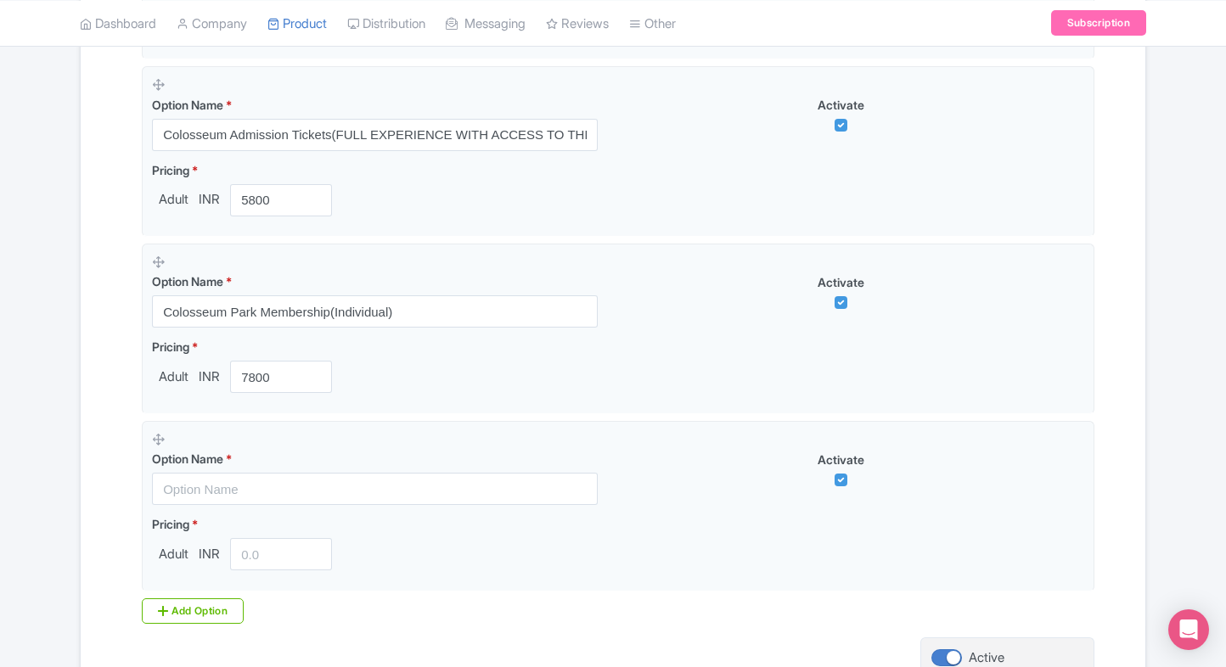
scroll to position [1430, 0]
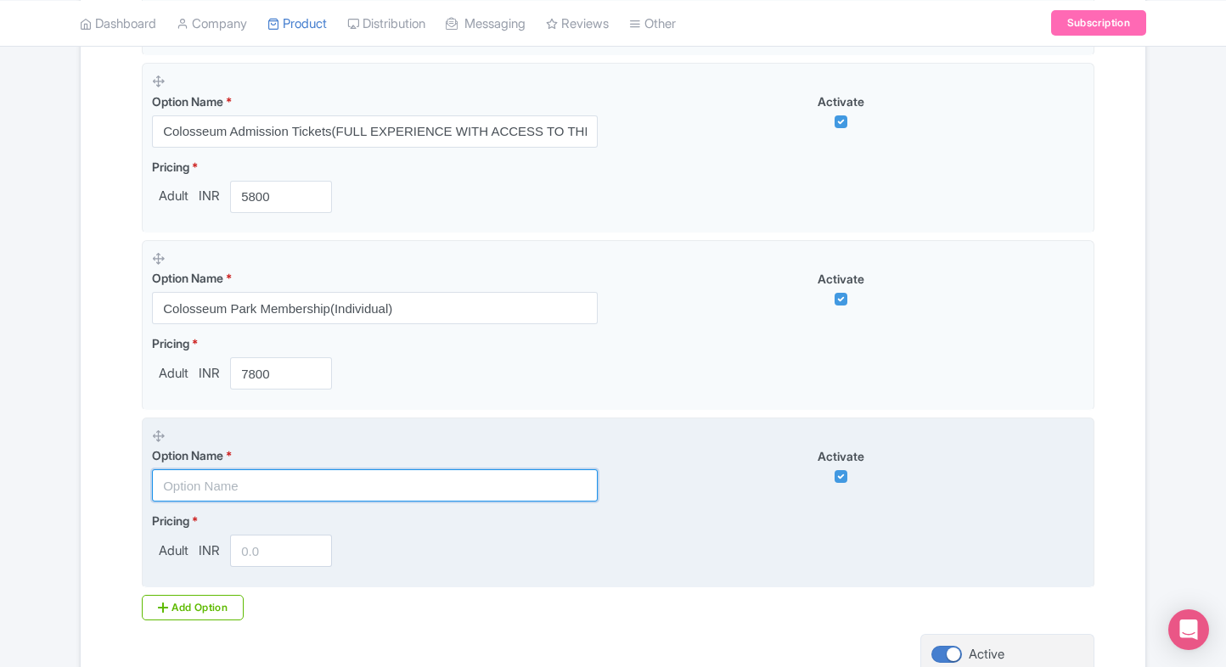
paste input "Colosseum Park Membership(Young)"
click at [243, 477] on input "text" at bounding box center [375, 485] width 446 height 32
type input "Colosseum Park Membership(Young)"
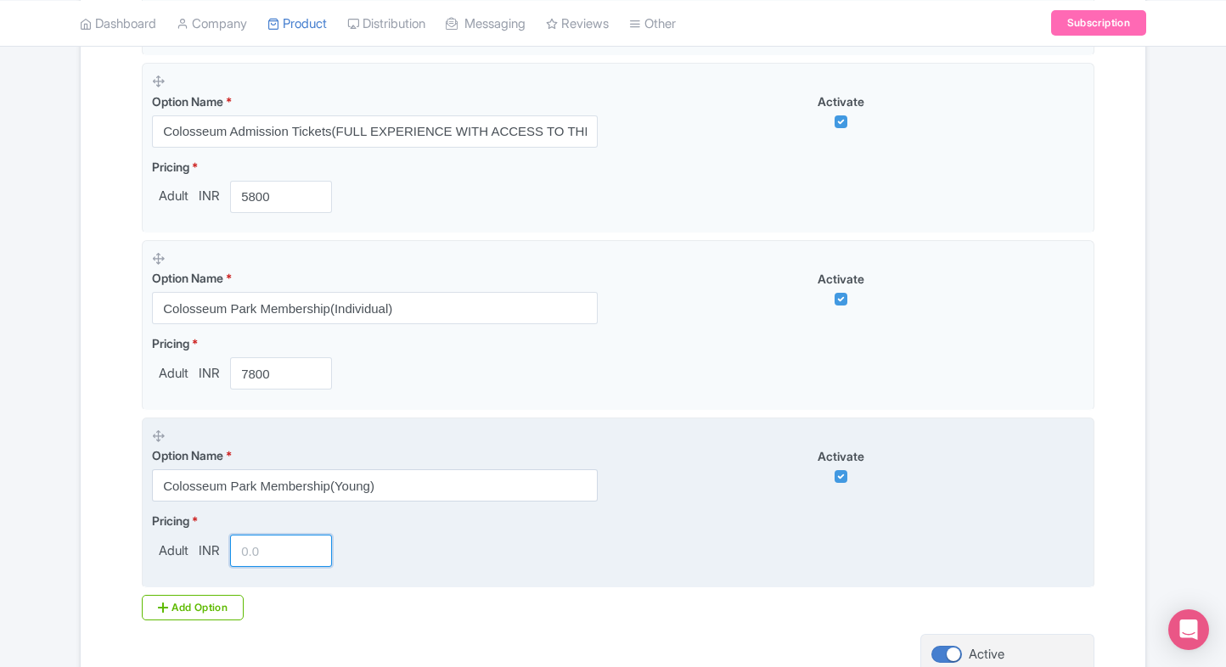
click at [251, 558] on input "number" at bounding box center [281, 551] width 102 height 32
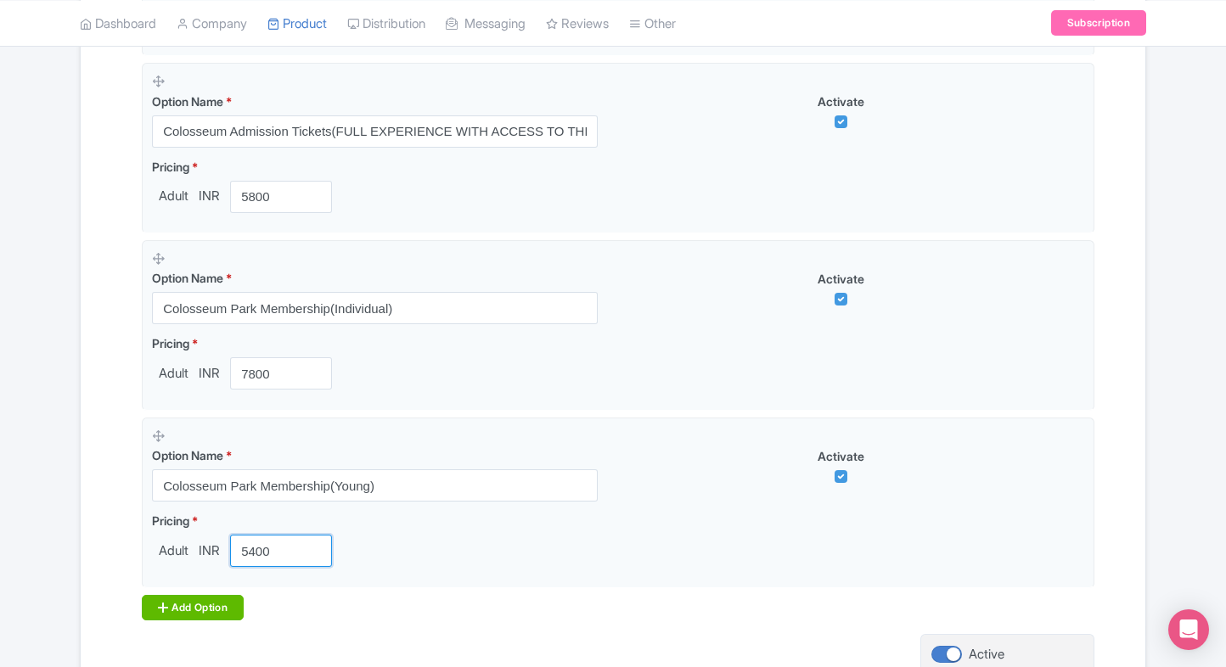
type input "5400"
click at [163, 616] on div "Add Option" at bounding box center [193, 607] width 102 height 25
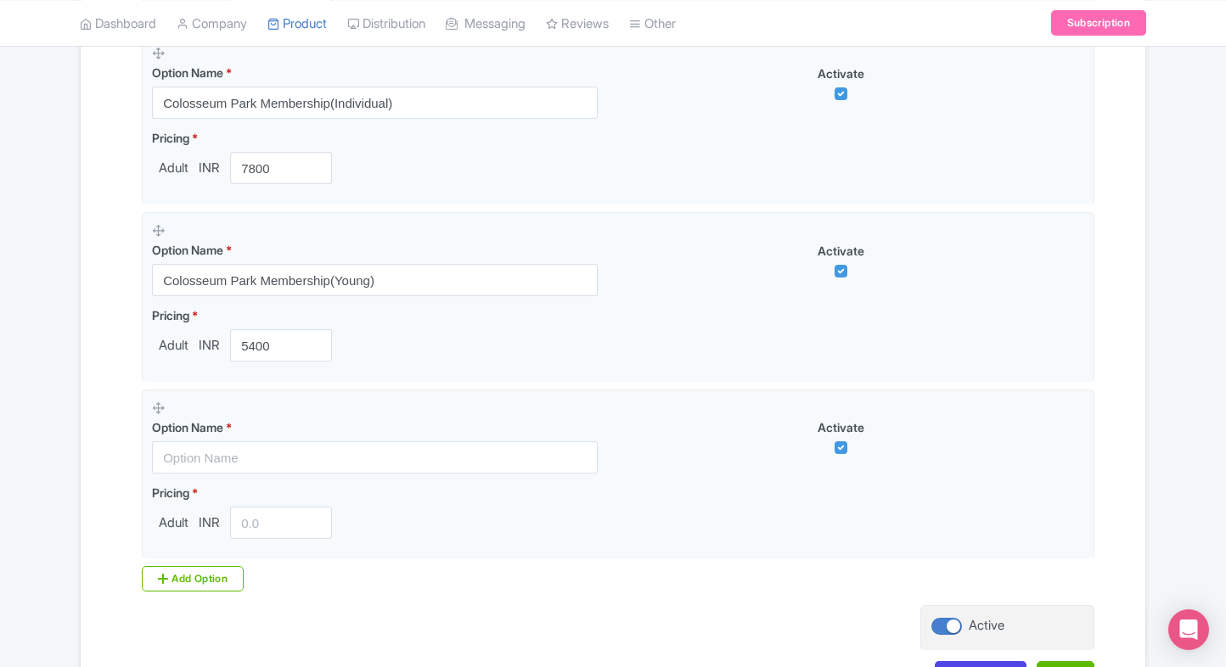
scroll to position [1637, 0]
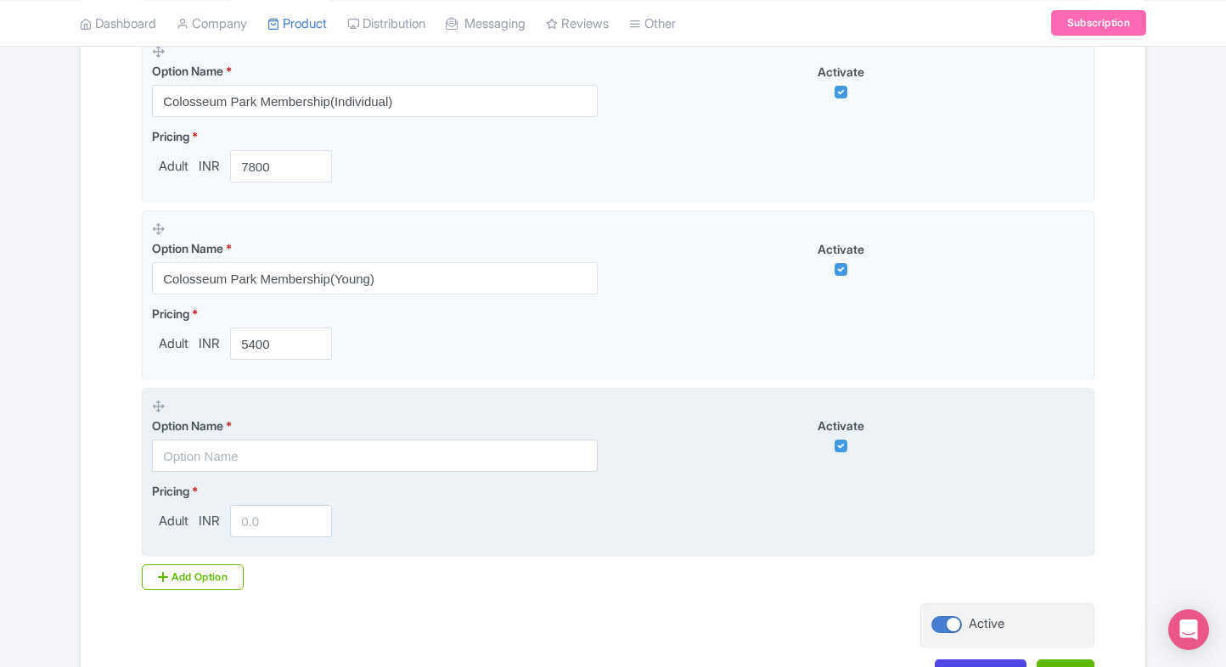
click at [248, 458] on input "text" at bounding box center [375, 456] width 446 height 32
paste input "Colosseum Park Membership(family & friends)"
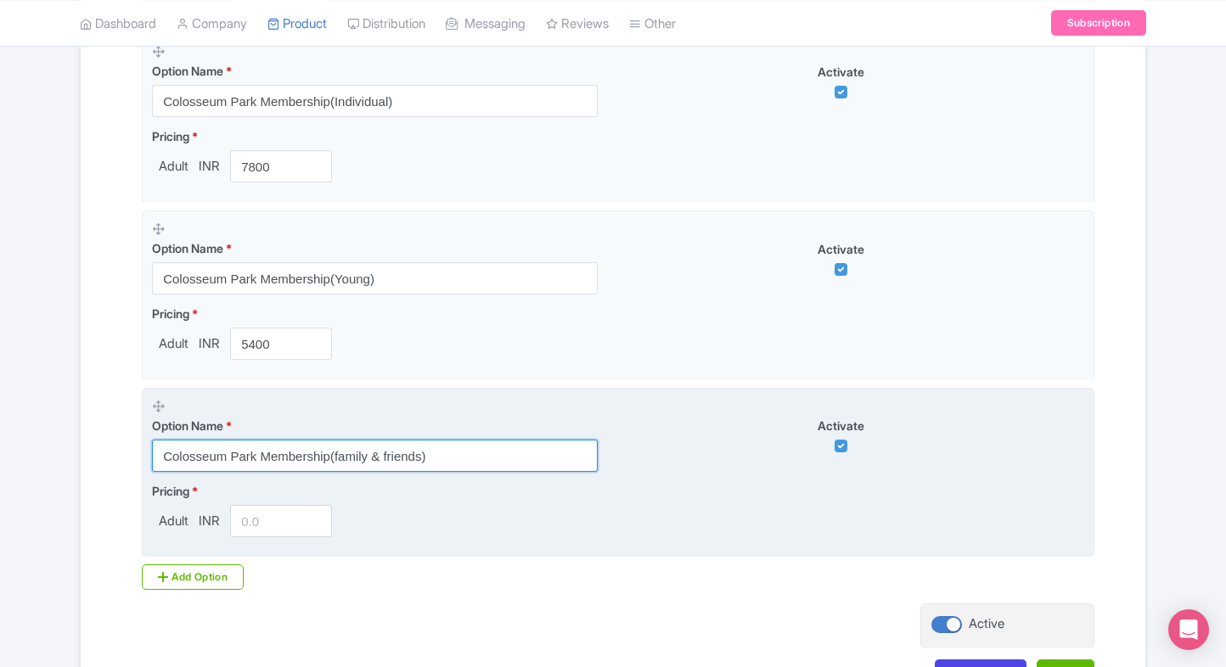
type input "Colosseum Park Membership(family & friends)"
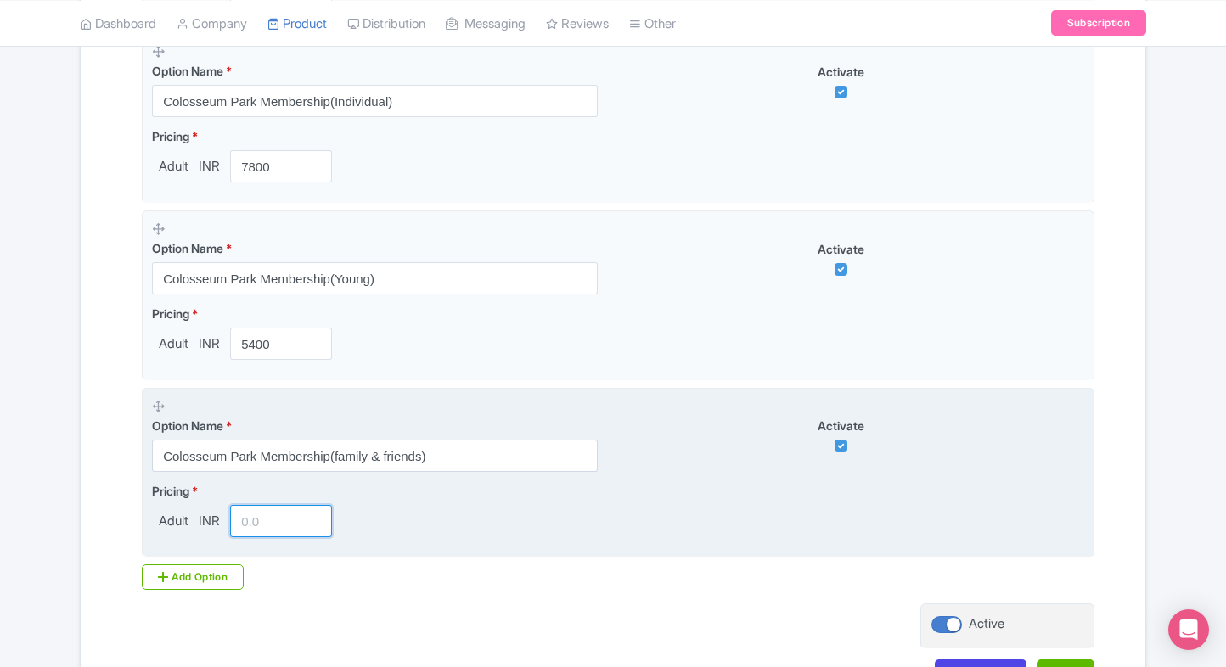
click at [267, 518] on input "number" at bounding box center [281, 521] width 102 height 32
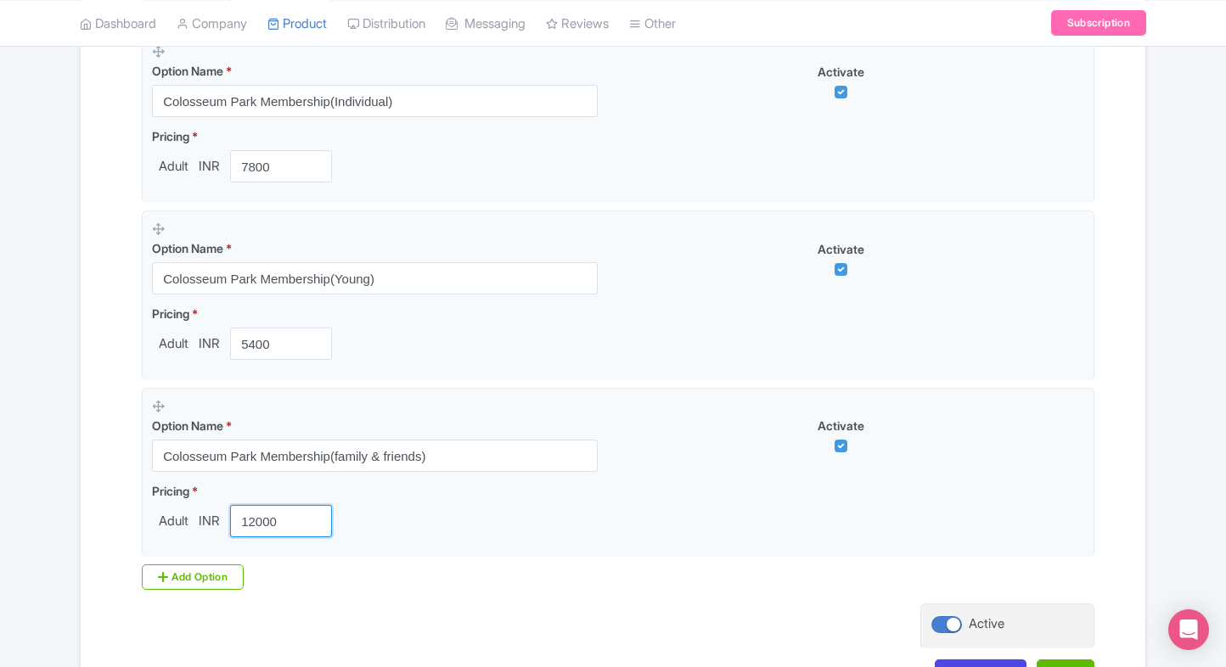
type input "12000"
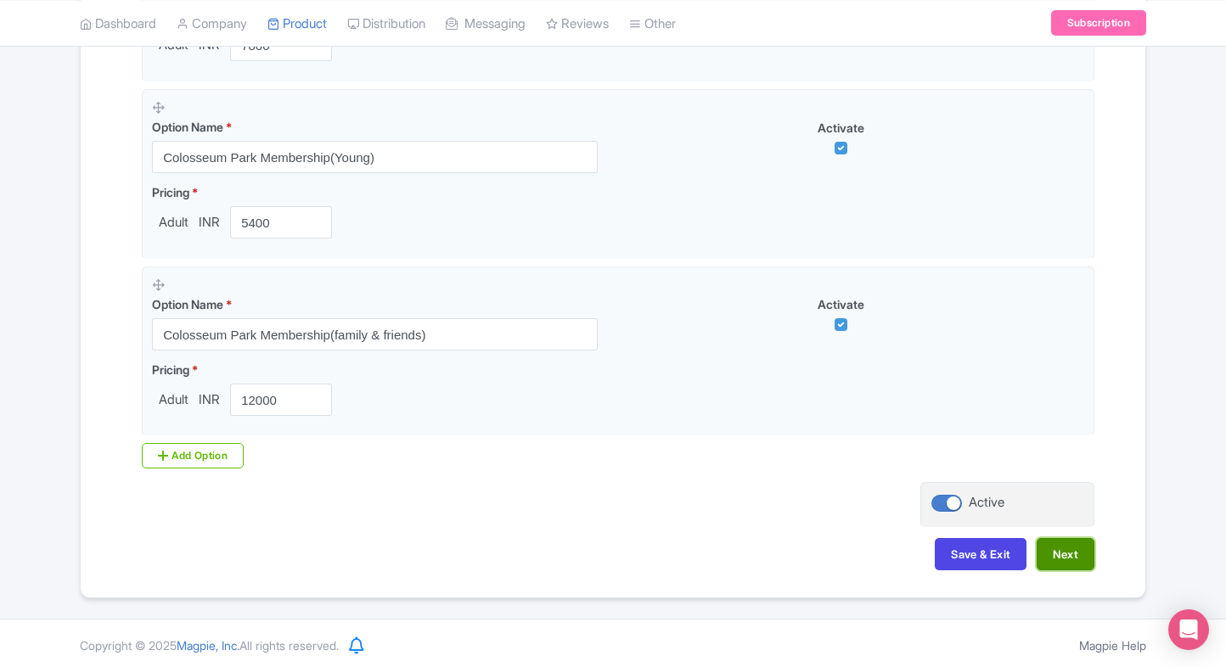
click at [1071, 542] on button "Next" at bounding box center [1066, 554] width 58 height 32
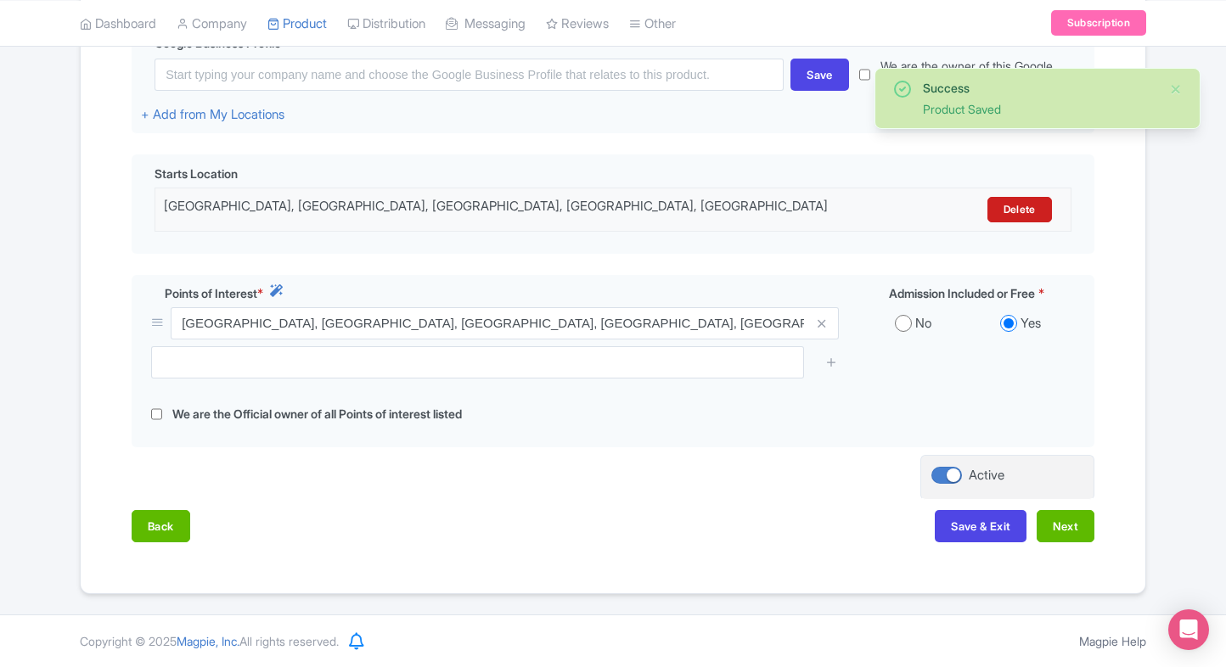
scroll to position [438, 0]
click at [1063, 515] on button "Next" at bounding box center [1066, 527] width 58 height 32
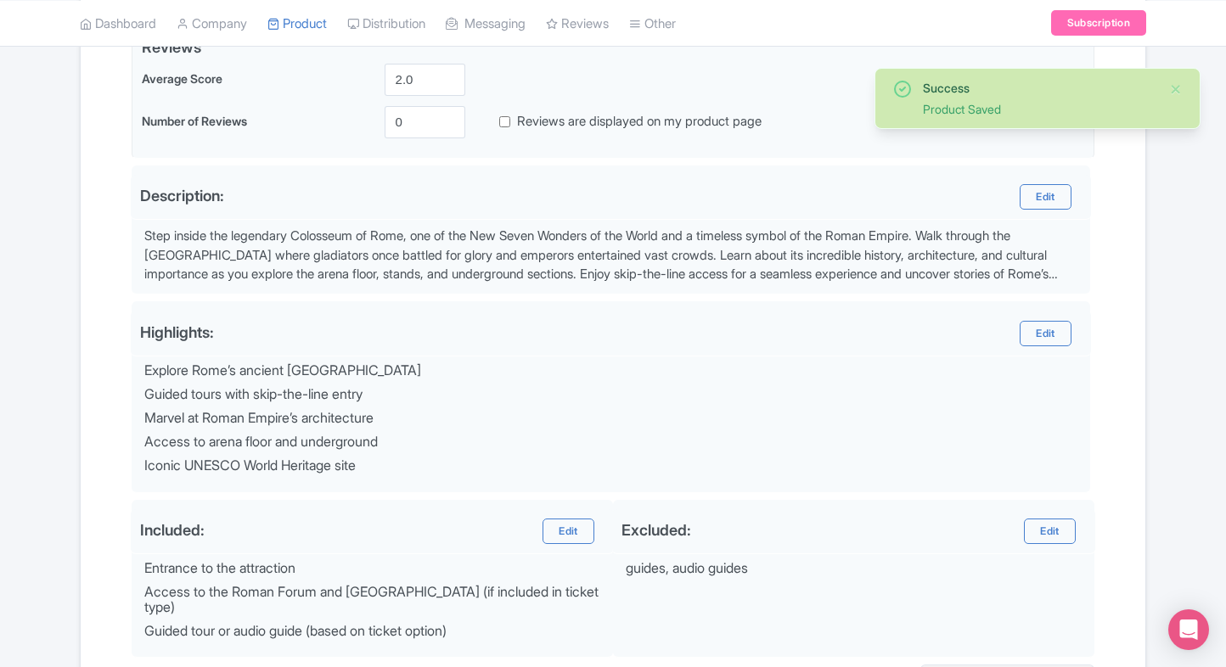
scroll to position [605, 0]
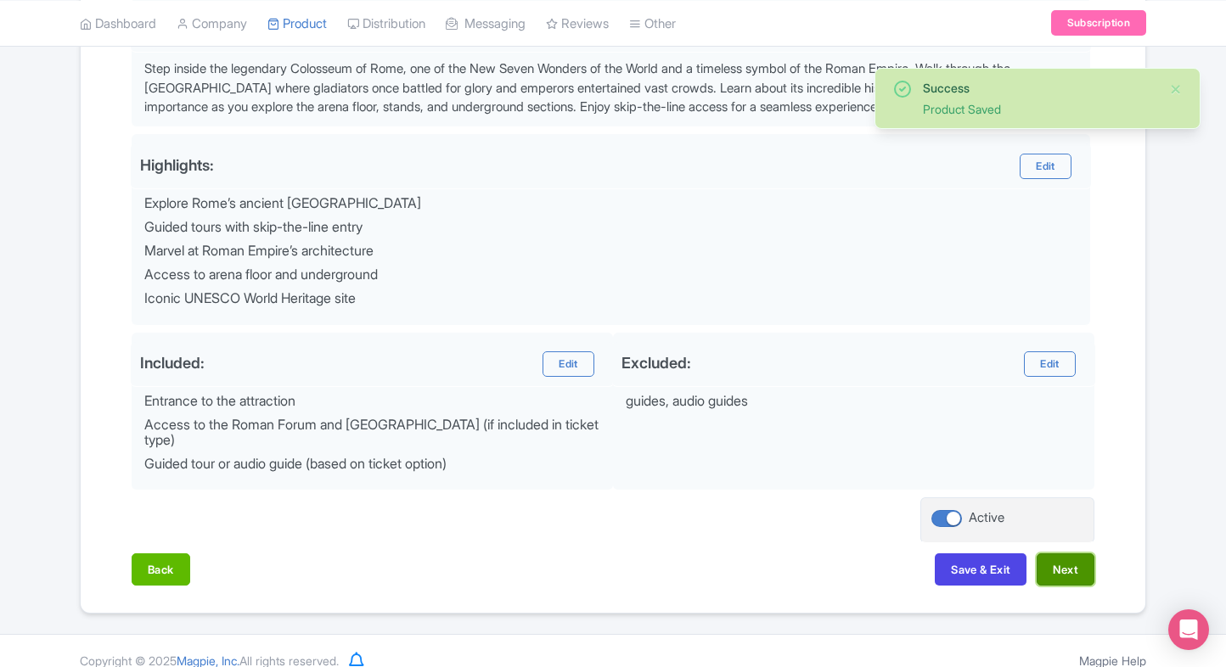
click at [1073, 554] on button "Next" at bounding box center [1066, 570] width 58 height 32
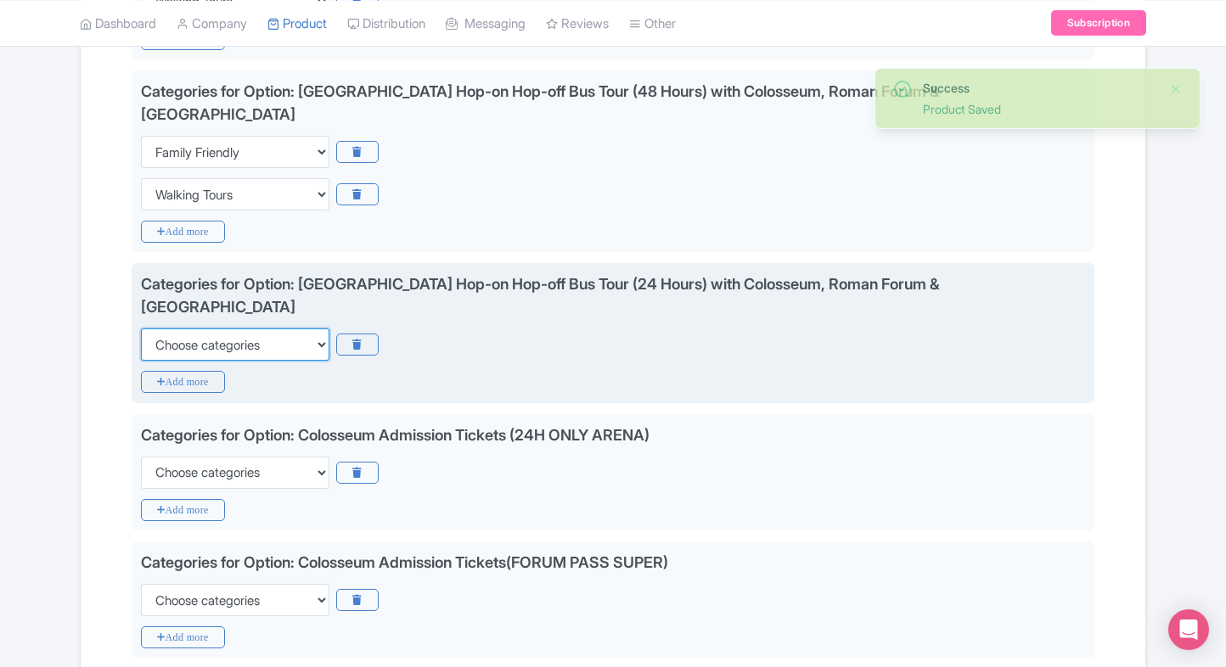
click at [225, 329] on select "Choose categories Adults Only Animals Audio Guide Beaches Bike Tours Boat Tours…" at bounding box center [235, 345] width 188 height 32
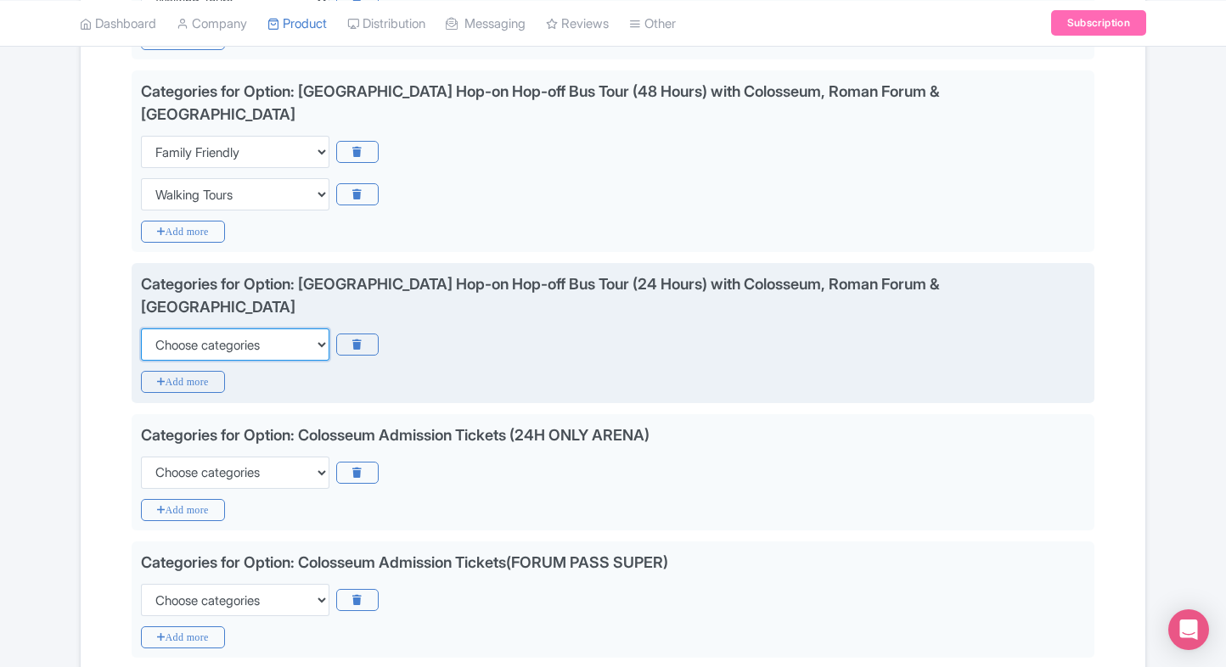
select select "family-friendly"
click at [141, 329] on select "Choose categories Adults Only Animals Audio Guide Beaches Bike Tours Boat Tours…" at bounding box center [235, 345] width 188 height 32
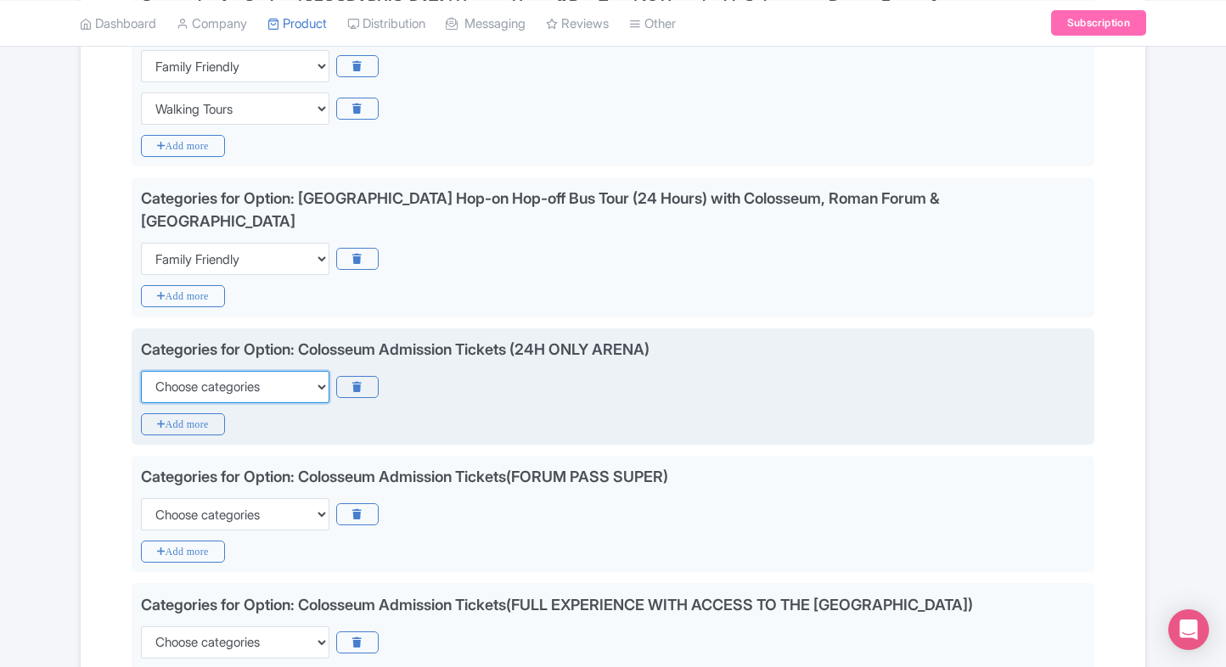
click at [204, 371] on select "Choose categories Adults Only Animals Audio Guide Beaches Bike Tours Boat Tours…" at bounding box center [235, 387] width 188 height 32
select select "family-friendly"
click at [141, 371] on select "Choose categories Adults Only Animals Audio Guide Beaches Bike Tours Boat Tours…" at bounding box center [235, 387] width 188 height 32
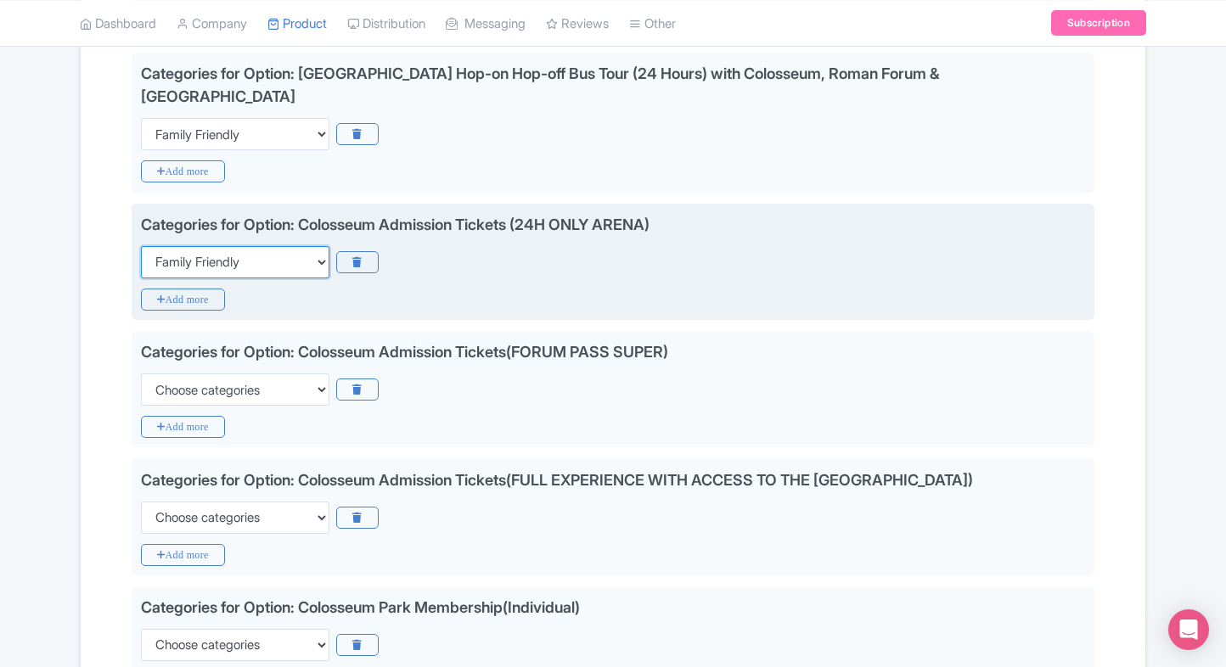
scroll to position [817, 0]
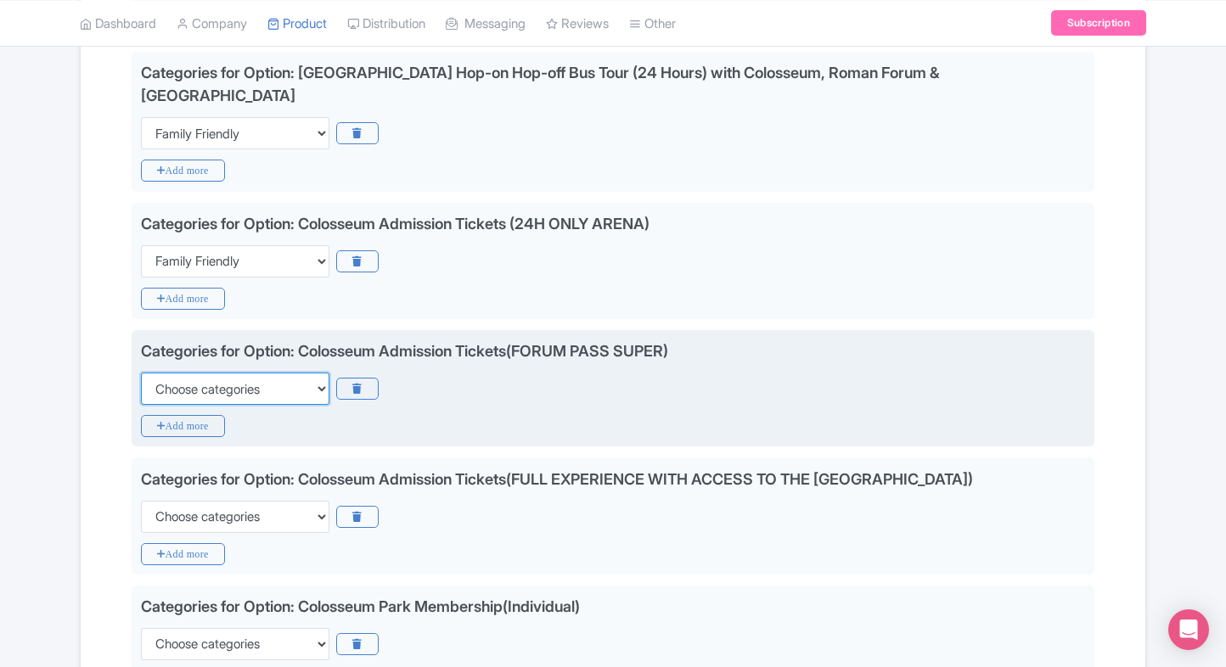
click at [223, 373] on select "Choose categories Adults Only Animals Audio Guide Beaches Bike Tours Boat Tours…" at bounding box center [235, 389] width 188 height 32
select select "family-friendly"
click at [141, 373] on select "Choose categories Adults Only Animals Audio Guide Beaches Bike Tours Boat Tours…" at bounding box center [235, 389] width 188 height 32
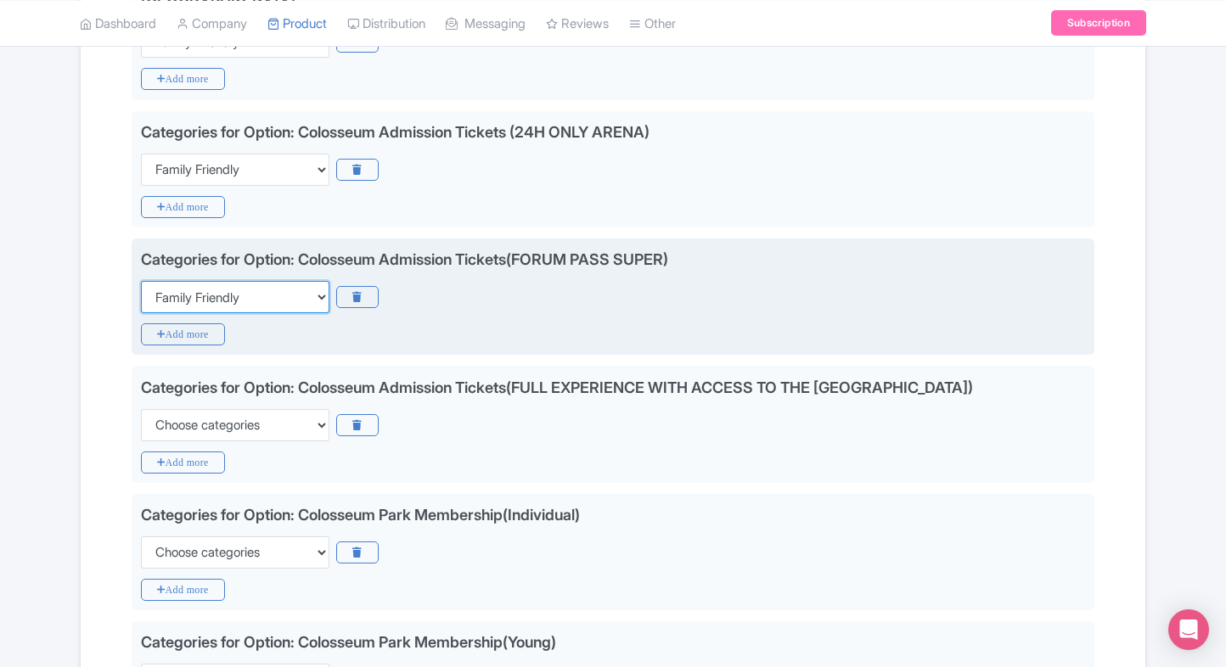
scroll to position [914, 0]
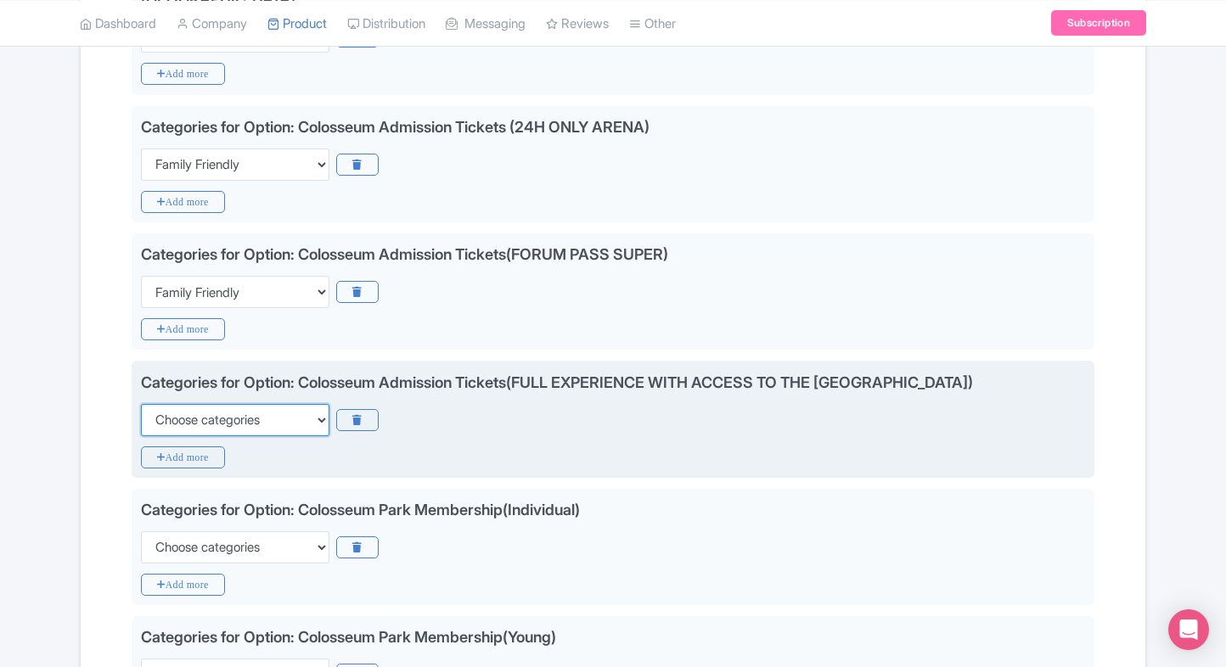
click at [199, 404] on select "Choose categories Adults Only Animals Audio Guide Beaches Bike Tours Boat Tours…" at bounding box center [235, 420] width 188 height 32
select select "family-friendly"
click at [141, 404] on select "Choose categories Adults Only Animals Audio Guide Beaches Bike Tours Boat Tours…" at bounding box center [235, 420] width 188 height 32
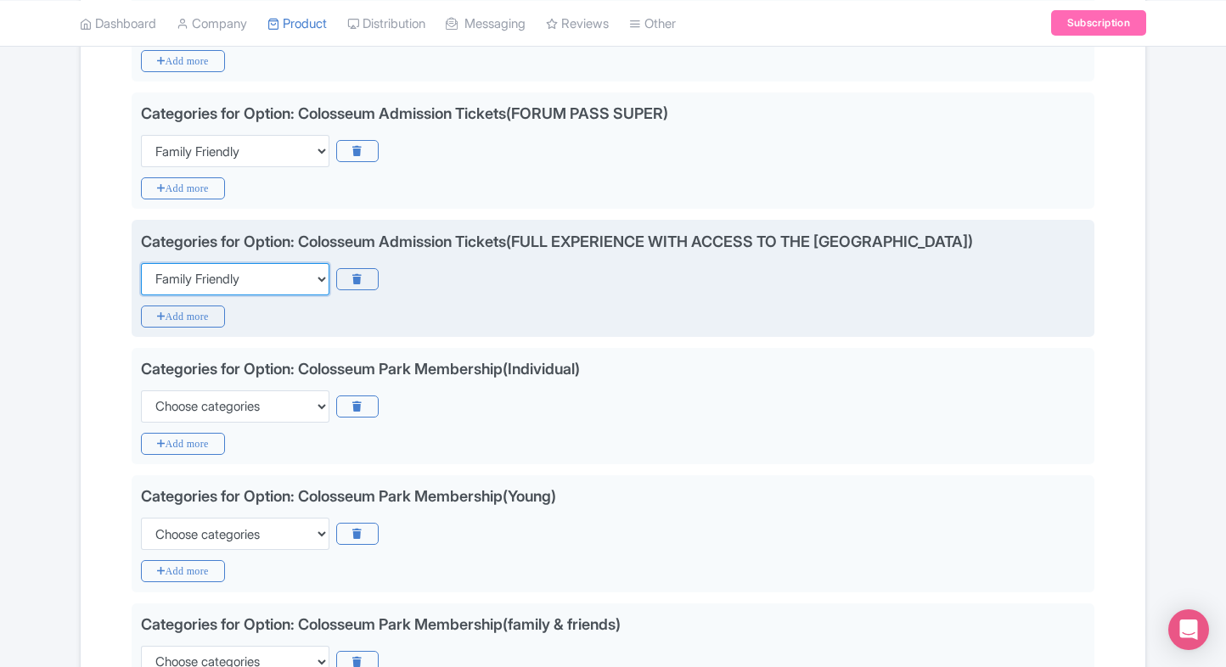
scroll to position [1066, 0]
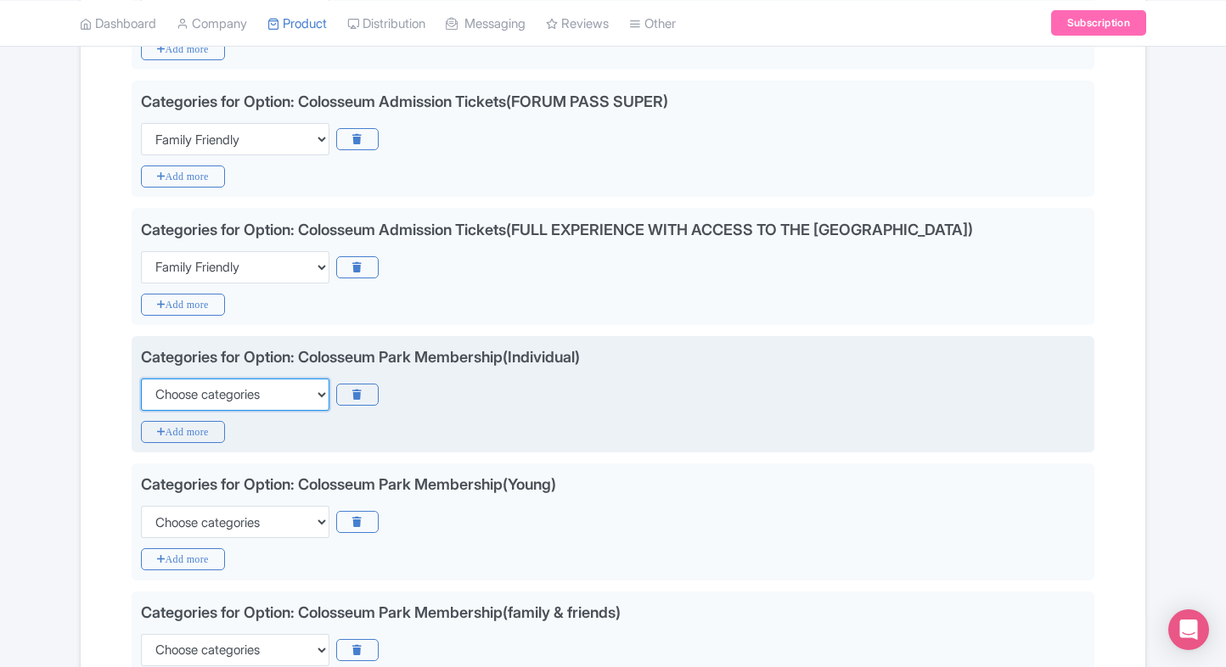
click at [241, 379] on select "Choose categories Adults Only Animals Audio Guide Beaches Bike Tours Boat Tours…" at bounding box center [235, 395] width 188 height 32
select select "family-friendly"
click at [141, 379] on select "Choose categories Adults Only Animals Audio Guide Beaches Bike Tours Boat Tours…" at bounding box center [235, 395] width 188 height 32
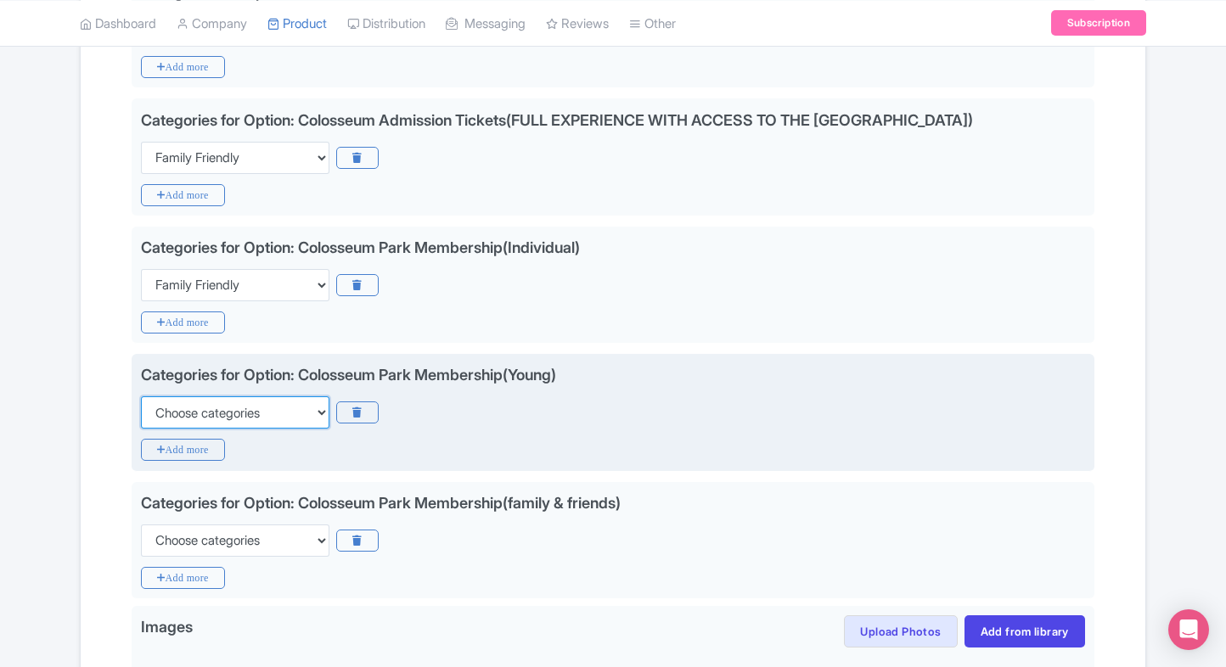
click at [241, 396] on select "Choose categories Adults Only Animals Audio Guide Beaches Bike Tours Boat Tours…" at bounding box center [235, 412] width 188 height 32
select select "family-friendly"
click at [141, 396] on select "Choose categories Adults Only Animals Audio Guide Beaches Bike Tours Boat Tours…" at bounding box center [235, 412] width 188 height 32
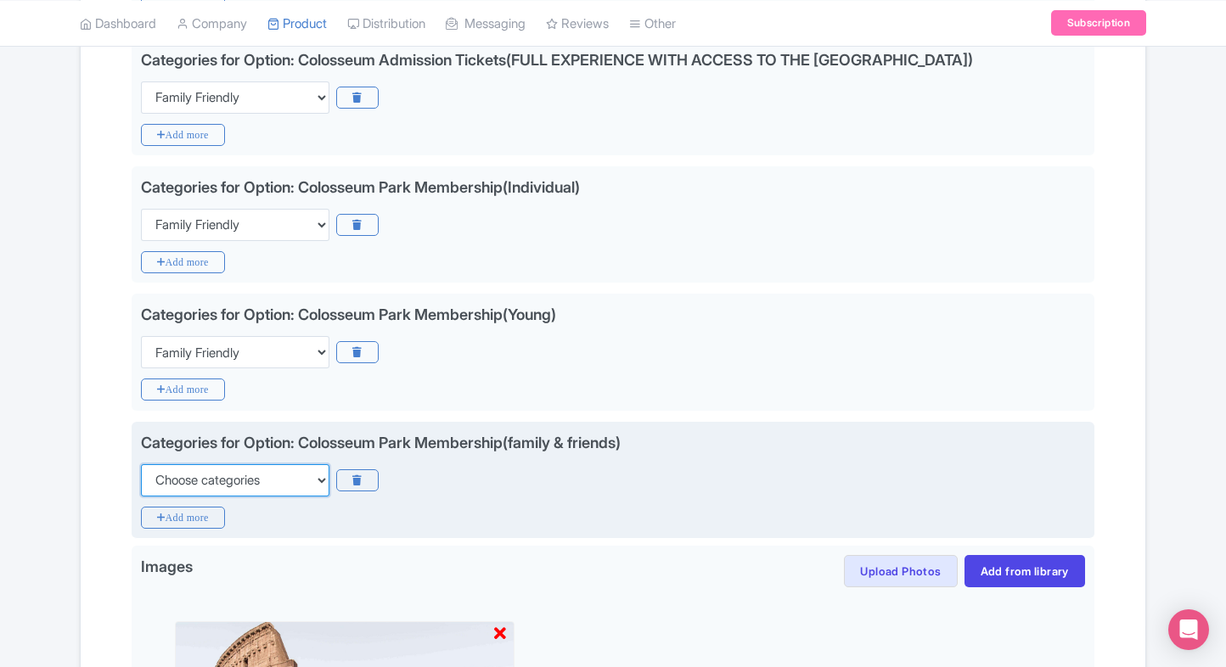
click at [217, 464] on select "Choose categories Adults Only Animals Audio Guide Beaches Bike Tours Boat Tours…" at bounding box center [235, 480] width 188 height 32
select select "family-friendly"
click at [141, 464] on select "Choose categories Adults Only Animals Audio Guide Beaches Bike Tours Boat Tours…" at bounding box center [235, 480] width 188 height 32
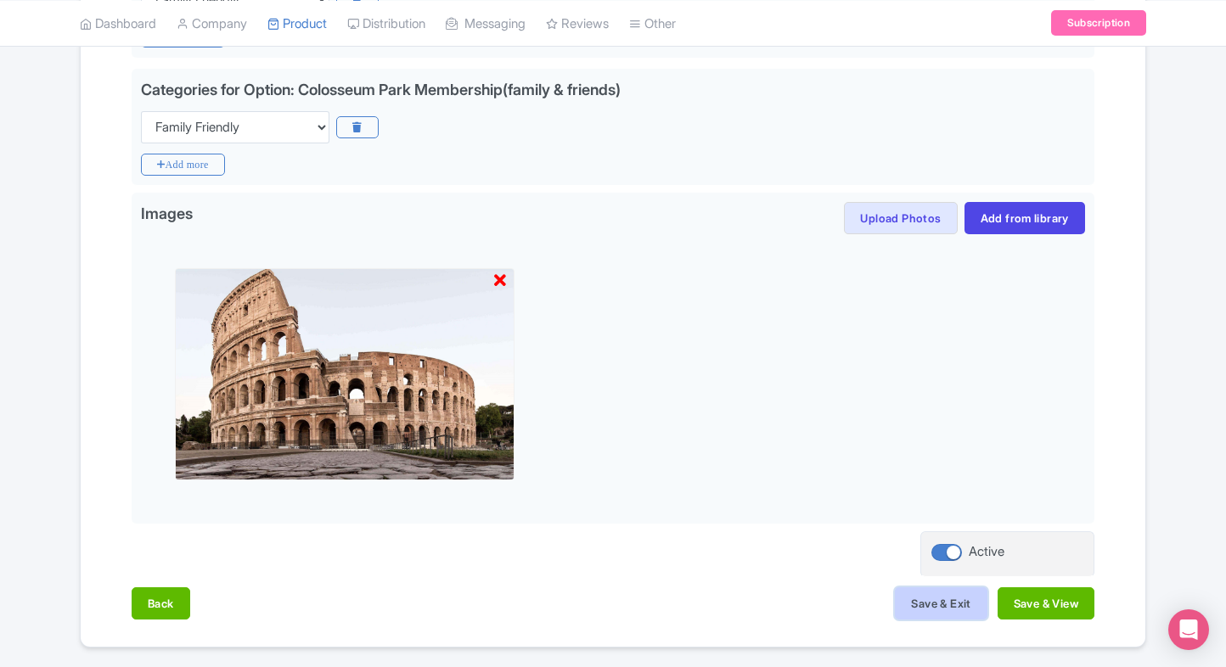
click at [918, 587] on button "Save & Exit" at bounding box center [941, 603] width 92 height 32
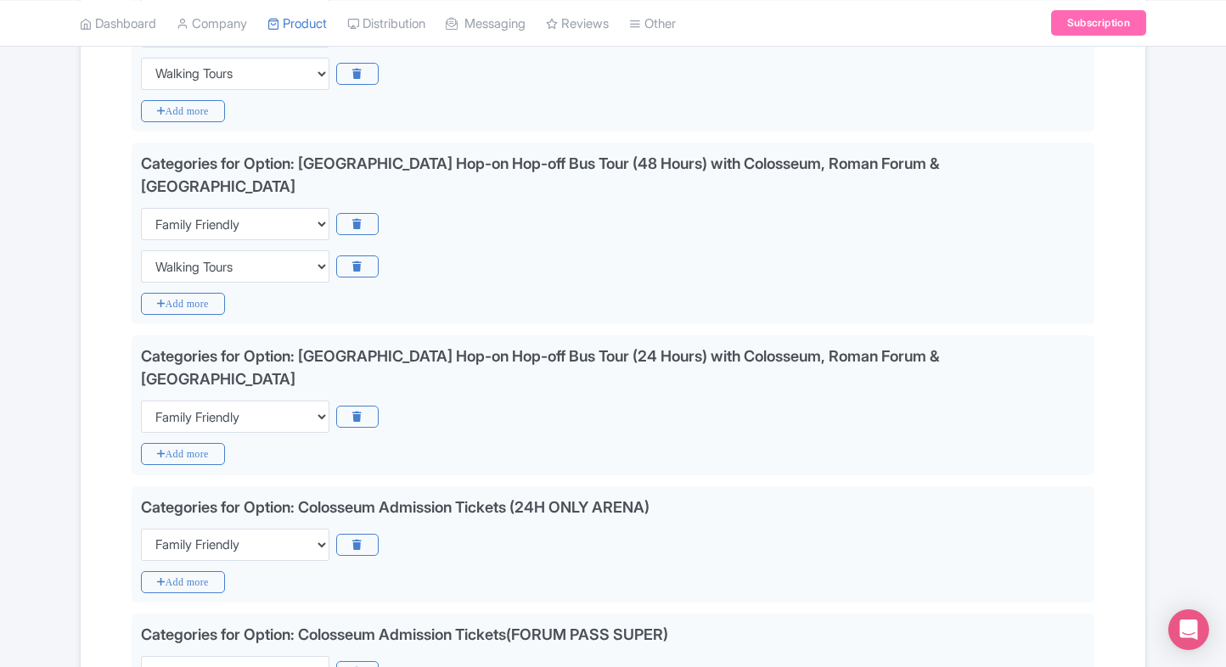
scroll to position [576, 0]
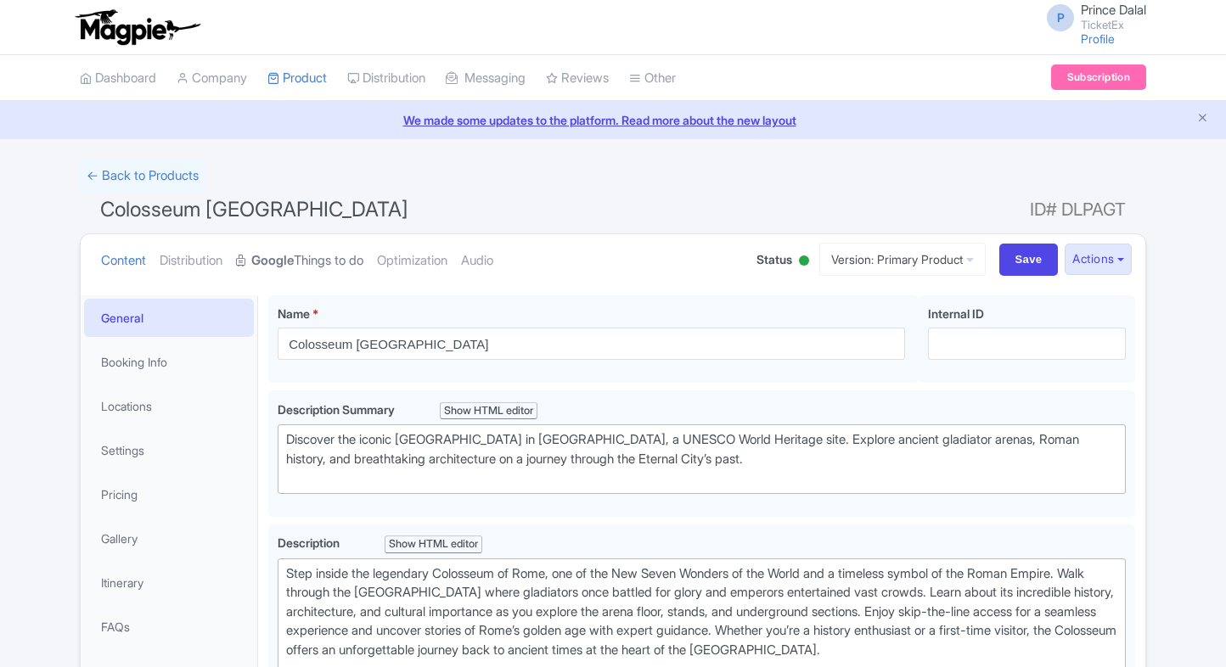
drag, startPoint x: 0, startPoint y: 0, endPoint x: 309, endPoint y: 269, distance: 409.8
click at [309, 269] on link "Google Things to do" at bounding box center [299, 260] width 127 height 53
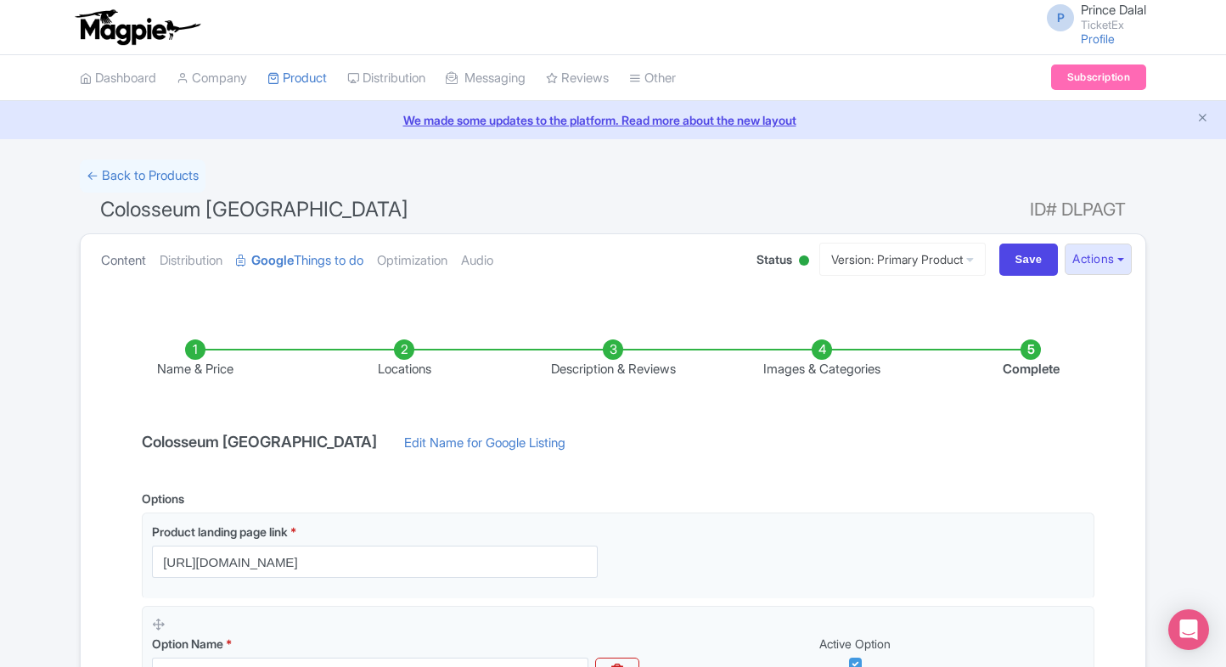
click at [132, 266] on link "Content" at bounding box center [123, 260] width 45 height 53
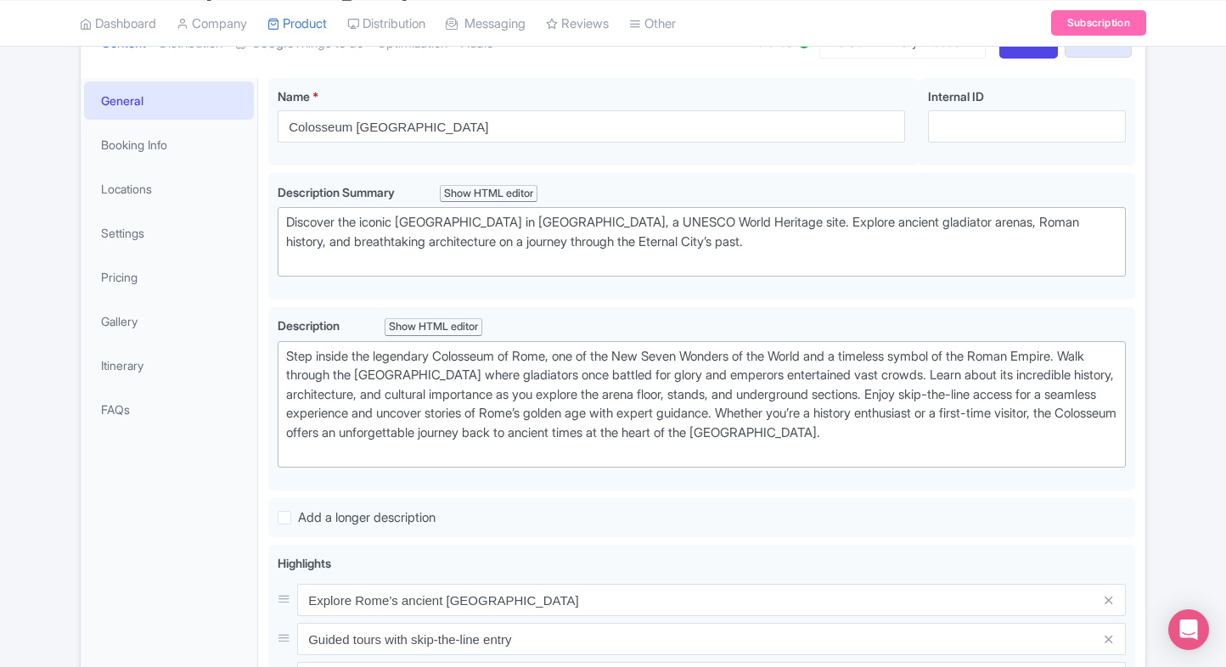
scroll to position [221, 0]
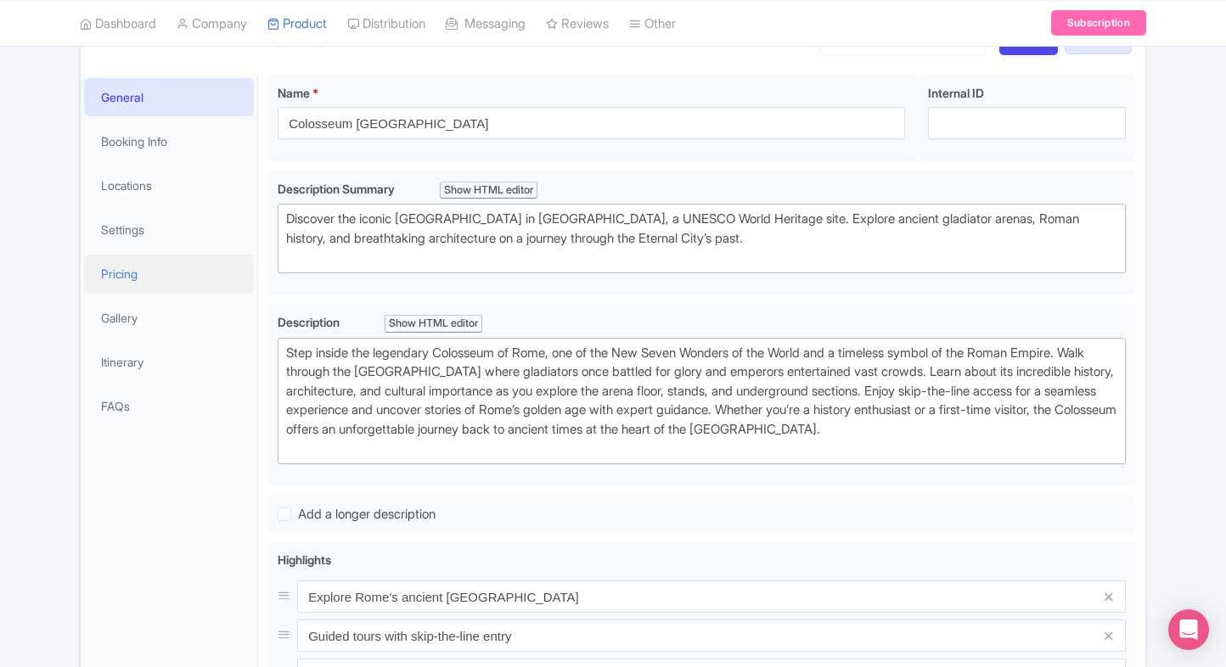
click at [155, 283] on link "Pricing" at bounding box center [169, 274] width 170 height 38
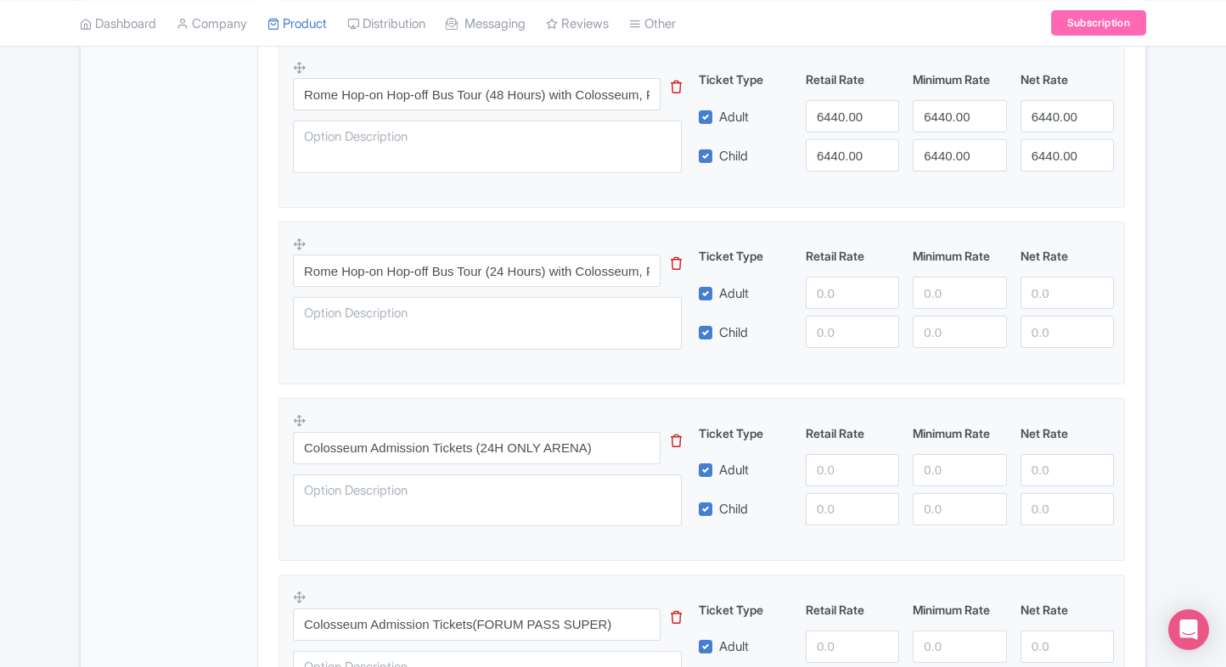
scroll to position [773, 0]
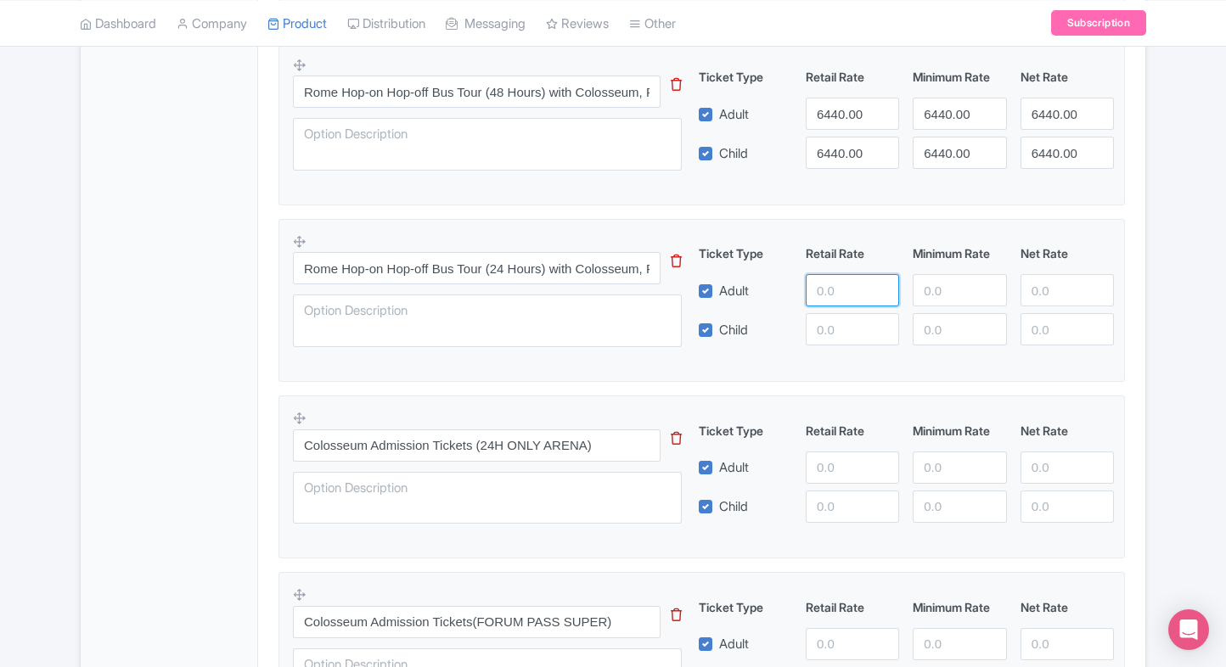
click at [816, 280] on input "number" at bounding box center [852, 290] width 93 height 32
paste input "5950"
type input "5950"
paste input "5950"
click at [845, 319] on input "5950" at bounding box center [852, 329] width 93 height 32
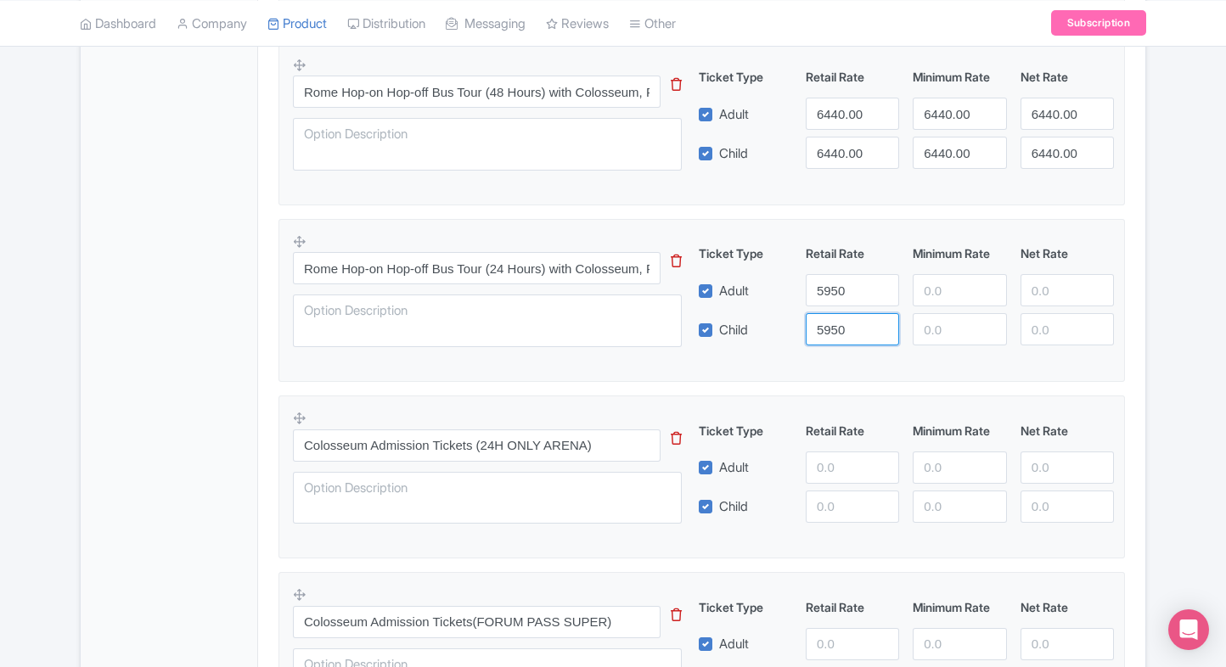
type input "5950"
paste input "5950"
drag, startPoint x: 953, startPoint y: 281, endPoint x: 949, endPoint y: 318, distance: 36.8
click at [949, 318] on div "Ticket Type Retail Rate Minimum Rate Net Rate Adult 5950 5950 Child 5950 This t…" at bounding box center [906, 295] width 409 height 101
type input "5950"
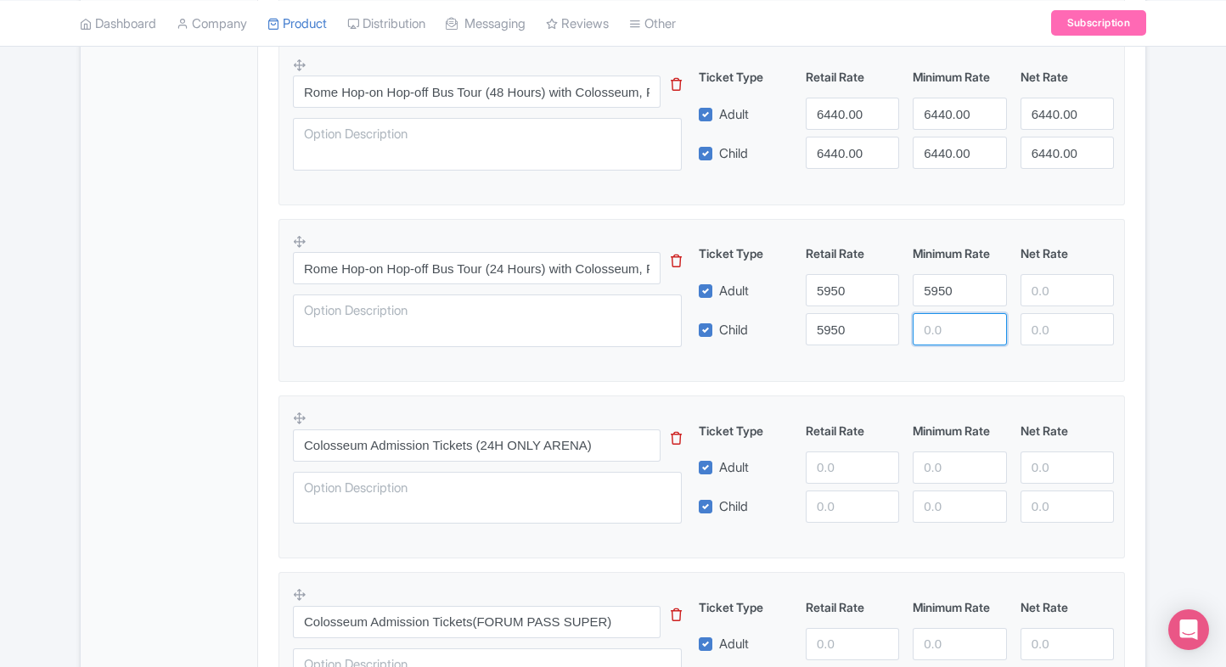
paste input "5950"
click at [949, 318] on input "5950" at bounding box center [959, 329] width 93 height 32
type input "5950"
paste input "5950"
click at [1055, 297] on input "5950" at bounding box center [1066, 290] width 93 height 32
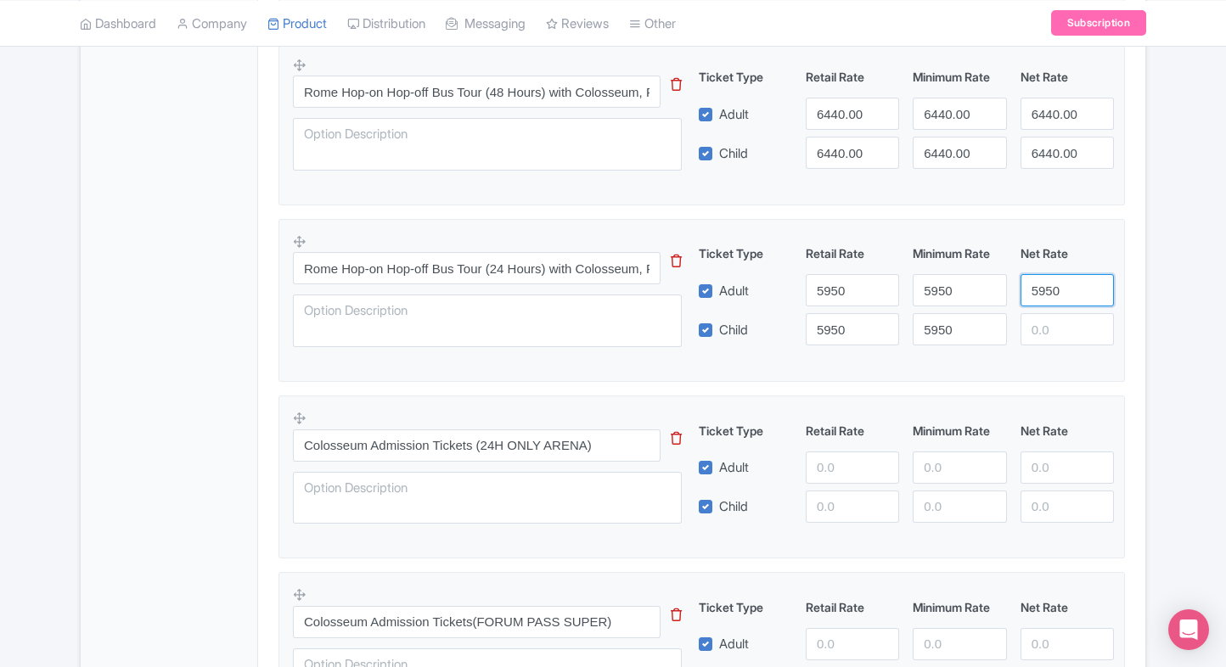
type input "5950"
paste input "5950"
click at [1046, 340] on input "5950" at bounding box center [1066, 329] width 93 height 32
type input "5950"
click at [1172, 312] on div "← Back to Products Colosseum Rome ID# DLPAGT Content Distribution Google Things…" at bounding box center [613, 472] width 1226 height 2173
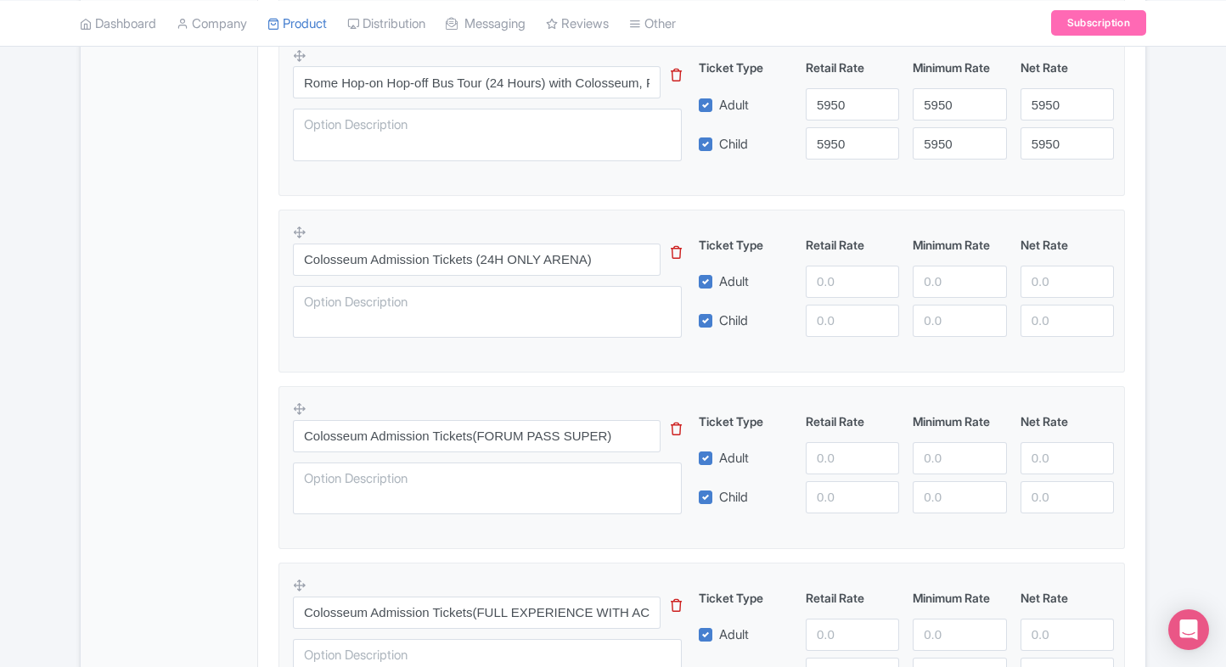
scroll to position [960, 0]
click at [832, 278] on input "number" at bounding box center [852, 281] width 93 height 32
type input "2600"
paste input "2600"
click at [825, 319] on input "2600" at bounding box center [852, 320] width 93 height 32
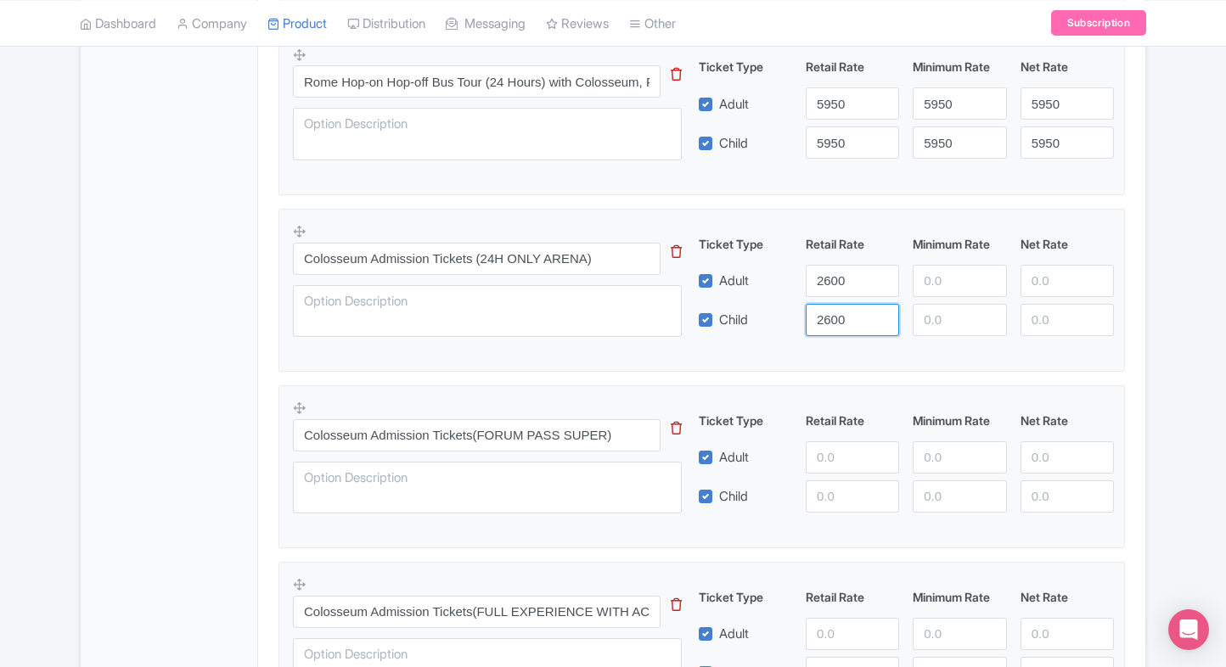
type input "2600"
paste input "2600"
click at [925, 286] on input "2600" at bounding box center [959, 281] width 93 height 32
type input "2600"
paste input "2600"
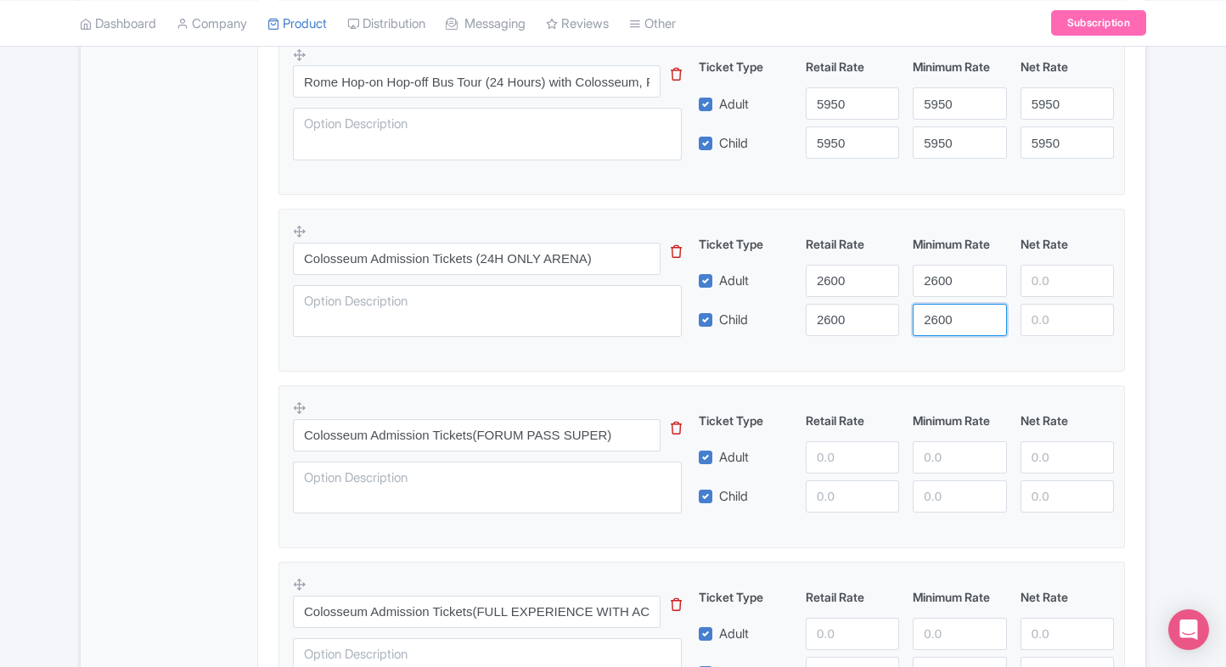
drag, startPoint x: 941, startPoint y: 312, endPoint x: 1046, endPoint y: 283, distance: 109.4
click at [1046, 283] on div "Ticket Type Retail Rate Minimum Rate Net Rate Adult 2600 2600 Child 2600 2600 T…" at bounding box center [906, 285] width 409 height 101
type input "2600"
paste input "2600"
drag, startPoint x: 1046, startPoint y: 283, endPoint x: 1050, endPoint y: 323, distance: 41.0
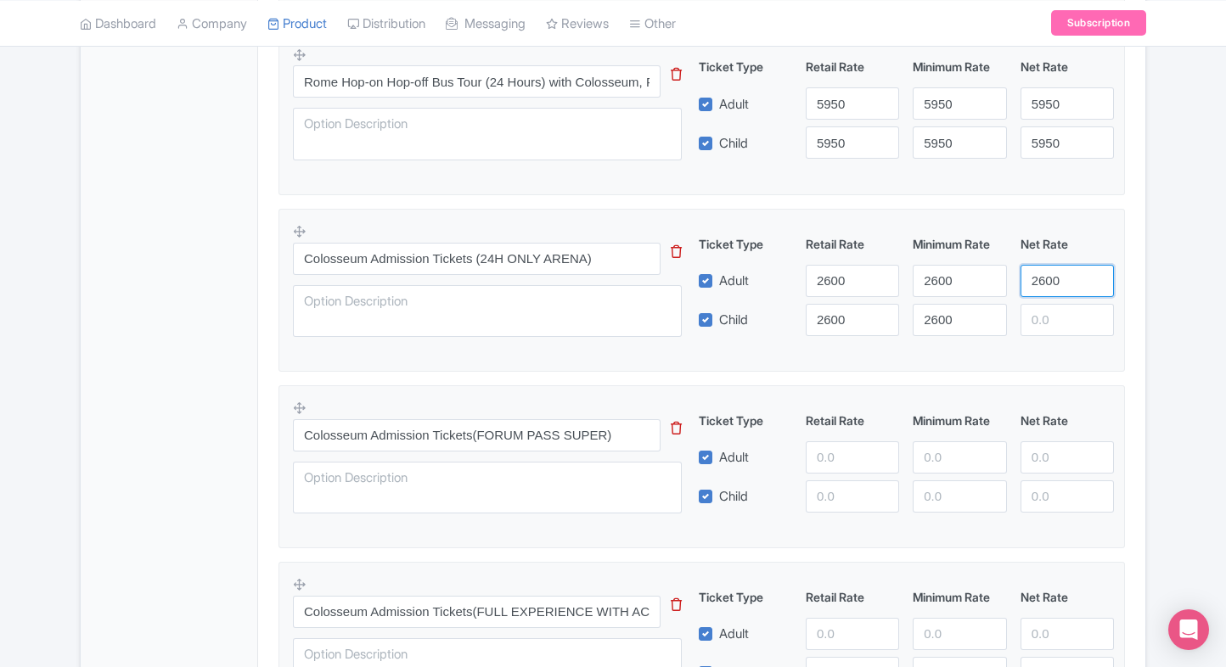
click at [1050, 323] on div "Ticket Type Retail Rate Minimum Rate Net Rate Adult 2600 2600 2600 Child 2600 2…" at bounding box center [906, 285] width 409 height 101
paste input "260"
click at [1050, 323] on input "number" at bounding box center [1066, 320] width 93 height 32
click at [1069, 284] on input "2626000" at bounding box center [1066, 281] width 93 height 32
paste input "number"
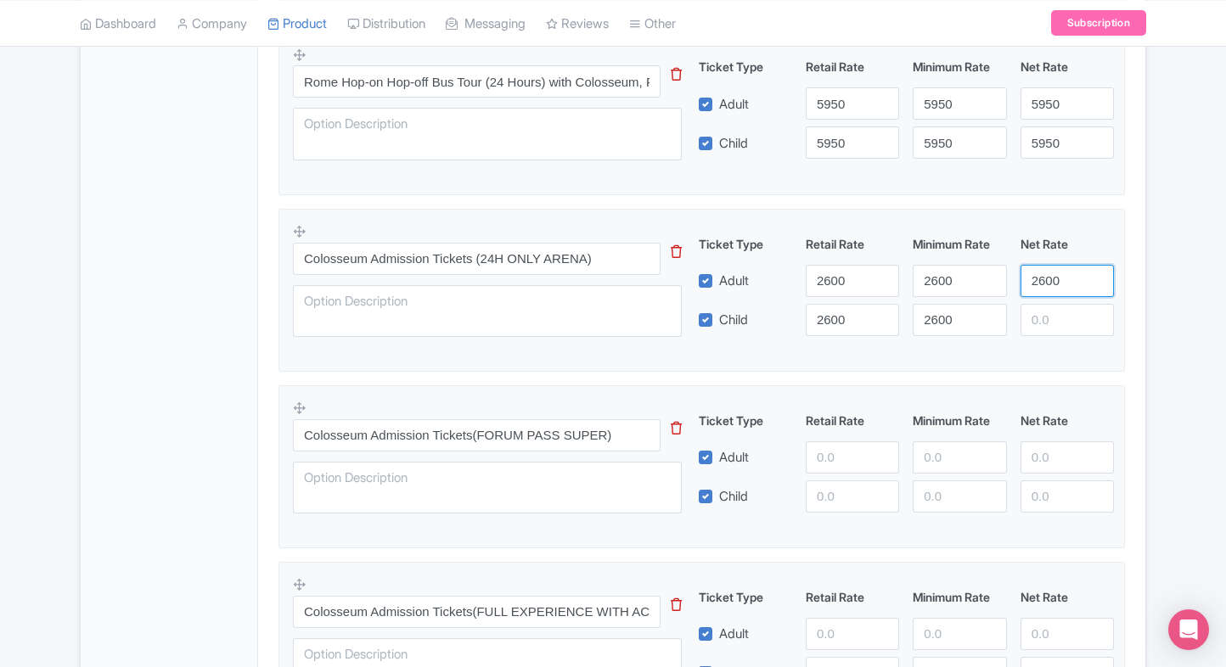
type input "2600"
paste input "2600"
click at [1046, 321] on input "2600" at bounding box center [1066, 320] width 93 height 32
type input "2600"
click at [1134, 320] on div "Product Options i Colosseum General Admission Tickets (Colosseum, Roman Forum-P…" at bounding box center [701, 475] width 867 height 1639
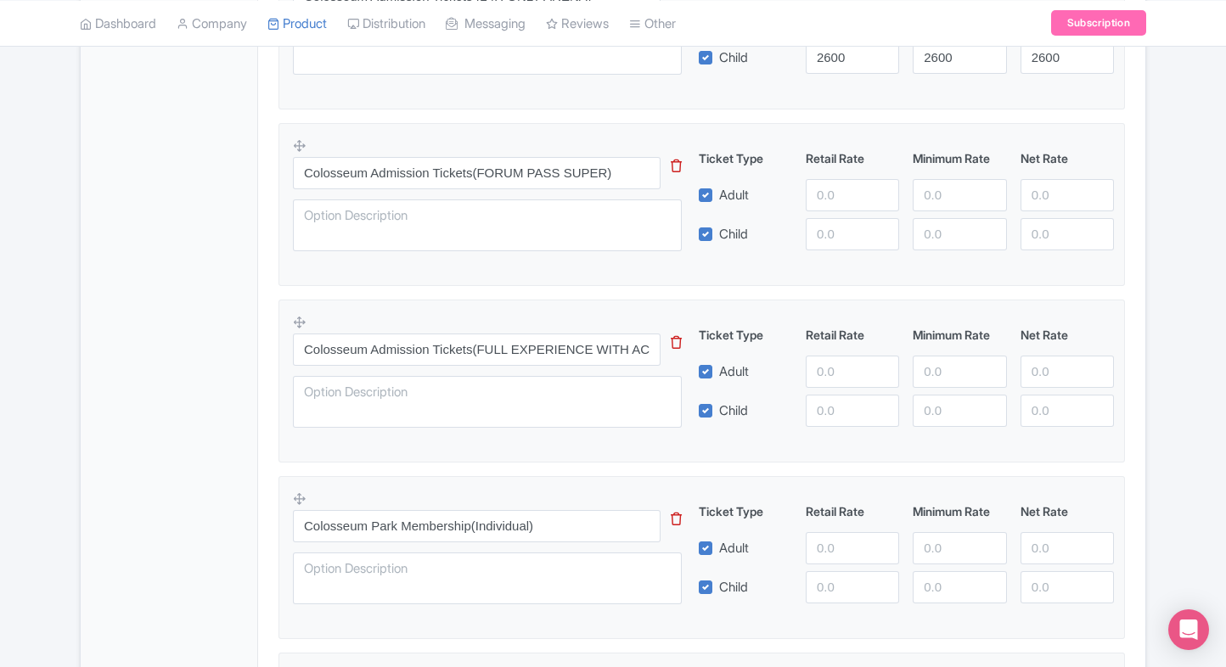
scroll to position [1228, 0]
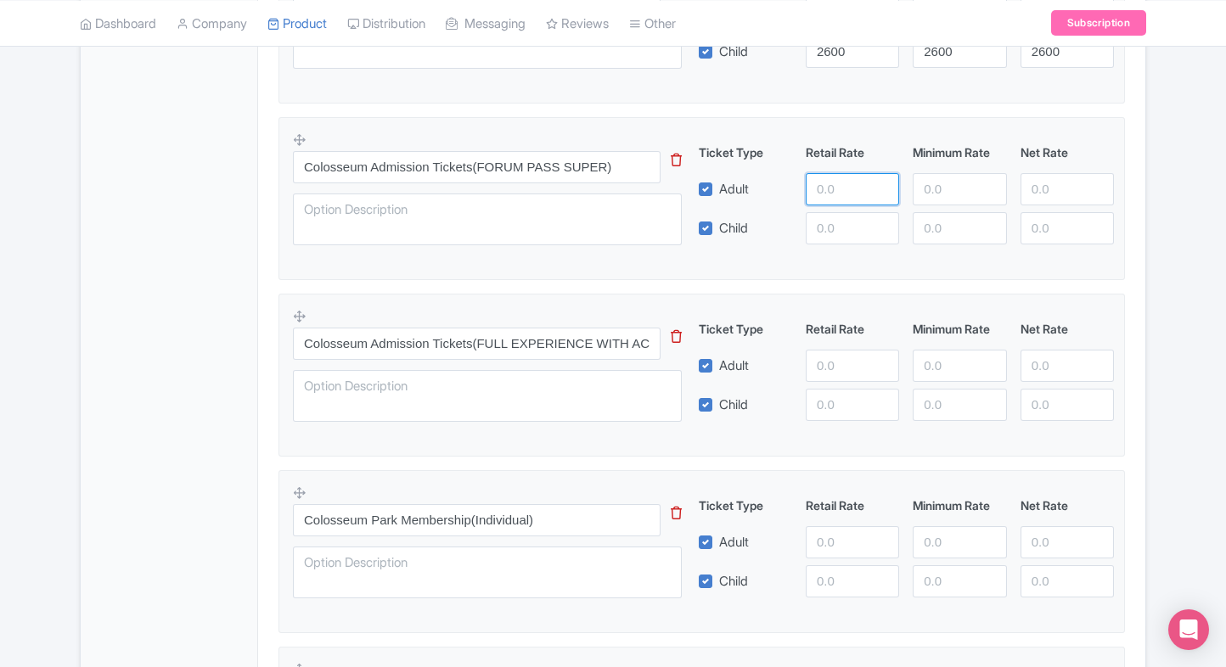
click at [831, 199] on input "number" at bounding box center [852, 189] width 93 height 32
type input "3000"
click at [821, 226] on input "number" at bounding box center [852, 228] width 93 height 32
paste input "3000"
type input "3000"
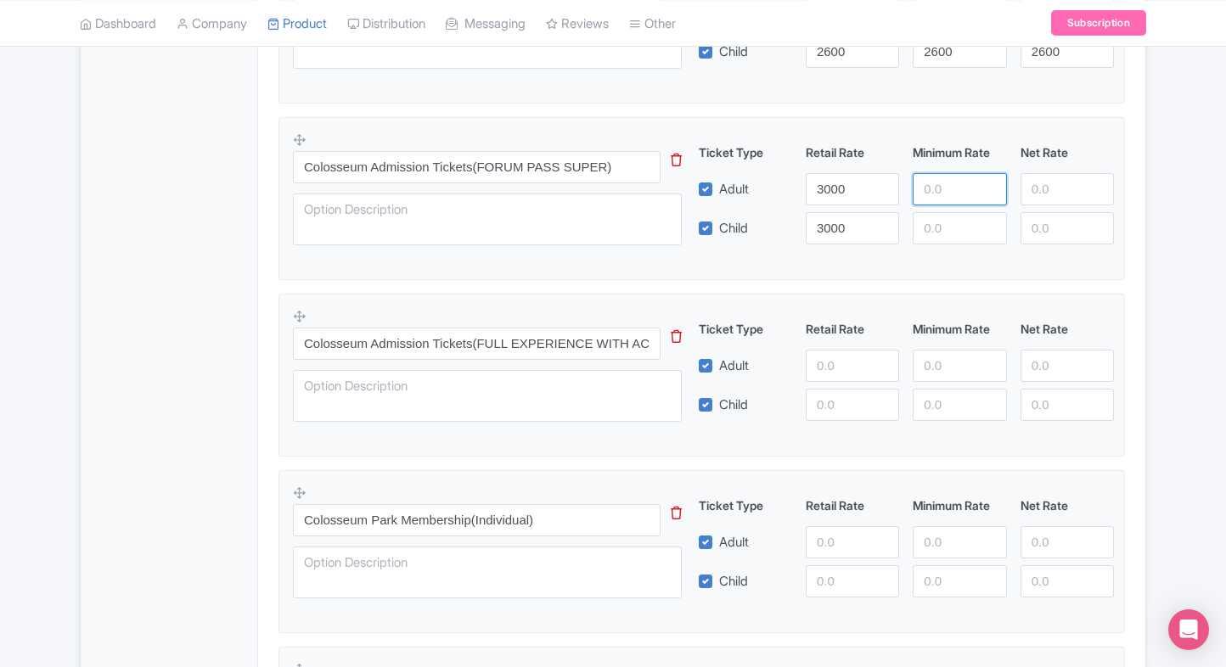
paste input "3000"
drag, startPoint x: 935, startPoint y: 190, endPoint x: 941, endPoint y: 220, distance: 30.3
click at [941, 220] on div "Ticket Type Retail Rate Minimum Rate Net Rate Adult 3000 3000 Child 3000 This t…" at bounding box center [906, 193] width 409 height 101
type input "3000"
paste input "3000"
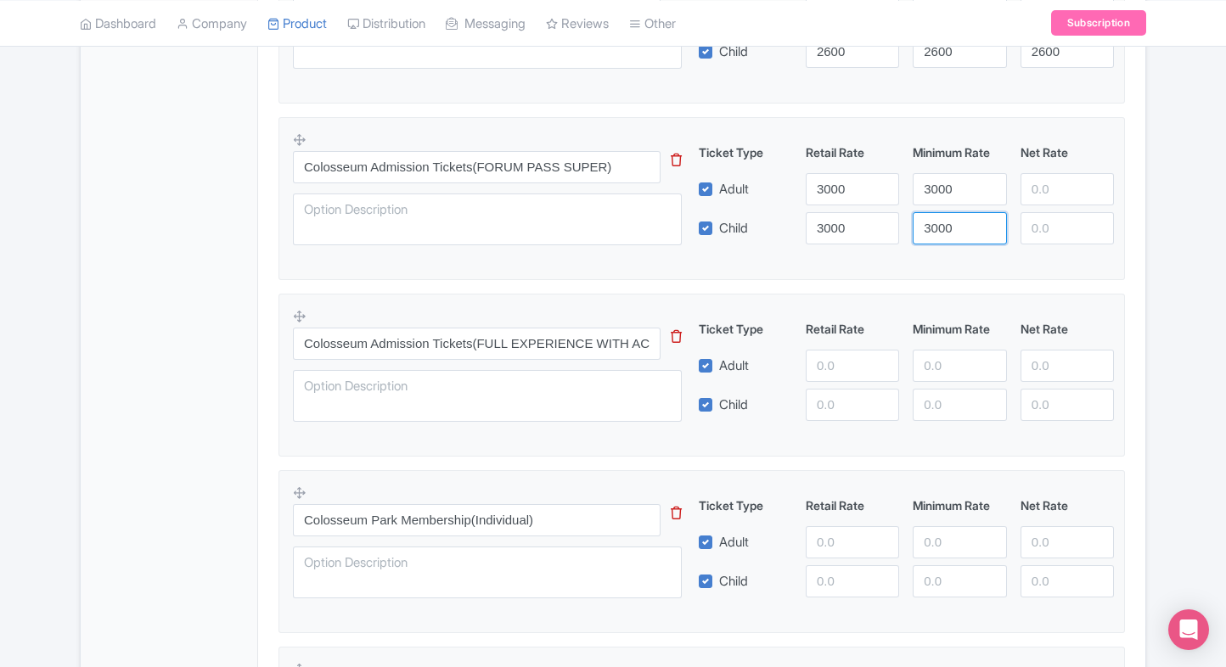
drag, startPoint x: 941, startPoint y: 220, endPoint x: 1040, endPoint y: 184, distance: 105.5
click at [1040, 184] on div "Ticket Type Retail Rate Minimum Rate Net Rate Adult 3000 3000 Child 3000 3000 T…" at bounding box center [906, 193] width 409 height 101
type input "3000"
paste input "3000"
drag, startPoint x: 1040, startPoint y: 184, endPoint x: 1058, endPoint y: 234, distance: 53.2
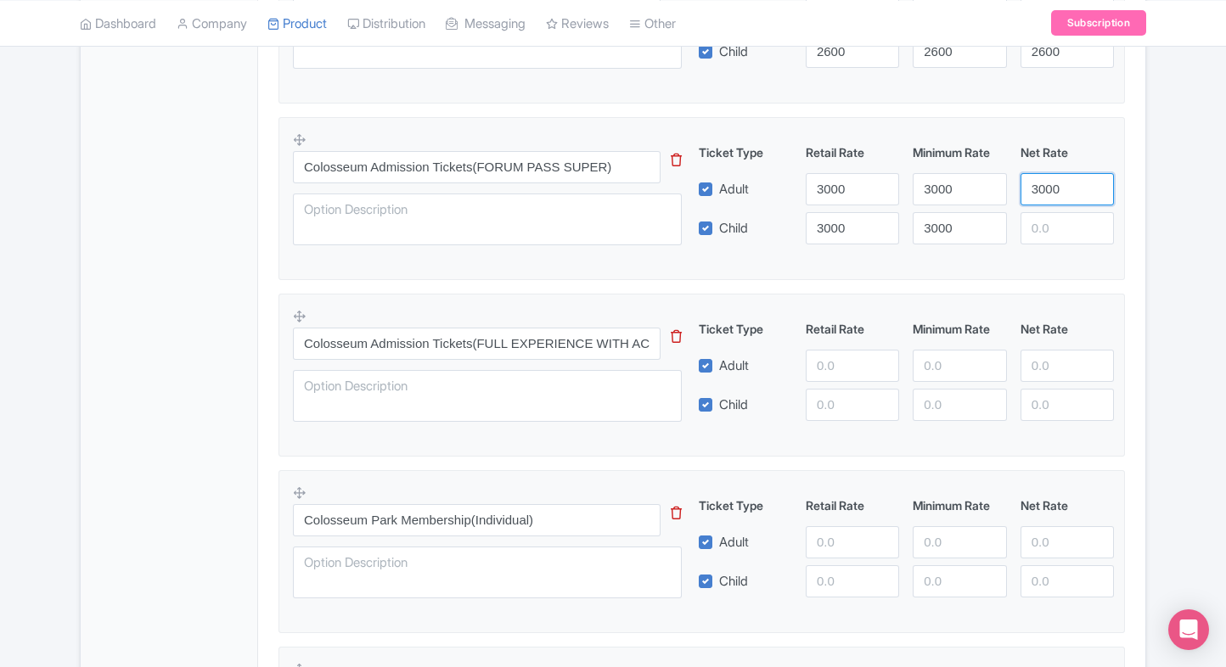
click at [1058, 234] on div "Ticket Type Retail Rate Minimum Rate Net Rate Adult 3000 3000 3000 Child 3000 3…" at bounding box center [906, 193] width 409 height 101
type input "3000"
paste input "3000"
click at [1058, 234] on input "3000" at bounding box center [1066, 228] width 93 height 32
type input "3000"
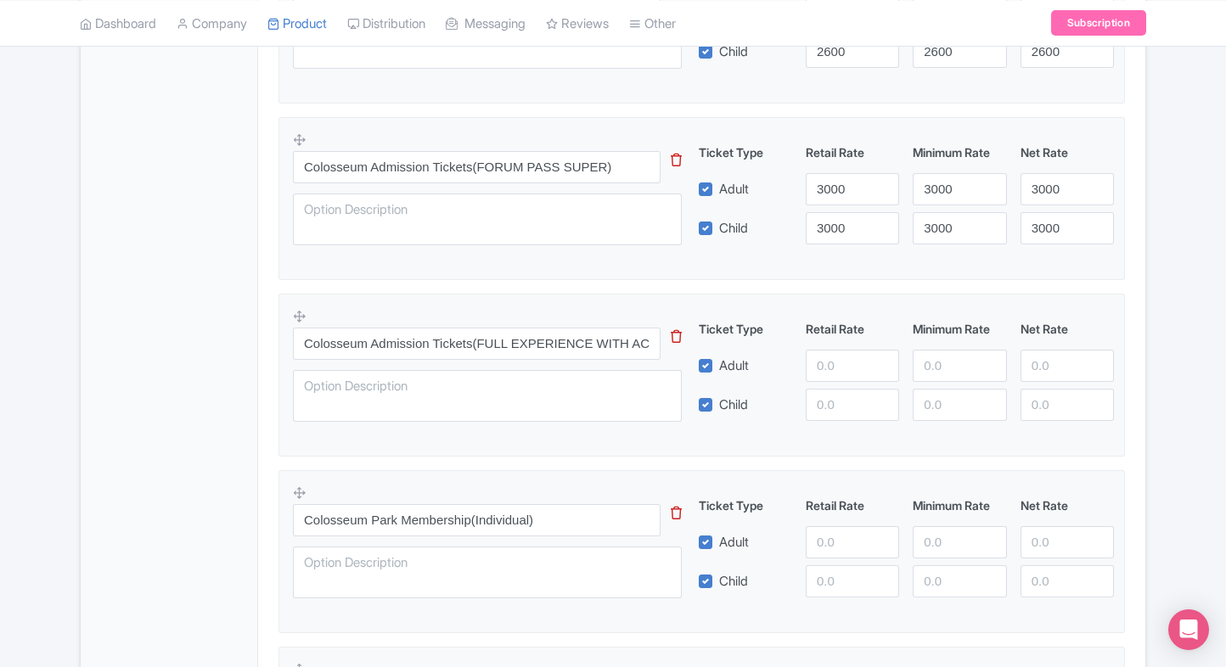
click at [1153, 238] on div "← Back to Products Colosseum Rome ID# DLPAGT Content Distribution Google Things…" at bounding box center [613, 17] width 1087 height 2173
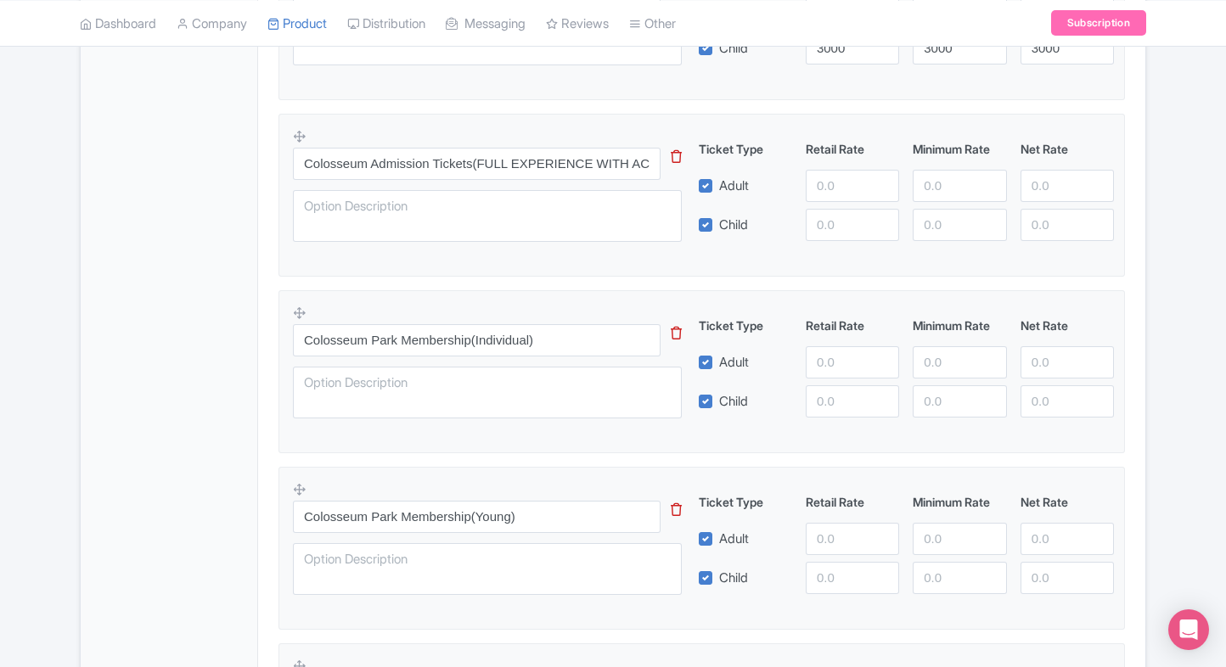
scroll to position [1429, 0]
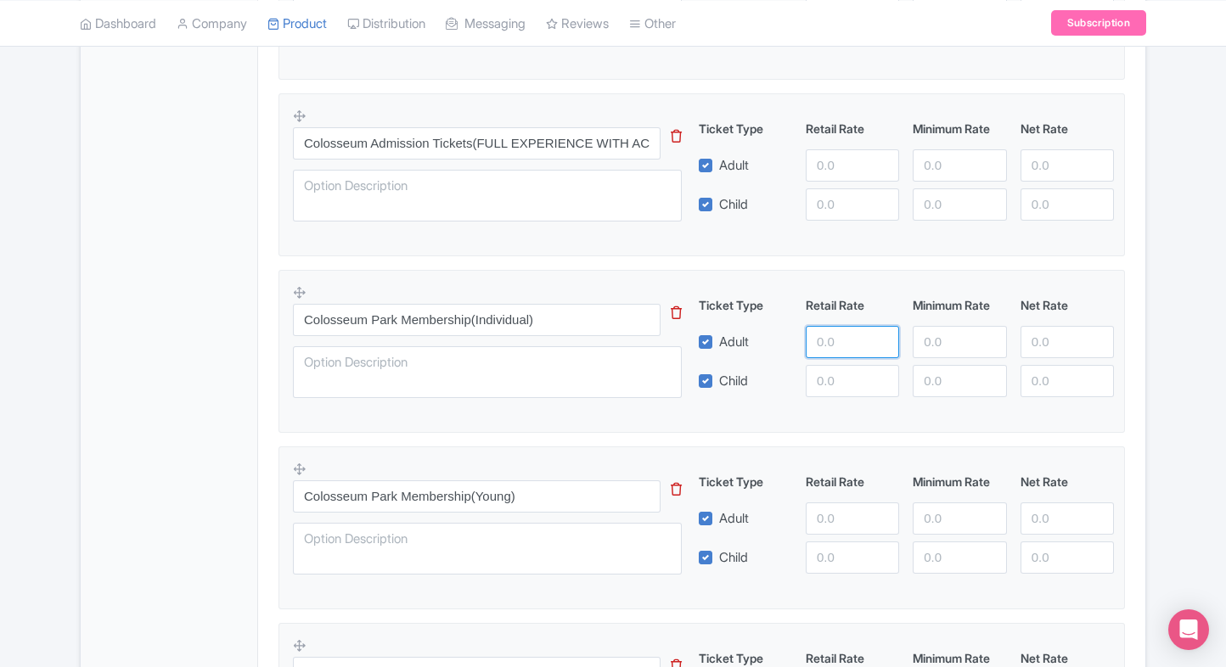
click at [830, 329] on input "number" at bounding box center [852, 342] width 93 height 32
type input "5800"
click at [830, 366] on input "number" at bounding box center [852, 381] width 93 height 32
paste input "5800"
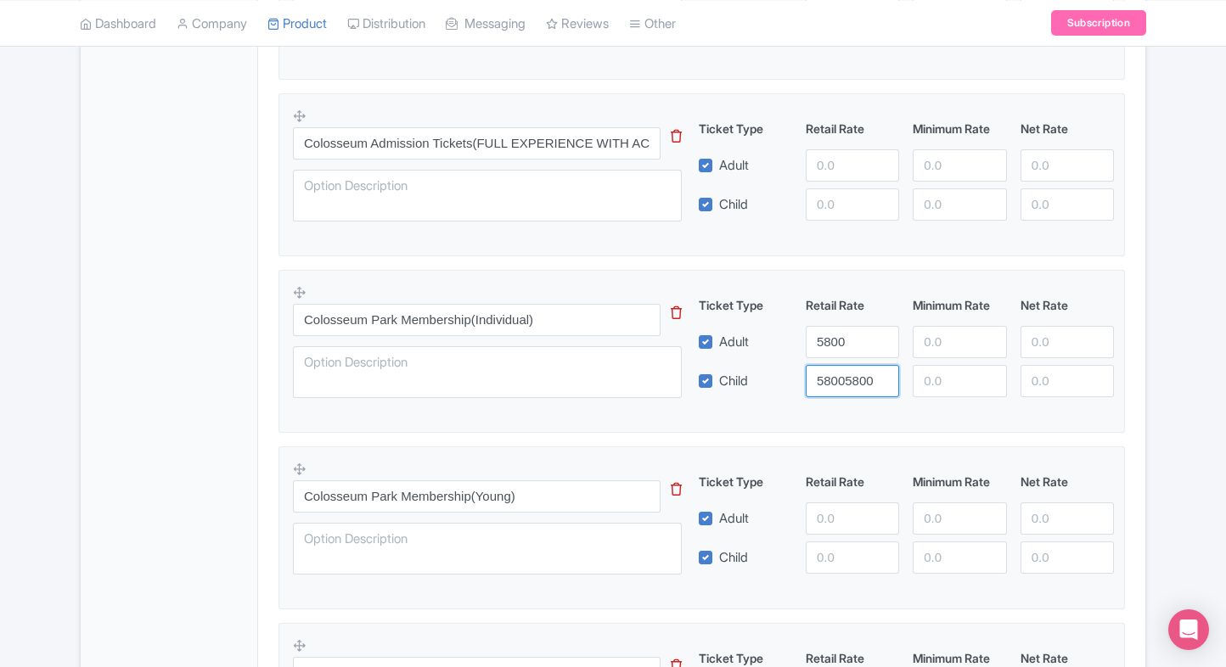
type input "58005800"
paste input "5800"
click at [941, 368] on input "5800" at bounding box center [959, 381] width 93 height 32
type input "5800"
paste input "5800"
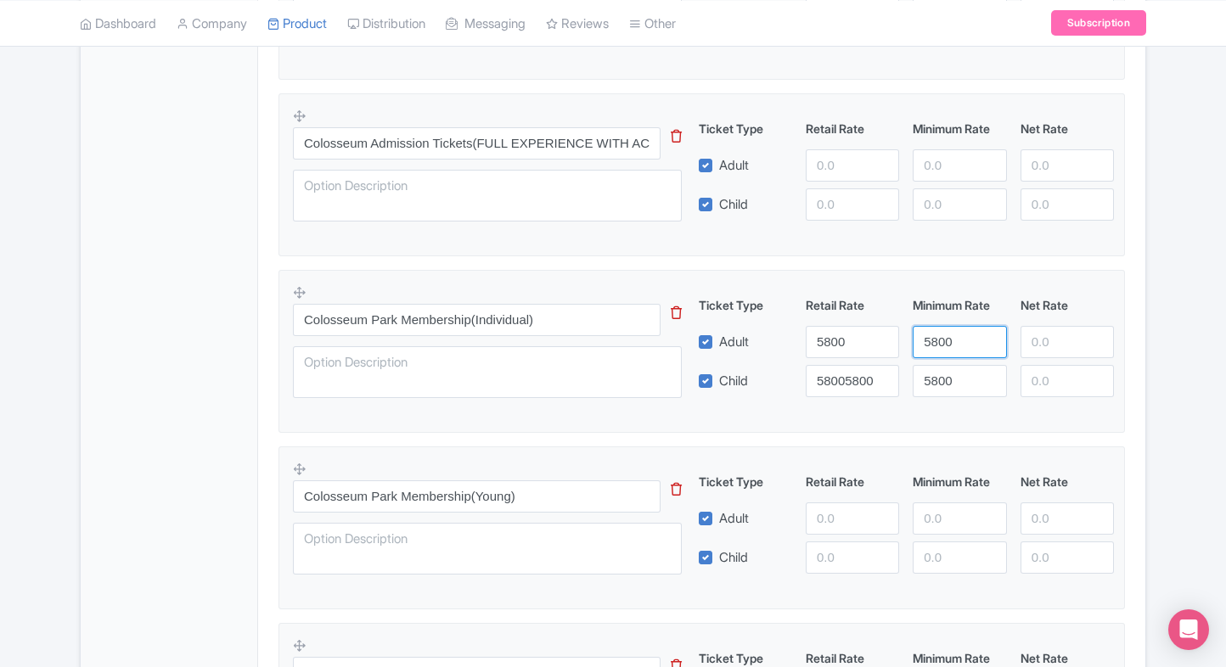
click at [945, 351] on input "5800" at bounding box center [959, 342] width 93 height 32
type input "5800"
paste input "5800"
drag, startPoint x: 1054, startPoint y: 334, endPoint x: 1054, endPoint y: 389, distance: 54.3
click at [1054, 389] on div "Ticket Type Retail Rate Minimum Rate Net Rate Adult 5800 5800 5800 Child 580058…" at bounding box center [906, 346] width 409 height 101
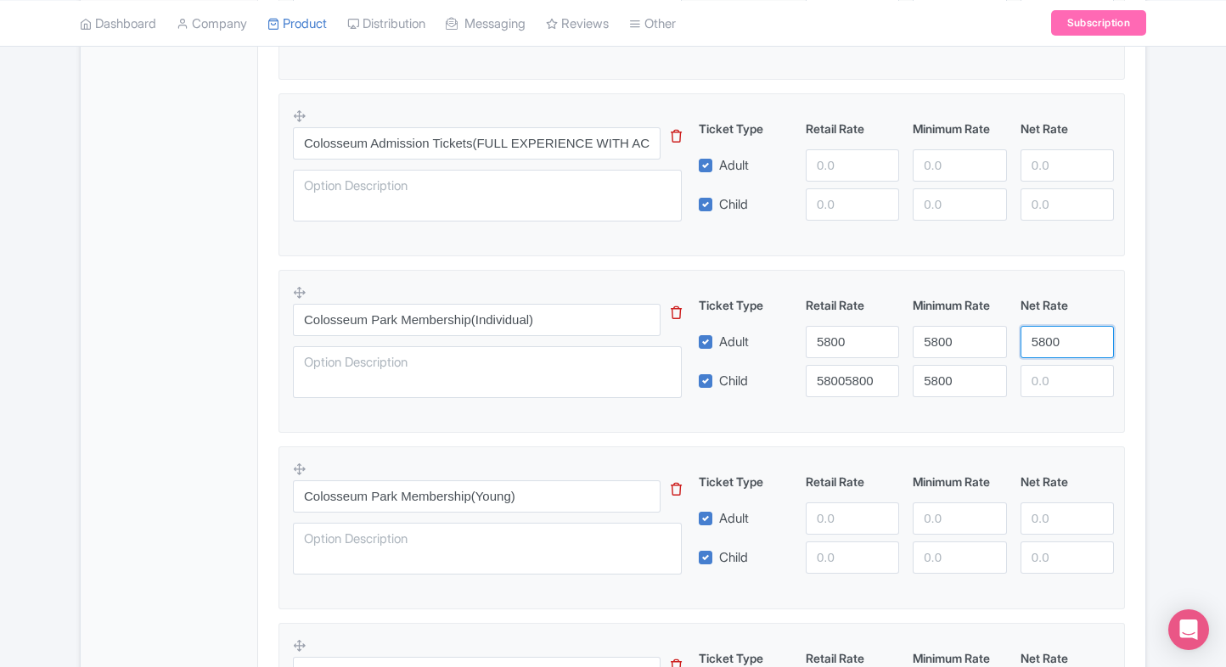
type input "5800"
paste input "5800"
click at [1054, 389] on input "5800" at bounding box center [1066, 381] width 93 height 32
type input "5800"
click at [847, 378] on input "58005800" at bounding box center [852, 381] width 93 height 32
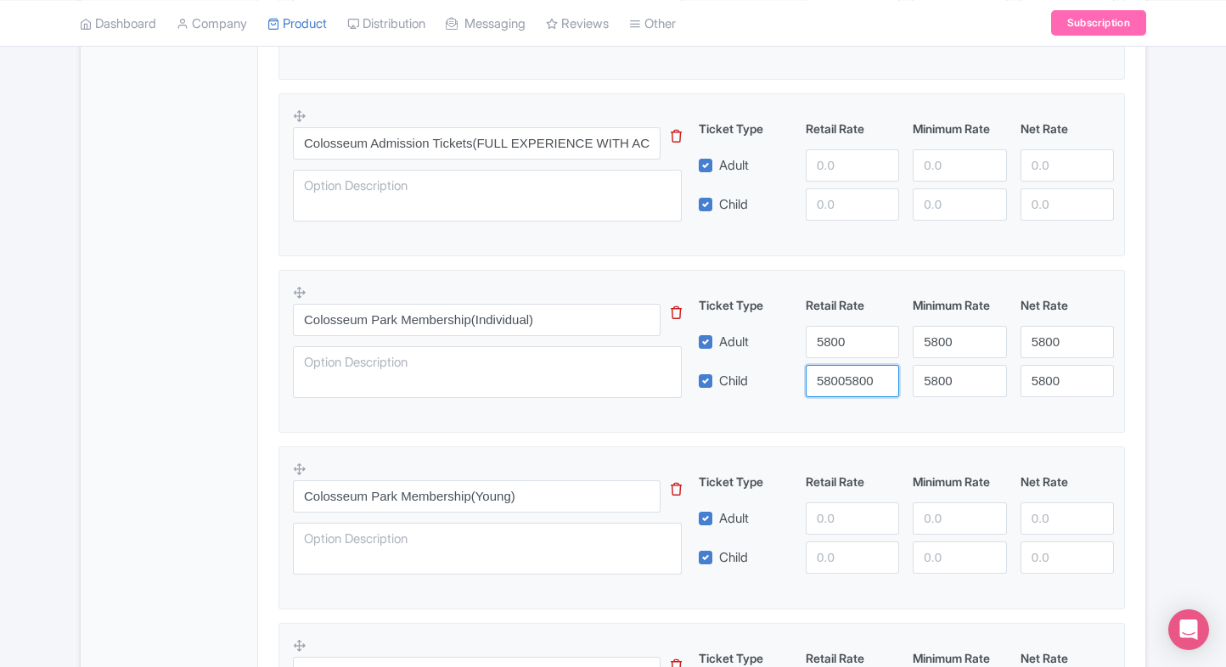
paste input "number"
type input "5800"
click at [1116, 382] on div "5800" at bounding box center [1067, 381] width 107 height 32
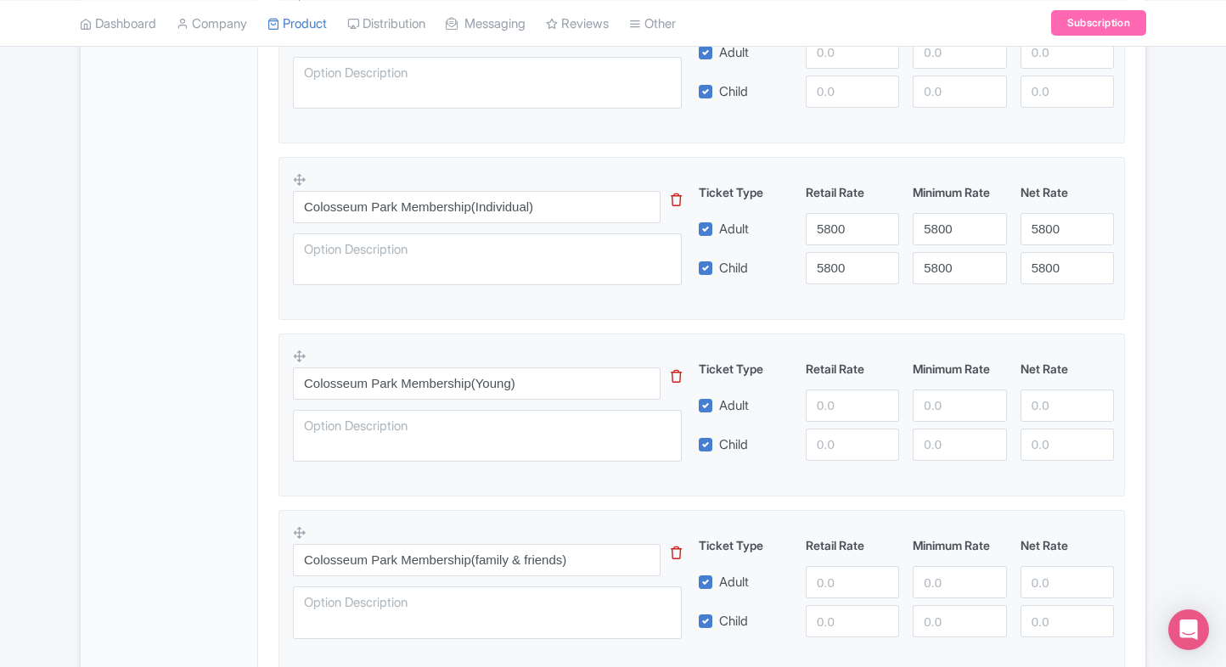
scroll to position [1594, 0]
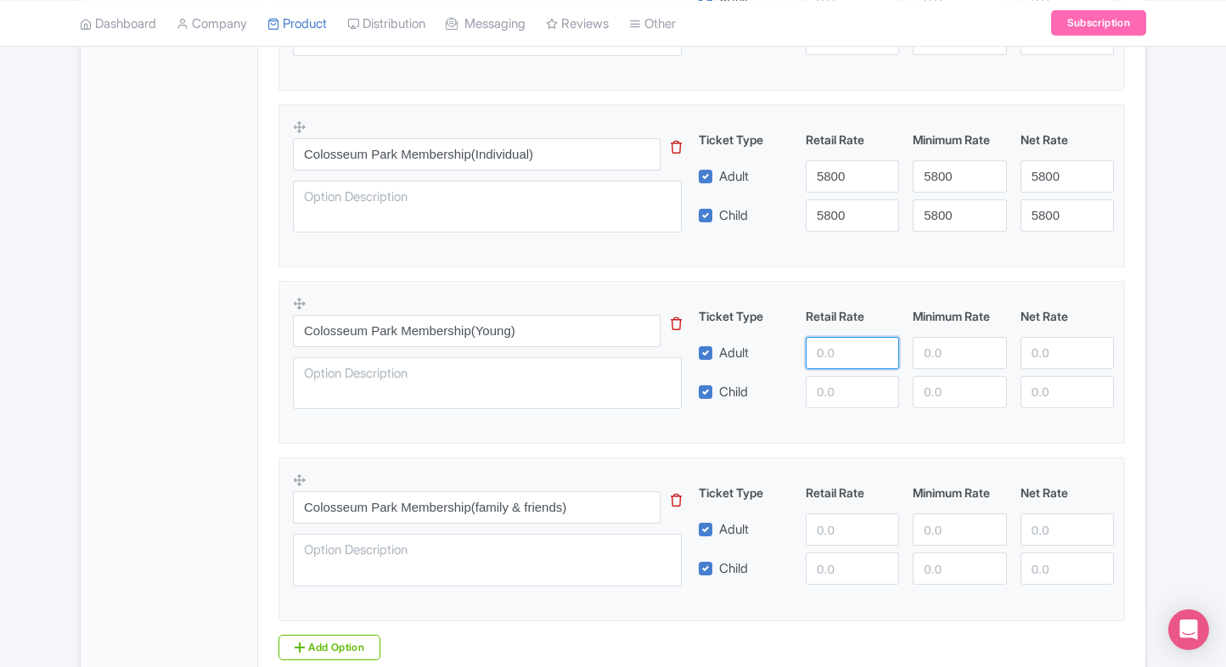
click at [823, 346] on input "number" at bounding box center [852, 353] width 93 height 32
type input "7800"
paste input "7800"
click at [830, 385] on input "7800" at bounding box center [852, 392] width 93 height 32
type input "7800"
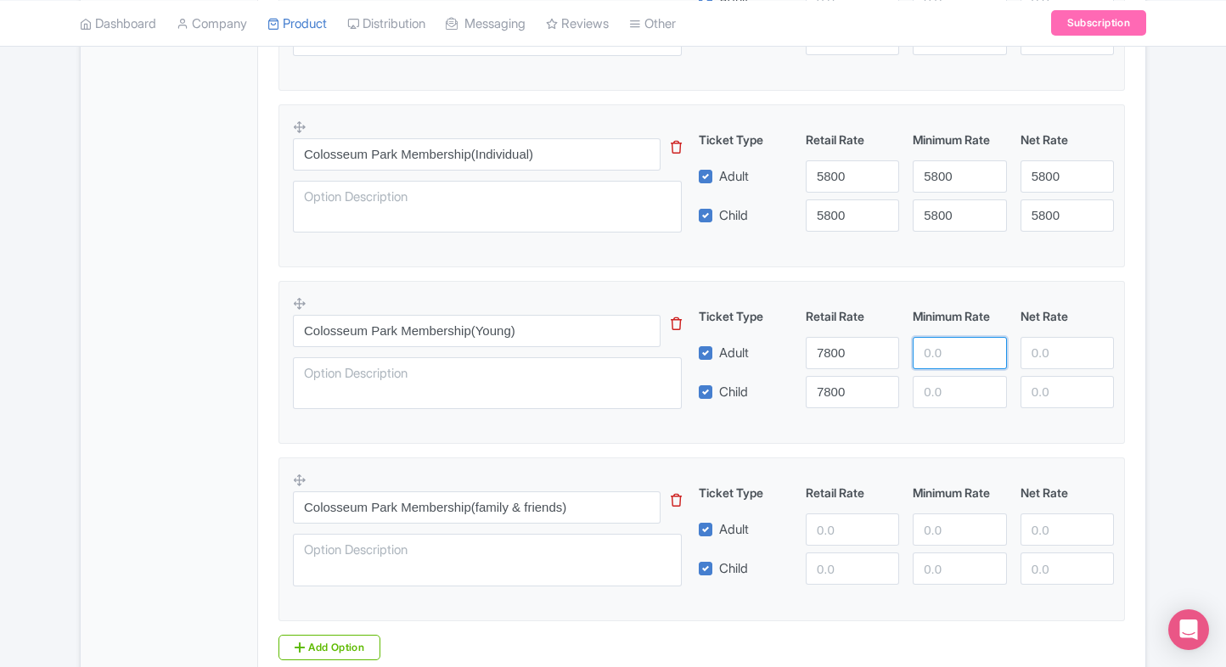
paste input "7800"
drag, startPoint x: 944, startPoint y: 345, endPoint x: 944, endPoint y: 386, distance: 41.6
click at [944, 386] on div "Ticket Type Retail Rate Minimum Rate Net Rate Adult 7800 7800 Child 7800 This t…" at bounding box center [906, 357] width 409 height 101
type input "7800"
paste input "7800"
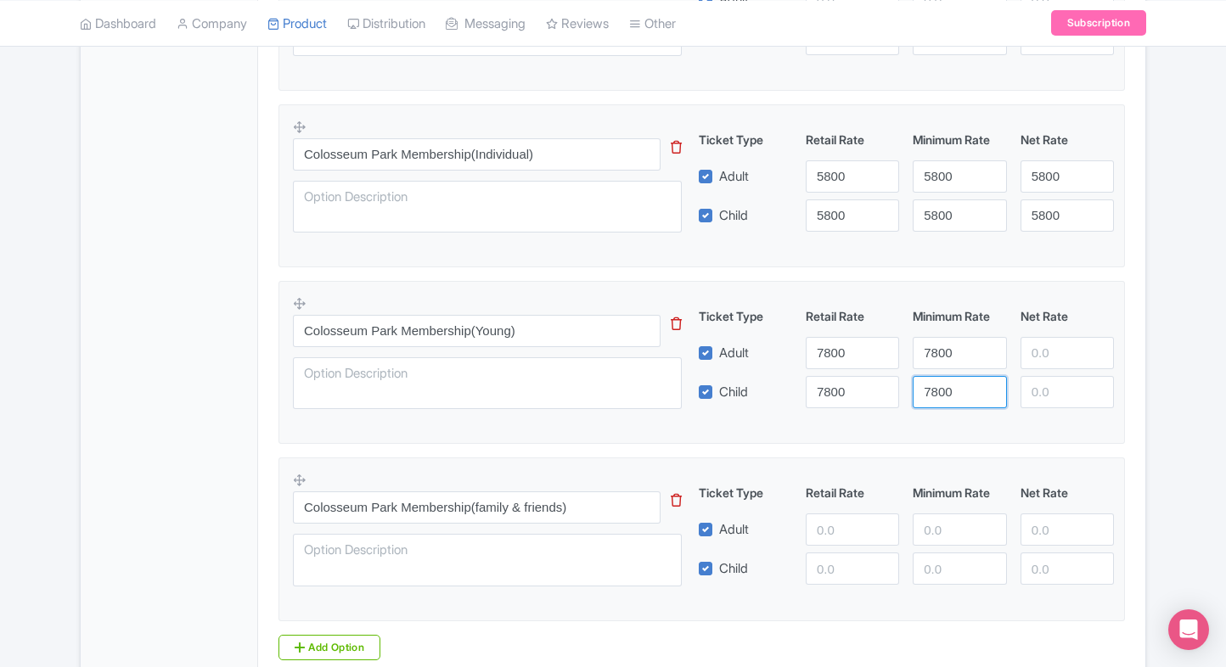
drag, startPoint x: 944, startPoint y: 386, endPoint x: 1058, endPoint y: 352, distance: 118.7
click at [1058, 352] on div "Ticket Type Retail Rate Minimum Rate Net Rate Adult 7800 7800 Child 7800 7800 T…" at bounding box center [906, 357] width 409 height 101
type input "7800"
paste input "7800"
drag, startPoint x: 1058, startPoint y: 352, endPoint x: 1062, endPoint y: 385, distance: 33.4
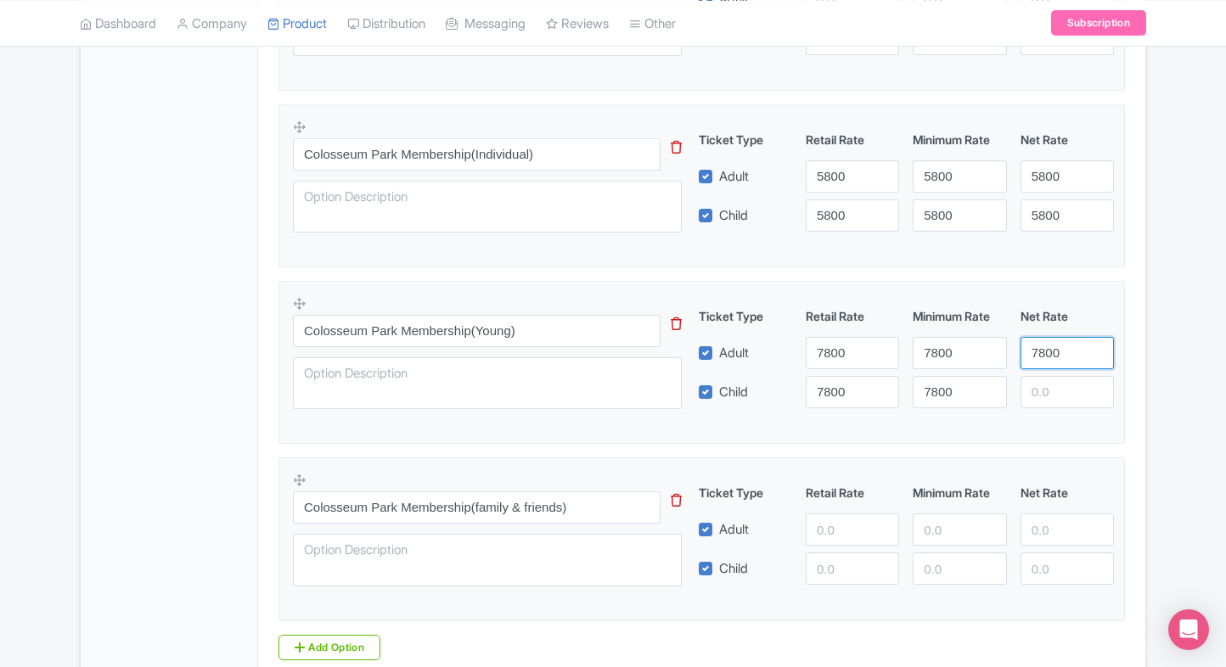
click at [1062, 385] on div "Ticket Type Retail Rate Minimum Rate Net Rate Adult 7800 7800 7800 Child 7800 7…" at bounding box center [906, 357] width 409 height 101
type input "7800"
paste input "7800"
click at [1062, 385] on input "7800" at bounding box center [1066, 392] width 93 height 32
type input "7800"
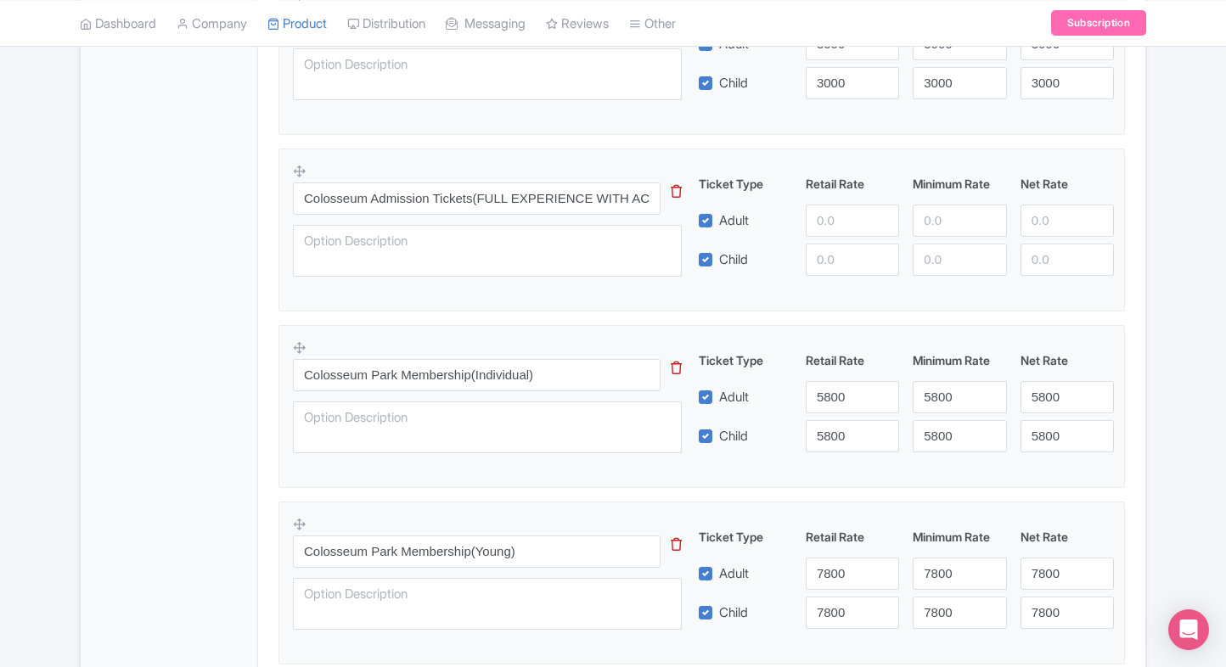
scroll to position [1366, 0]
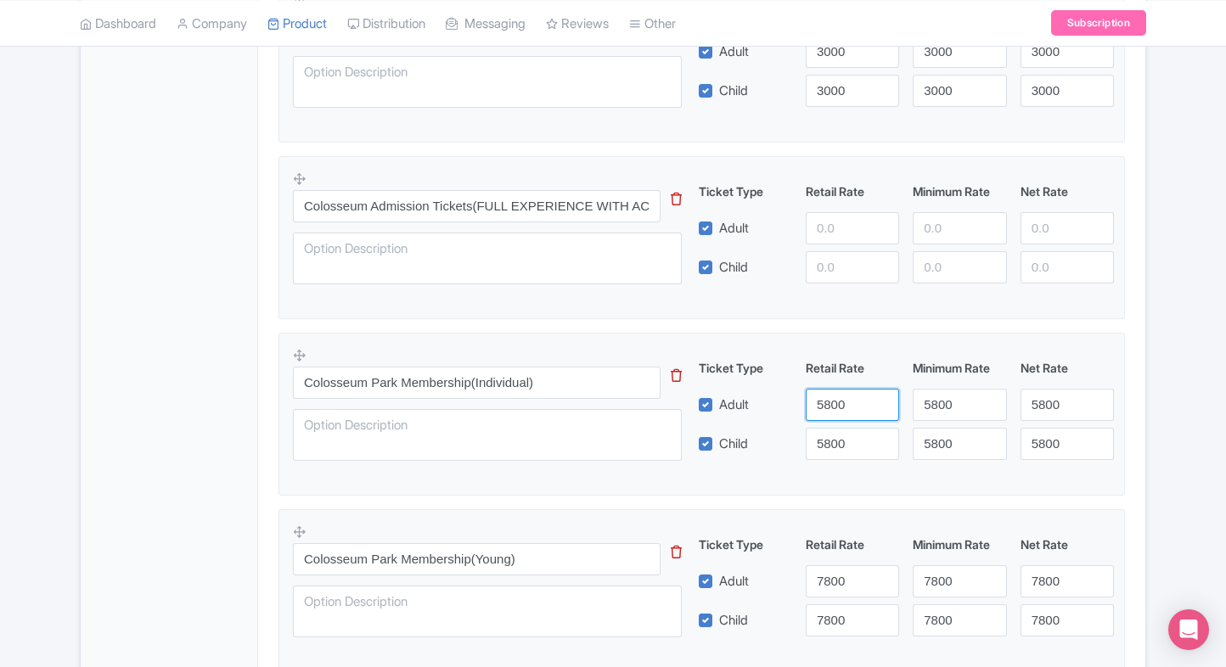
click at [832, 395] on input "5800" at bounding box center [852, 405] width 93 height 32
click at [832, 235] on input "number" at bounding box center [852, 228] width 93 height 32
paste
type input "5800"
click at [832, 261] on input "5800" at bounding box center [852, 267] width 93 height 32
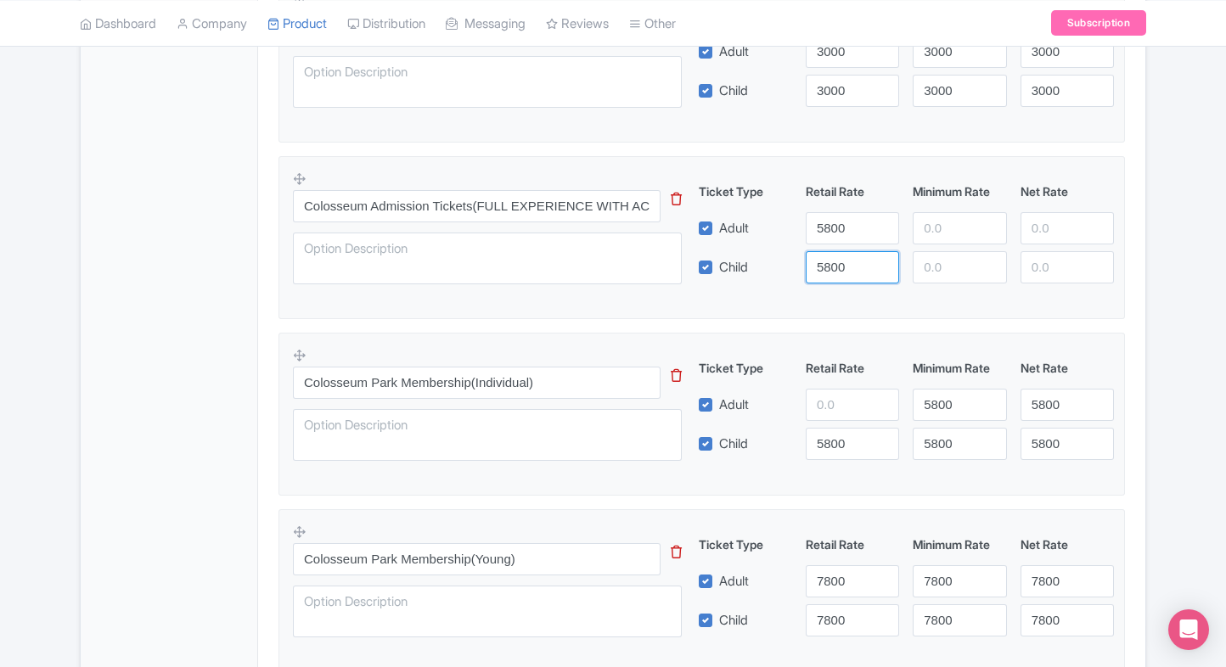
type input "5800"
drag, startPoint x: 943, startPoint y: 222, endPoint x: 950, endPoint y: 270, distance: 48.0
click at [950, 270] on div "Ticket Type Retail Rate Minimum Rate Net Rate Adult 5800 5800 Child 5800 This t…" at bounding box center [906, 233] width 409 height 101
type input "5800"
click at [950, 270] on input "5800" at bounding box center [959, 267] width 93 height 32
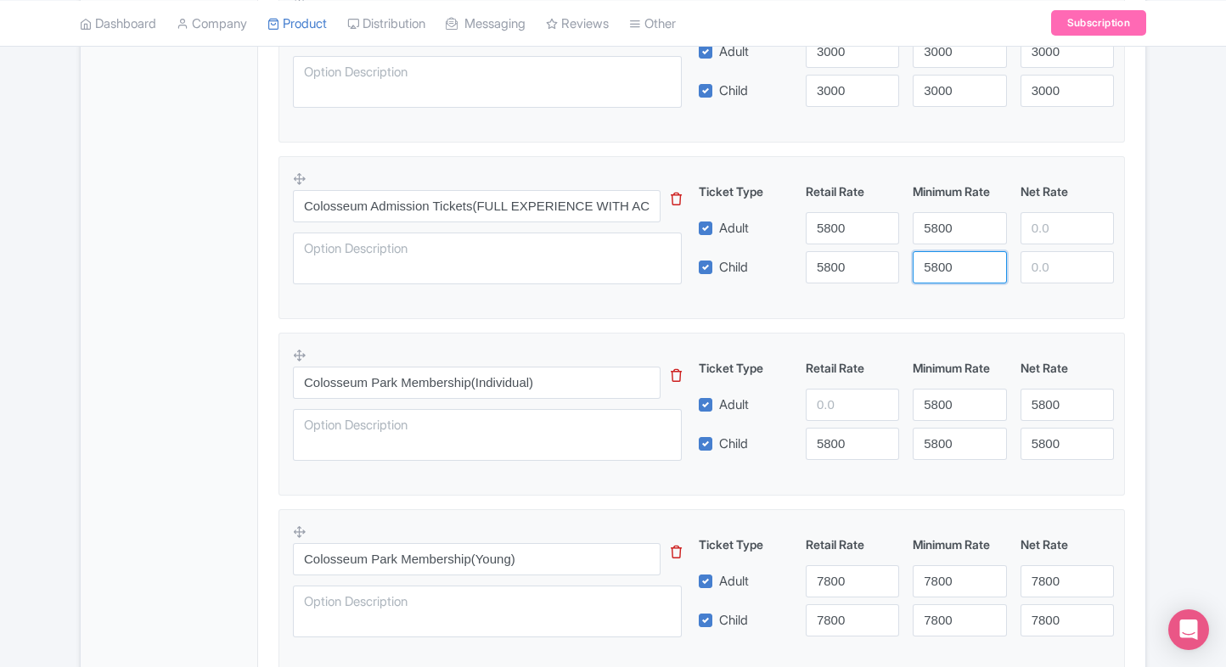
type input "5800"
drag, startPoint x: 1053, startPoint y: 233, endPoint x: 1053, endPoint y: 264, distance: 31.4
click at [1053, 264] on div "Ticket Type Retail Rate Minimum Rate Net Rate Adult 5800 5800 5800 Child 5800 5…" at bounding box center [906, 233] width 409 height 101
type input "5800"
click at [1053, 264] on input "5800" at bounding box center [1066, 267] width 93 height 32
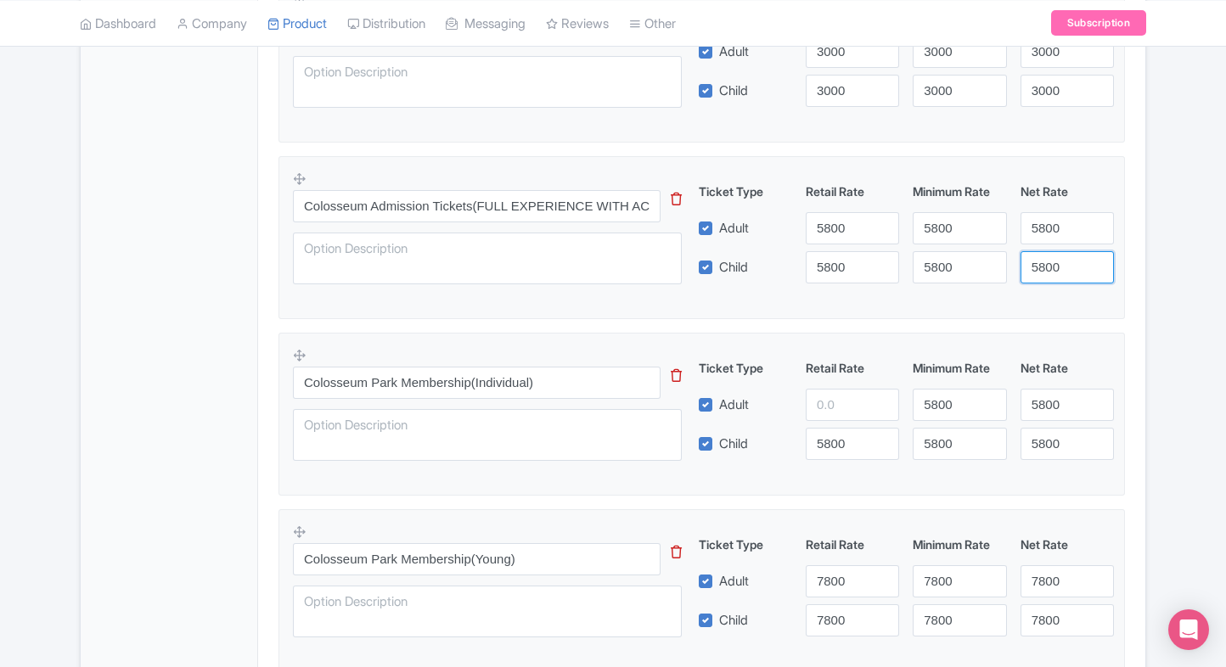
scroll to position [1458, 0]
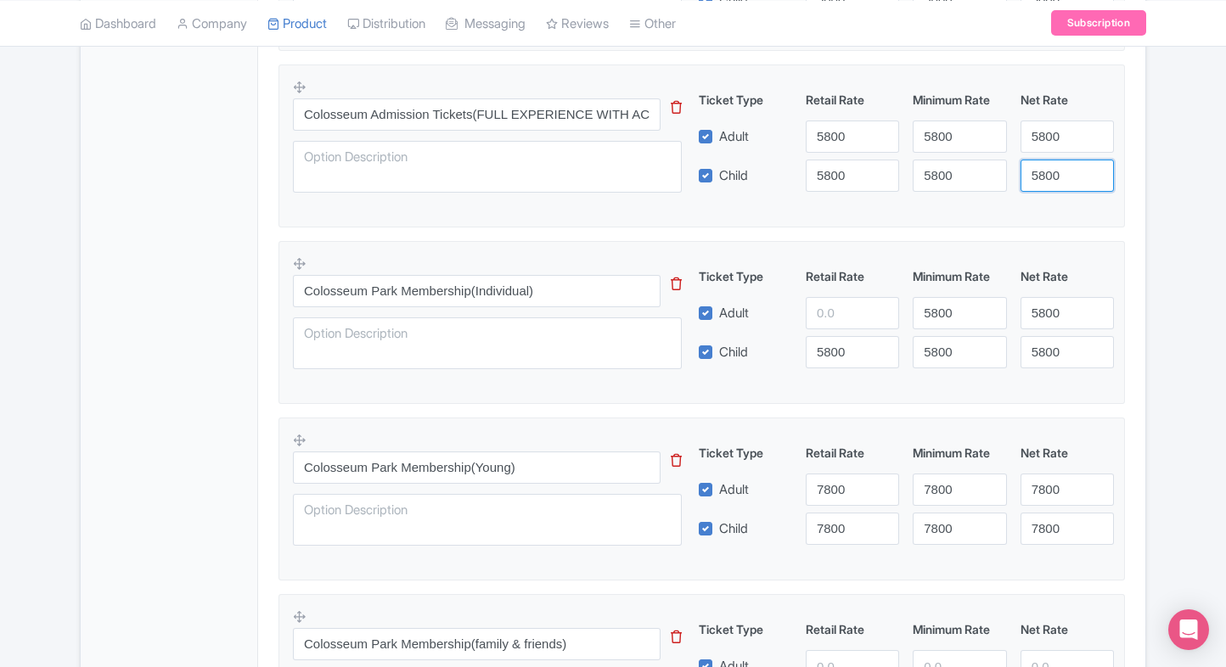
type input "5800"
click at [1053, 267] on div "Net Rate" at bounding box center [1067, 276] width 107 height 18
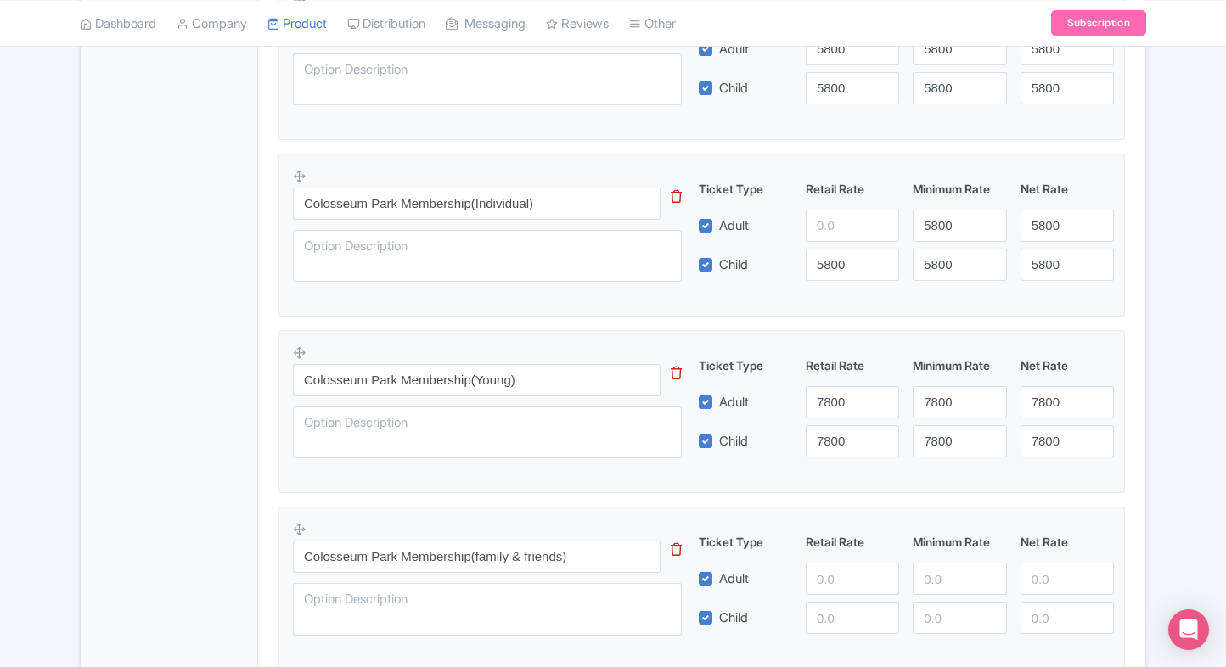
scroll to position [1549, 0]
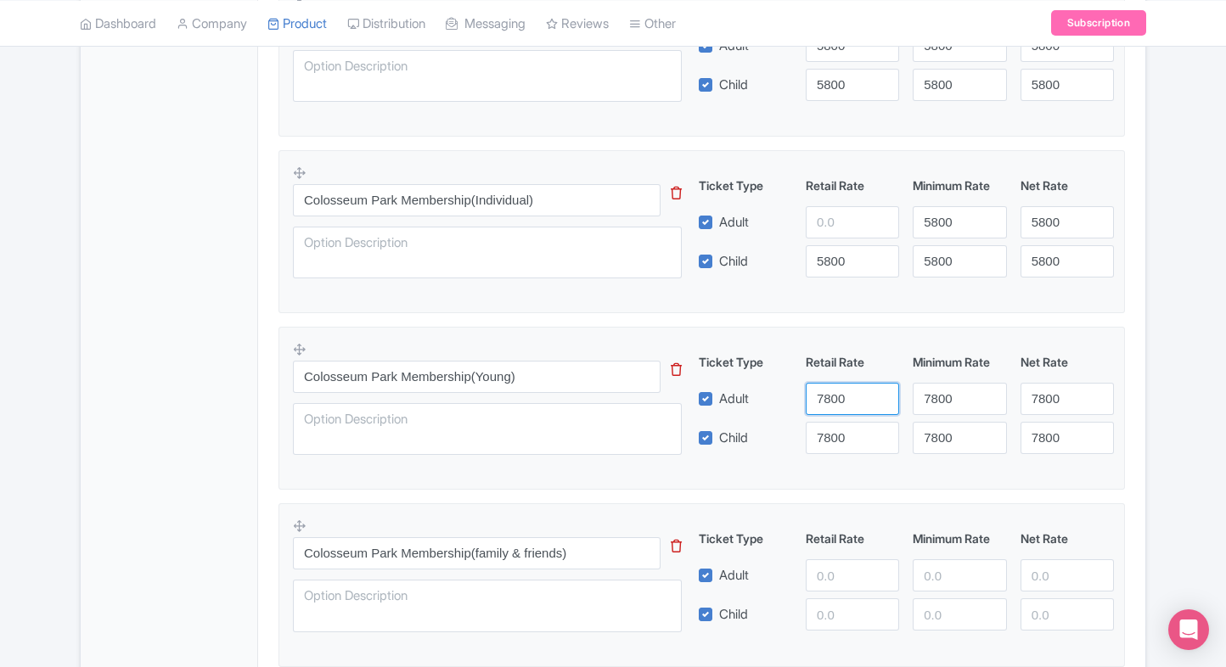
click at [839, 390] on input "7800" at bounding box center [852, 399] width 93 height 32
click at [838, 222] on input "number" at bounding box center [852, 222] width 93 height 32
type input "7800"
click at [825, 261] on input "57800800" at bounding box center [852, 261] width 93 height 32
type input "7800"
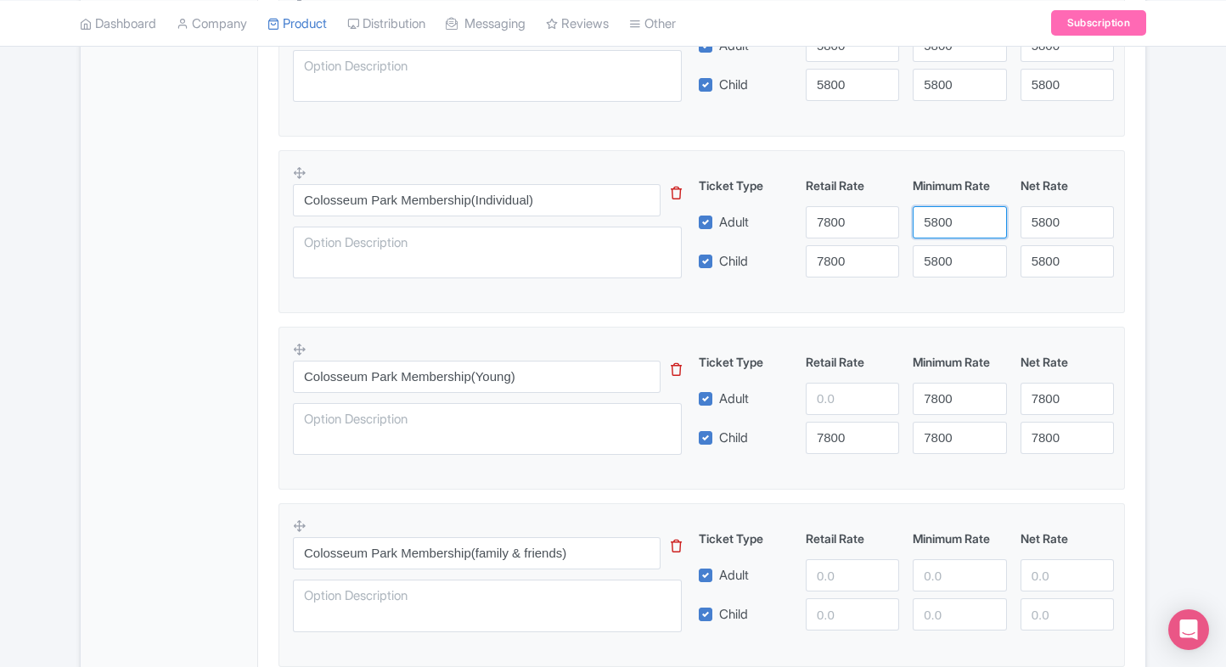
click at [930, 216] on input "5800" at bounding box center [959, 222] width 93 height 32
type input "7800"
click at [942, 249] on input "5800" at bounding box center [959, 261] width 93 height 32
type input "7800"
click at [1039, 223] on input "5800" at bounding box center [1066, 222] width 93 height 32
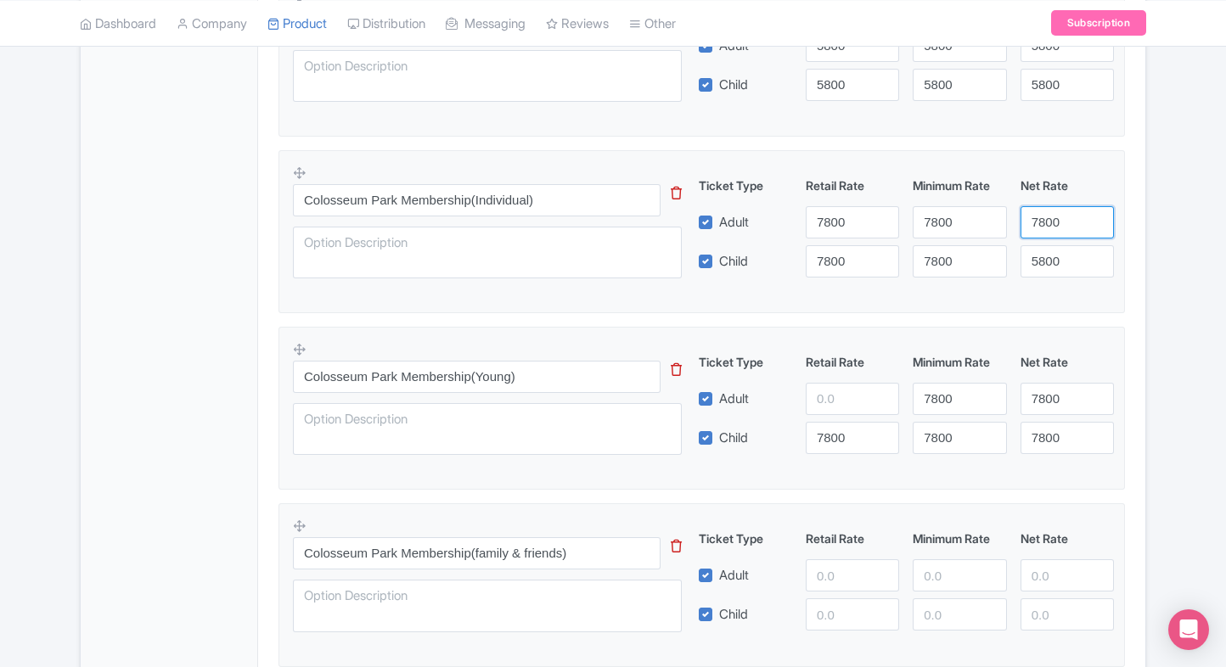
type input "7800"
click at [1056, 270] on input "5800" at bounding box center [1066, 261] width 93 height 32
paste input "7"
type input "7800"
click at [846, 389] on input "number" at bounding box center [852, 399] width 93 height 32
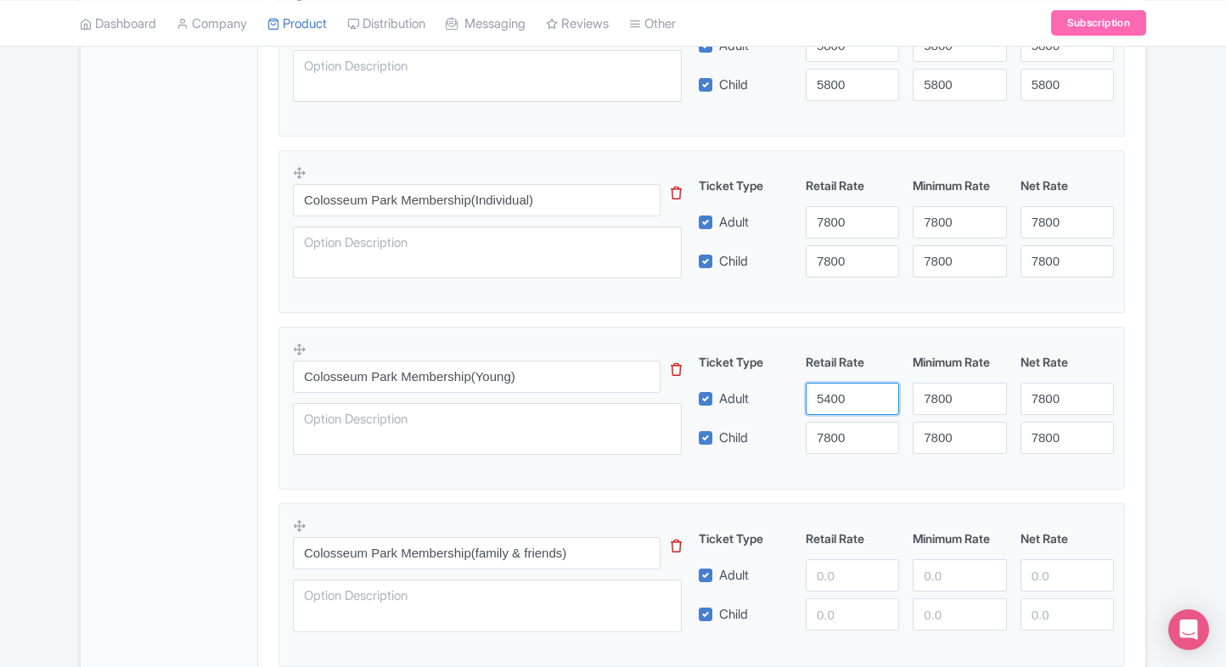
type input "5400"
click at [842, 422] on input "7800" at bounding box center [852, 438] width 93 height 32
paste input "number"
type input "5400"
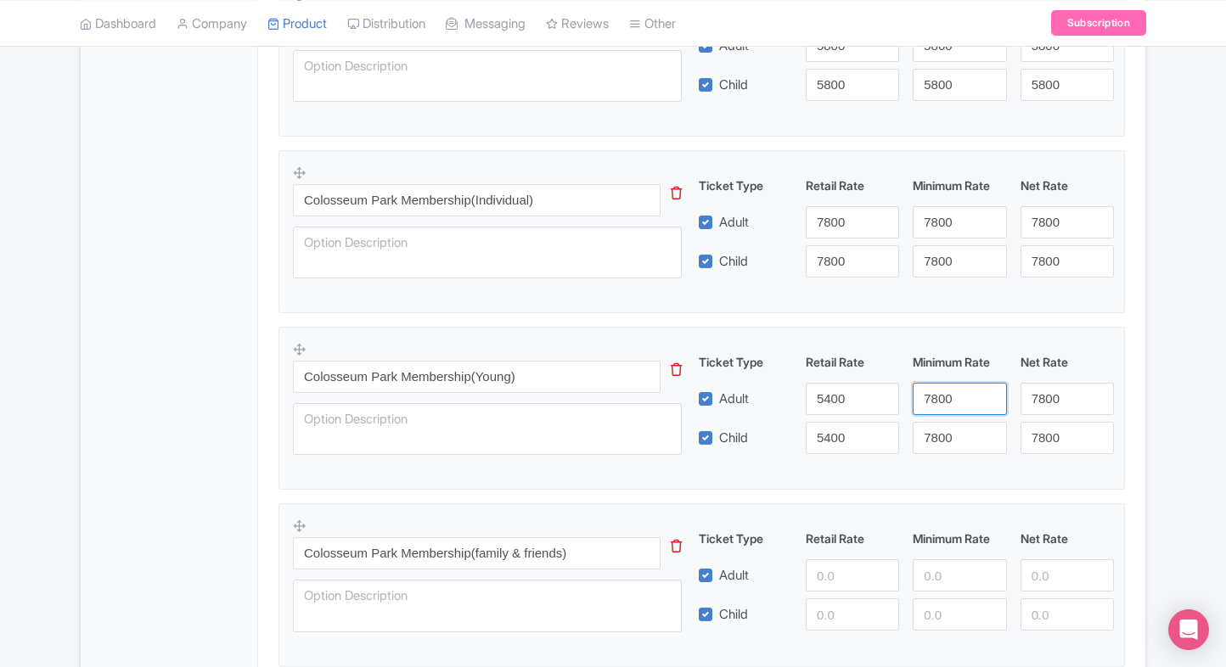
click at [962, 388] on input "7800" at bounding box center [959, 399] width 93 height 32
type input "5400"
click at [947, 435] on input "7800" at bounding box center [959, 438] width 93 height 32
paste input "54"
type input "5400"
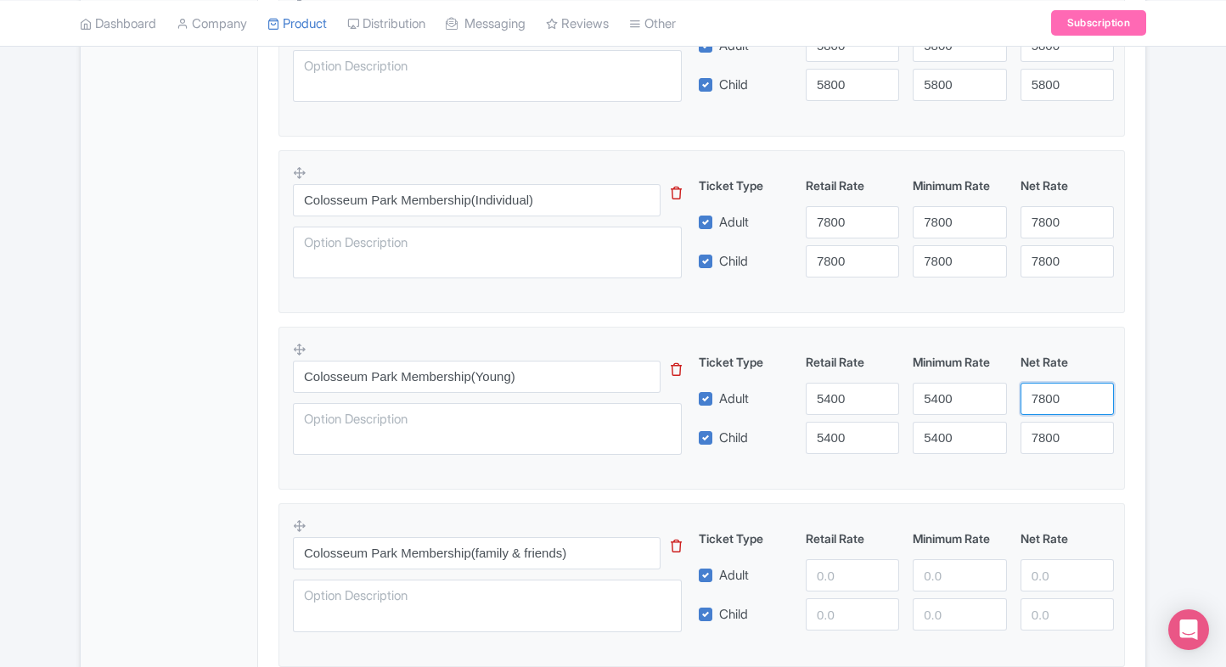
click at [1059, 404] on input "7800" at bounding box center [1066, 399] width 93 height 32
paste input "54"
type input "5400"
click at [1055, 426] on input "7800" at bounding box center [1066, 438] width 93 height 32
type input "5400"
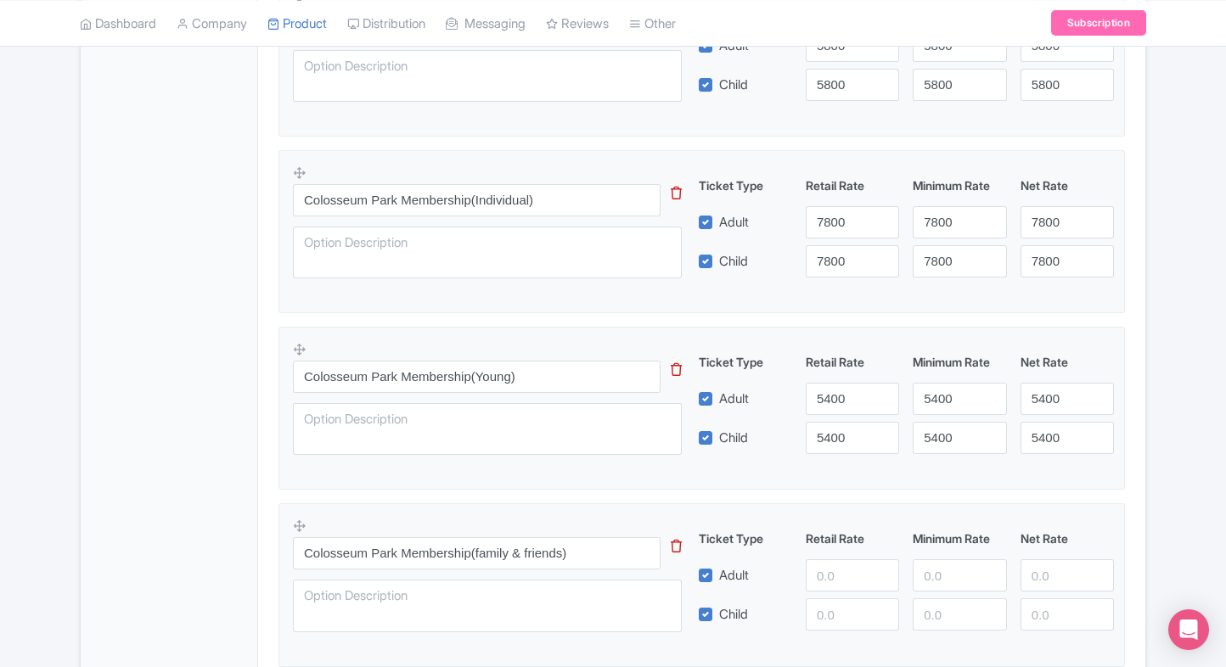
click at [1011, 486] on fieldset "Colosseum Park Membership(Young) This tip has not data. Code: tip_option_name T…" at bounding box center [701, 408] width 846 height 163
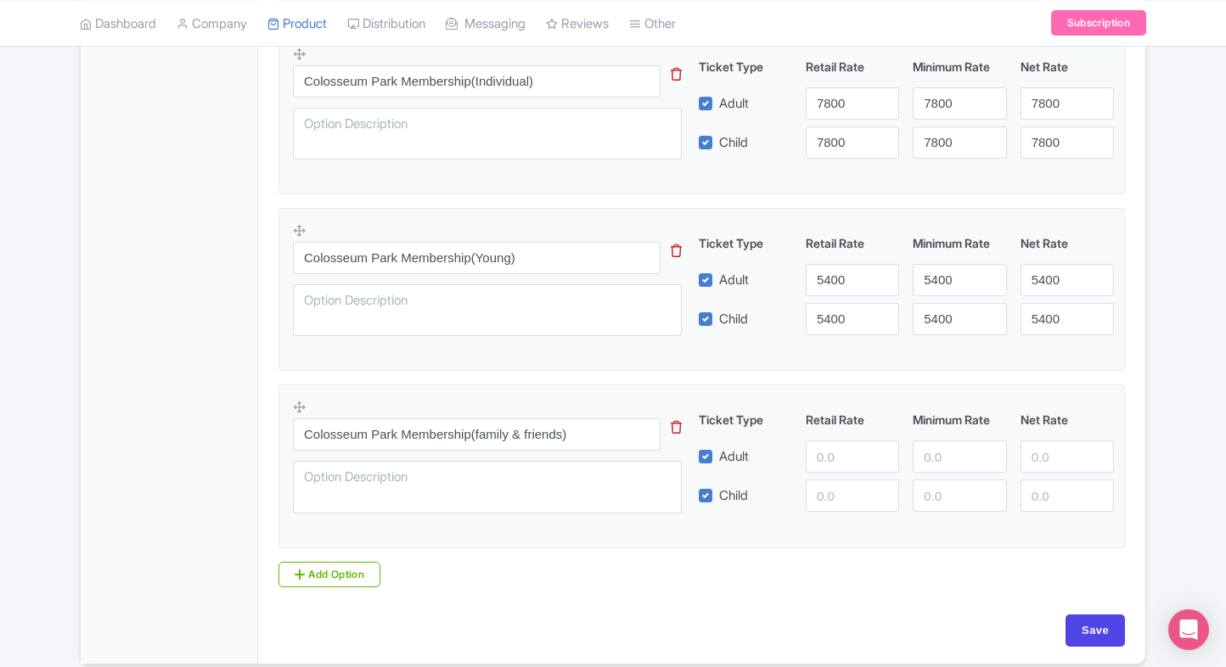
scroll to position [1686, 0]
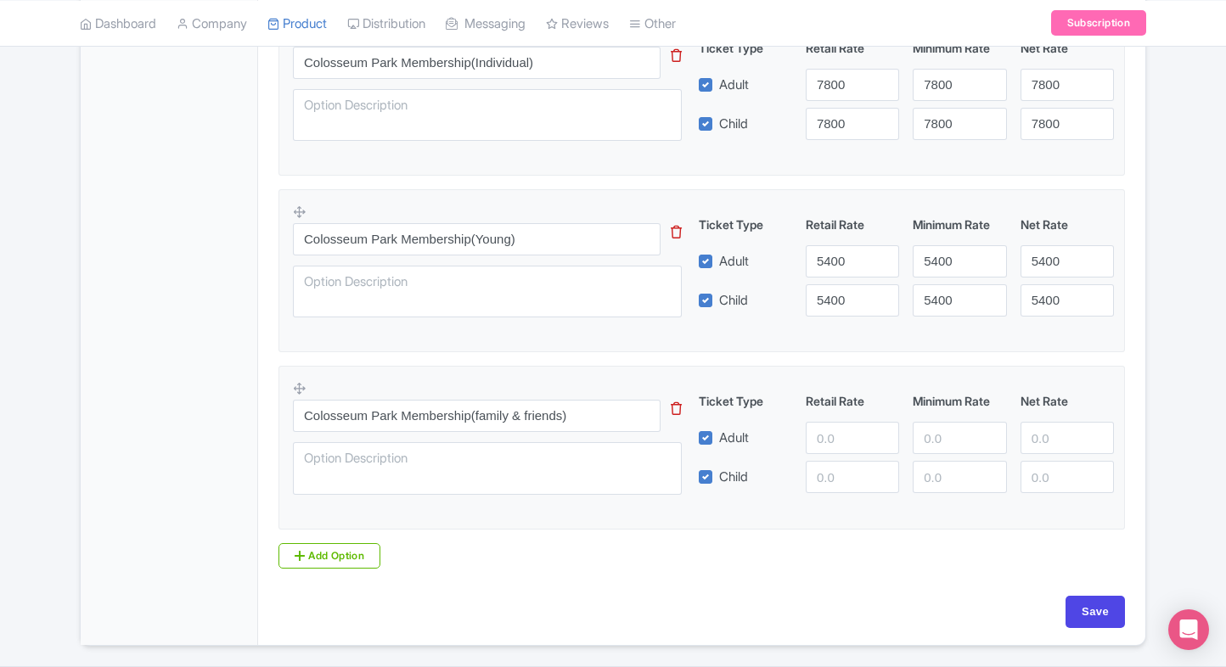
click at [831, 444] on input "number" at bounding box center [852, 438] width 93 height 32
type input "12000"
paste input "12000"
click at [824, 464] on input "12000" at bounding box center [852, 477] width 93 height 32
type input "12000"
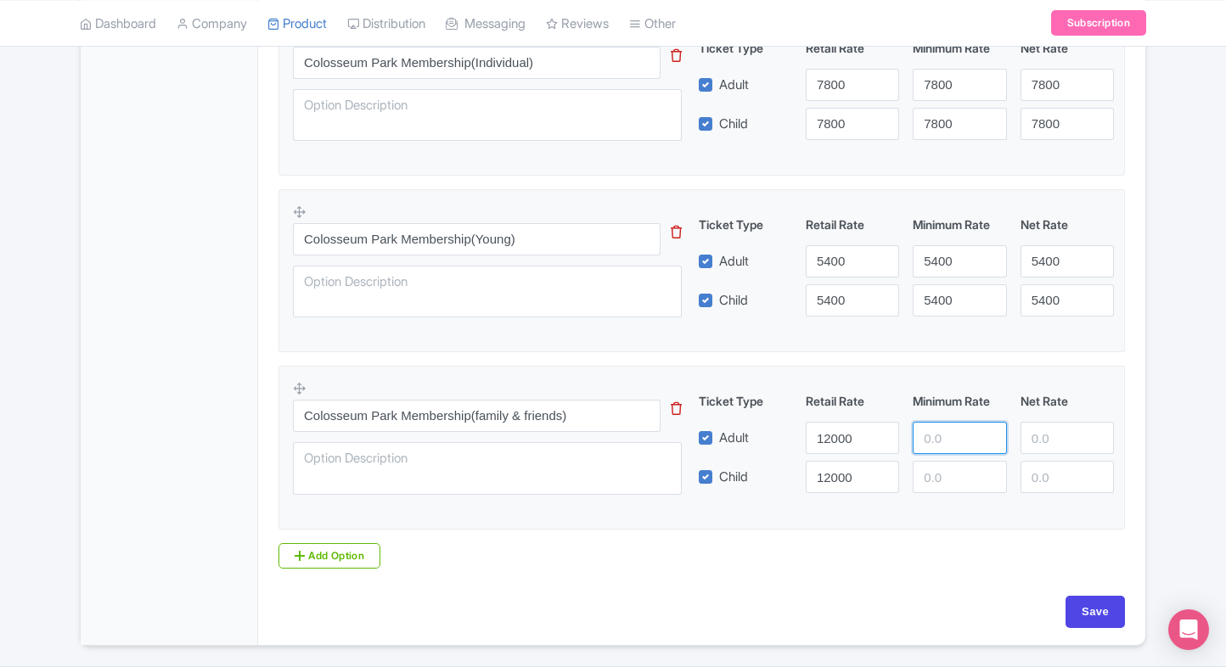
paste input "12000"
click at [915, 435] on input "number" at bounding box center [959, 438] width 93 height 32
type input "12000"
paste input "12000"
click at [943, 462] on input "12000" at bounding box center [959, 477] width 93 height 32
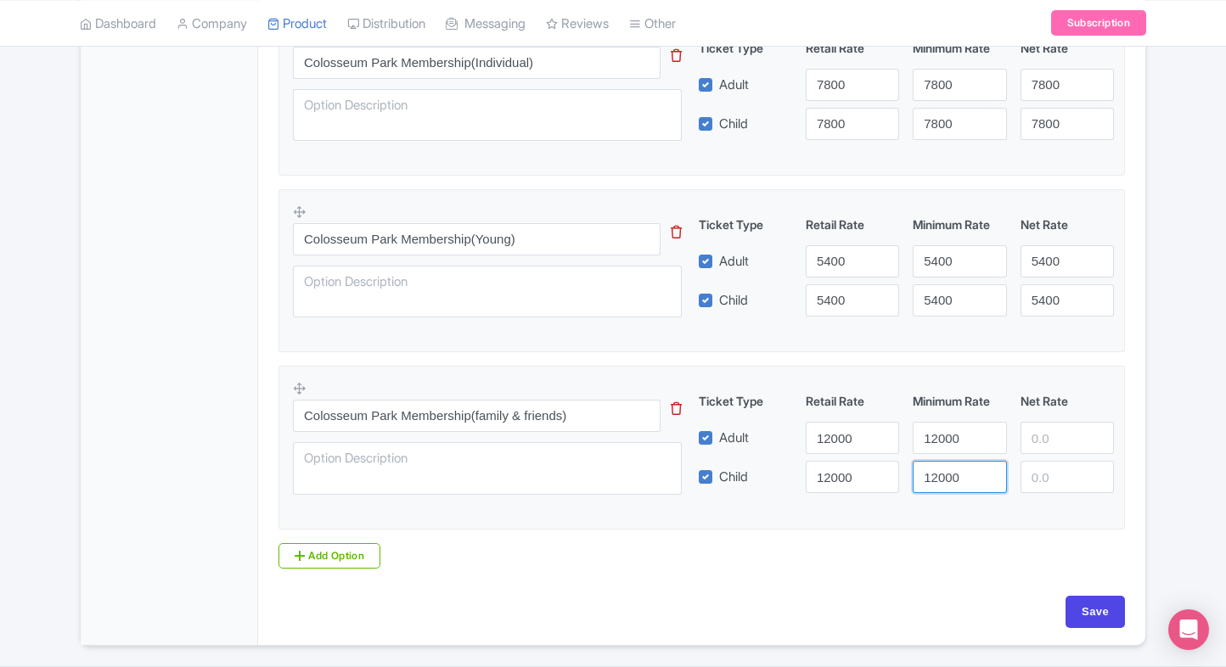
type input "12000"
paste input "12000"
click at [1038, 426] on input "12000" at bounding box center [1066, 438] width 93 height 32
type input "12000"
paste input "12000"
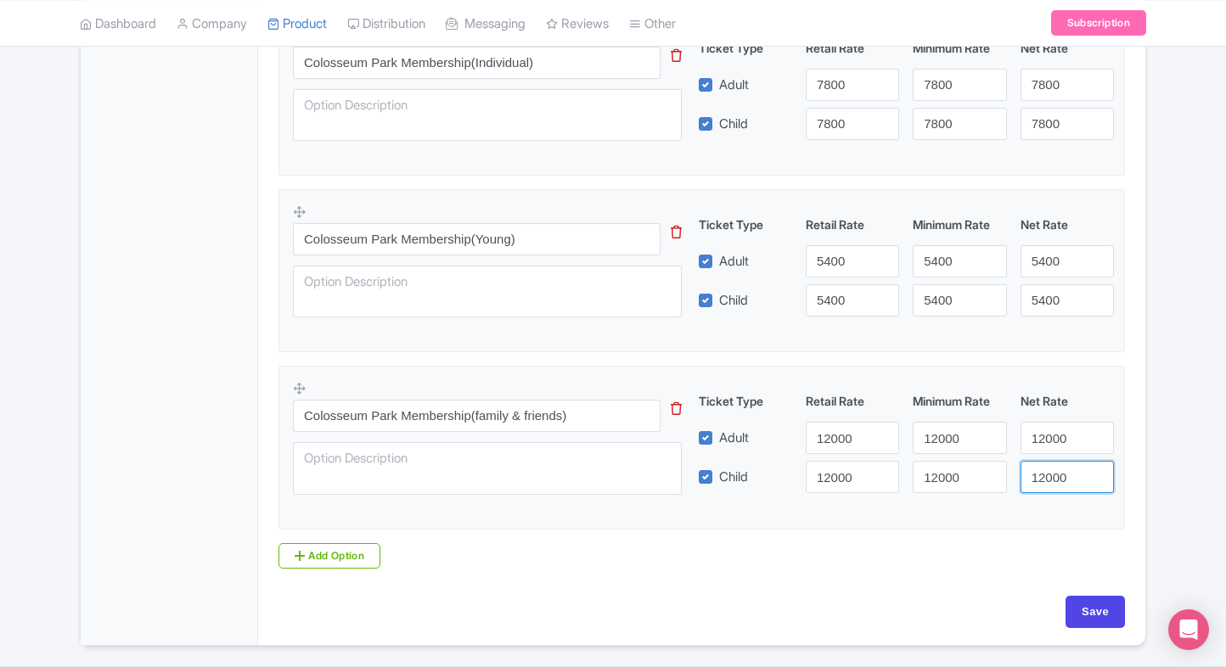
click at [1065, 476] on input "12000" at bounding box center [1066, 477] width 93 height 32
type input "12000"
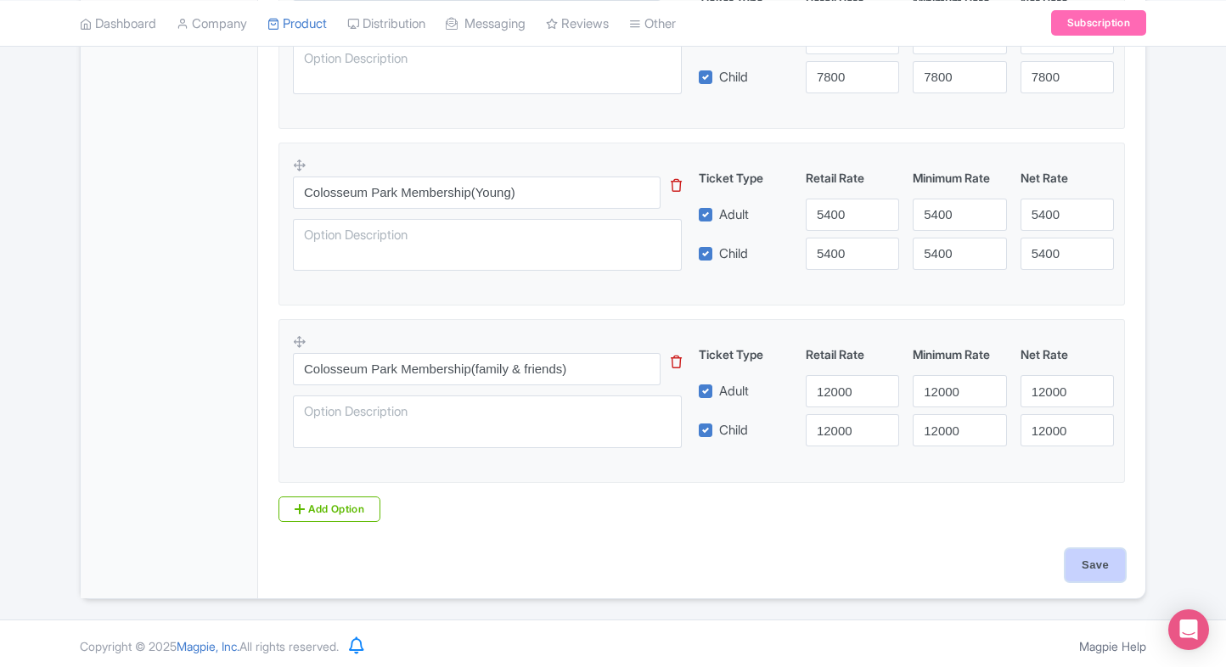
click at [1096, 572] on input "Save" at bounding box center [1094, 565] width 59 height 32
type input "Saving..."
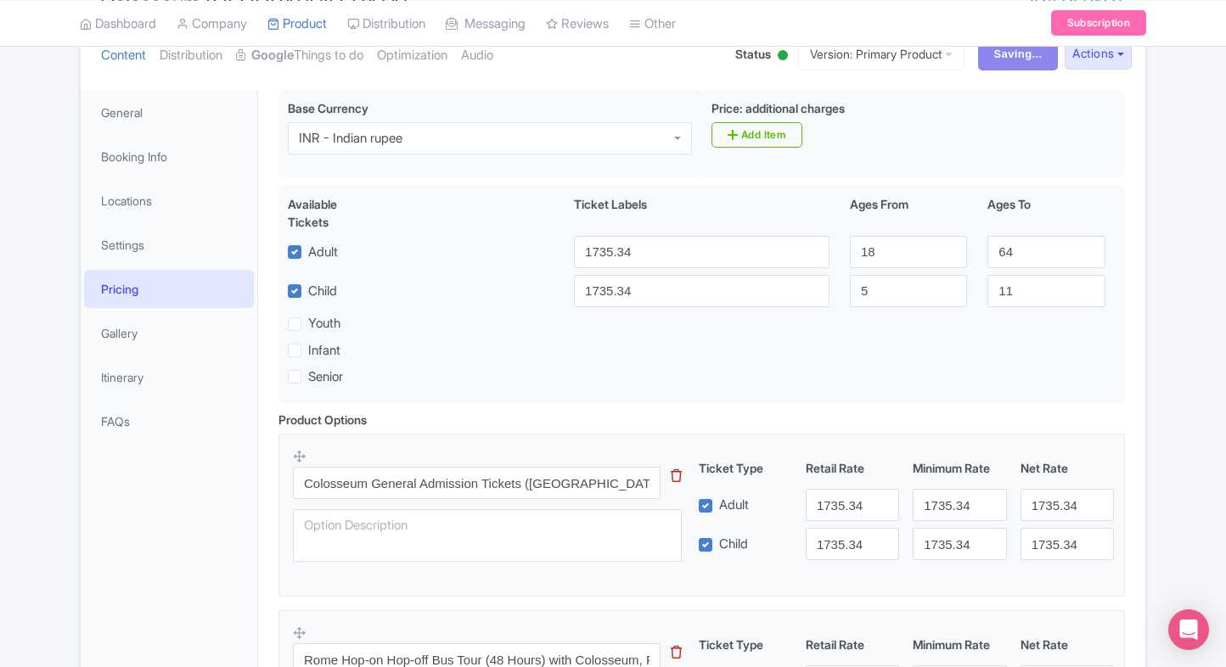
scroll to position [0, 0]
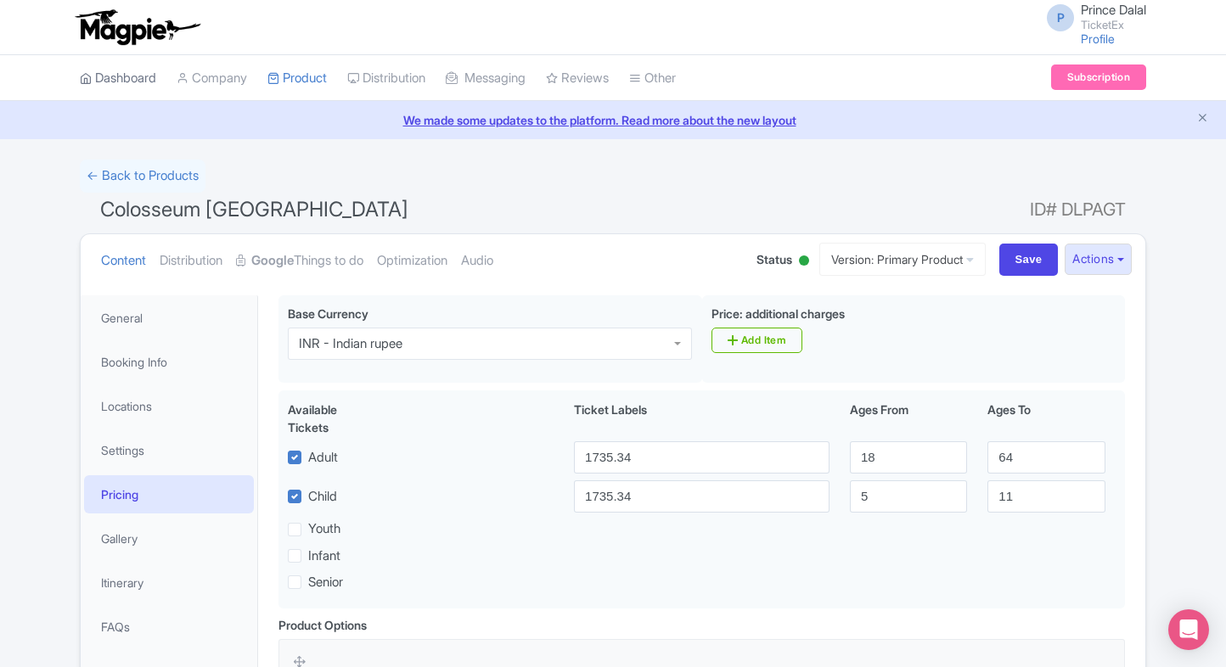
click at [149, 82] on link "Dashboard" at bounding box center [118, 78] width 76 height 47
